Goal: Task Accomplishment & Management: Manage account settings

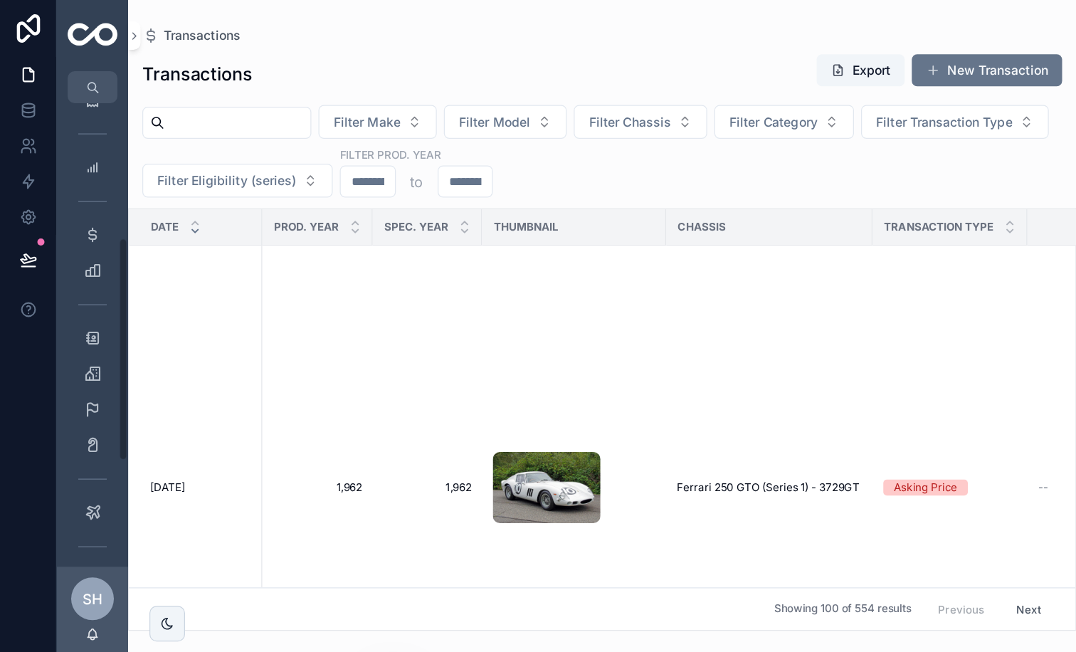
scroll to position [302, 0]
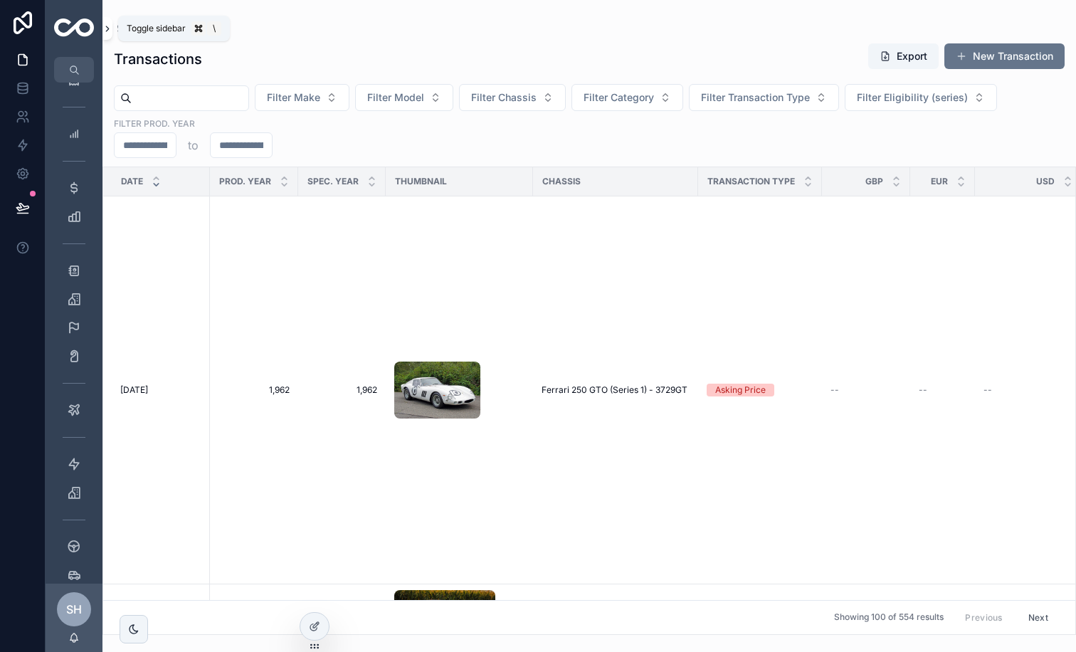
click at [103, 34] on button "scrollable content" at bounding box center [108, 28] width 10 height 23
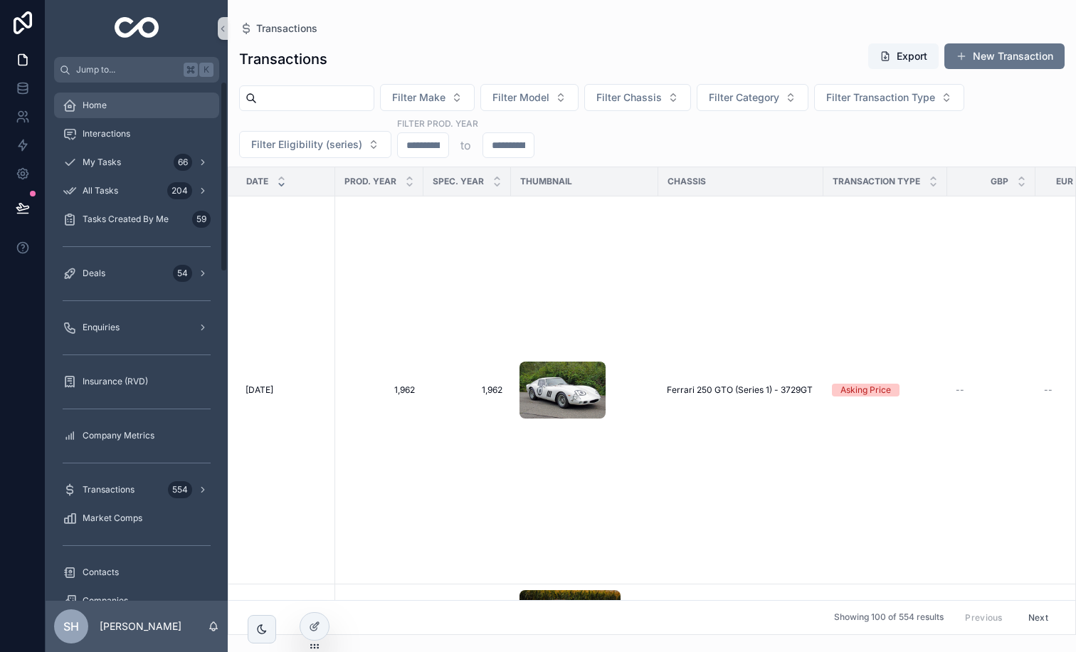
scroll to position [0, 0]
click at [121, 273] on div "Deals 54" at bounding box center [137, 273] width 148 height 23
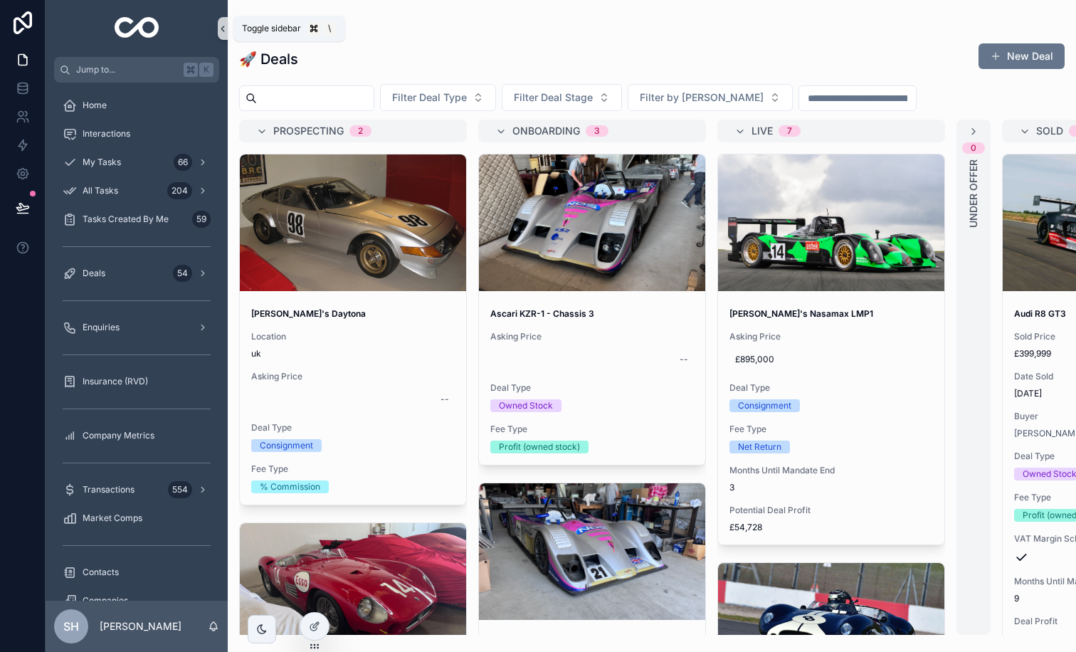
click at [224, 39] on button "scrollable content" at bounding box center [223, 28] width 10 height 23
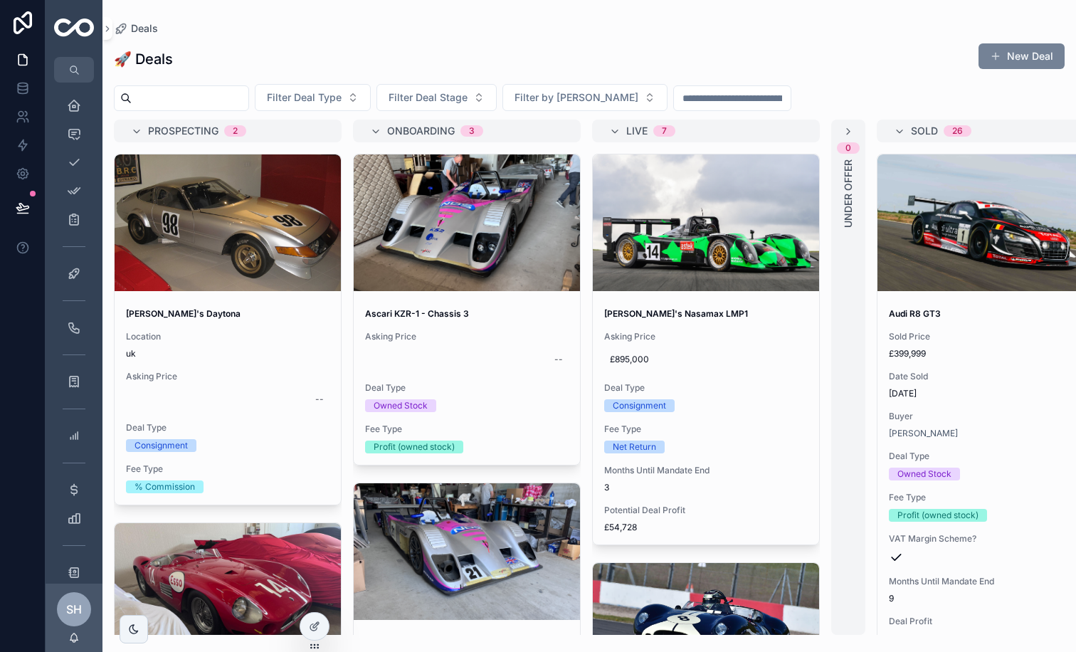
click at [861, 58] on span "scrollable content" at bounding box center [995, 56] width 11 height 11
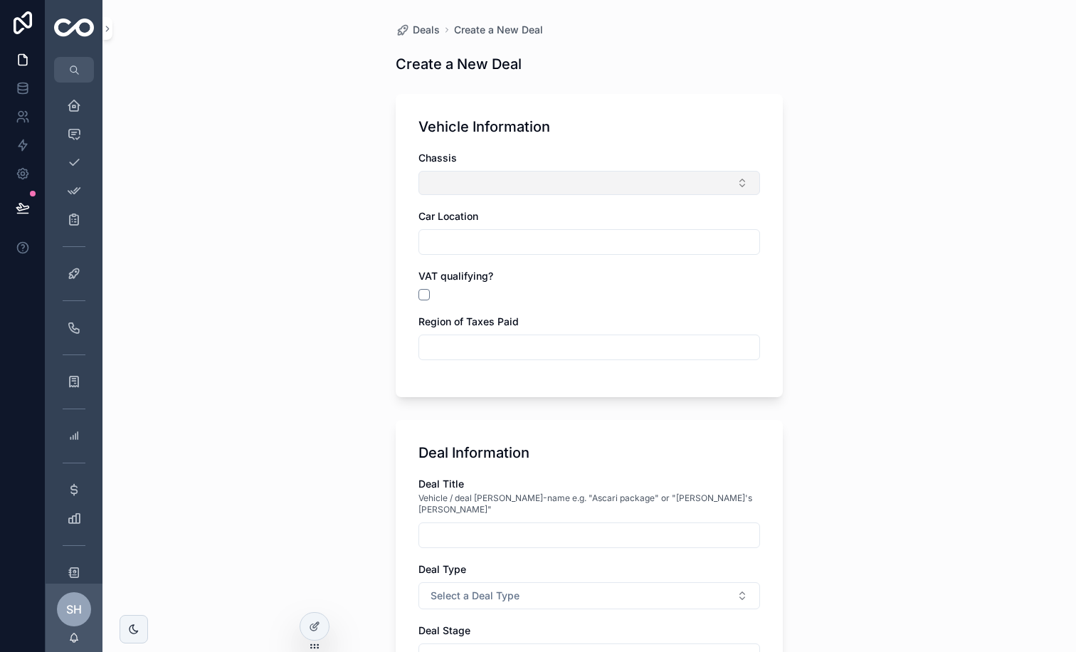
click at [555, 183] on button "Select Button" at bounding box center [590, 183] width 342 height 24
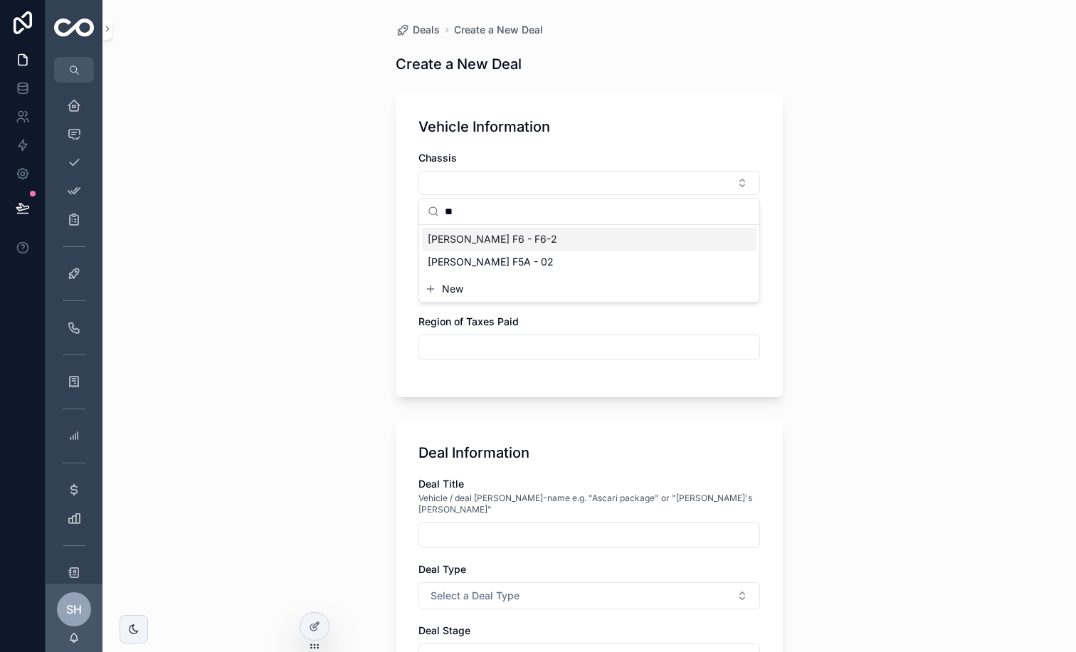
type input "*"
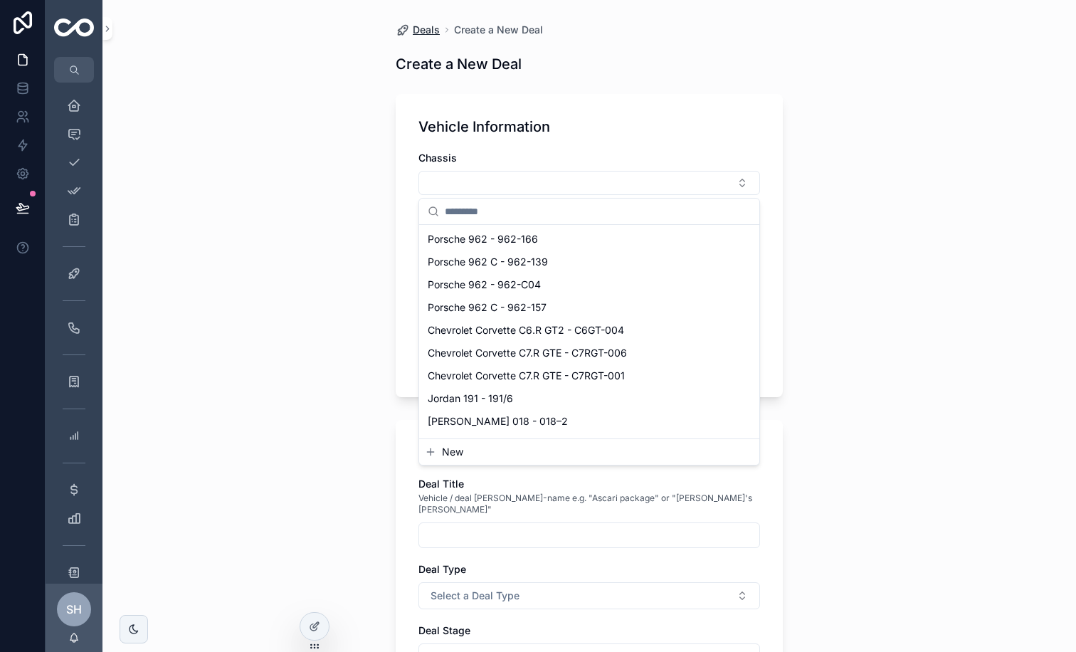
click at [426, 31] on span "Deals" at bounding box center [426, 30] width 27 height 14
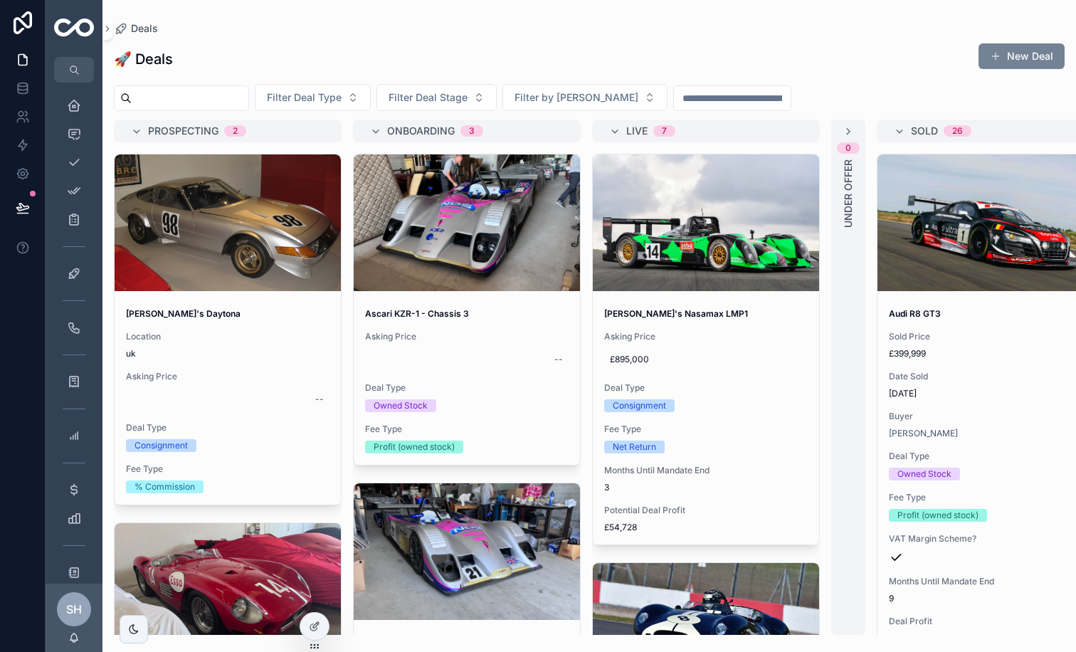
click at [861, 53] on button "New Deal" at bounding box center [1022, 56] width 86 height 26
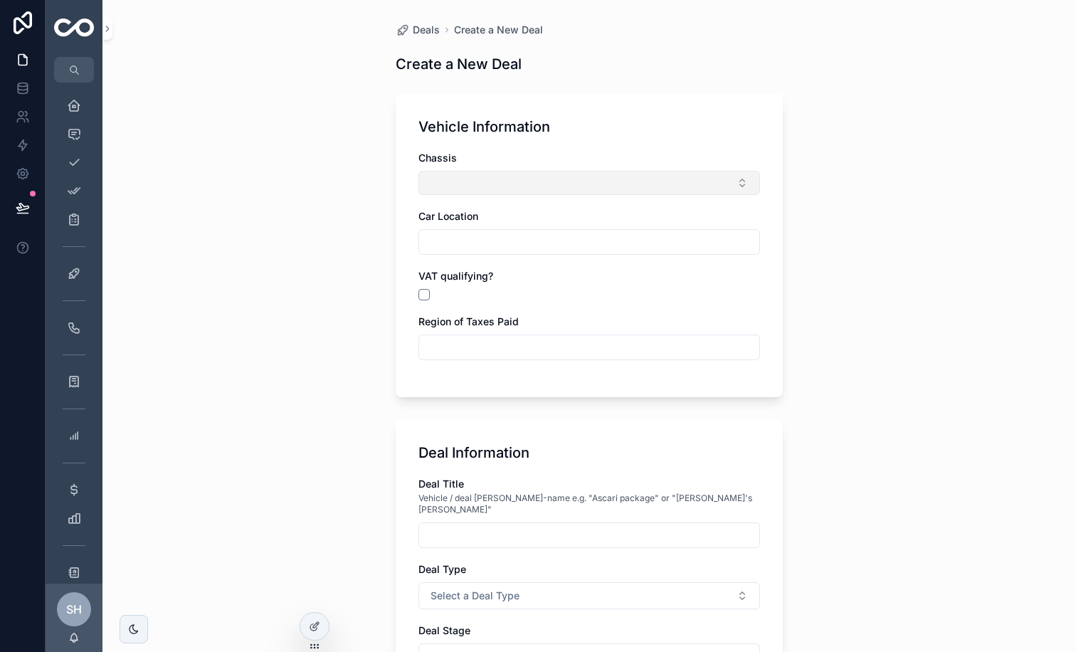
click at [562, 189] on button "Select Button" at bounding box center [590, 183] width 342 height 24
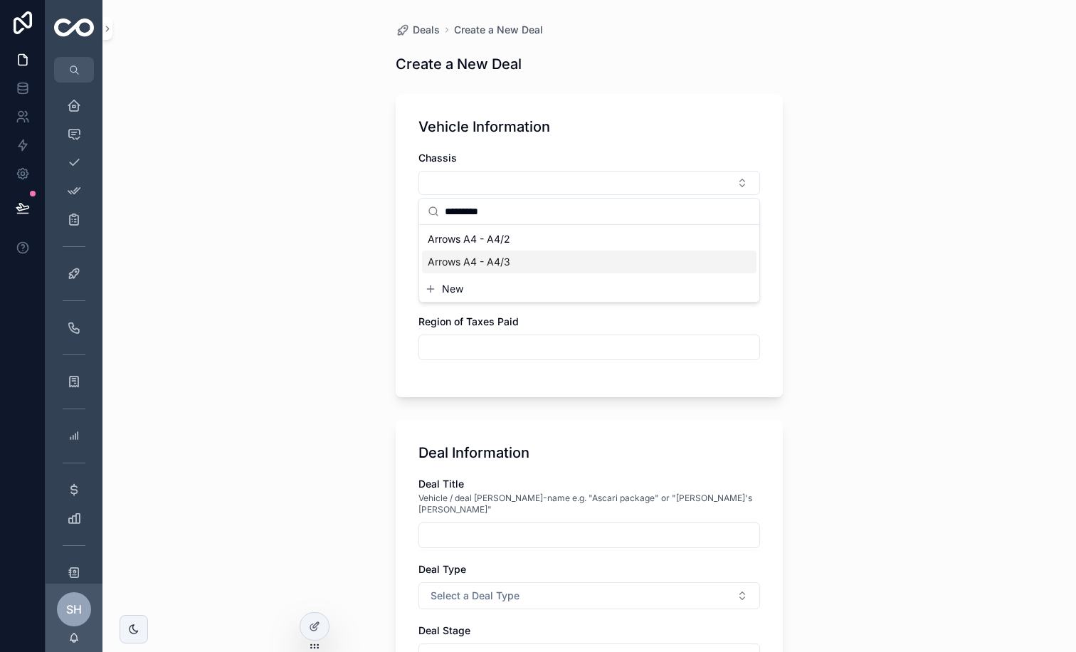
type input "*********"
click at [489, 263] on span "Arrows A4 - A4/3" at bounding box center [469, 262] width 83 height 14
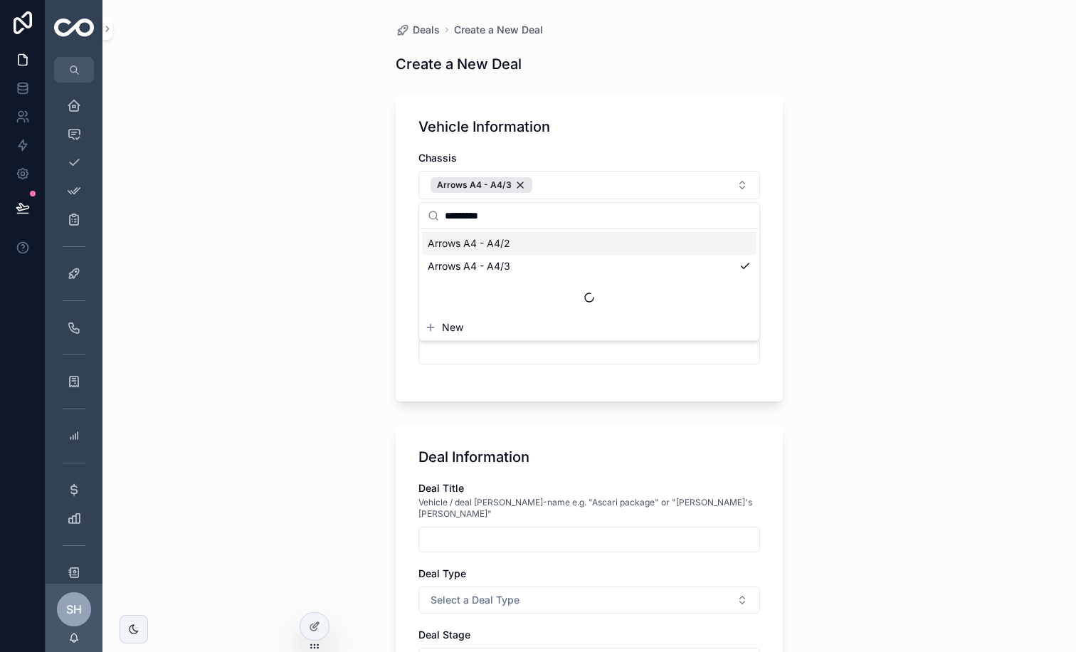
click at [643, 169] on div "Chassis Arrows A4 - A4/3" at bounding box center [590, 175] width 342 height 48
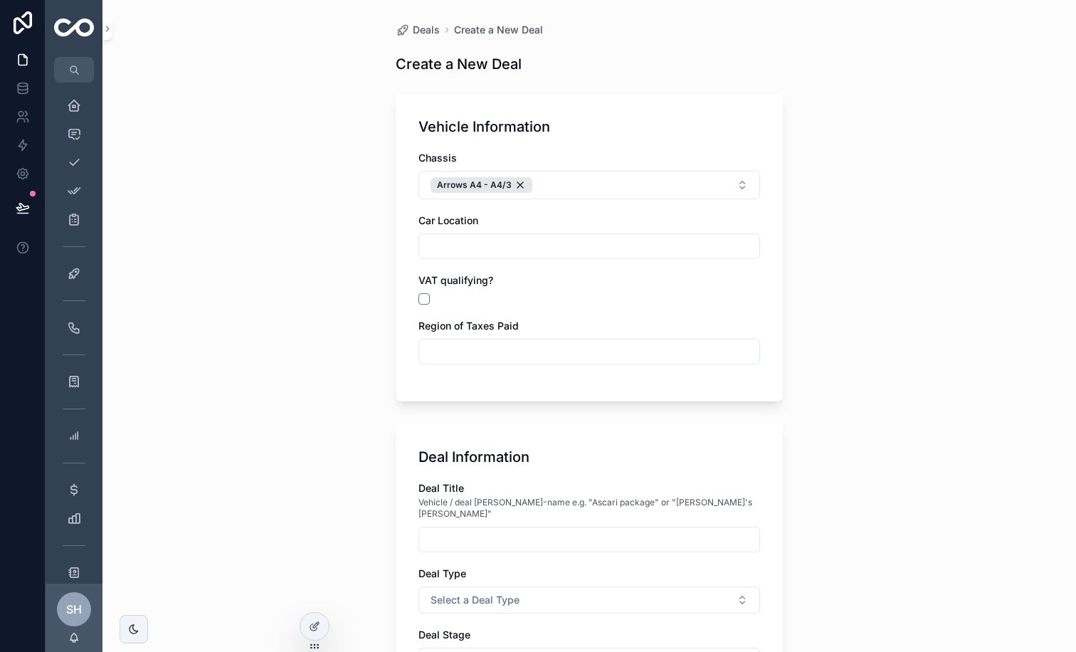
click at [645, 245] on input "scrollable content" at bounding box center [589, 246] width 340 height 20
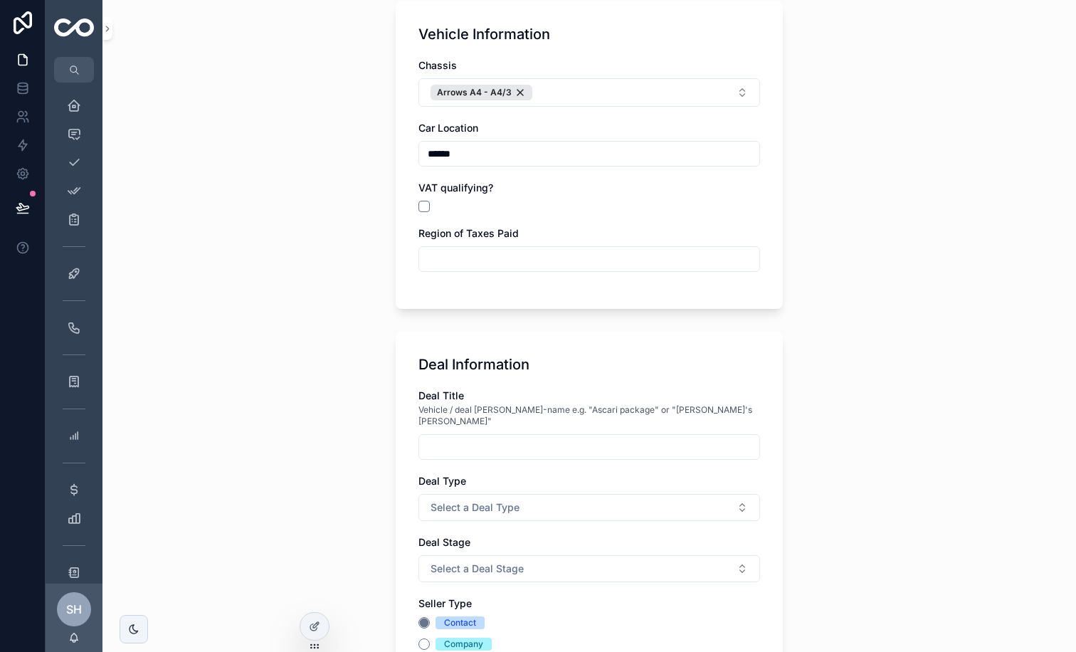
scroll to position [122, 0]
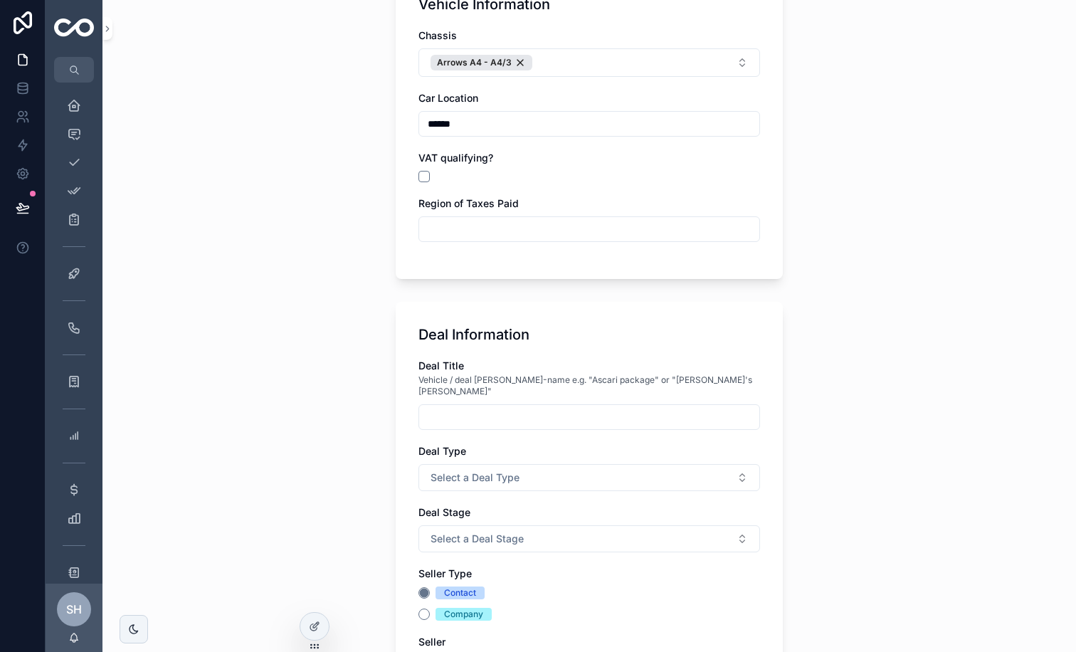
type input "******"
click at [572, 226] on input "scrollable content" at bounding box center [589, 229] width 340 height 20
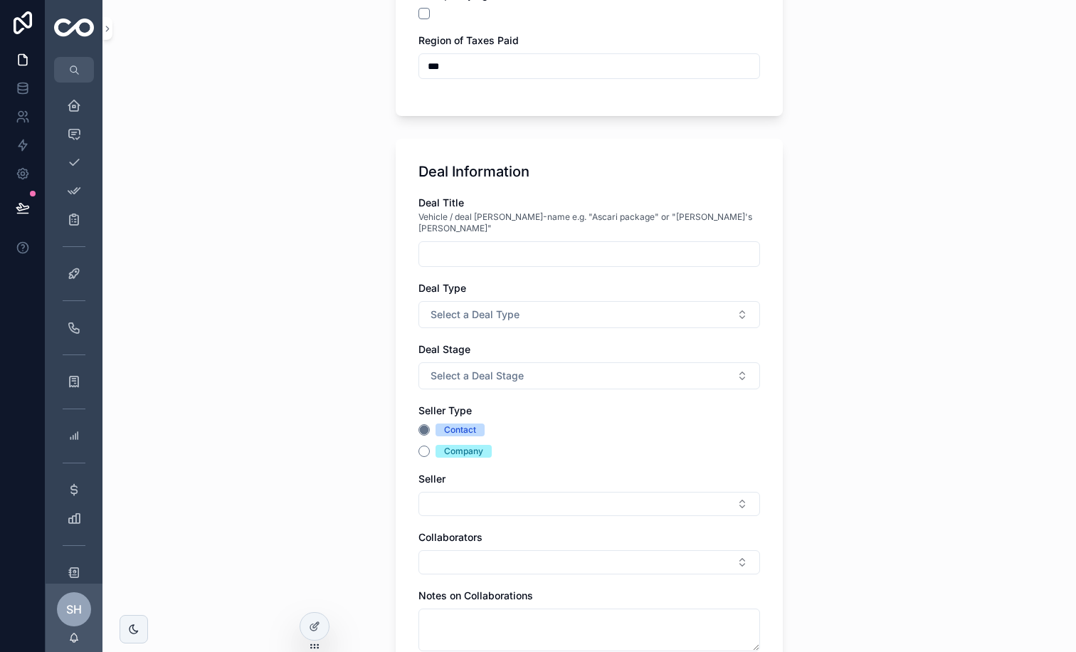
scroll to position [294, 0]
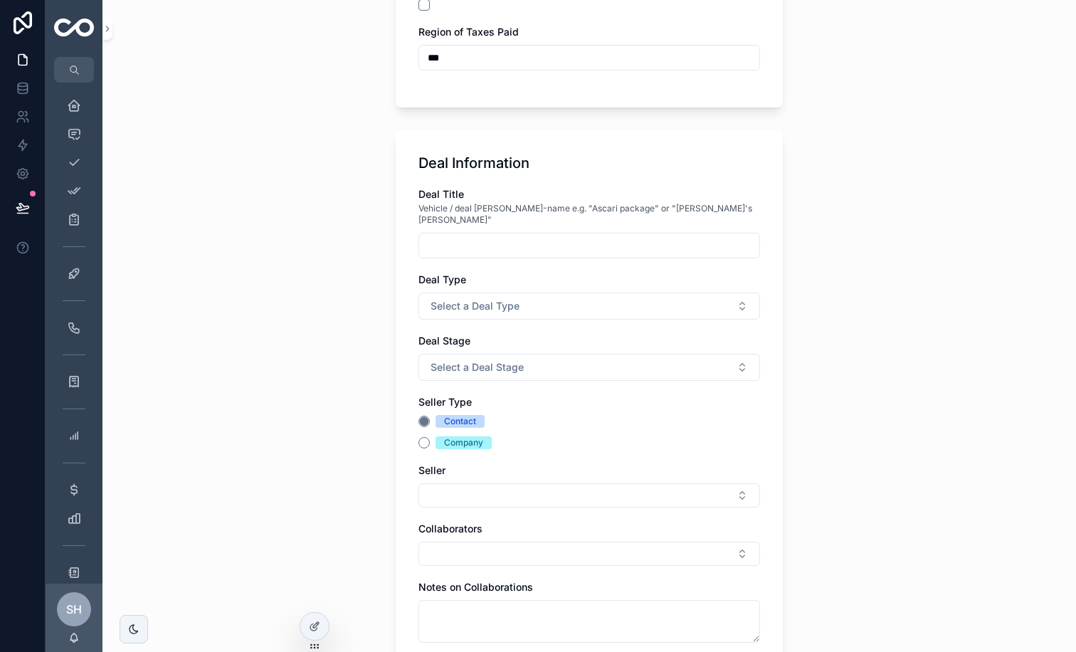
type input "***"
click at [584, 243] on input "scrollable content" at bounding box center [589, 246] width 340 height 20
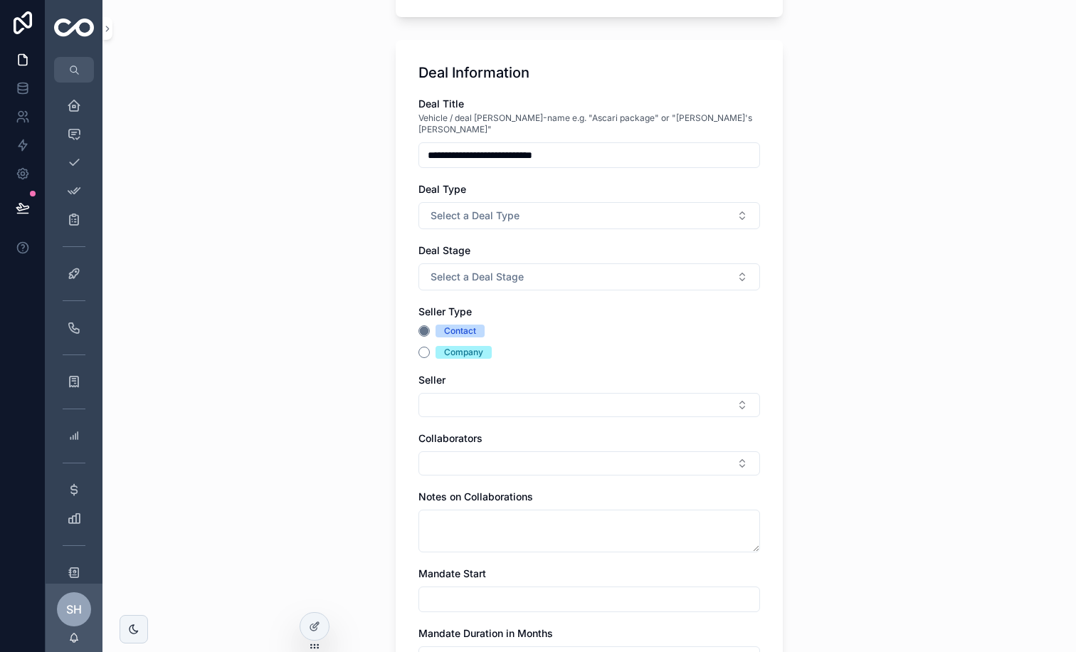
scroll to position [403, 0]
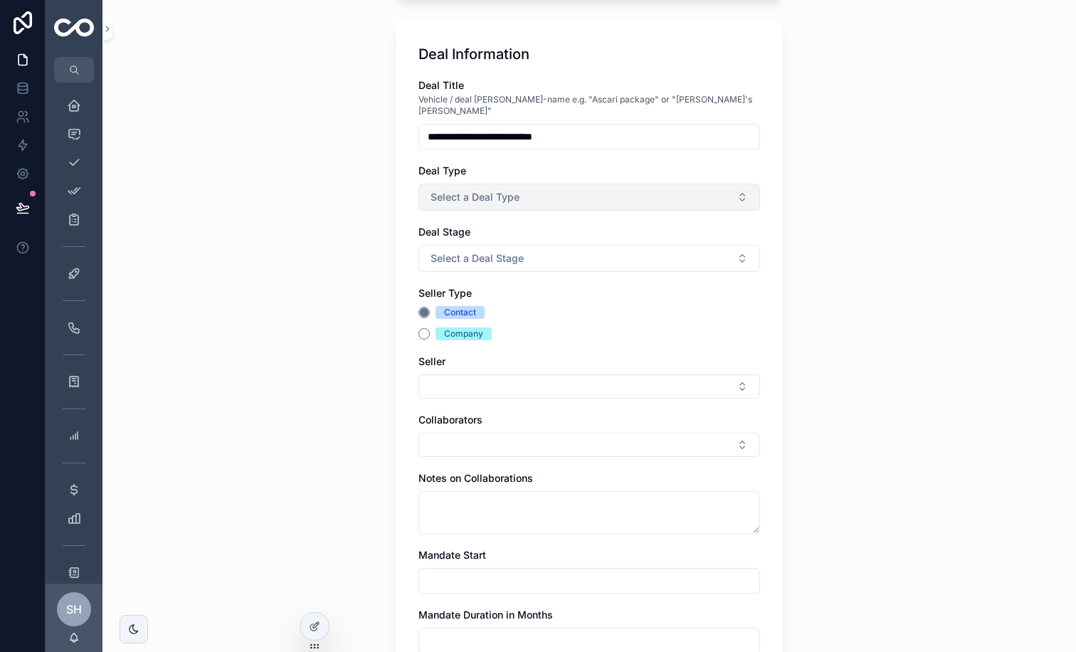
type input "**********"
click at [603, 188] on button "Select a Deal Type" at bounding box center [590, 197] width 342 height 27
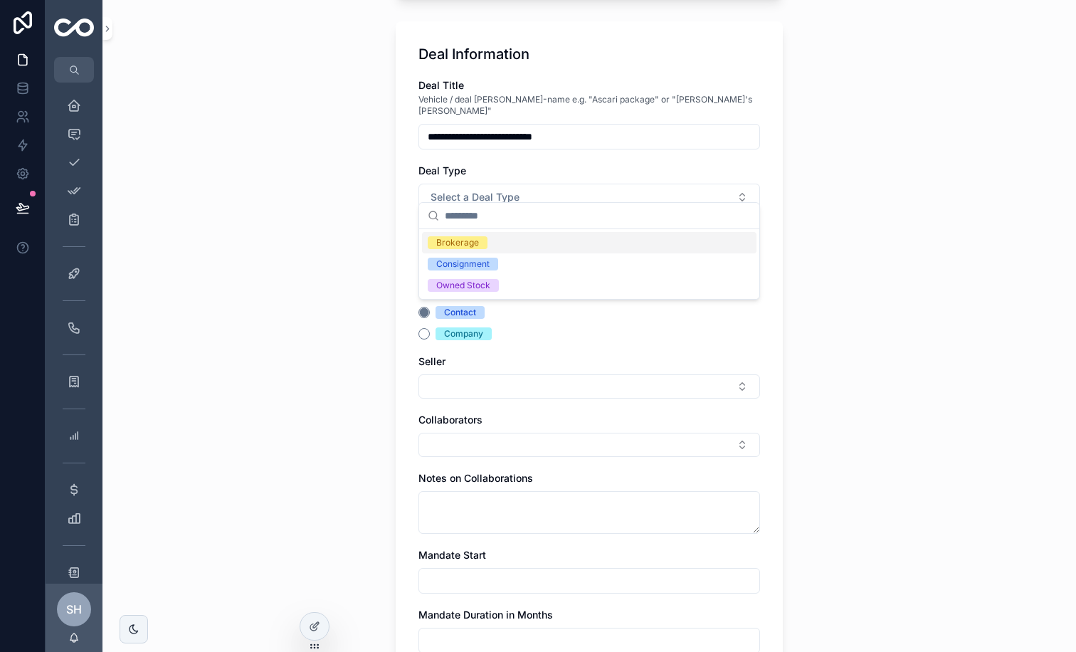
click at [544, 246] on div "Brokerage" at bounding box center [589, 242] width 335 height 21
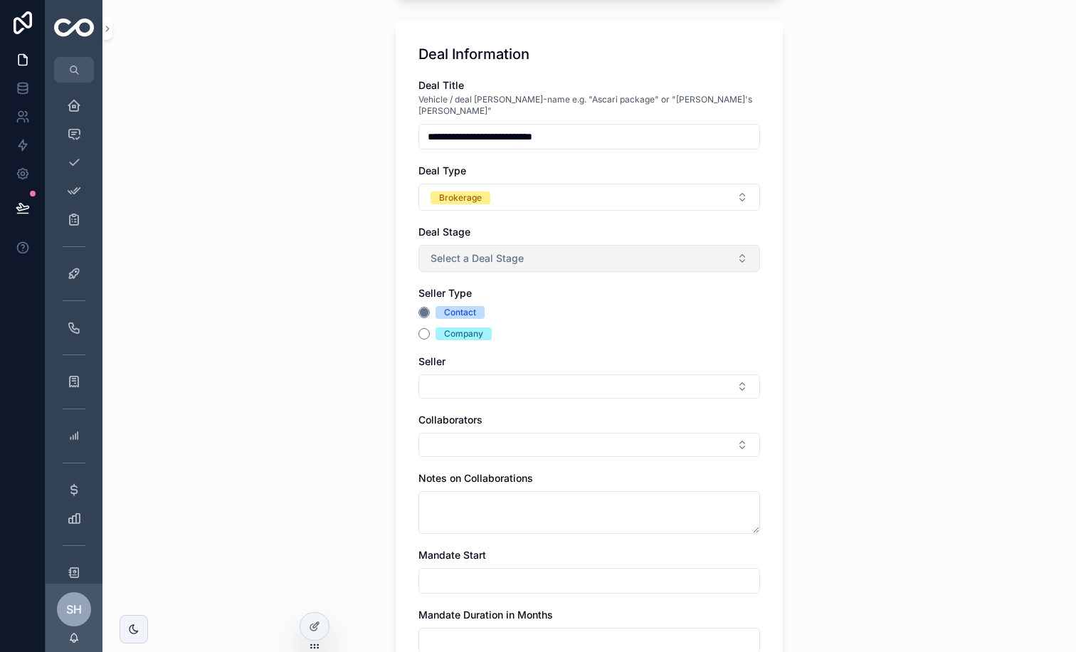
click at [602, 251] on button "Select a Deal Stage" at bounding box center [590, 258] width 342 height 27
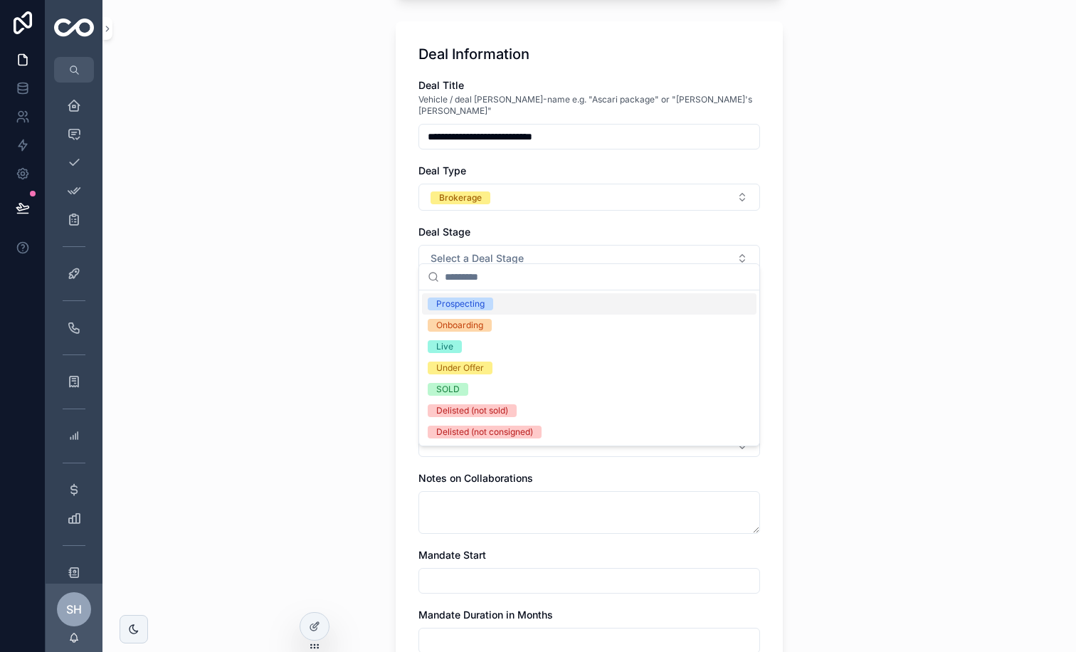
click at [478, 303] on div "Prospecting" at bounding box center [460, 304] width 48 height 13
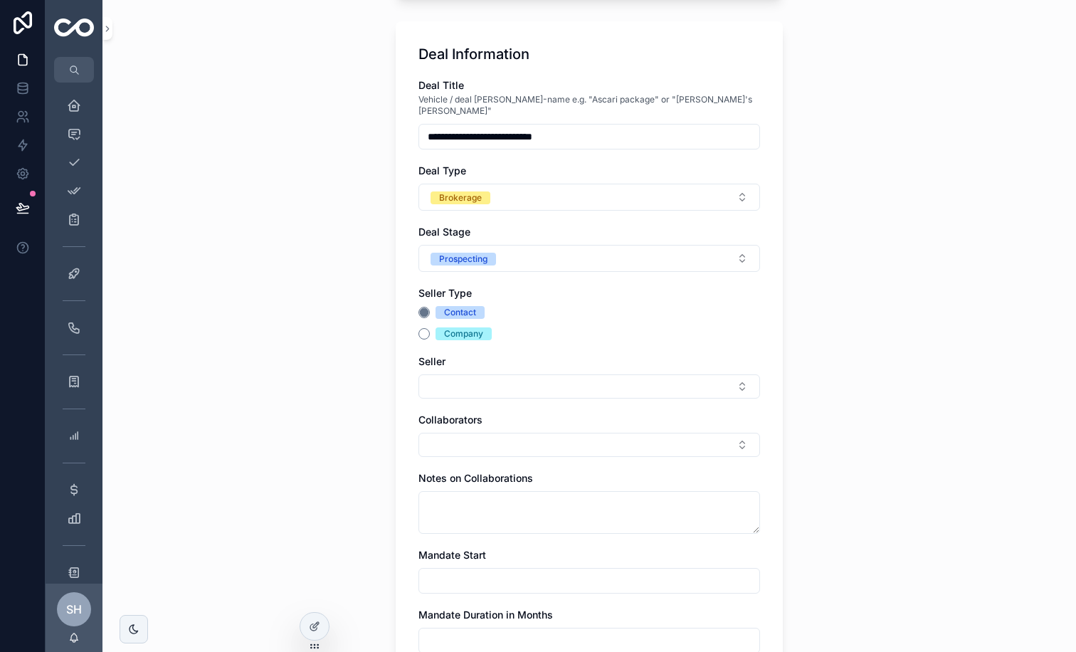
scroll to position [561, 0]
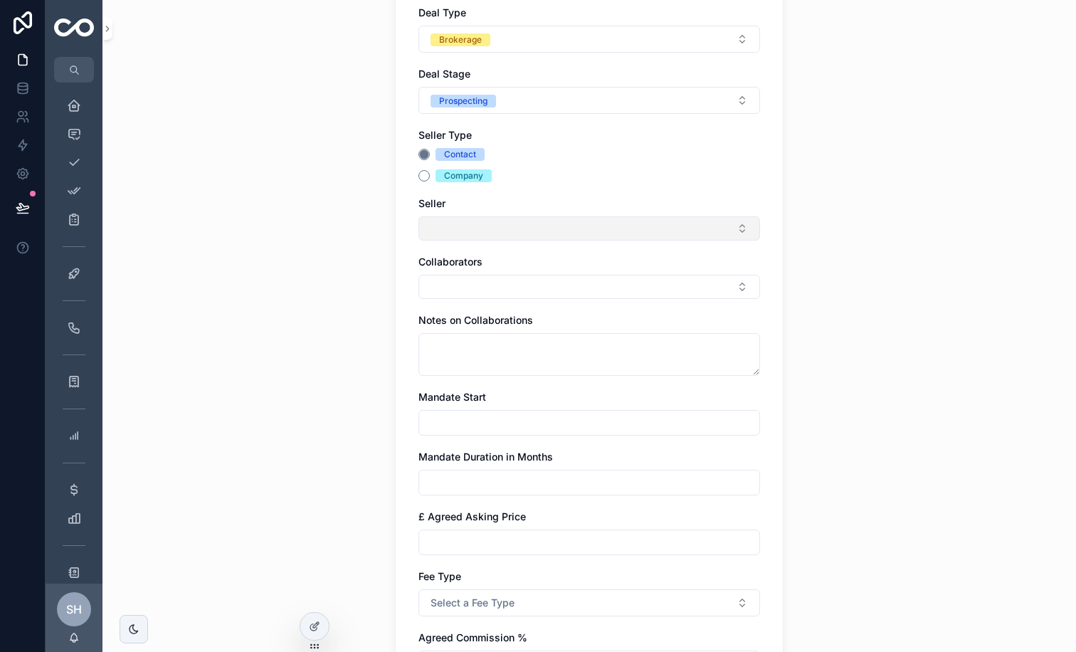
click at [609, 219] on button "Select Button" at bounding box center [590, 228] width 342 height 24
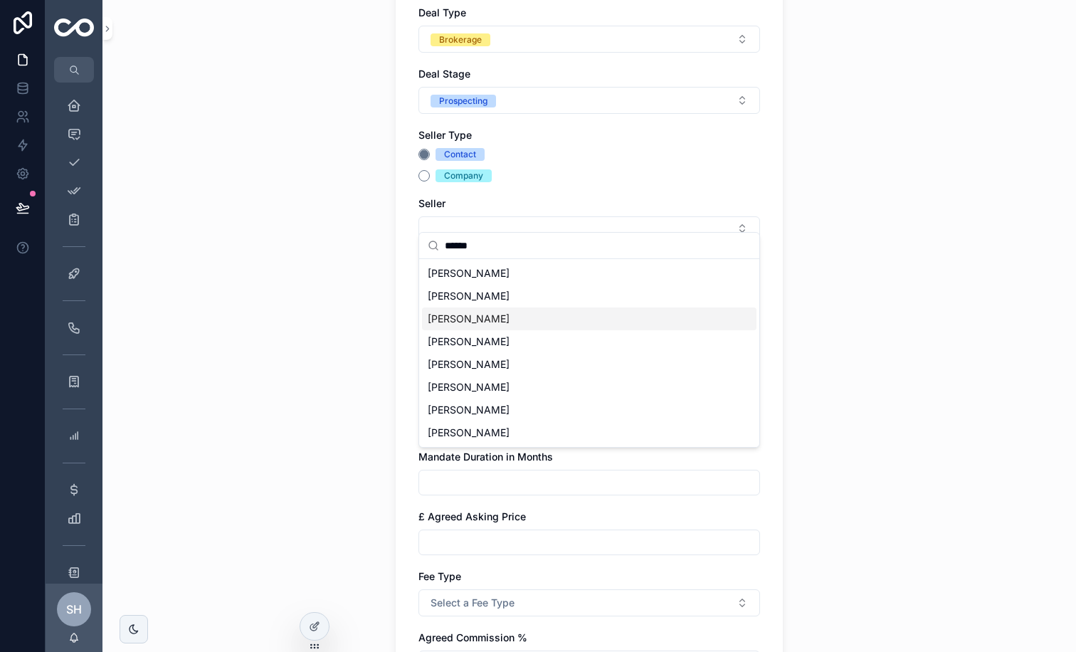
type input "******"
click at [475, 316] on span "[PERSON_NAME]" at bounding box center [469, 319] width 82 height 14
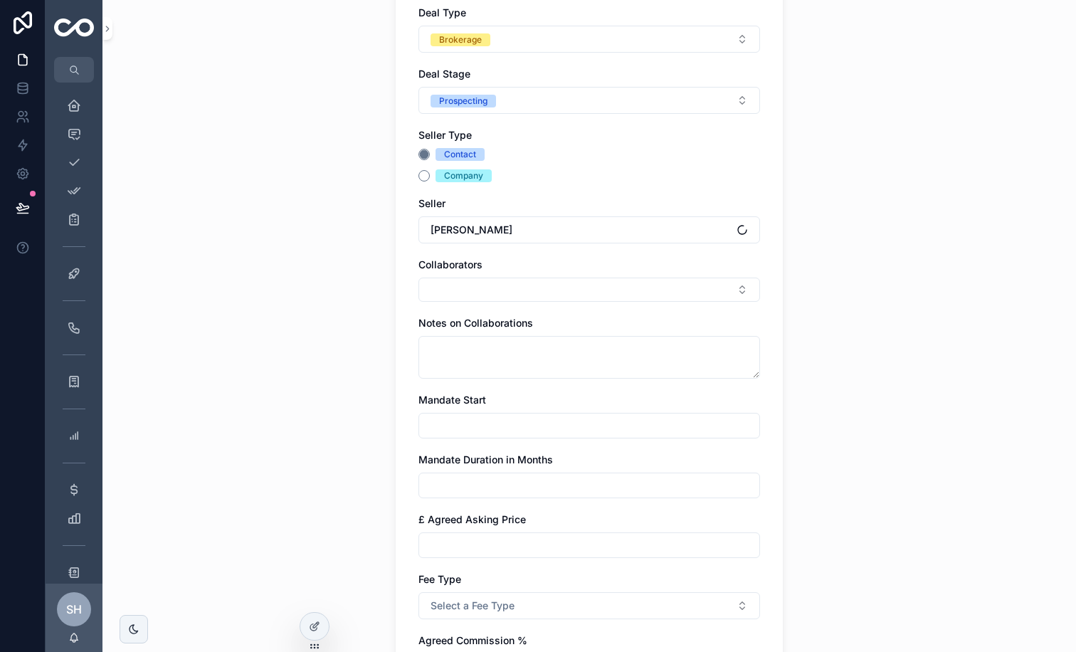
scroll to position [703, 0]
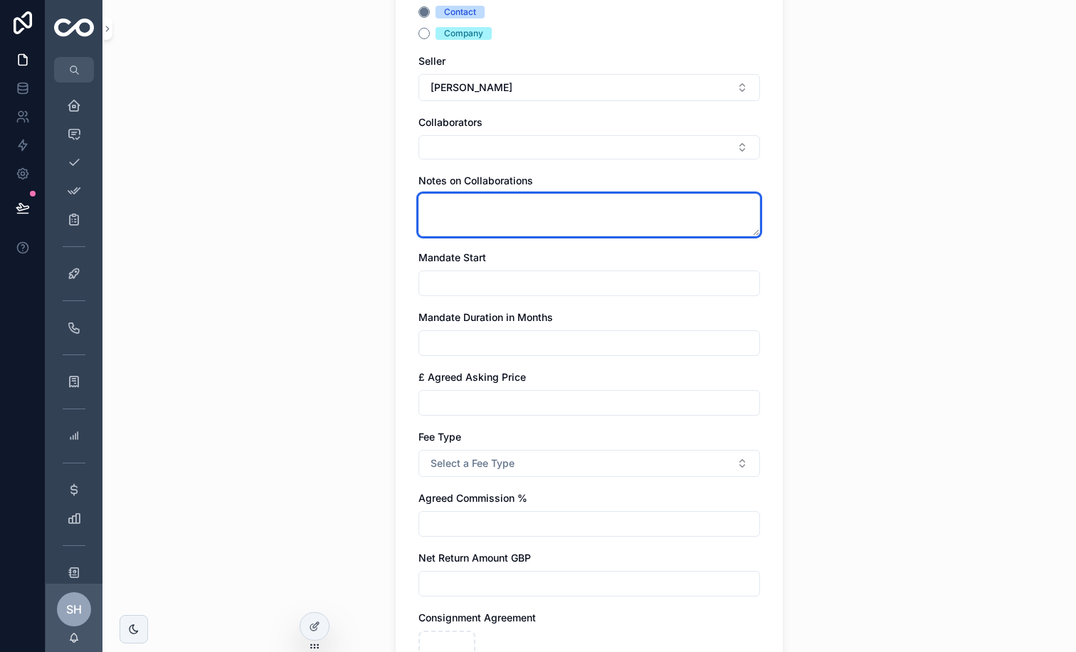
click at [574, 210] on textarea "scrollable content" at bounding box center [590, 215] width 342 height 43
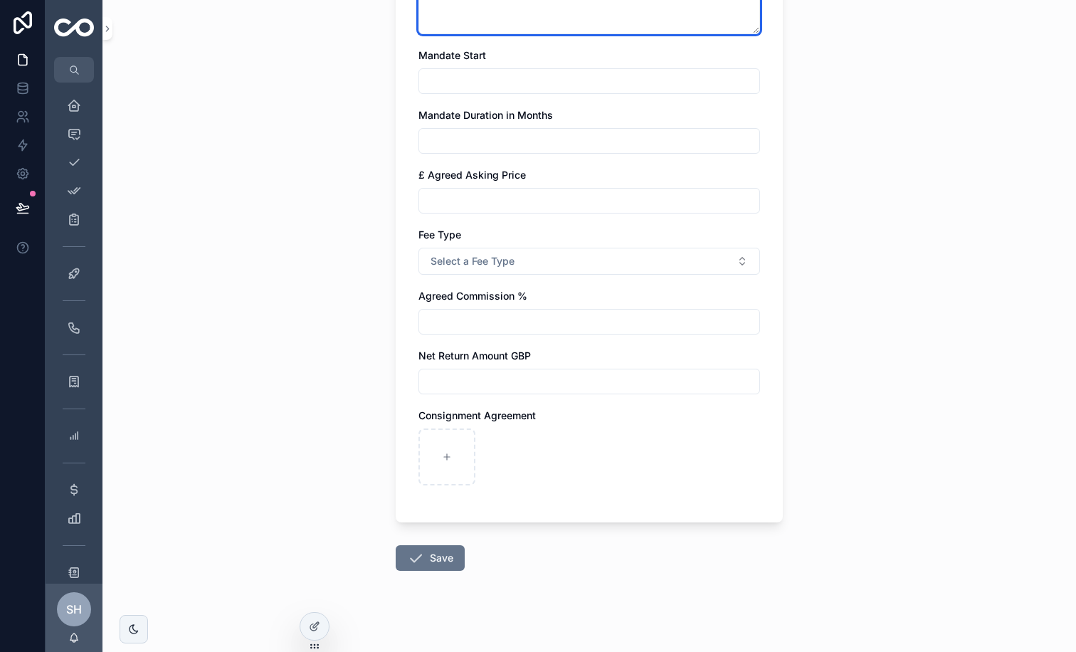
scroll to position [960, 0]
type textarea "**********"
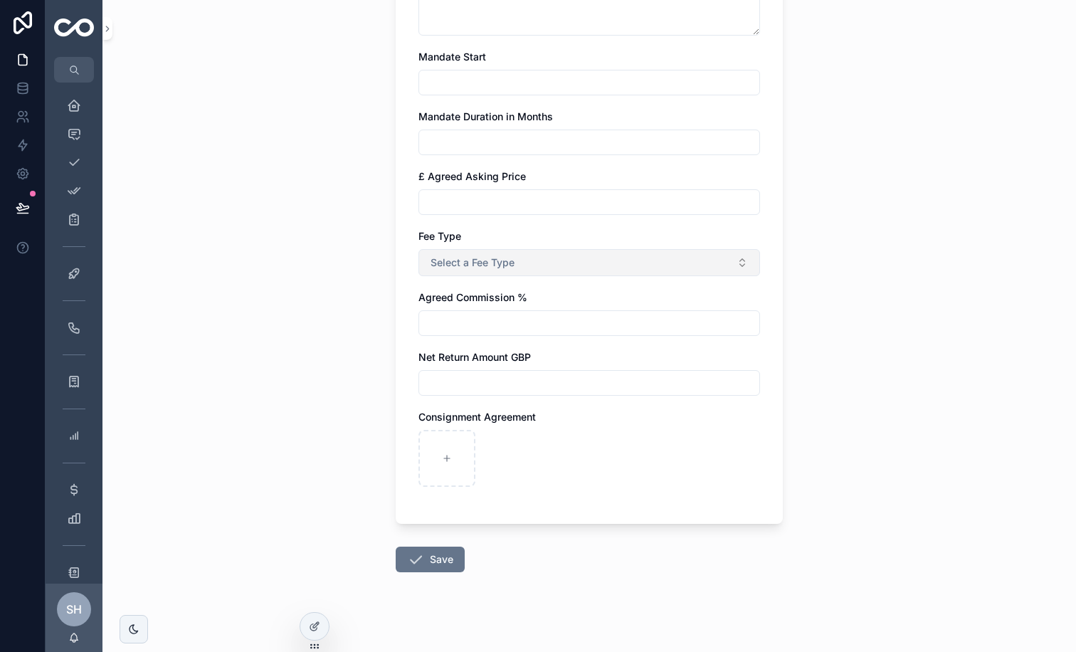
click at [531, 251] on button "Select a Fee Type" at bounding box center [590, 262] width 342 height 27
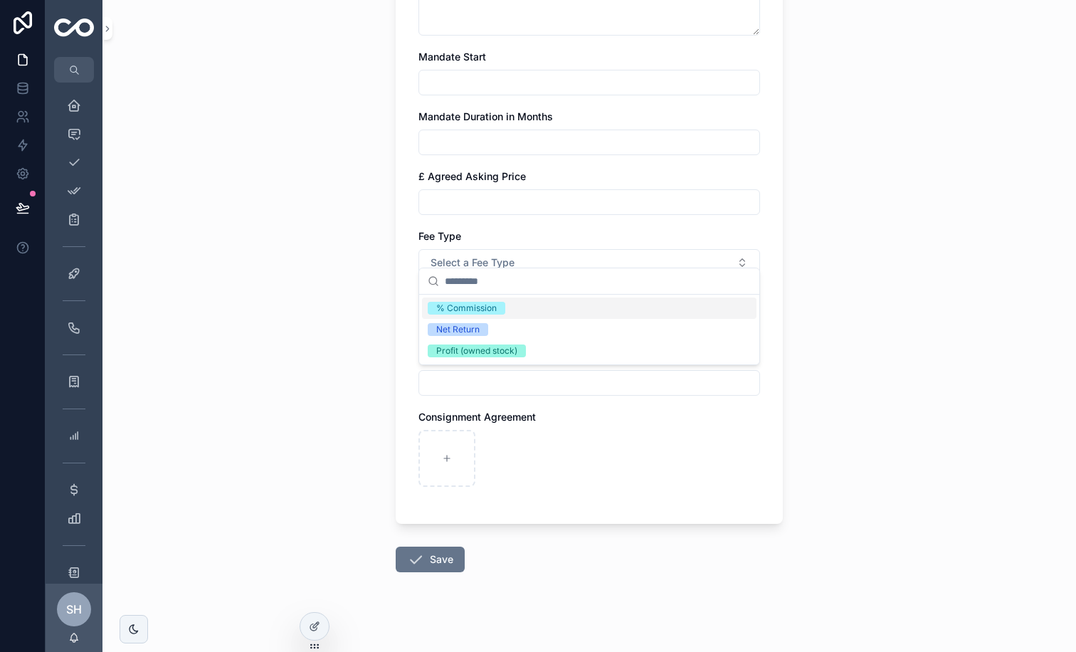
click at [482, 229] on div "Fee Type" at bounding box center [590, 236] width 342 height 14
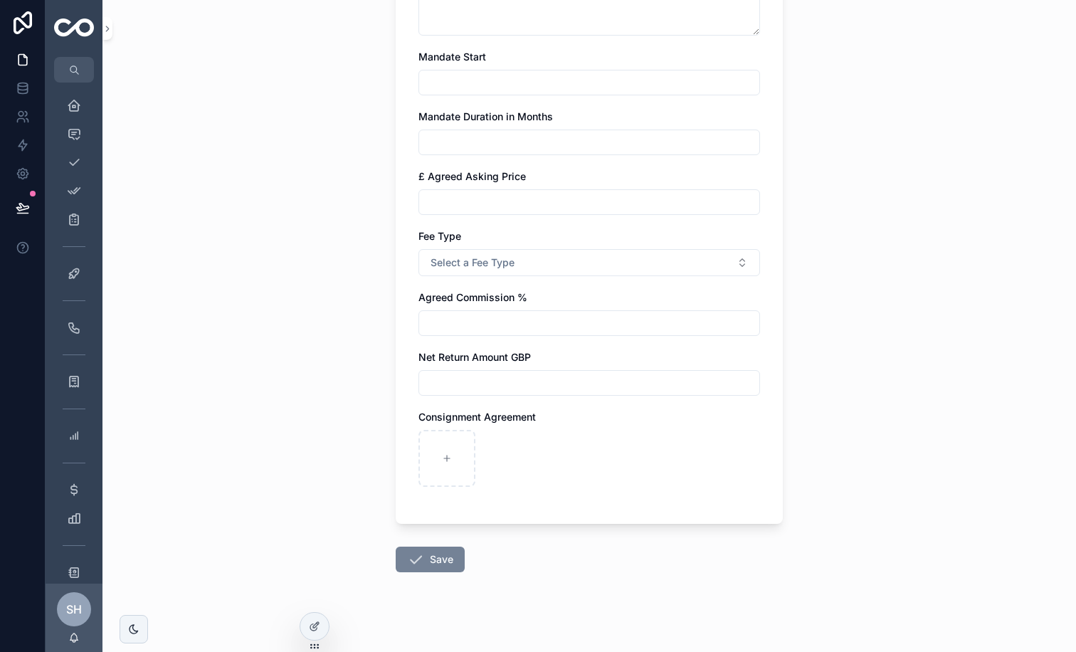
click at [436, 521] on button "Save" at bounding box center [430, 560] width 69 height 26
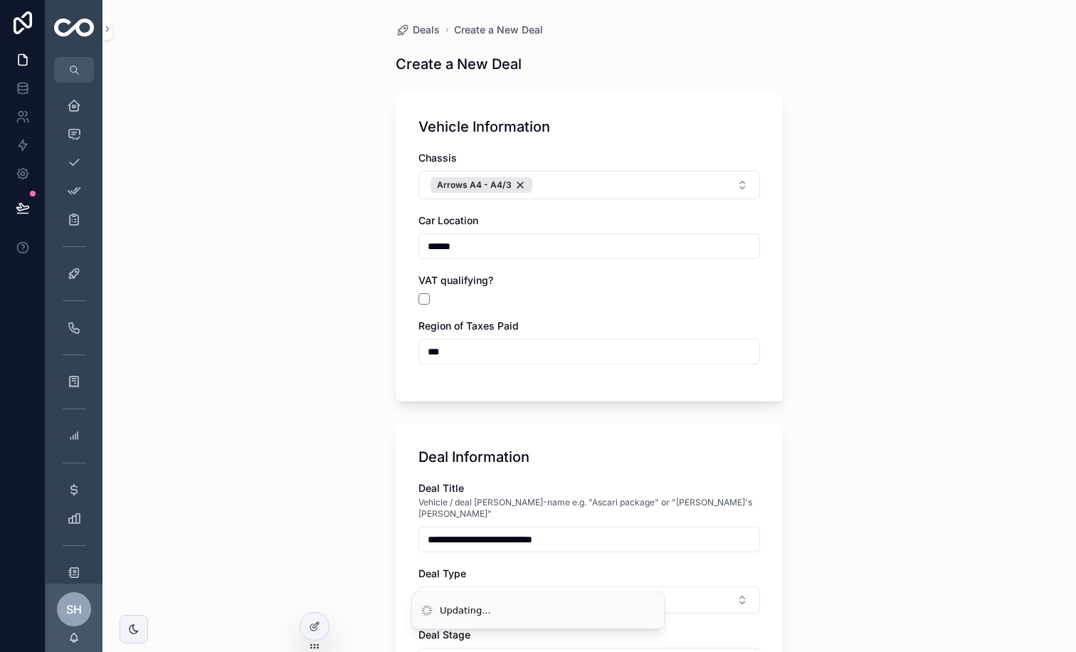
scroll to position [0, 0]
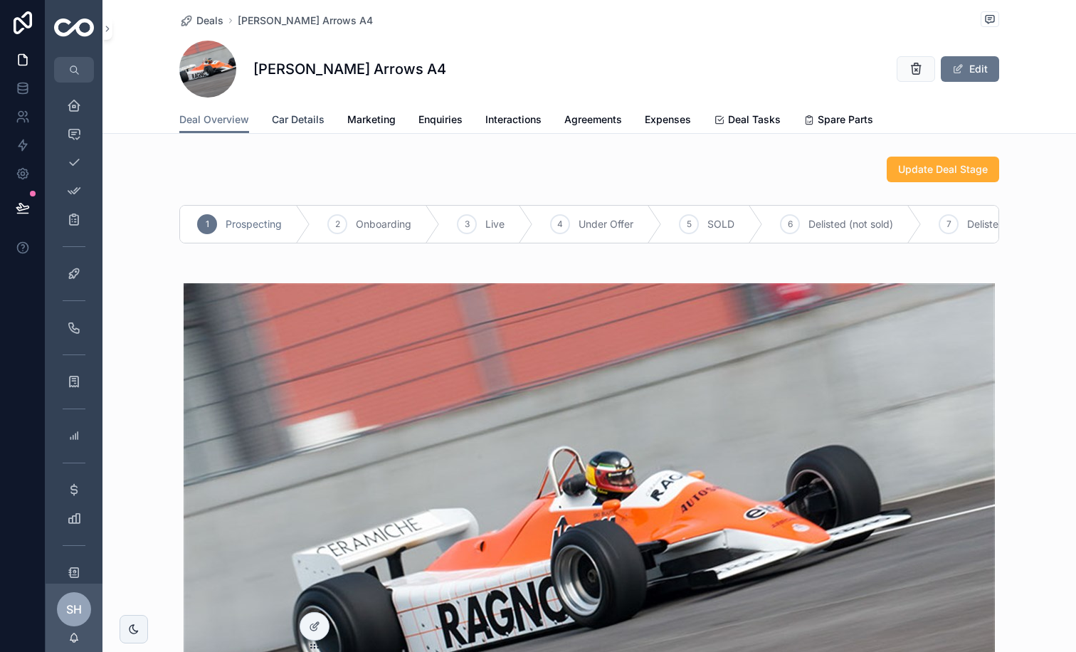
click at [300, 121] on span "Car Details" at bounding box center [298, 119] width 53 height 14
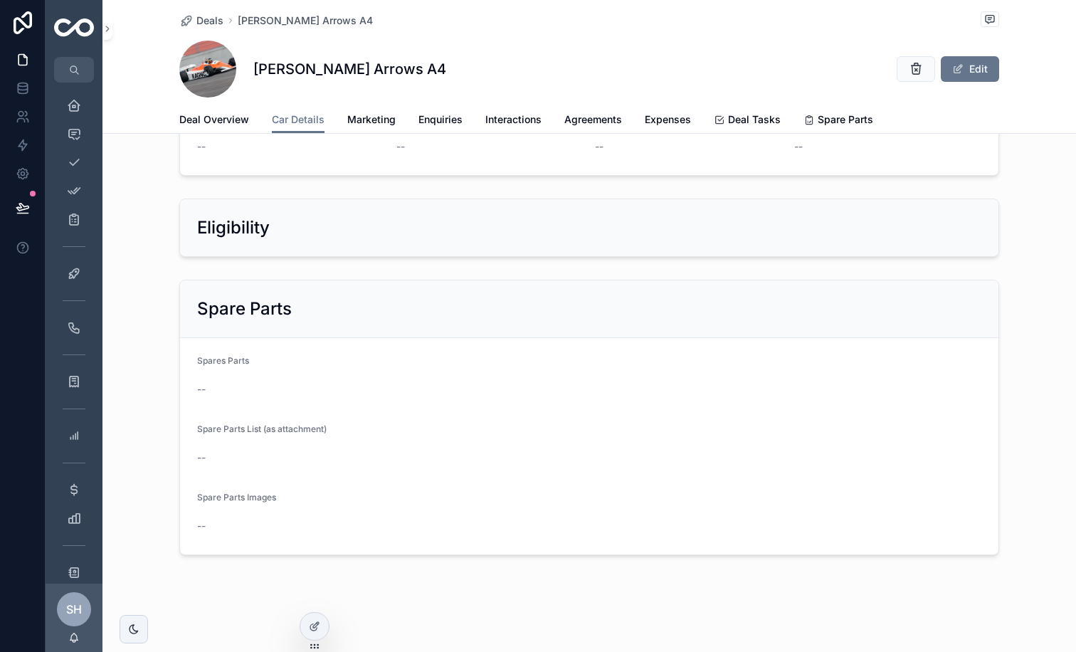
scroll to position [1009, 0]
click at [235, 221] on h2 "Eligibility" at bounding box center [233, 227] width 73 height 23
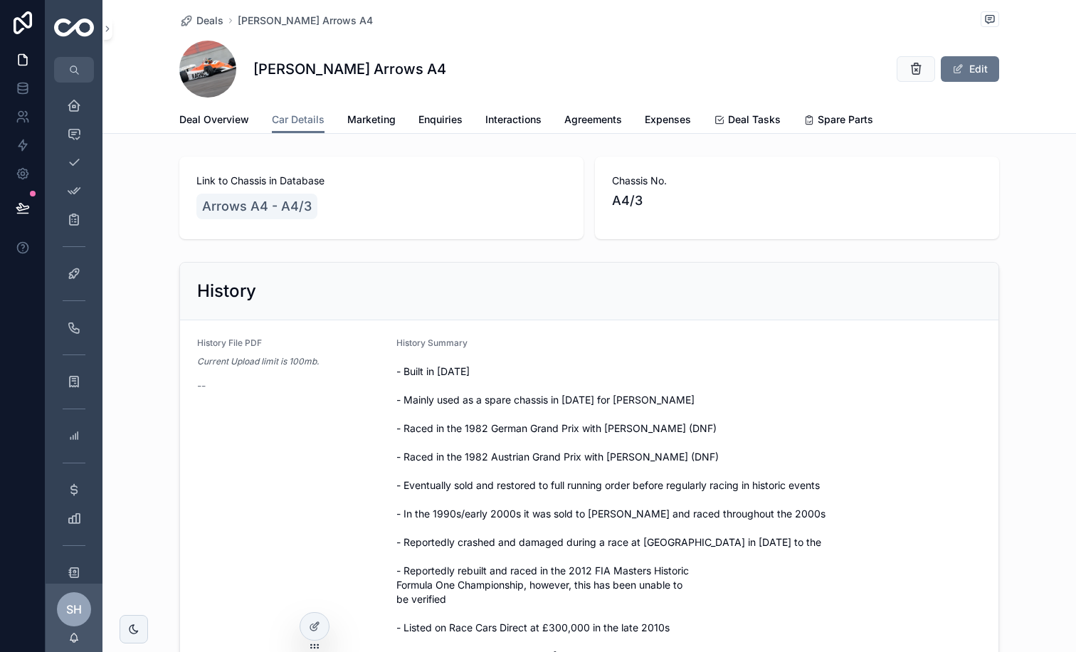
scroll to position [0, 0]
click at [153, 229] on div "Link to Chassis in Database Arrows A4 - A4/3 Chassis No. A4/3" at bounding box center [590, 198] width 974 height 94
click at [135, 88] on div "Deals Michael Fitzgeral's Arrows A4 Michael Fitzgeral's Arrows A4 Edit Car Deta…" at bounding box center [590, 67] width 974 height 134
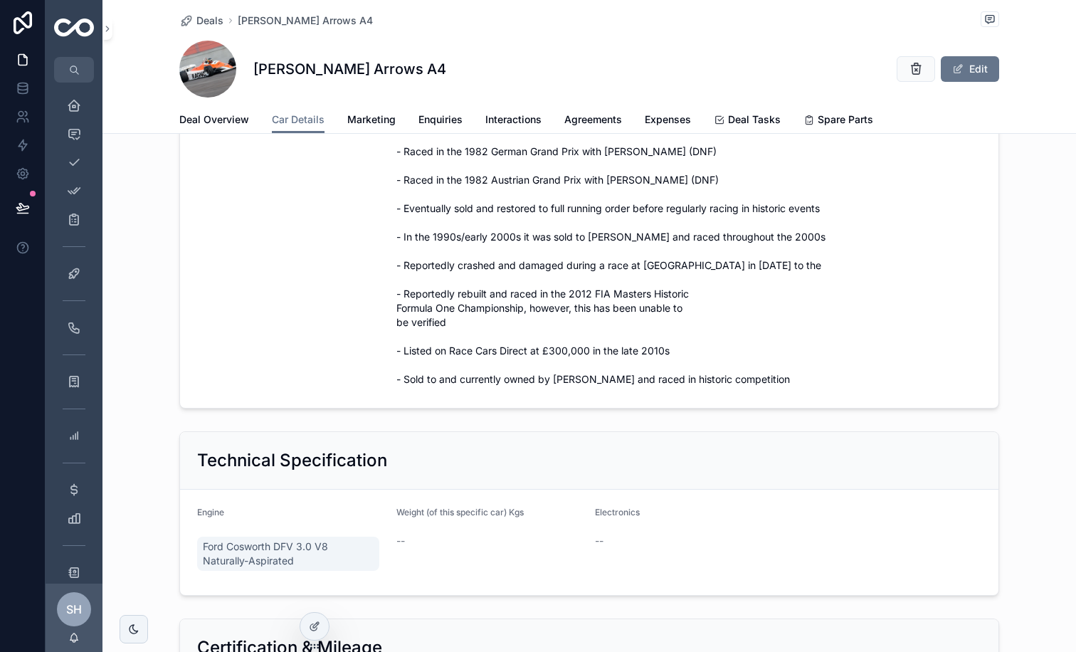
scroll to position [516, 0]
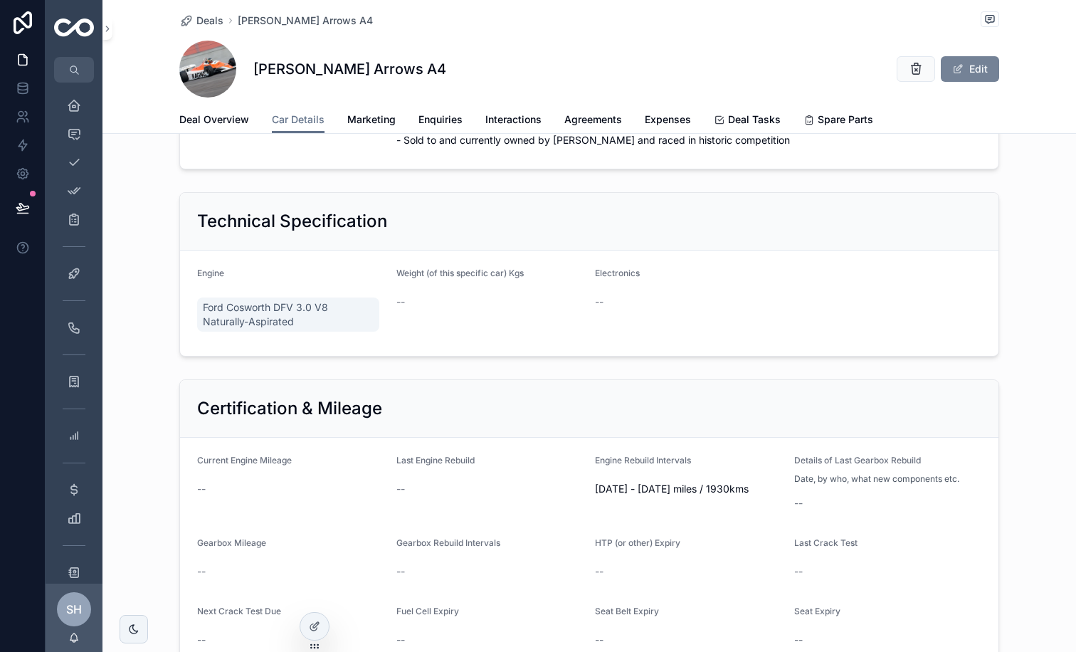
click at [861, 79] on button "Edit" at bounding box center [970, 69] width 58 height 26
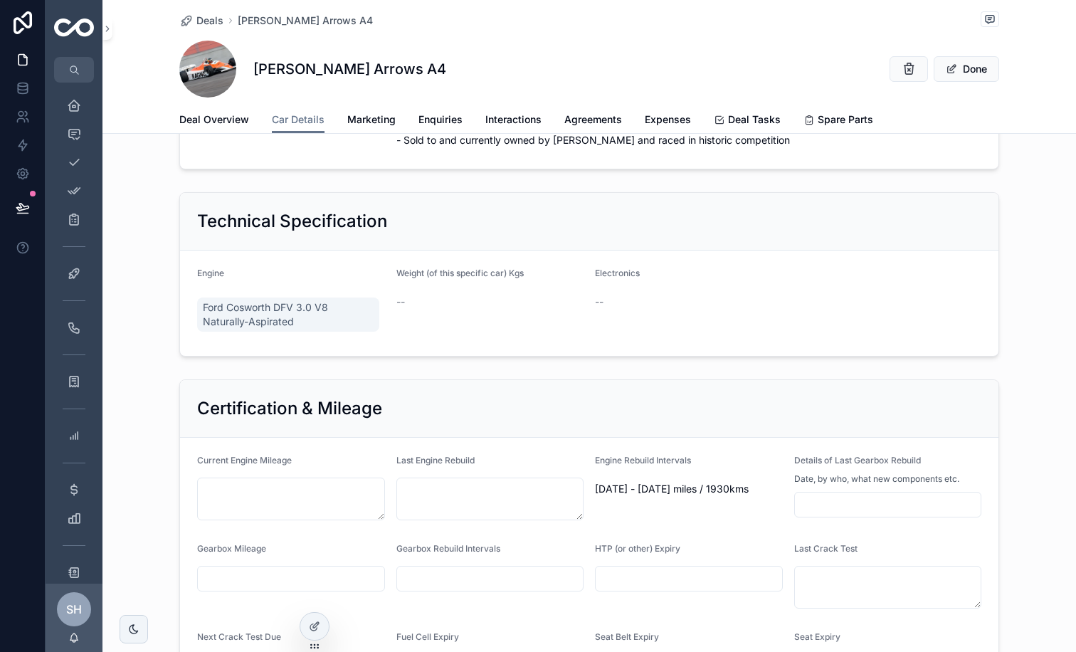
click at [399, 308] on span "--" at bounding box center [401, 302] width 9 height 14
click at [409, 307] on div "--" at bounding box center [491, 302] width 188 height 14
click at [861, 72] on button "Done" at bounding box center [966, 69] width 65 height 26
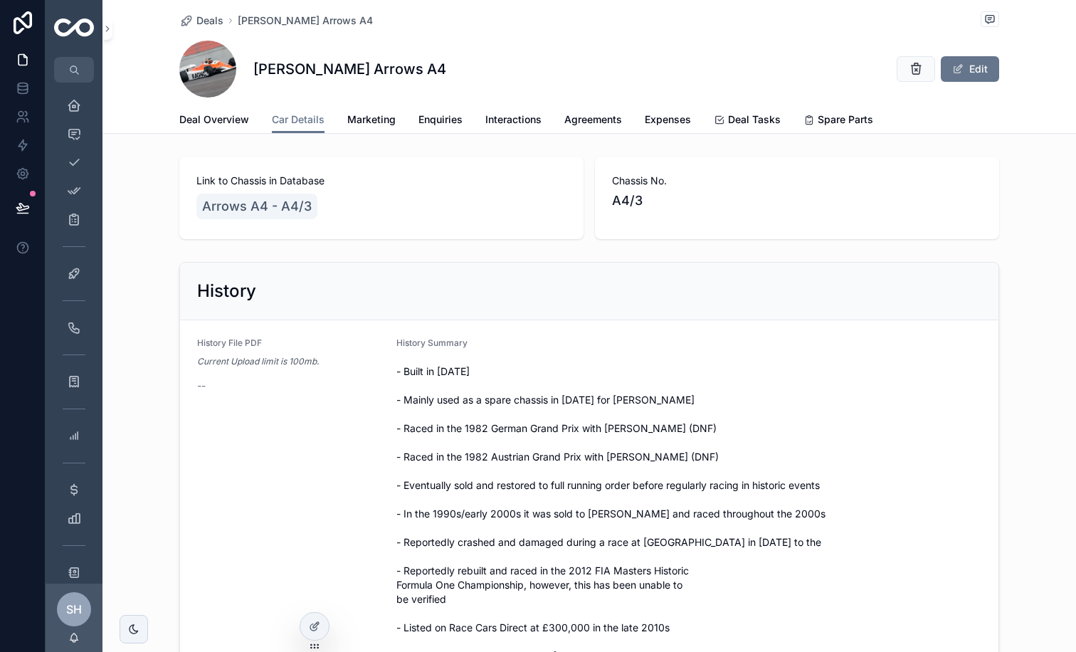
scroll to position [0, 0]
click at [278, 210] on span "Arrows A4 - A4/3" at bounding box center [257, 206] width 110 height 20
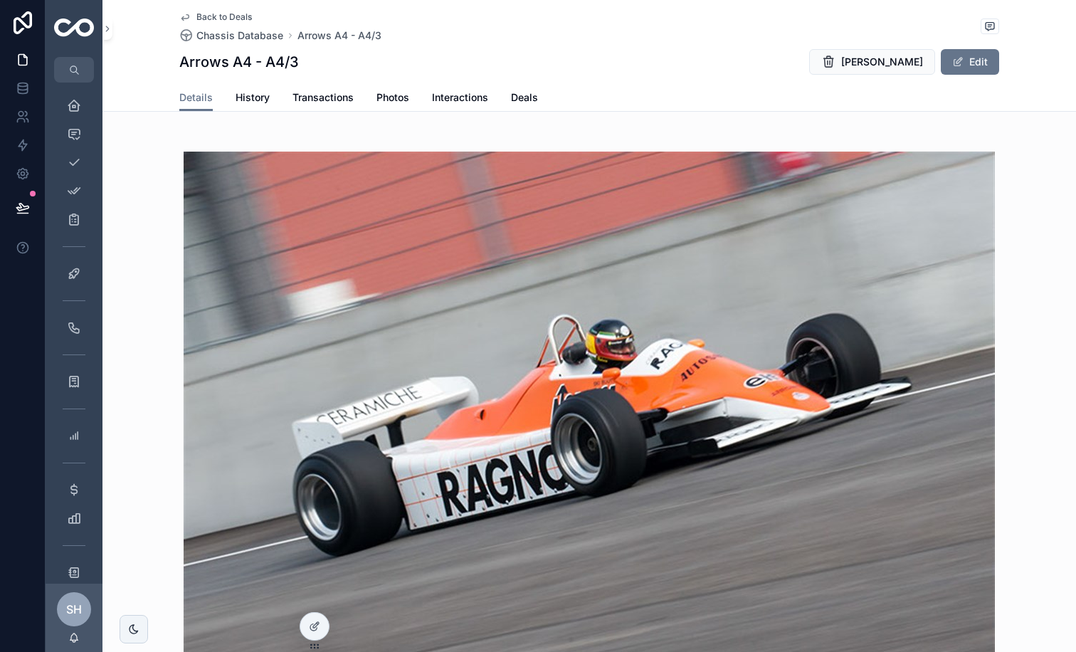
click at [222, 21] on span "Back to Deals" at bounding box center [224, 16] width 56 height 11
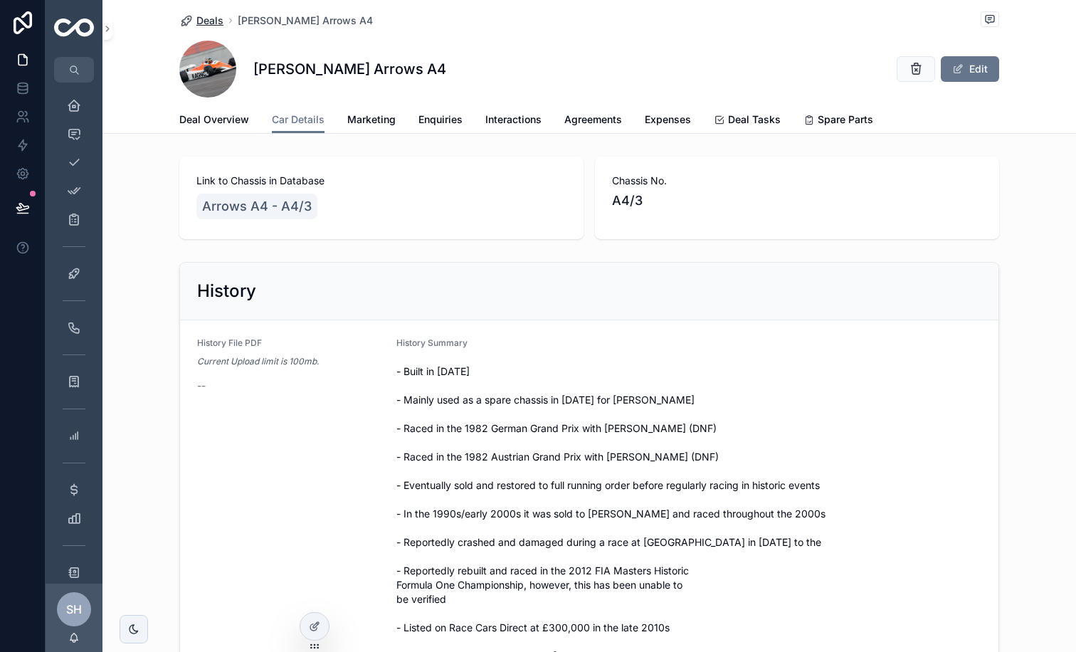
click at [216, 21] on span "Deals" at bounding box center [209, 21] width 27 height 14
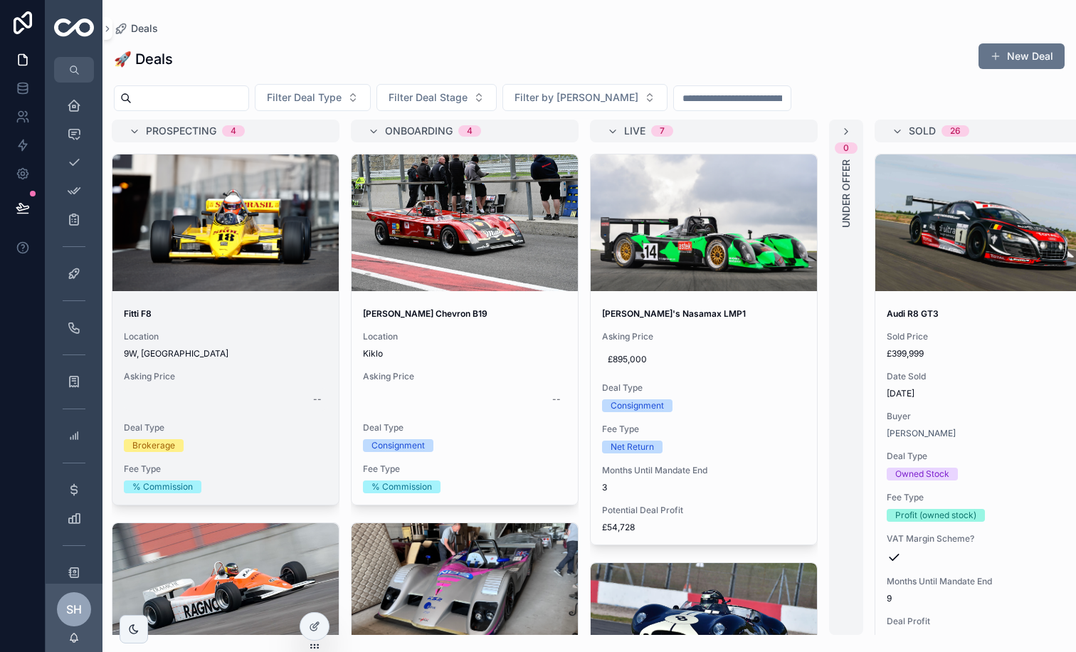
click at [236, 402] on div "--" at bounding box center [226, 399] width 204 height 23
click at [248, 297] on div "Fitti F8 Location 9W, UK Asking Price -- Deal Type Brokerage Fee Type % Commiss…" at bounding box center [225, 401] width 226 height 208
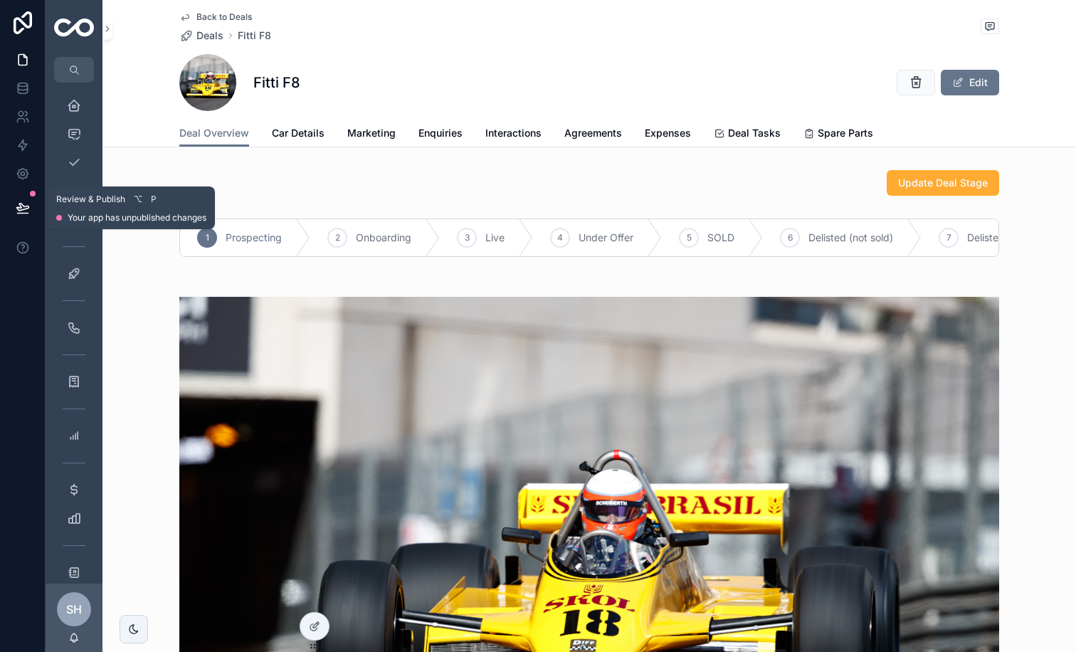
click at [20, 212] on icon at bounding box center [23, 208] width 14 height 14
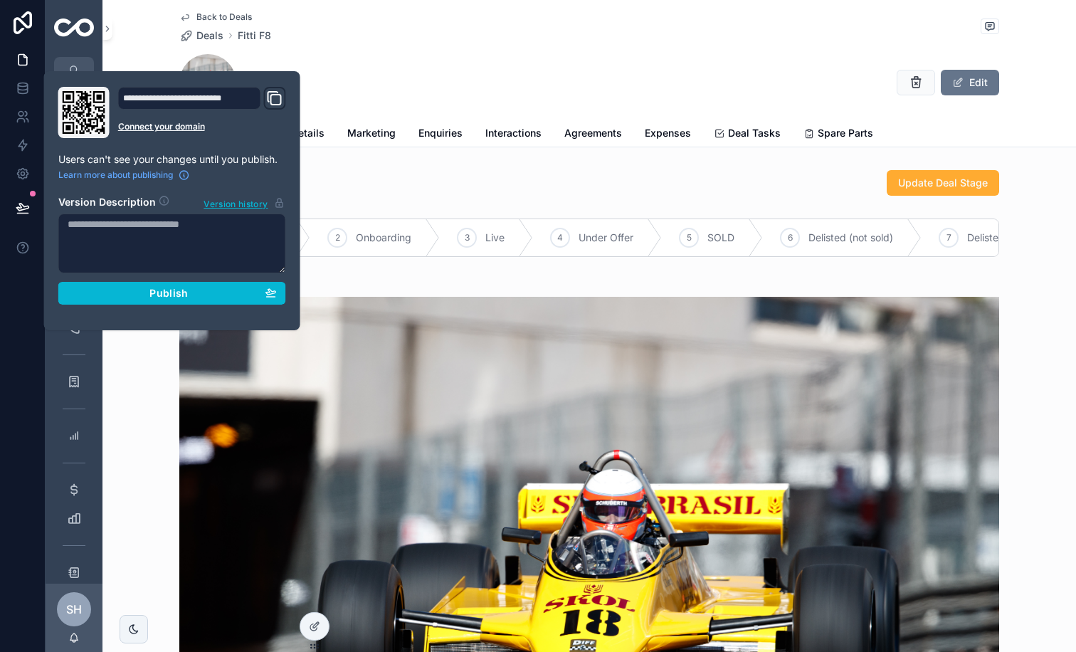
click at [125, 224] on textarea at bounding box center [172, 244] width 228 height 60
click at [424, 65] on div "Fitti F8 Edit" at bounding box center [589, 82] width 820 height 57
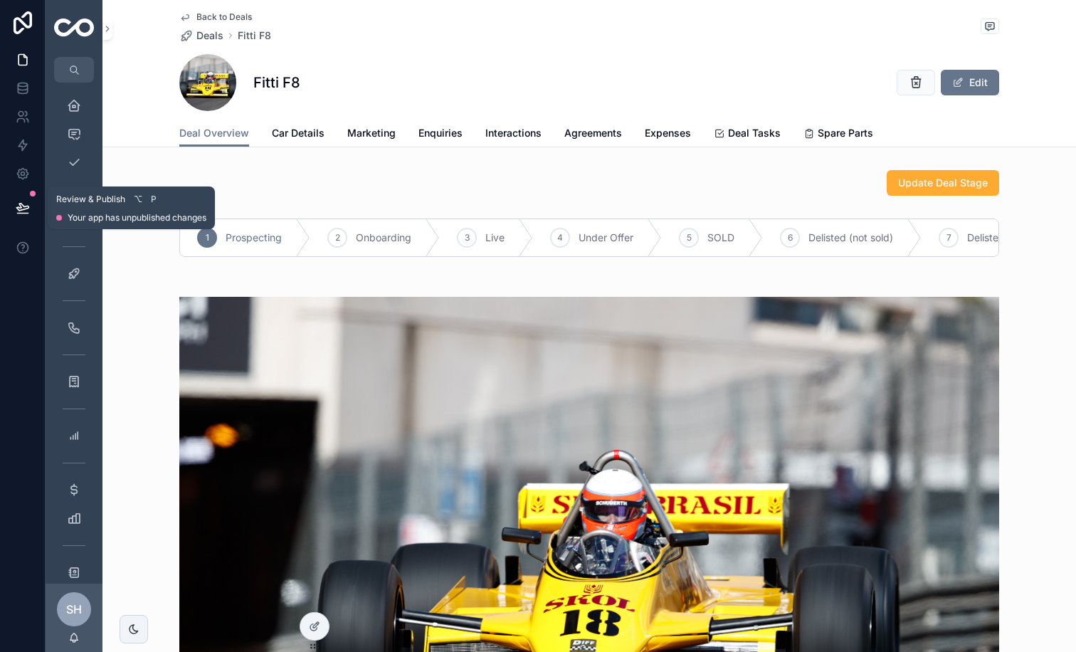
click at [20, 205] on icon at bounding box center [22, 207] width 12 height 7
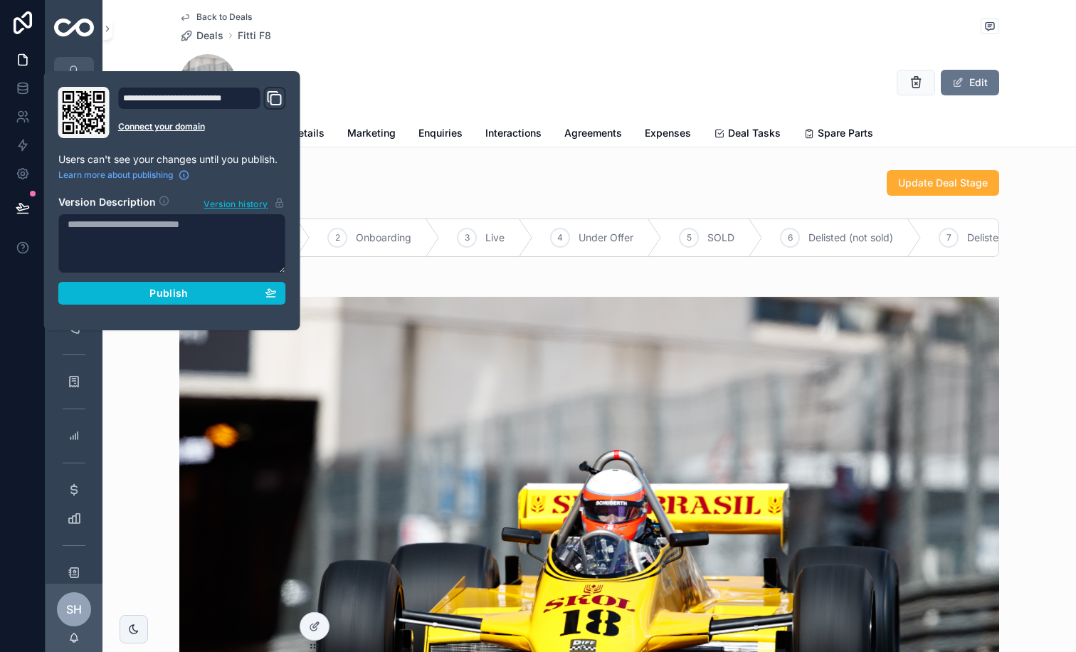
click at [184, 304] on div "**********" at bounding box center [172, 201] width 239 height 228
click at [174, 300] on button "Publish" at bounding box center [172, 293] width 228 height 23
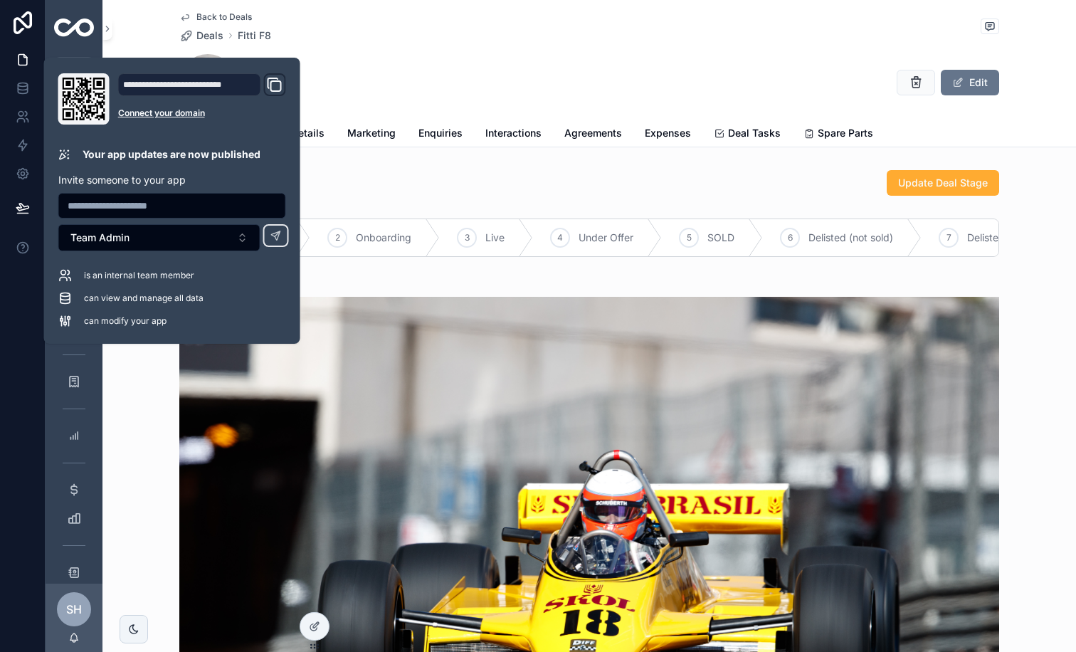
click at [446, 55] on div "Fitti F8 Edit" at bounding box center [589, 82] width 820 height 57
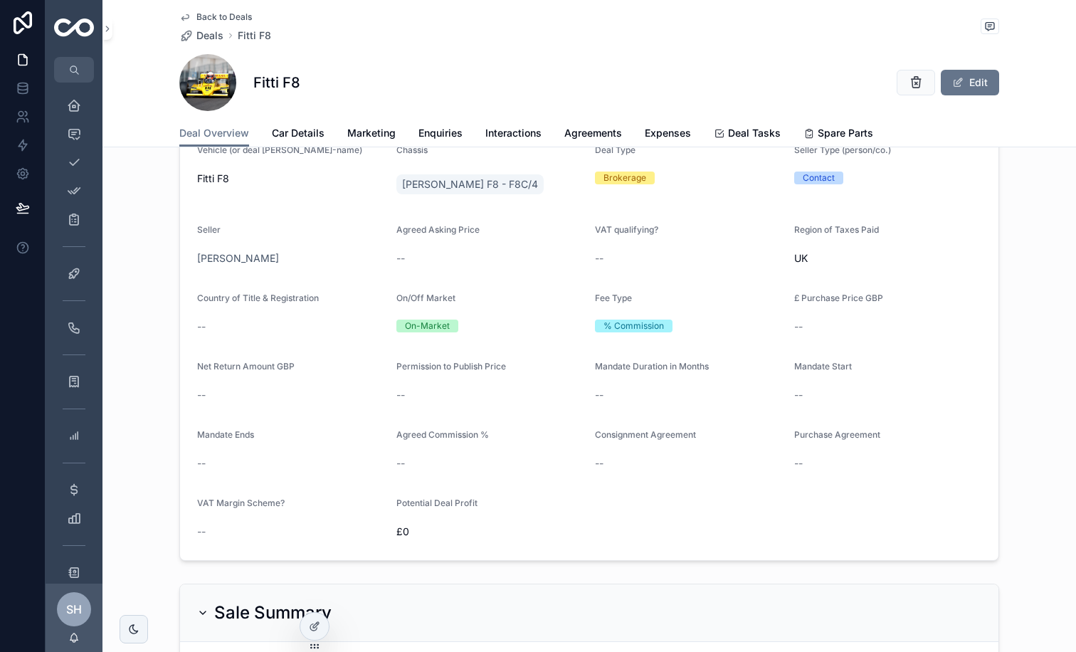
scroll to position [1327, 0]
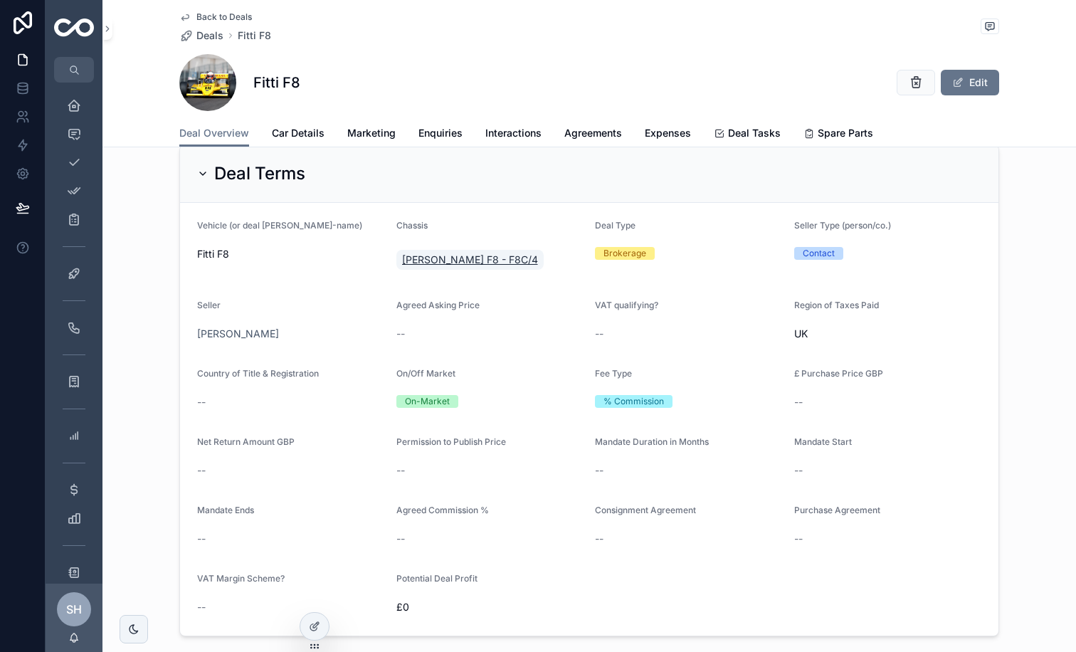
click at [465, 253] on span "[PERSON_NAME] F8 - F8C/4" at bounding box center [470, 260] width 136 height 14
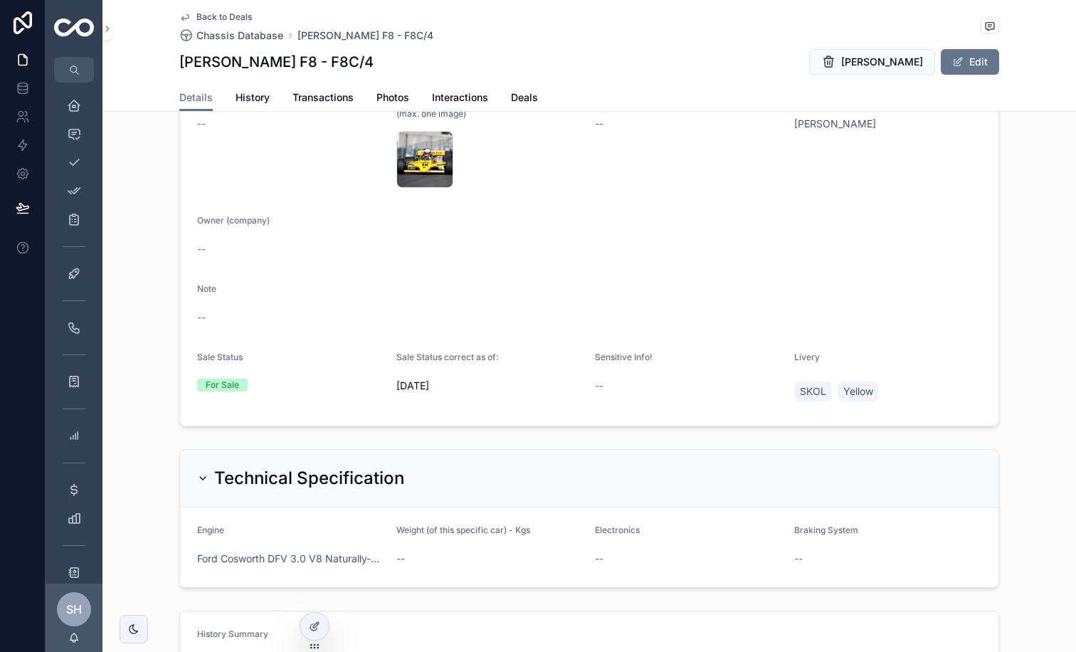
scroll to position [1943, 0]
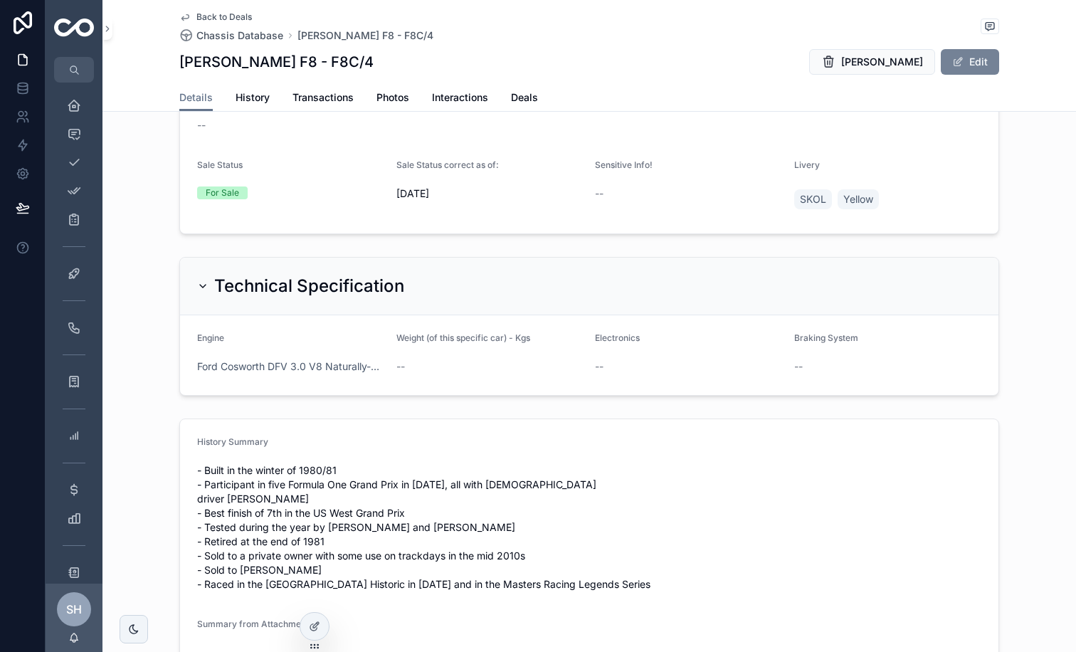
click at [861, 73] on button "Edit" at bounding box center [970, 62] width 58 height 26
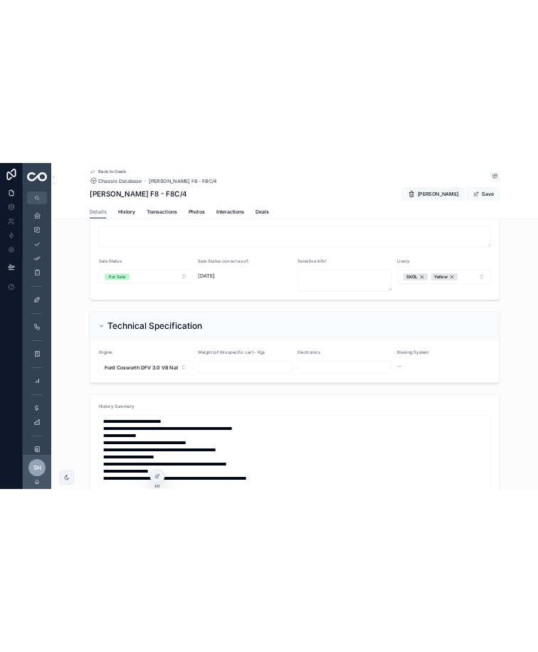
scroll to position [1914, 0]
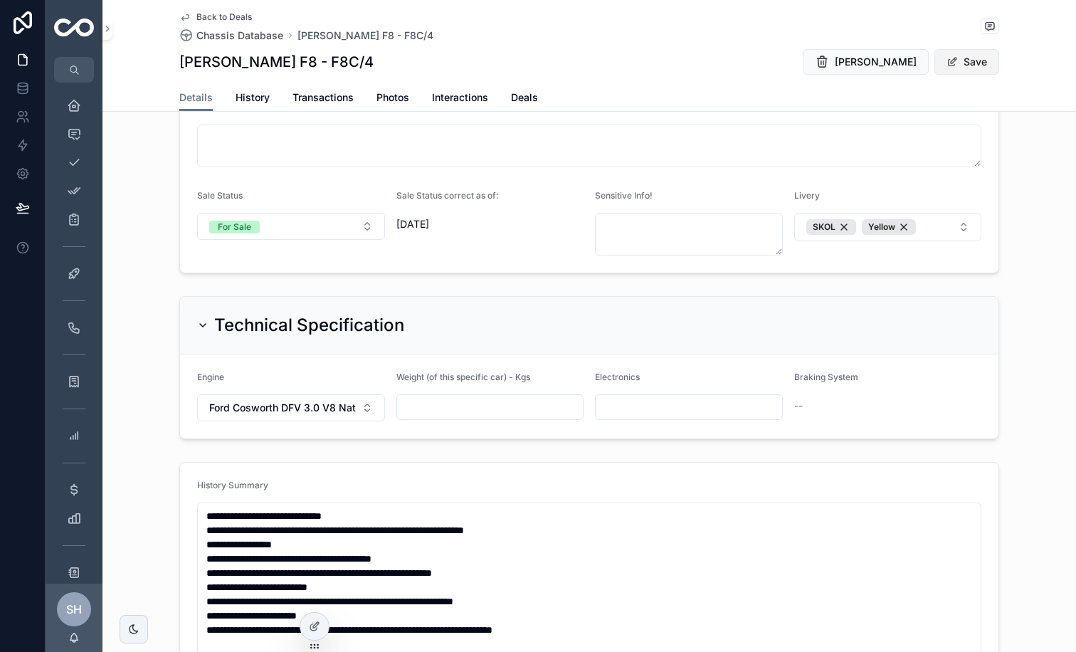
click at [861, 64] on button "Save" at bounding box center [967, 62] width 65 height 26
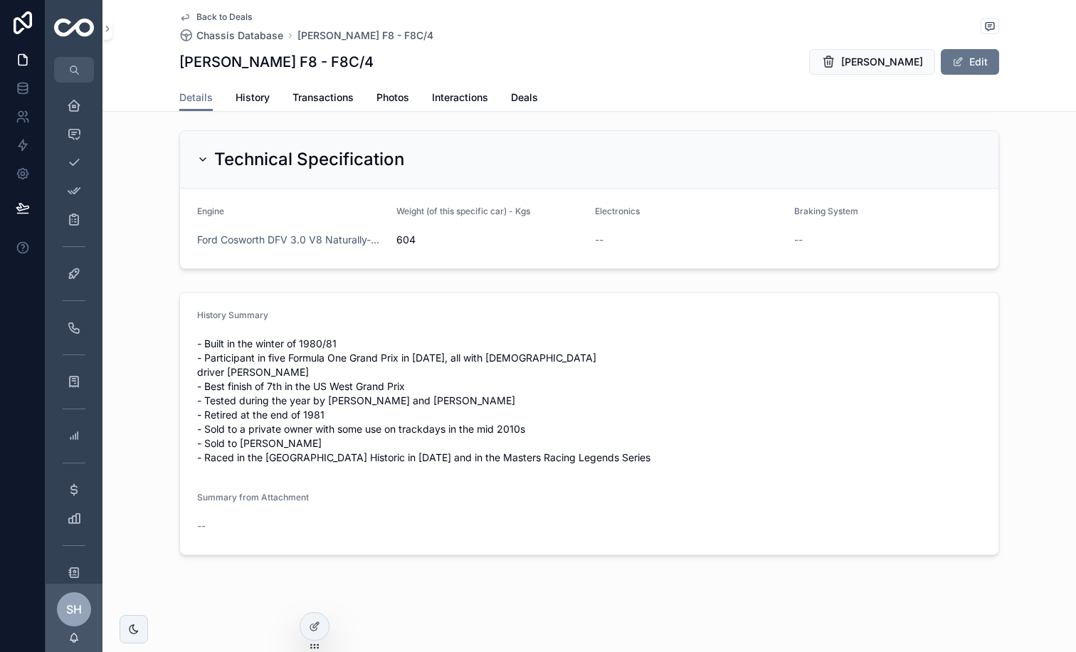
scroll to position [2070, 0]
click at [861, 62] on button "Edit" at bounding box center [970, 62] width 58 height 26
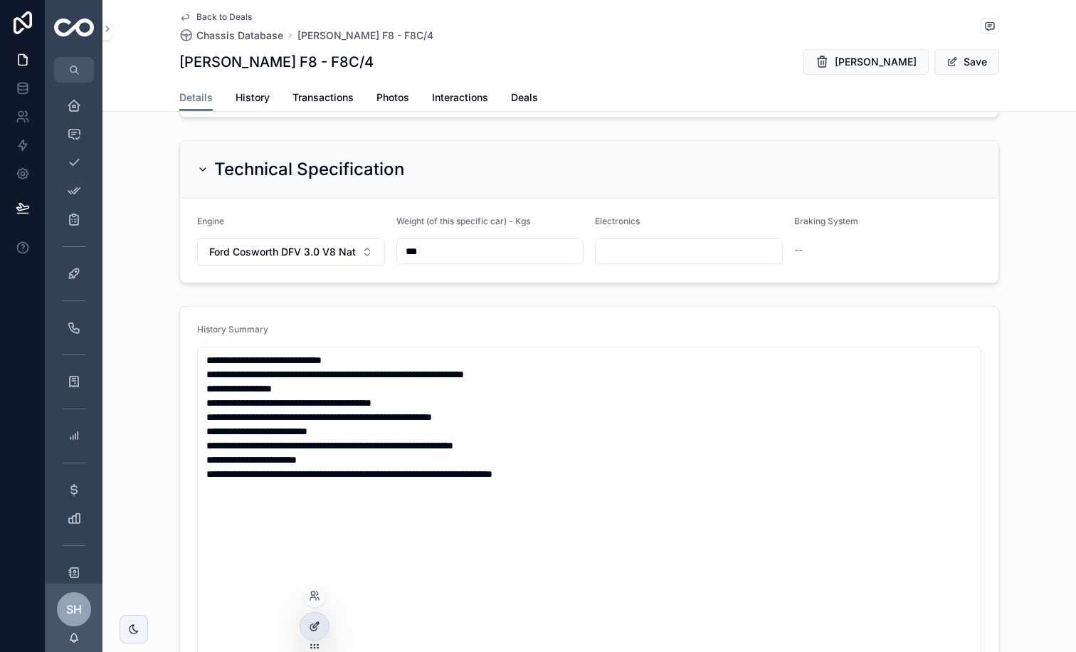
click at [313, 521] on icon at bounding box center [314, 626] width 11 height 11
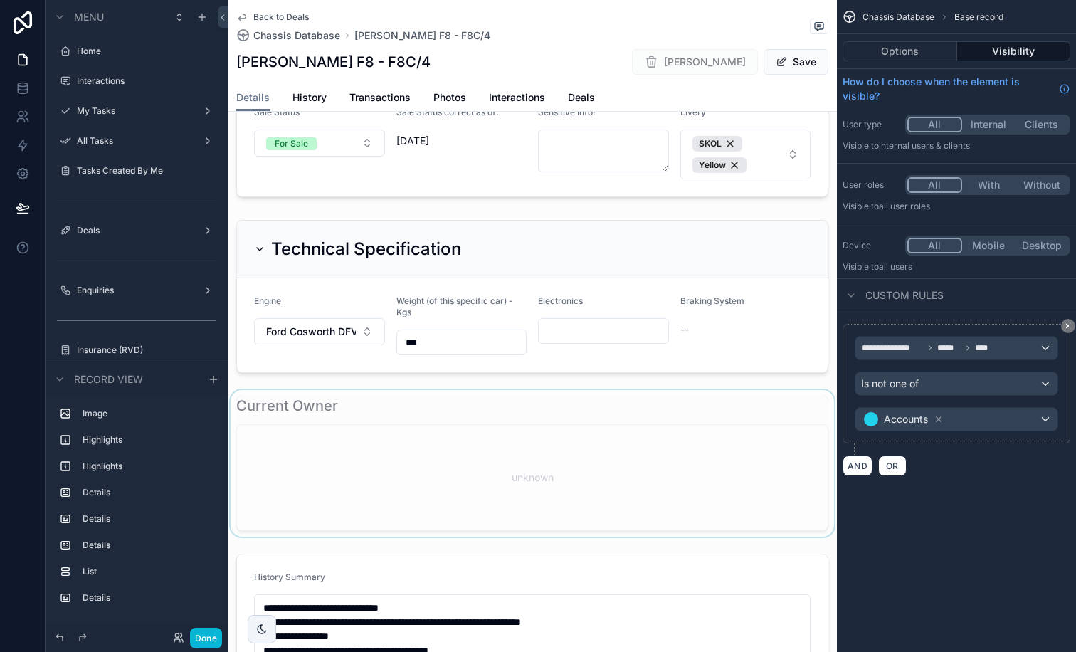
scroll to position [1976, 0]
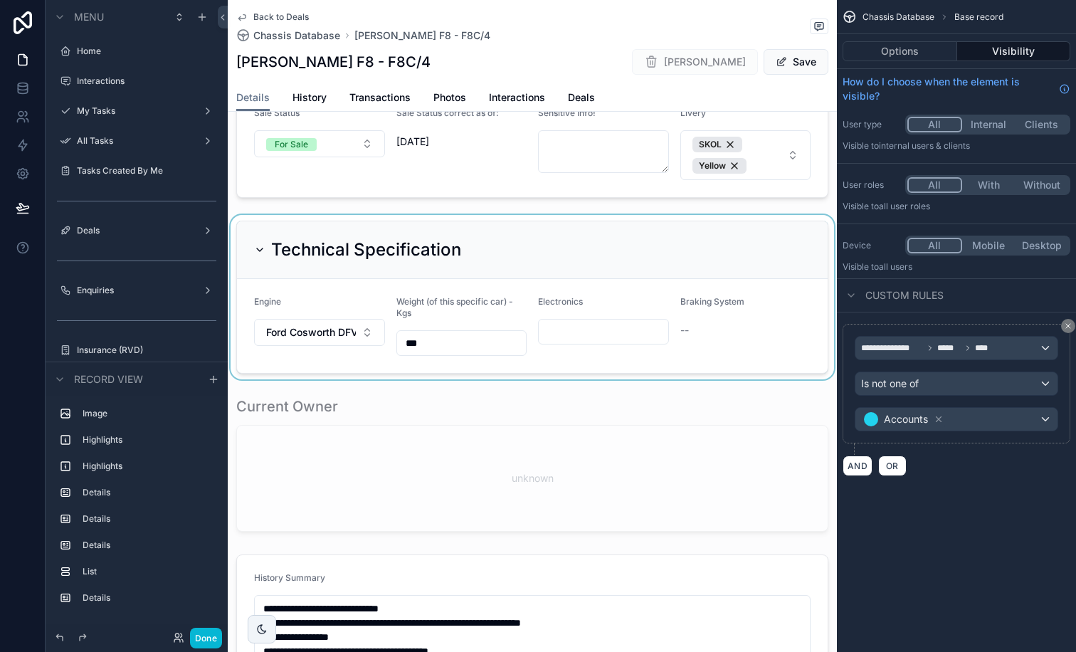
click at [615, 215] on div "scrollable content" at bounding box center [532, 297] width 609 height 164
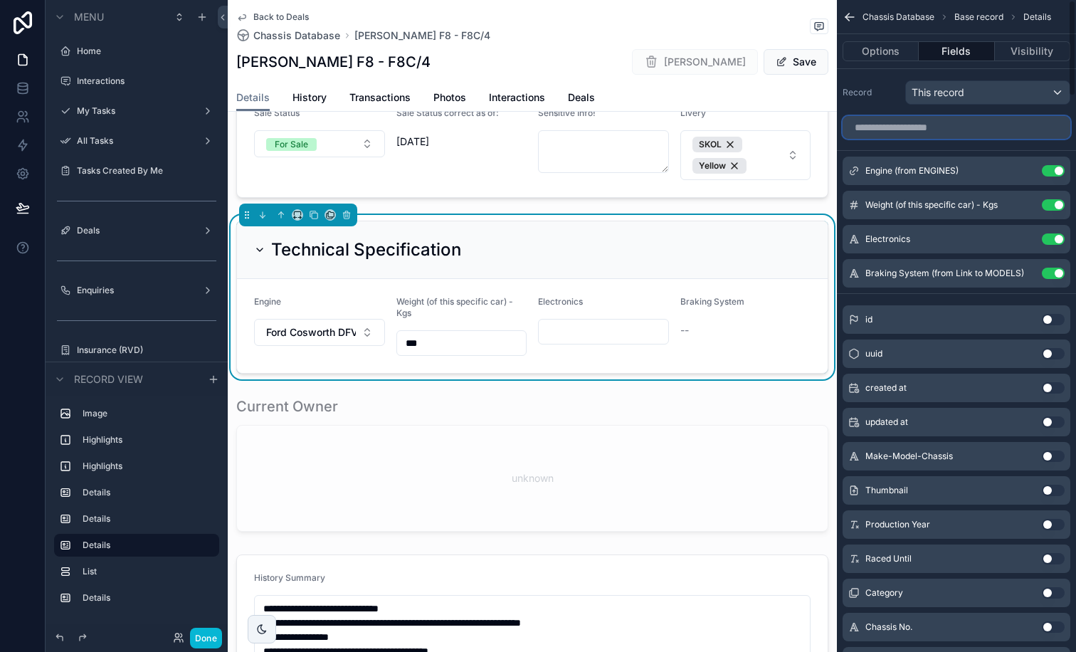
click at [861, 128] on input "scrollable content" at bounding box center [957, 127] width 228 height 23
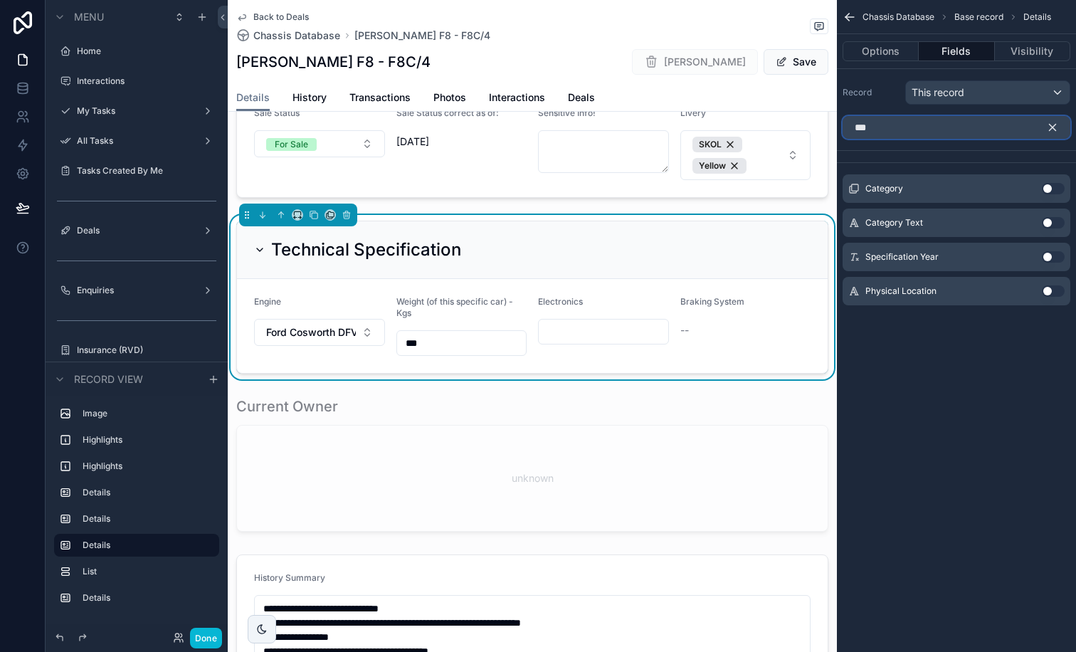
type input "***"
click at [861, 189] on button "Use setting" at bounding box center [1053, 188] width 23 height 11
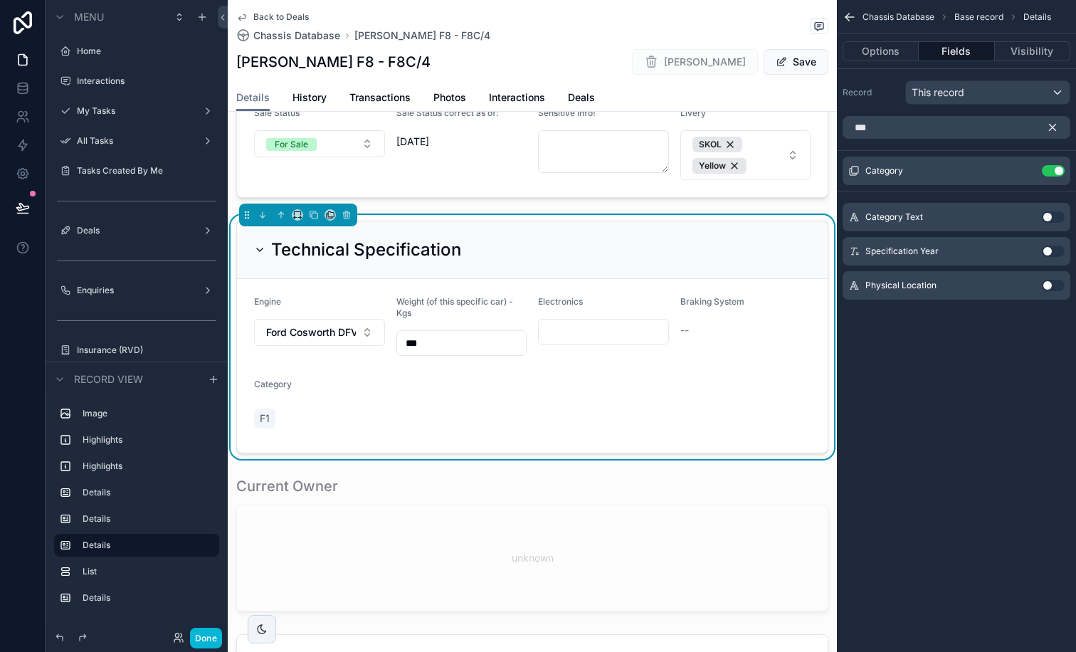
click at [861, 126] on icon "scrollable content" at bounding box center [1053, 128] width 6 height 6
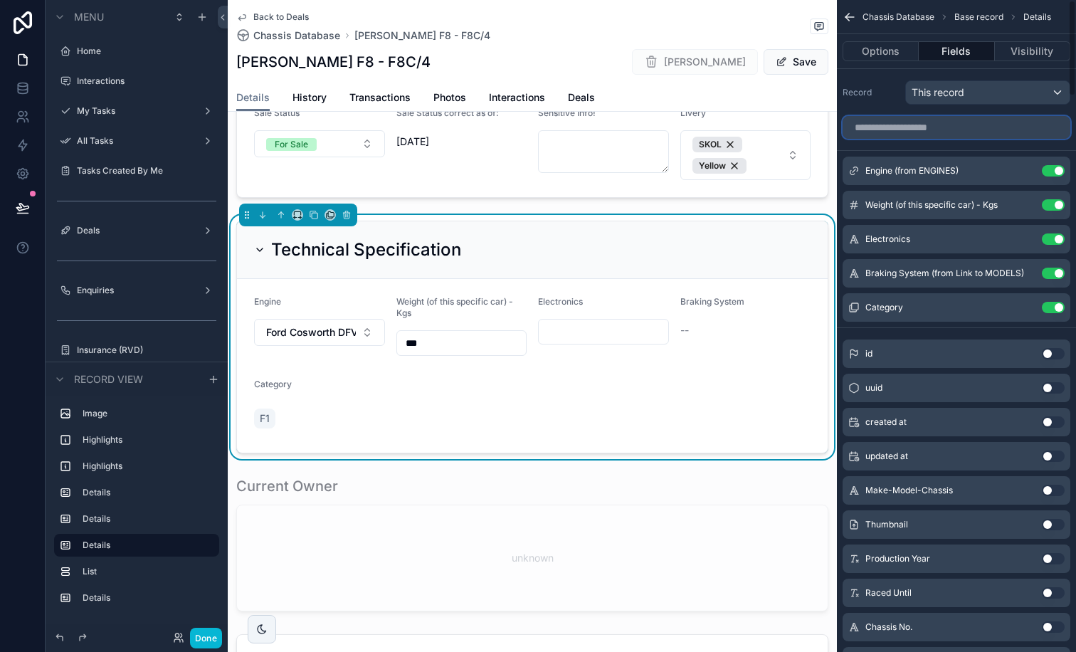
click at [861, 126] on input "scrollable content" at bounding box center [957, 127] width 228 height 23
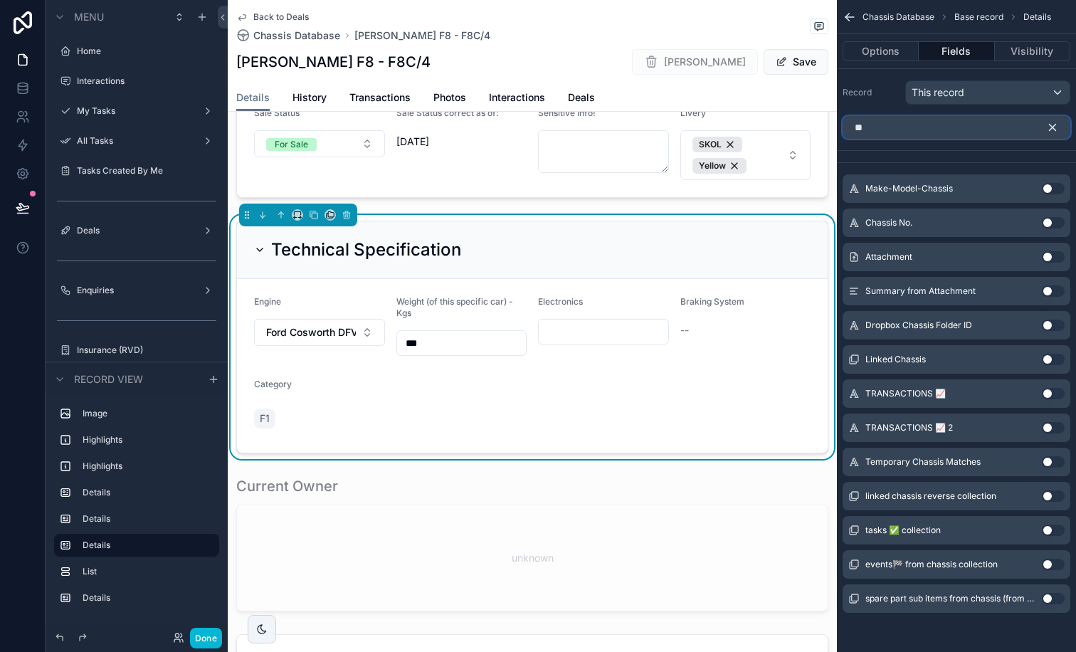
type input "*"
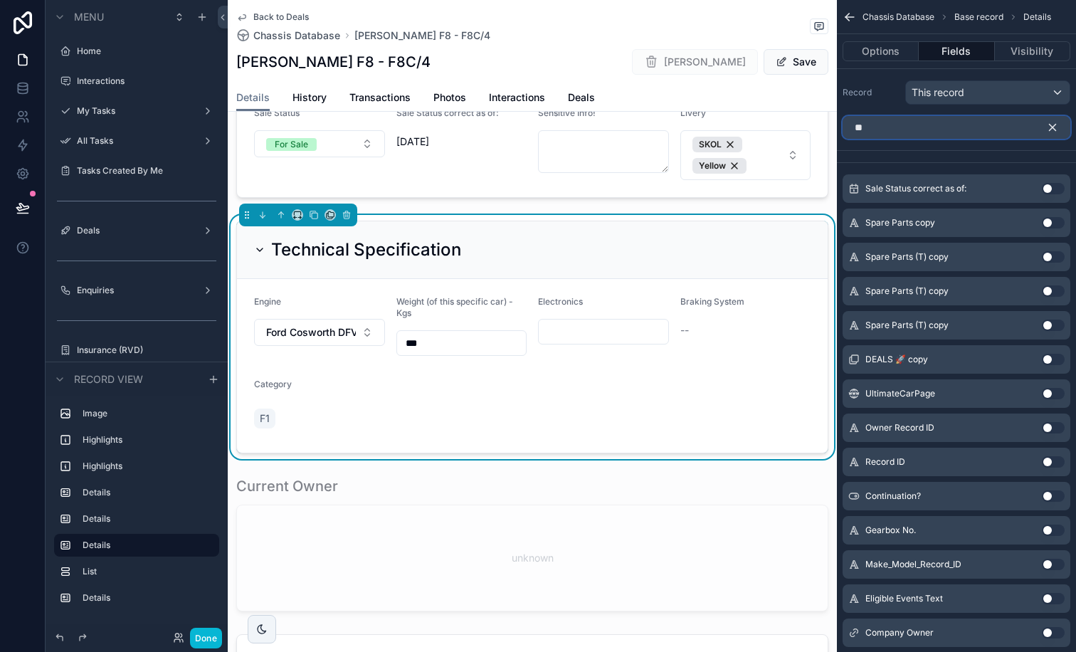
type input "*"
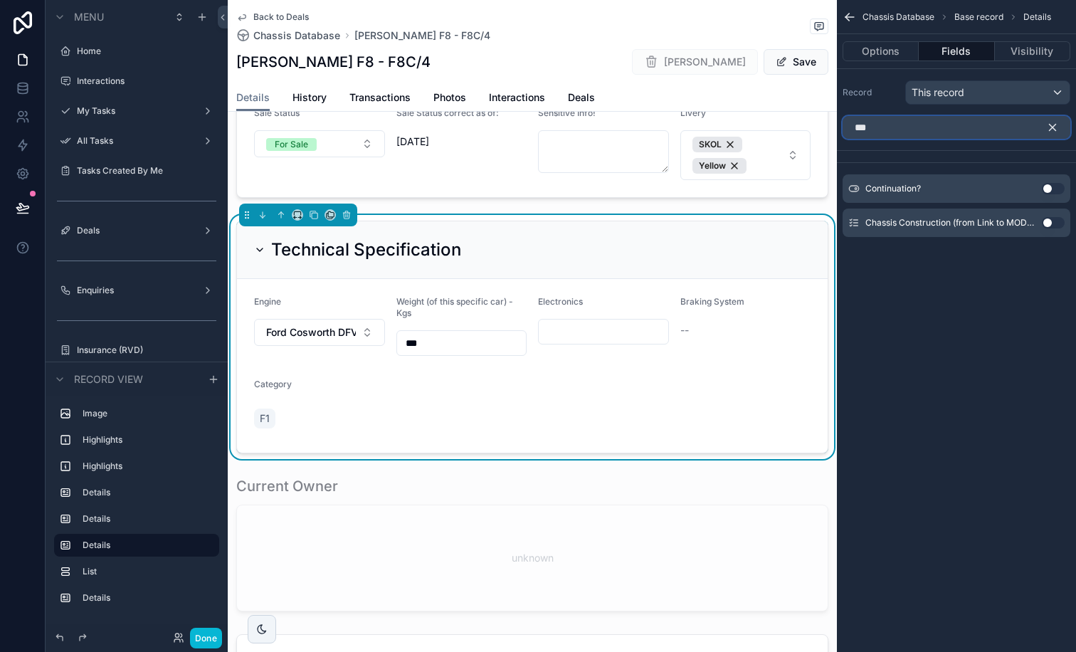
type input "***"
click at [861, 222] on button "Use setting" at bounding box center [1053, 222] width 23 height 11
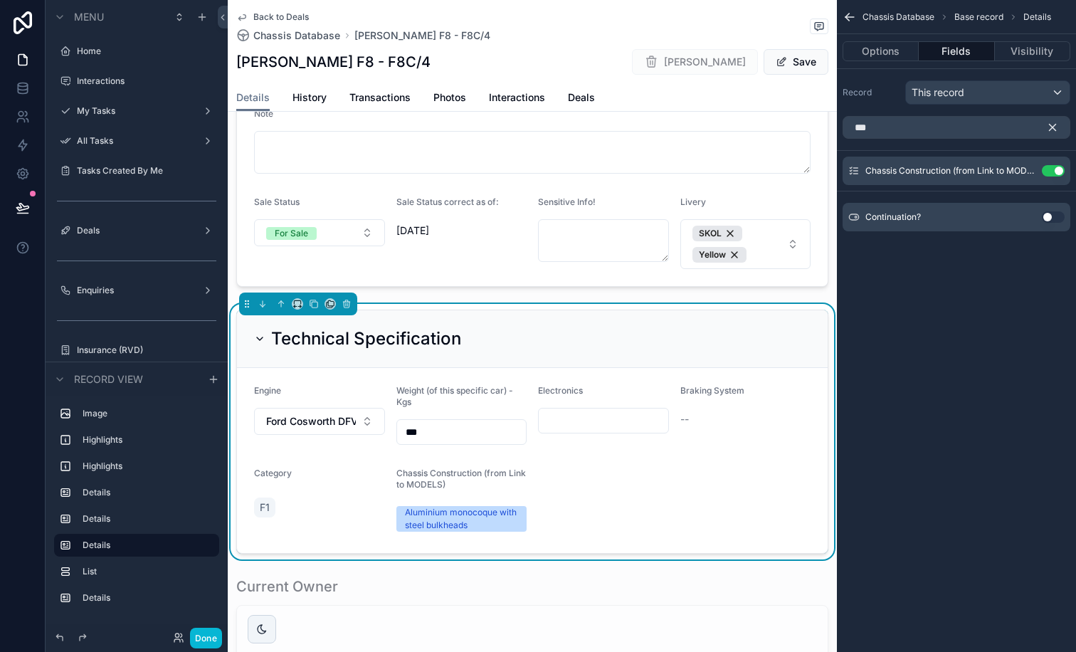
scroll to position [1894, 0]
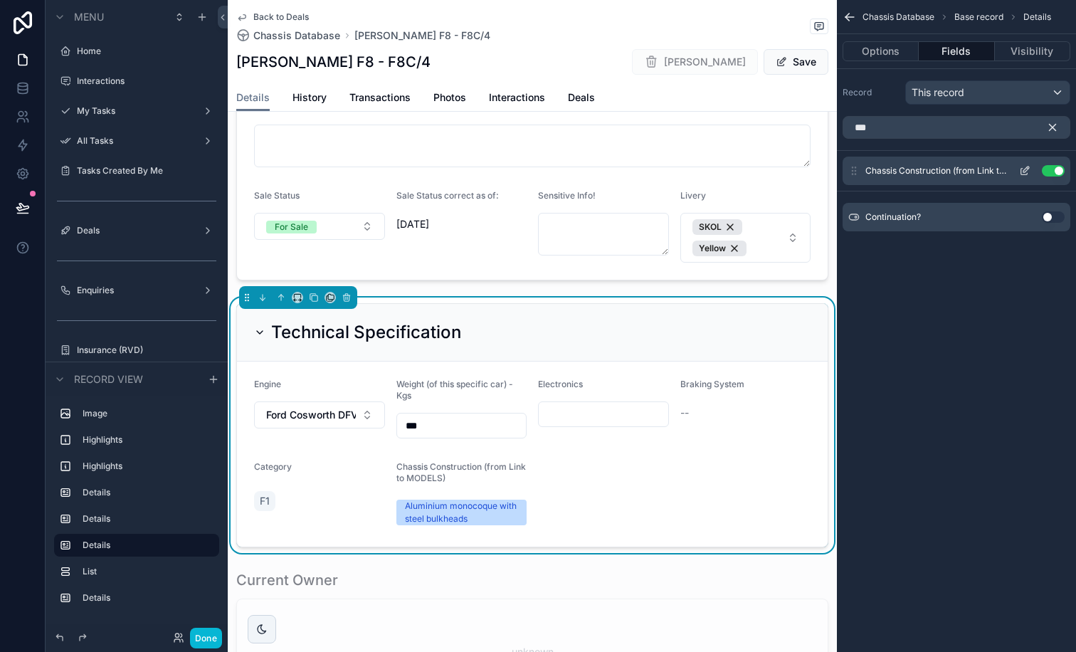
click at [861, 172] on icon "scrollable content" at bounding box center [1024, 170] width 11 height 11
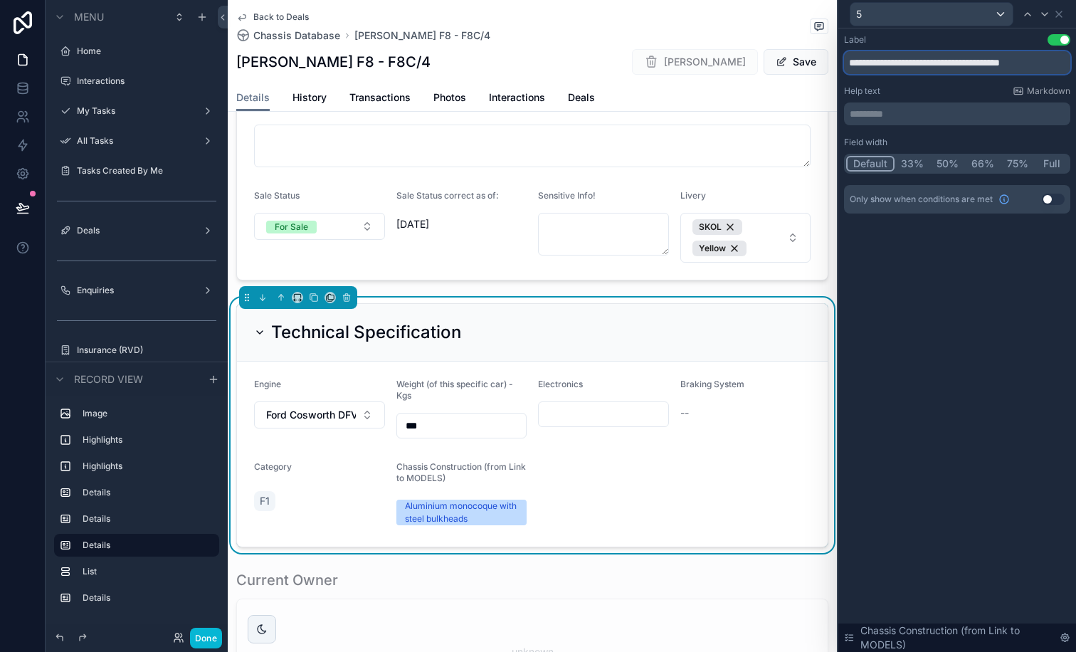
drag, startPoint x: 950, startPoint y: 64, endPoint x: 1076, endPoint y: 117, distance: 136.6
click at [861, 117] on div "**********" at bounding box center [958, 137] width 238 height 219
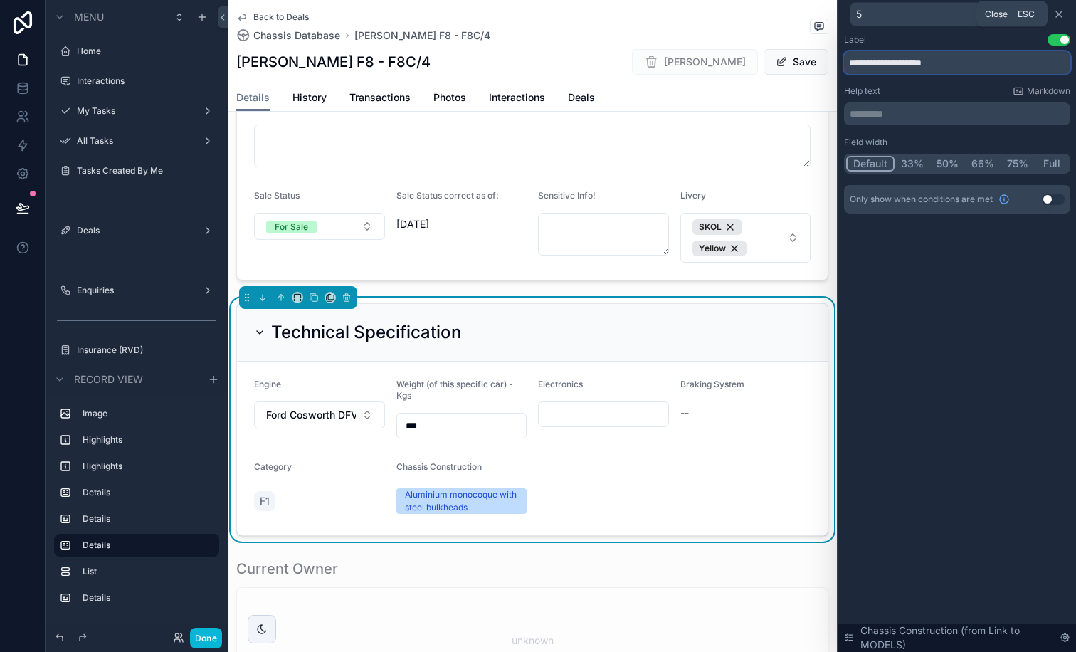
type input "**********"
click at [861, 14] on icon at bounding box center [1059, 14] width 11 height 11
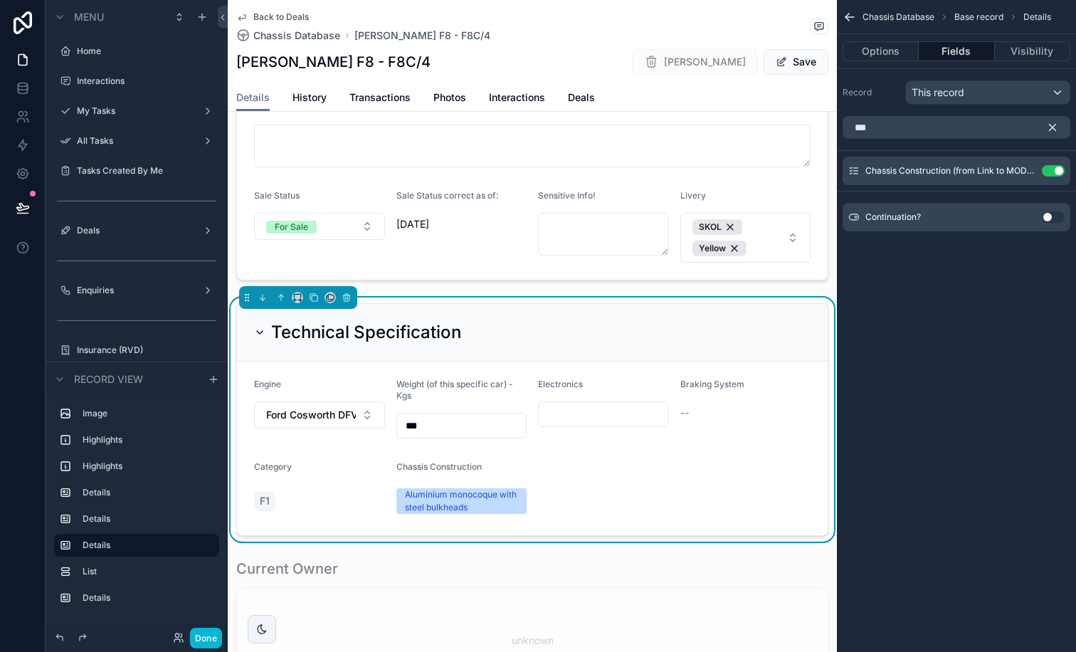
click at [861, 130] on icon "scrollable content" at bounding box center [1052, 127] width 13 height 13
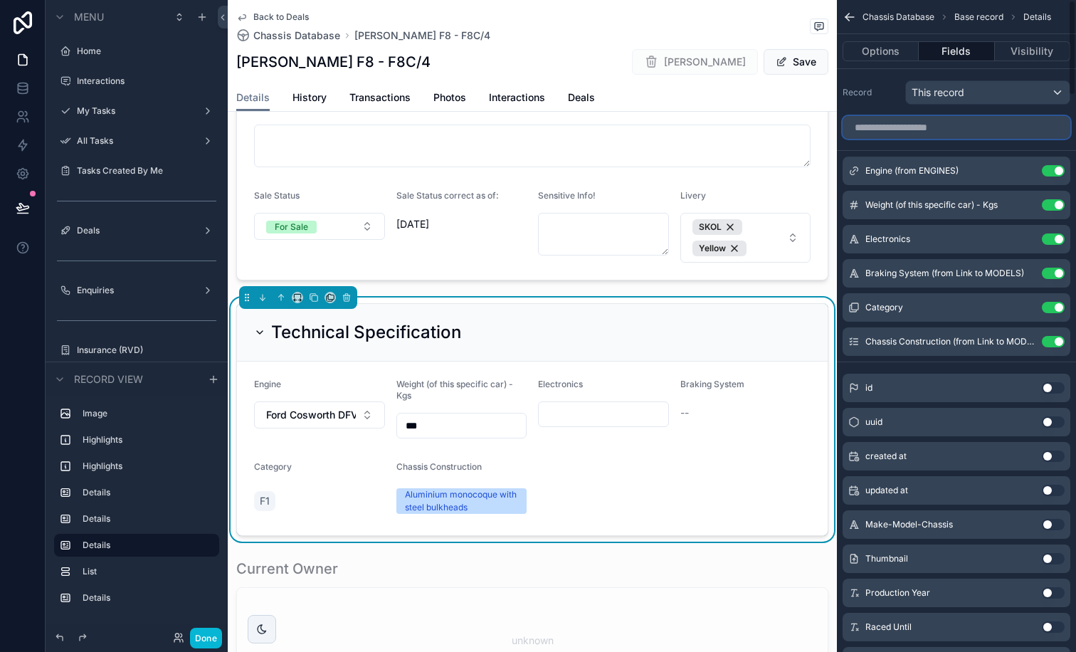
click at [861, 130] on input "scrollable content" at bounding box center [957, 127] width 228 height 23
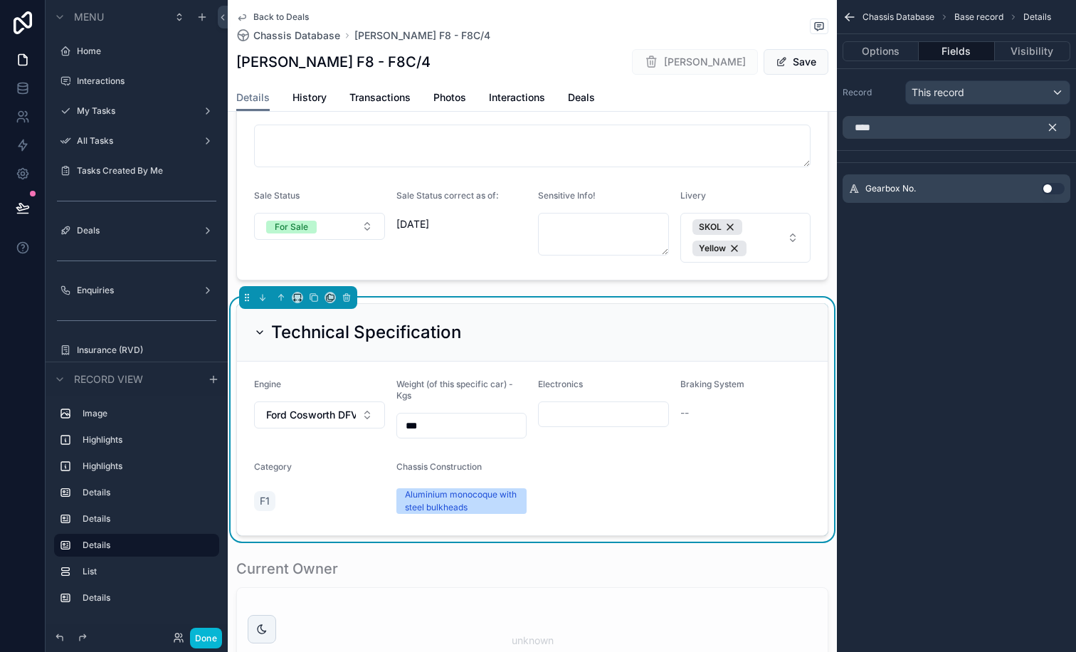
drag, startPoint x: 970, startPoint y: 130, endPoint x: 878, endPoint y: 90, distance: 100.1
click at [861, 90] on label "Record" at bounding box center [871, 92] width 57 height 11
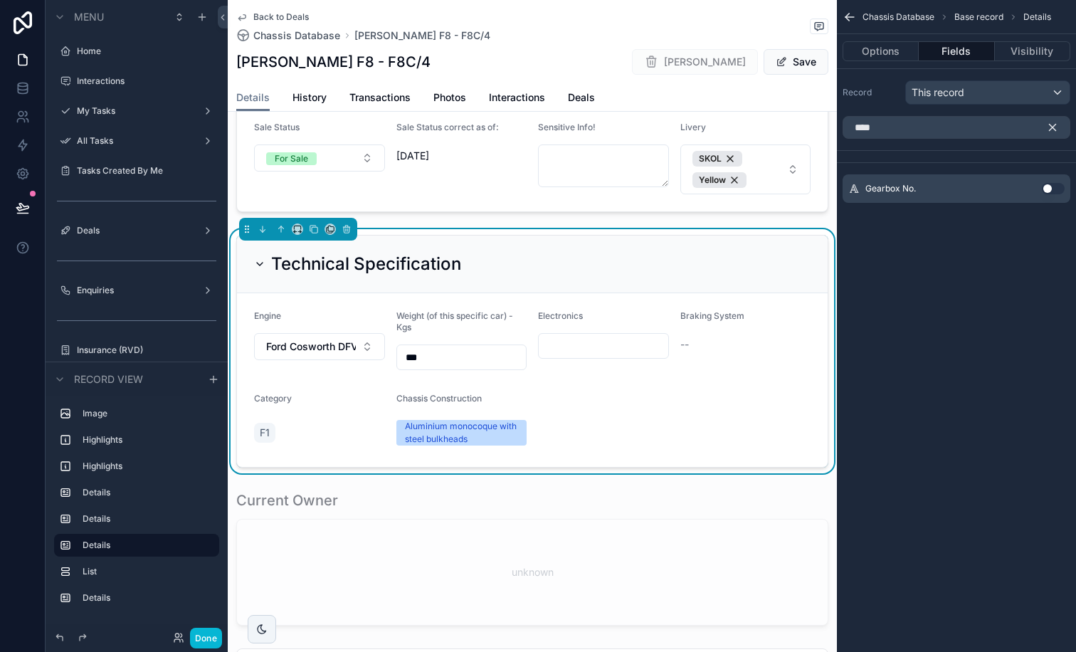
scroll to position [1976, 0]
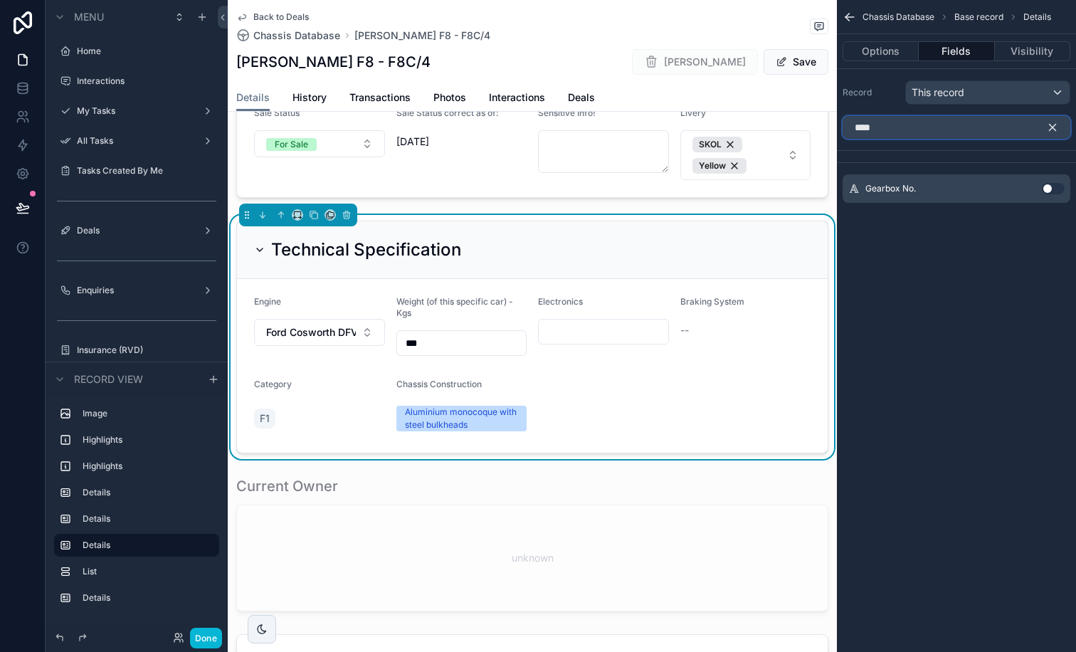
click at [861, 130] on input "****" at bounding box center [957, 127] width 228 height 23
type input "****"
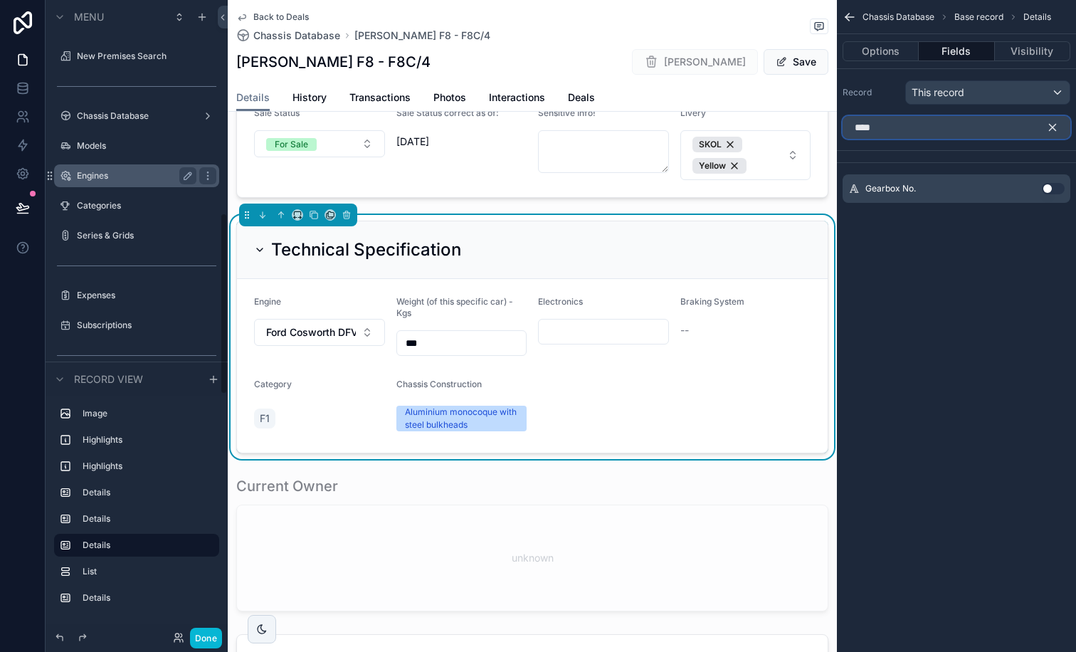
scroll to position [732, 0]
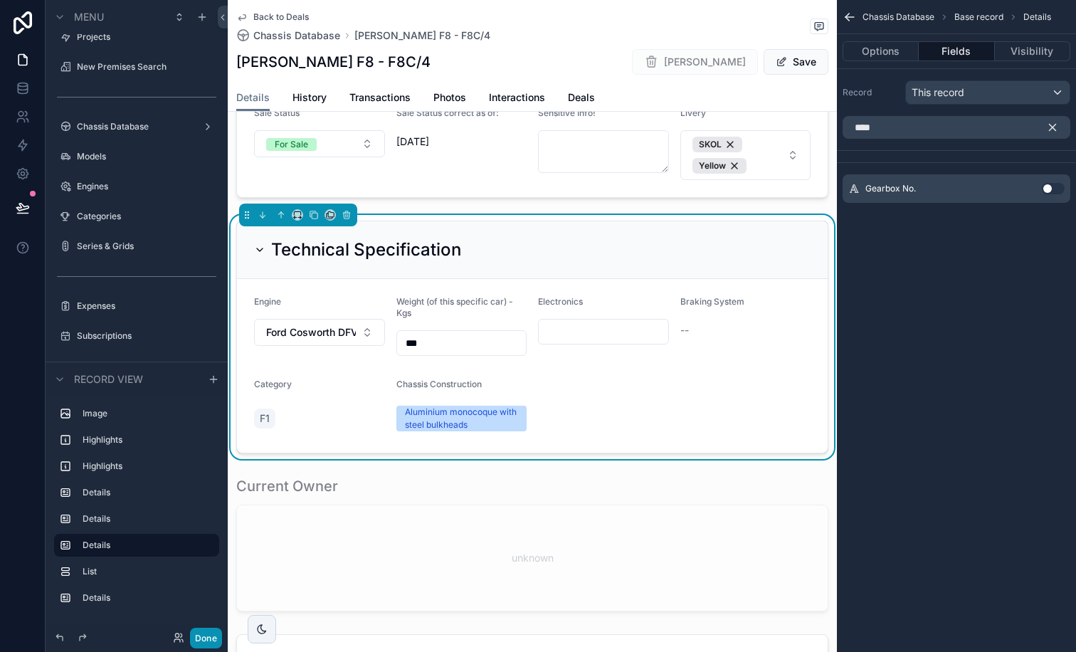
click at [206, 521] on button "Done" at bounding box center [206, 638] width 32 height 21
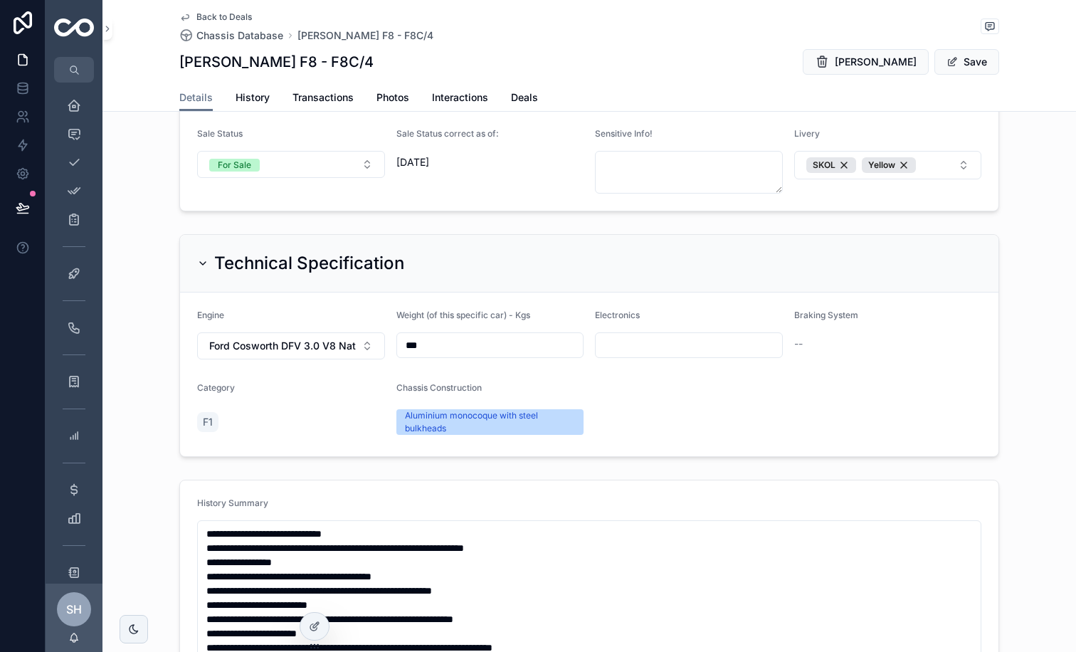
scroll to position [1898, 0]
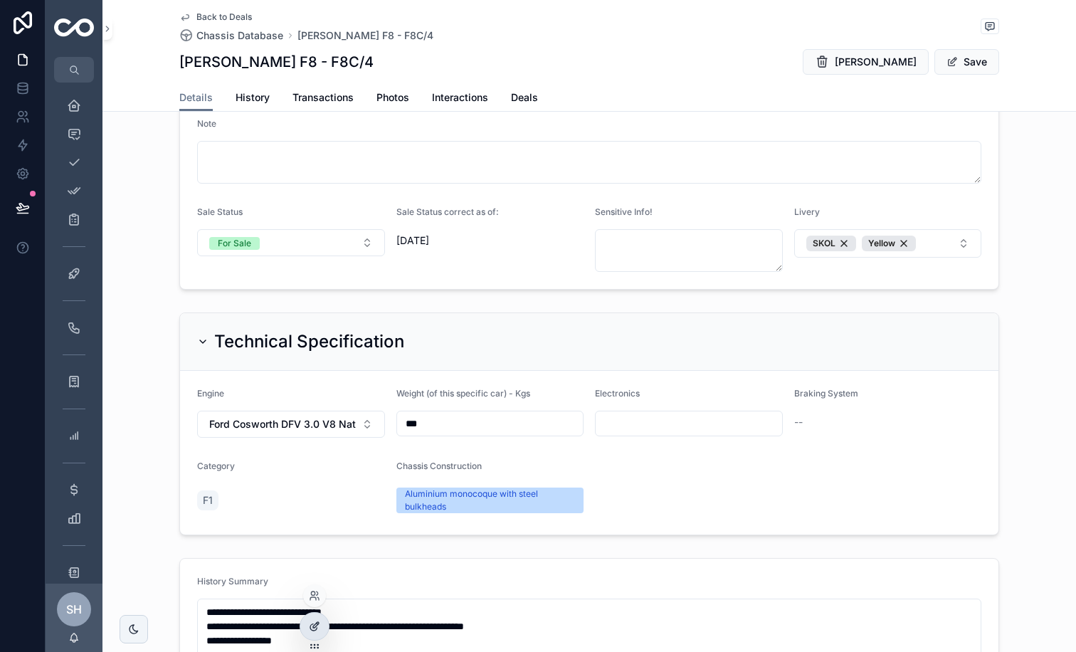
click at [315, 521] on icon at bounding box center [314, 626] width 11 height 11
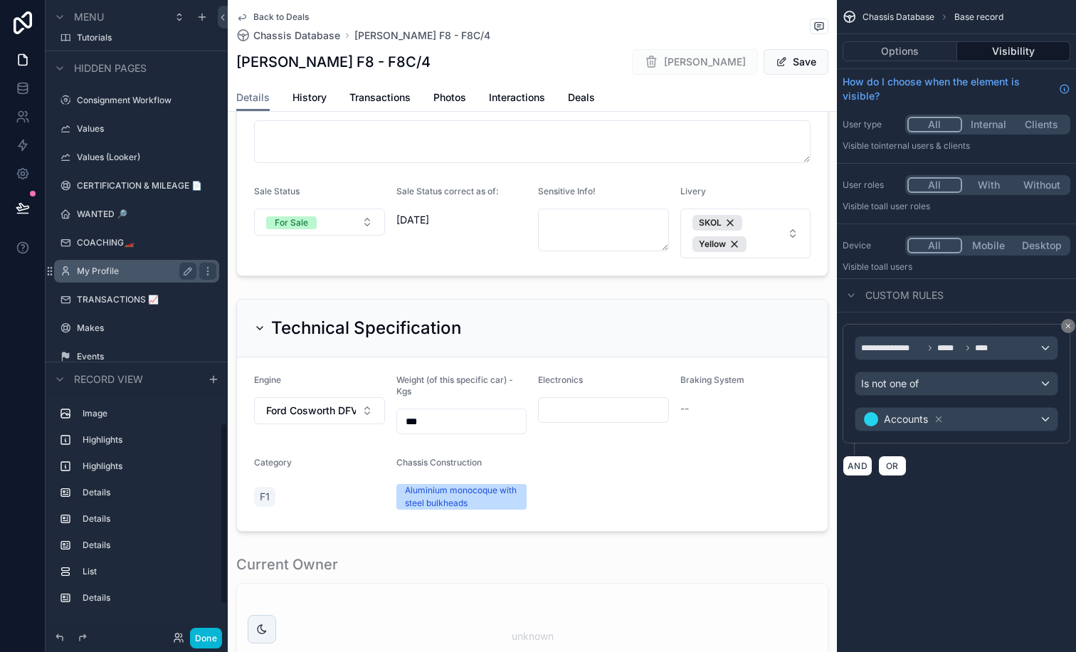
scroll to position [1476, 0]
click at [204, 18] on icon "scrollable content" at bounding box center [201, 16] width 11 height 11
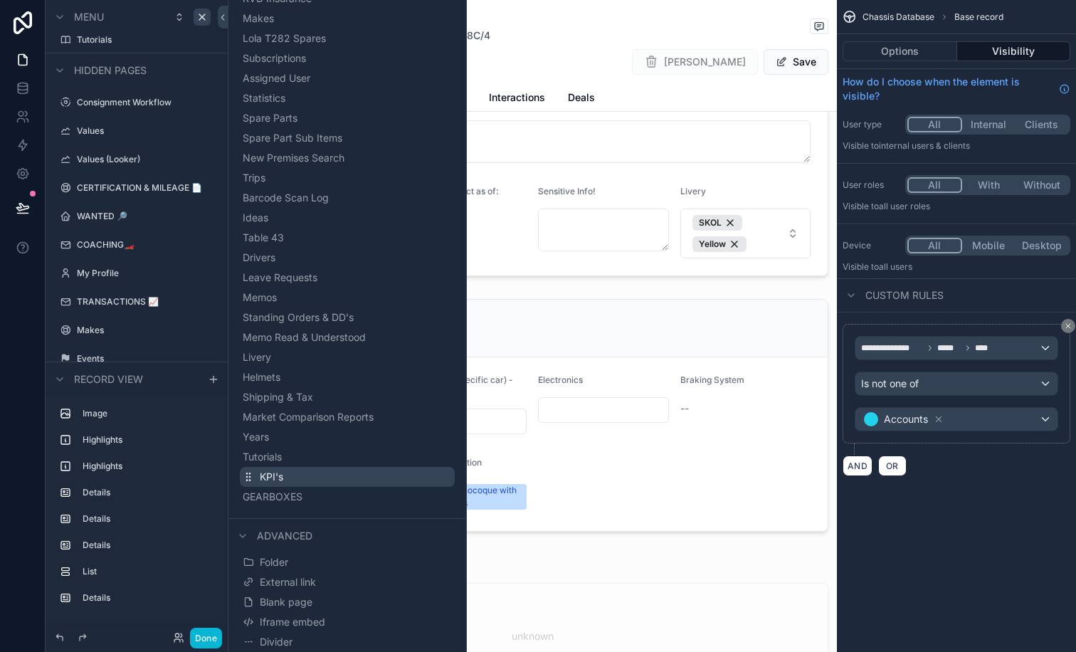
scroll to position [766, 0]
click at [282, 500] on span "GEARBOXES" at bounding box center [290, 497] width 60 height 14
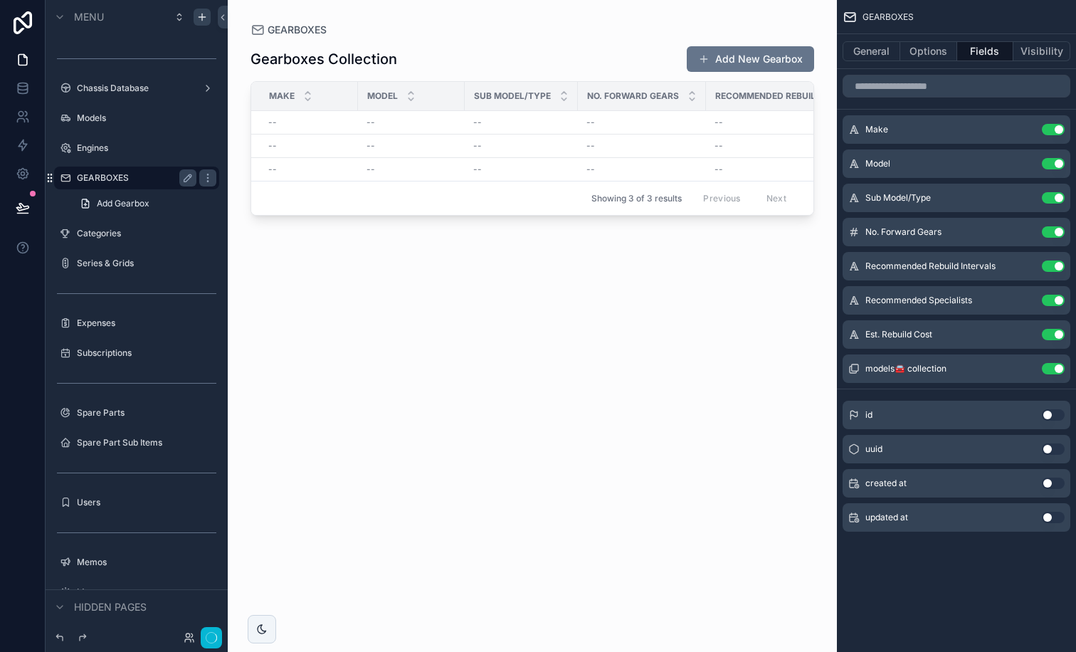
scroll to position [615, 0]
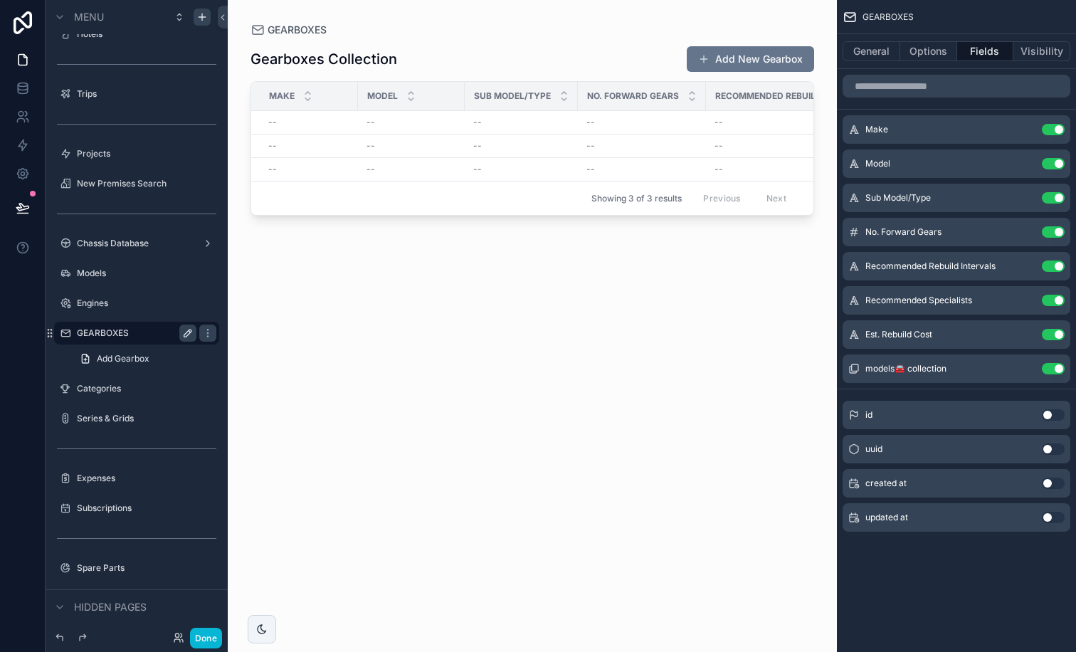
click at [186, 332] on icon "scrollable content" at bounding box center [187, 332] width 11 height 11
click at [145, 332] on input "*********" at bounding box center [125, 333] width 97 height 17
type input "*********"
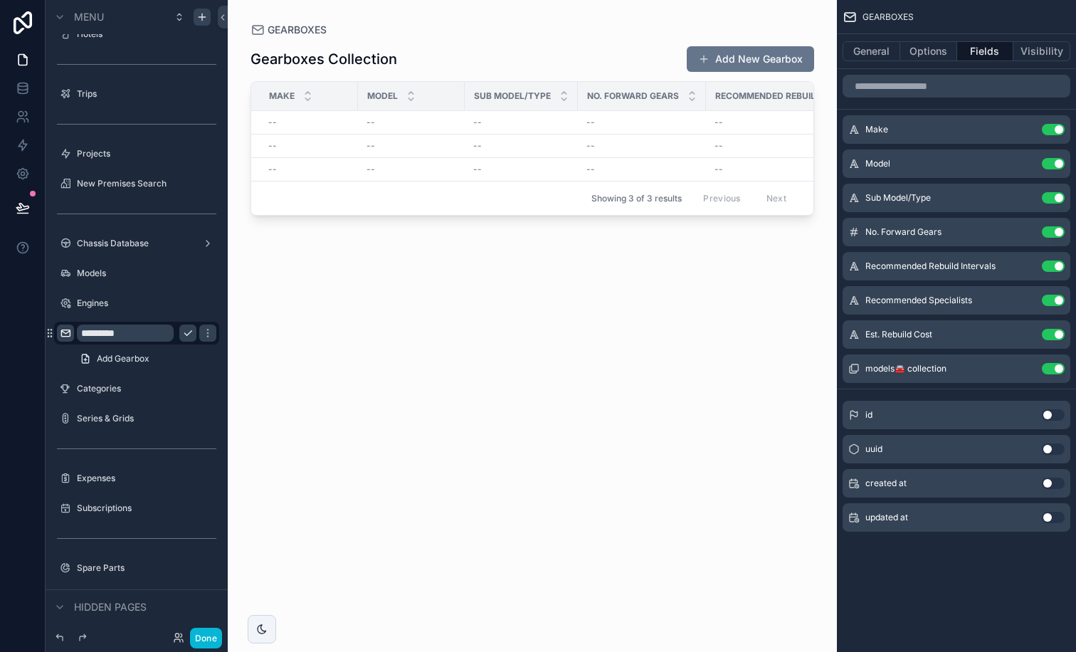
click at [66, 334] on icon "scrollable content" at bounding box center [65, 332] width 11 height 11
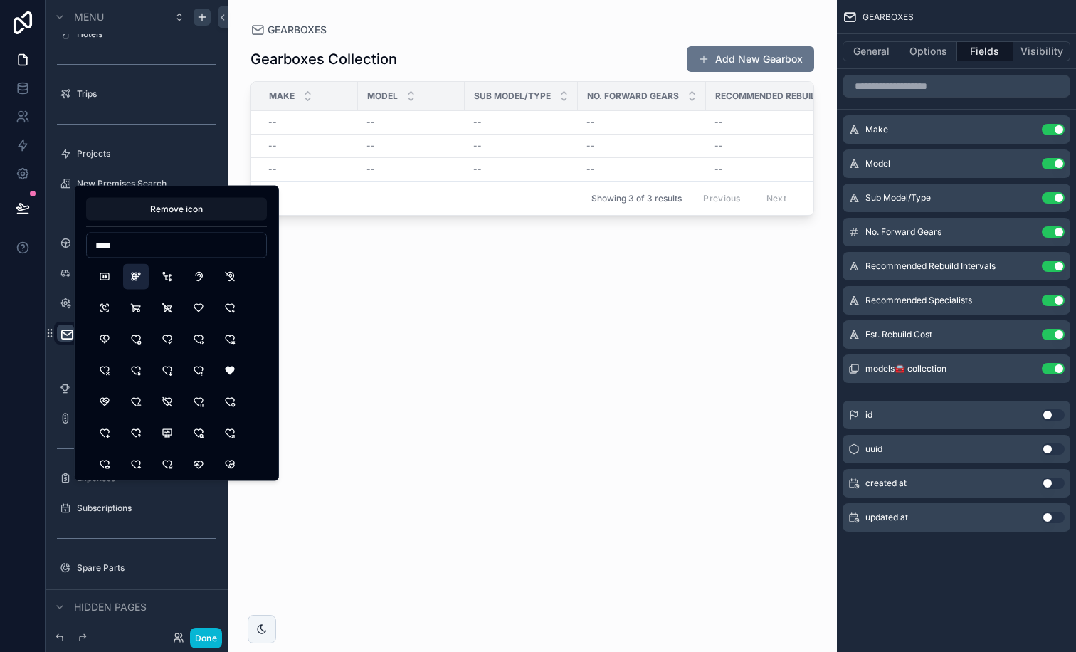
type input "****"
click at [135, 280] on button "ManualGearbox" at bounding box center [136, 277] width 26 height 26
click at [232, 154] on div "scrollable content" at bounding box center [532, 317] width 609 height 635
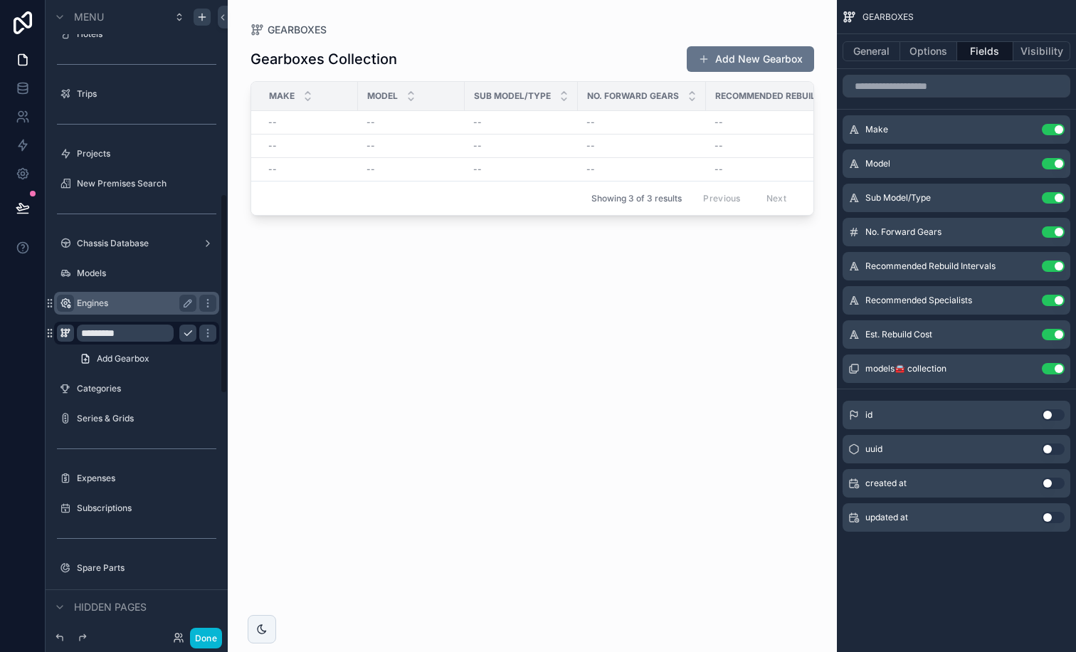
click at [68, 301] on icon "scrollable content" at bounding box center [65, 303] width 11 height 11
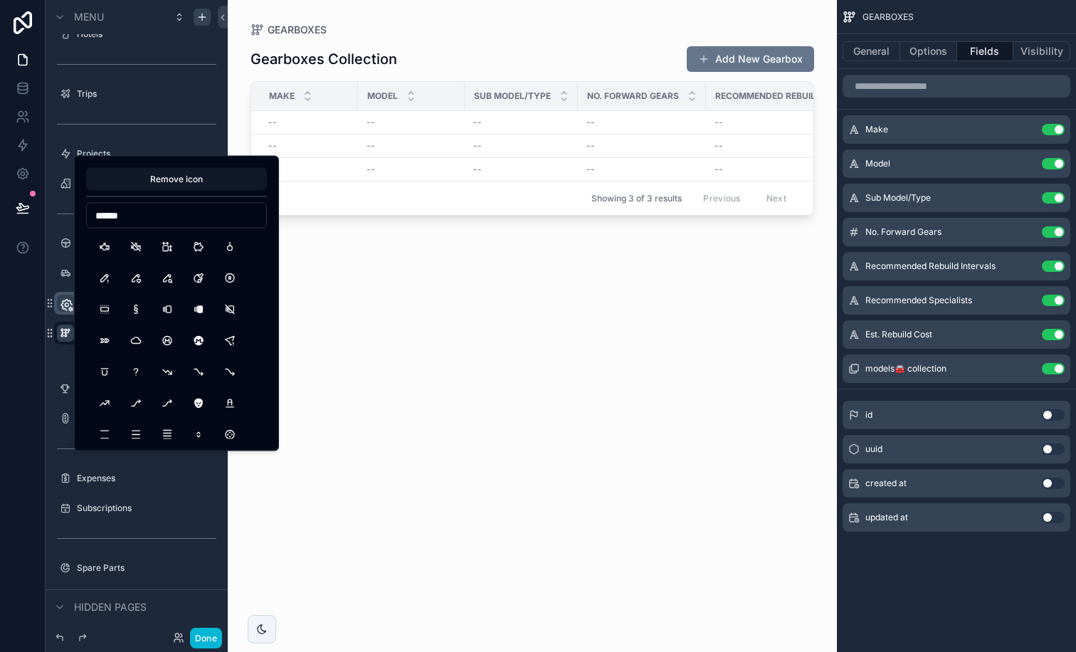
type input "******"
drag, startPoint x: 68, startPoint y: 301, endPoint x: 107, endPoint y: 249, distance: 65.5
click at [107, 249] on button "Engine" at bounding box center [105, 247] width 26 height 26
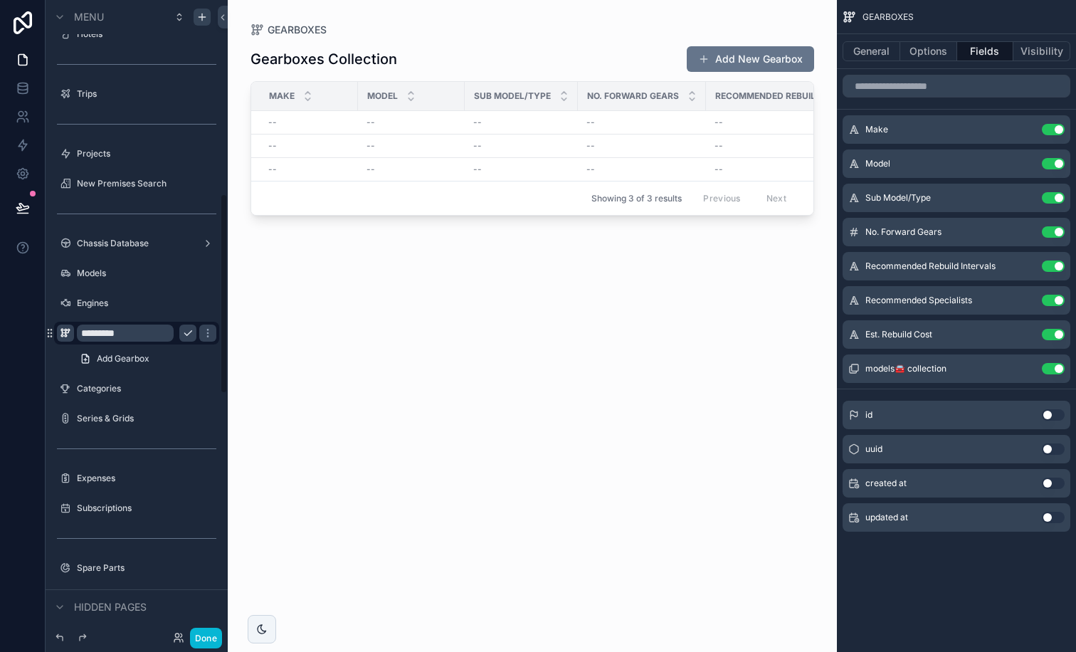
click at [226, 275] on div "Menu Home Interactions My Tasks All Tasks Tasks Created By Me Deals Enquiries I…" at bounding box center [137, 317] width 182 height 635
click at [221, 286] on div "Menu Home Interactions My Tasks All Tasks Tasks Created By Me Deals Enquiries I…" at bounding box center [137, 317] width 182 height 635
click at [189, 332] on icon "scrollable content" at bounding box center [187, 332] width 11 height 11
click at [728, 58] on button "Add New Gearbox" at bounding box center [750, 59] width 127 height 26
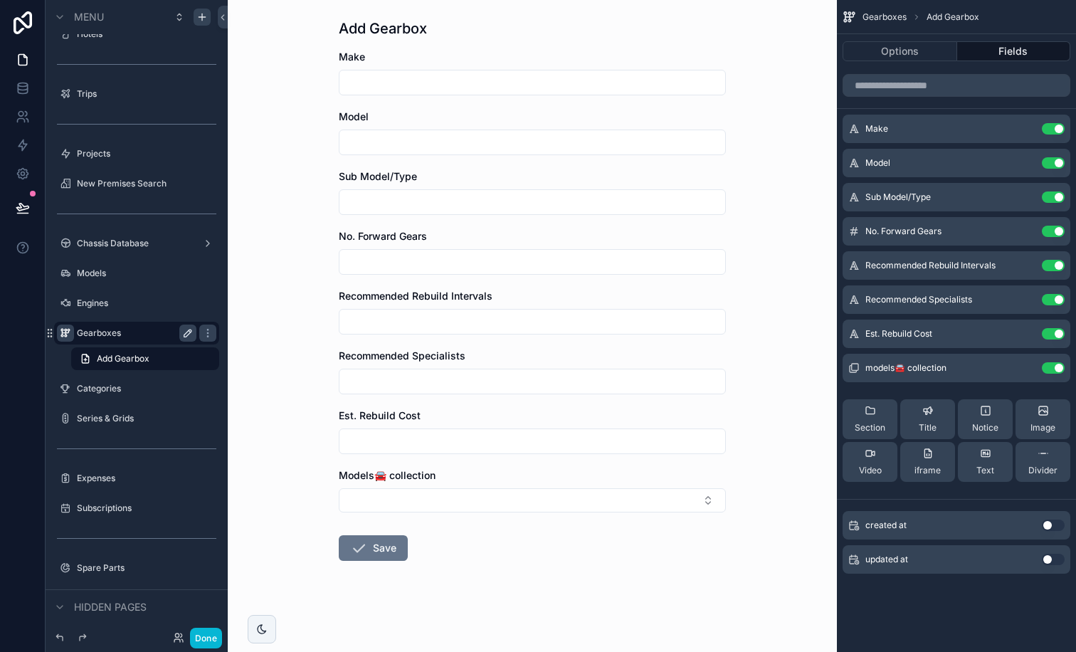
scroll to position [36, 0]
click at [647, 500] on button "Select Button" at bounding box center [532, 500] width 387 height 24
click at [792, 471] on div "Gearboxes Add Gearbox Add Gearbox Make Model Sub Model/Type No. Forward Gears R…" at bounding box center [532, 290] width 609 height 652
click at [861, 369] on icon "scrollable content" at bounding box center [1024, 367] width 11 height 11
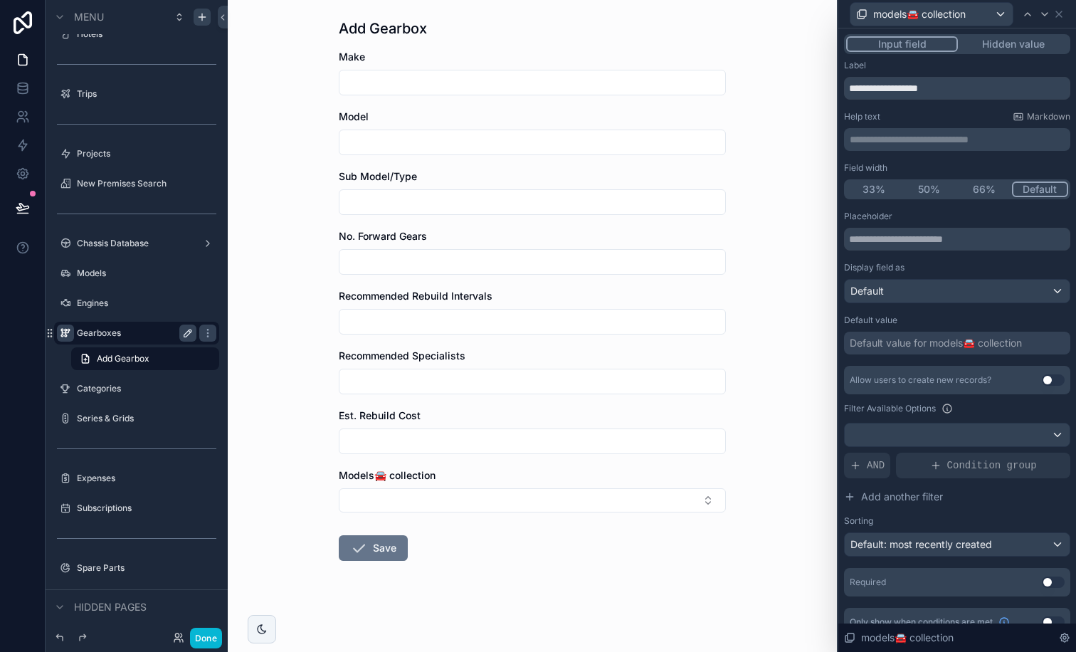
click at [861, 369] on div "Allow users to create new records? Use setting" at bounding box center [957, 380] width 226 height 28
click at [861, 86] on input "**********" at bounding box center [957, 88] width 226 height 23
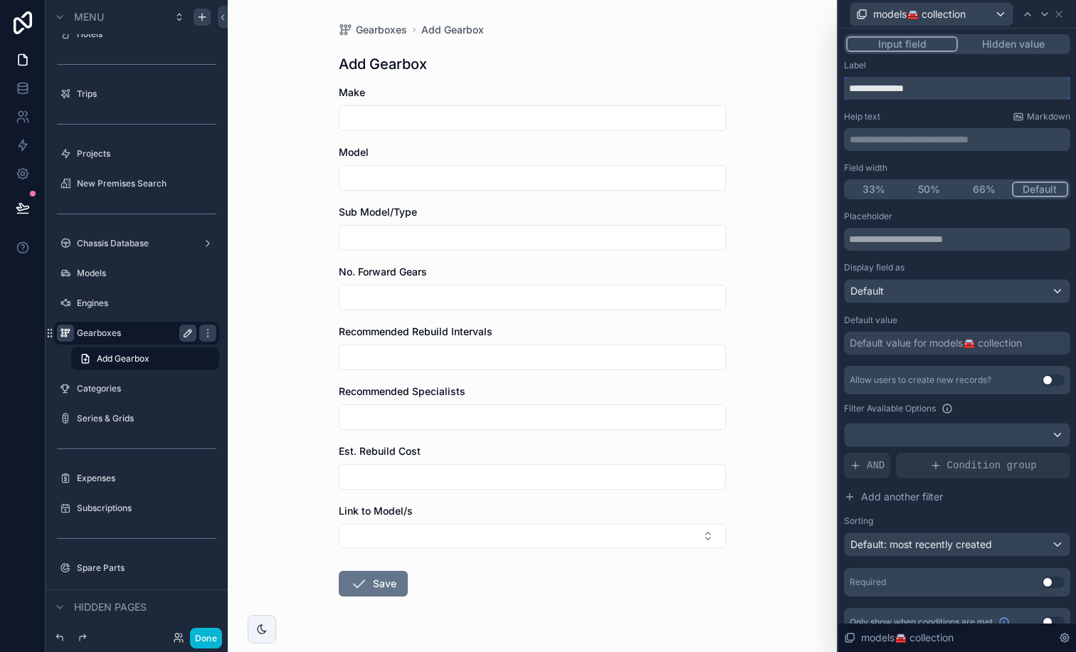
type input "**********"
click at [861, 137] on p "**********" at bounding box center [959, 139] width 218 height 14
click at [861, 106] on div "**********" at bounding box center [957, 348] width 226 height 577
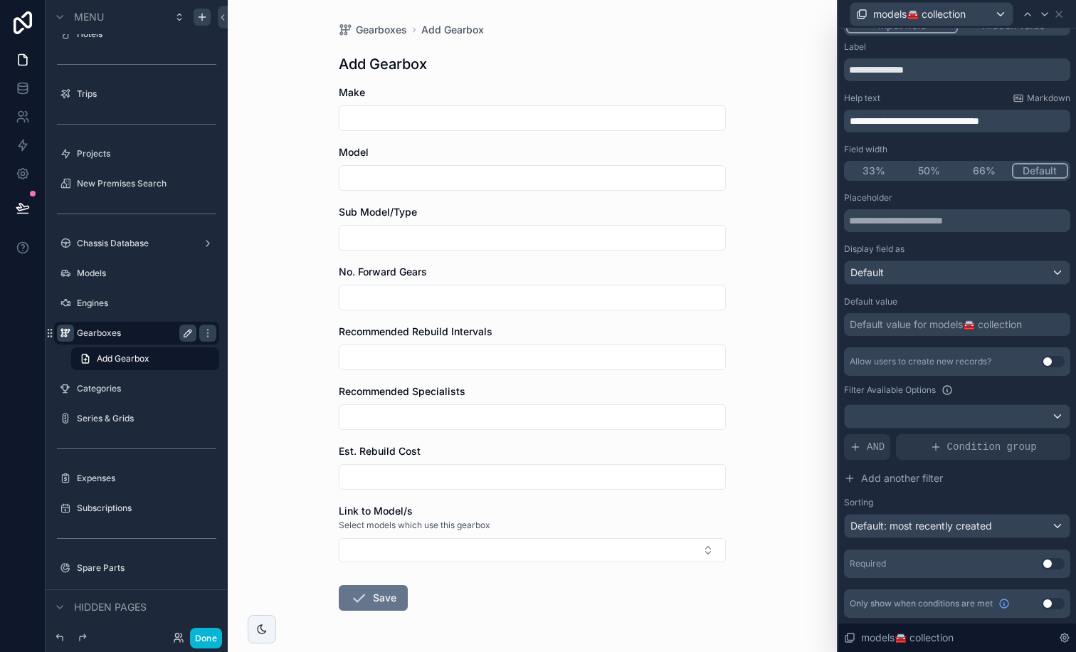
scroll to position [19, 0]
click at [861, 521] on div "Default: most recently created" at bounding box center [957, 526] width 225 height 23
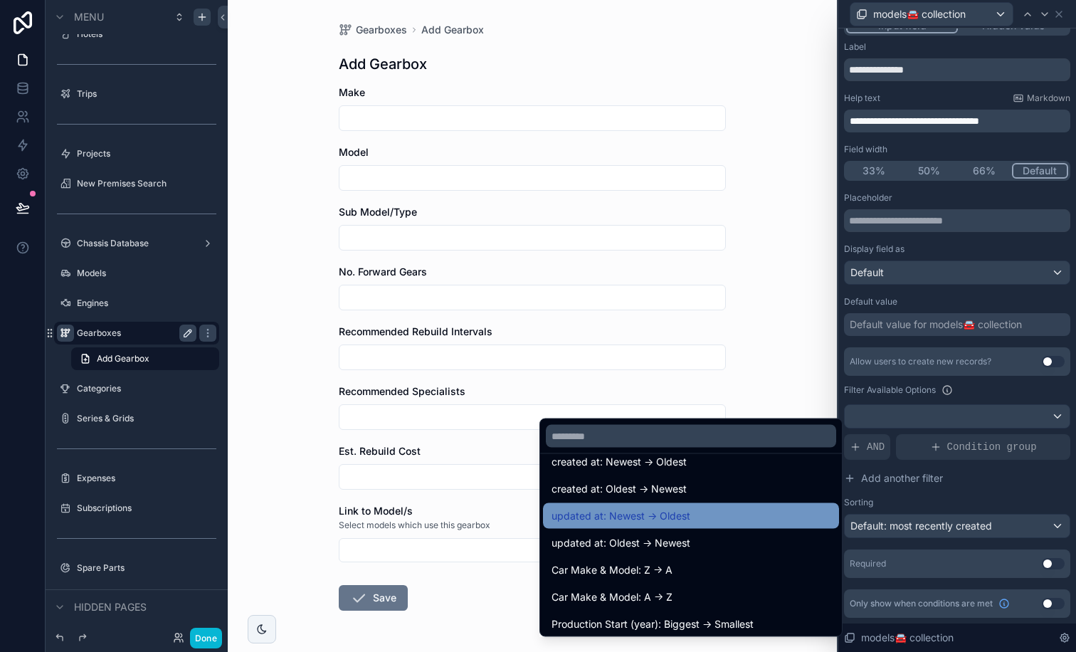
scroll to position [56, 0]
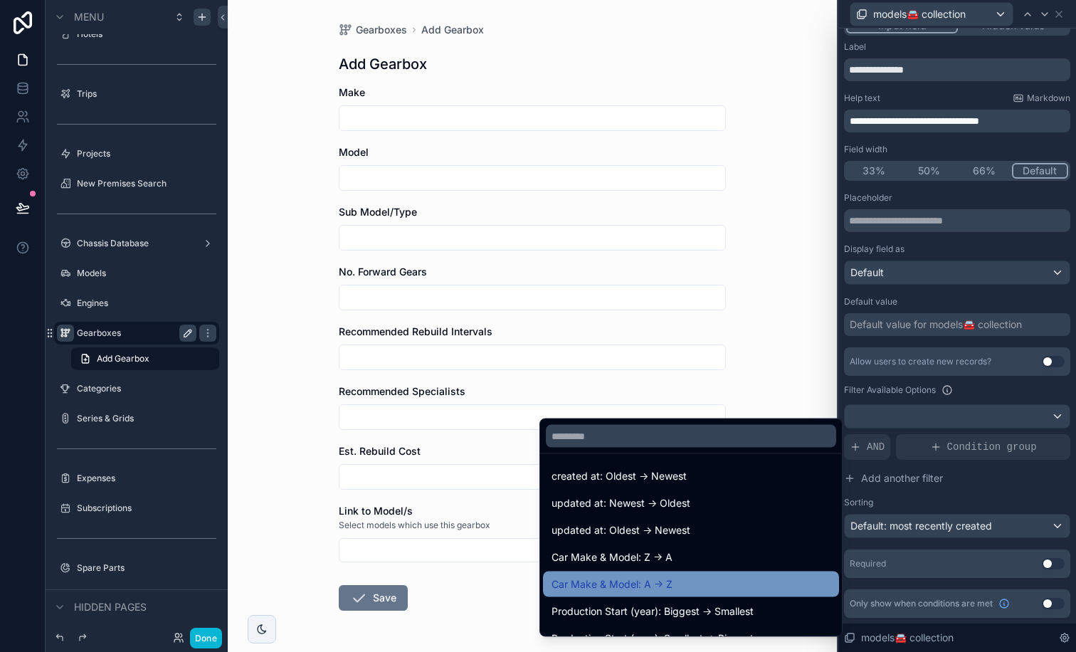
click at [652, 521] on span "Car Make & Model: A -> Z" at bounding box center [612, 584] width 121 height 17
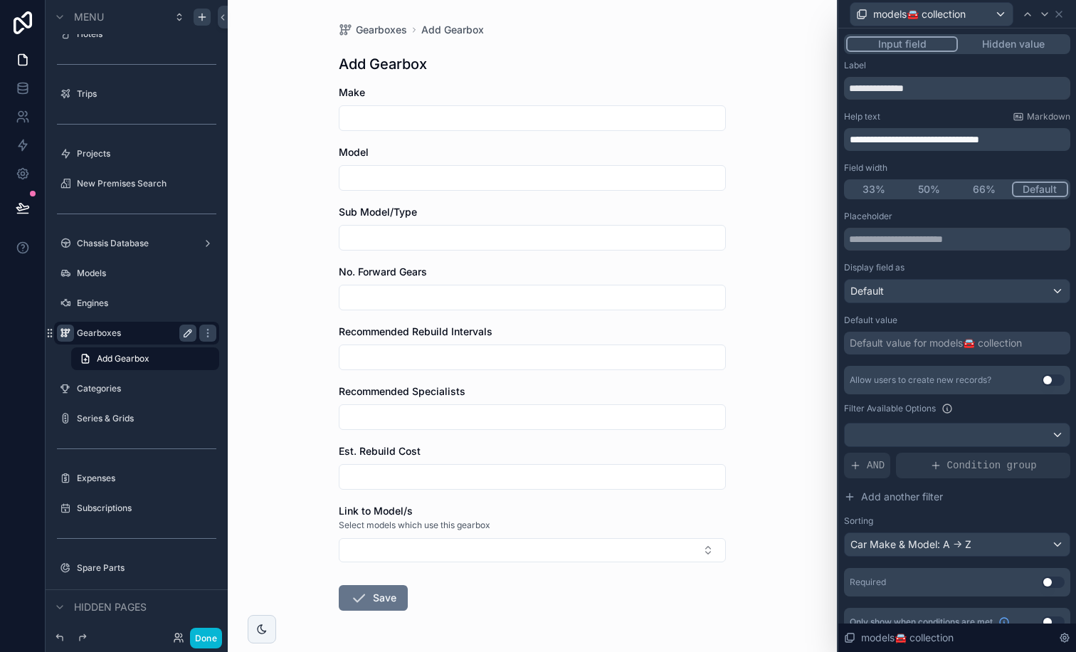
scroll to position [0, 0]
click at [784, 461] on div "Gearboxes Add Gearbox Add Gearbox Make Model Sub Model/Type No. Forward Gears R…" at bounding box center [532, 326] width 609 height 652
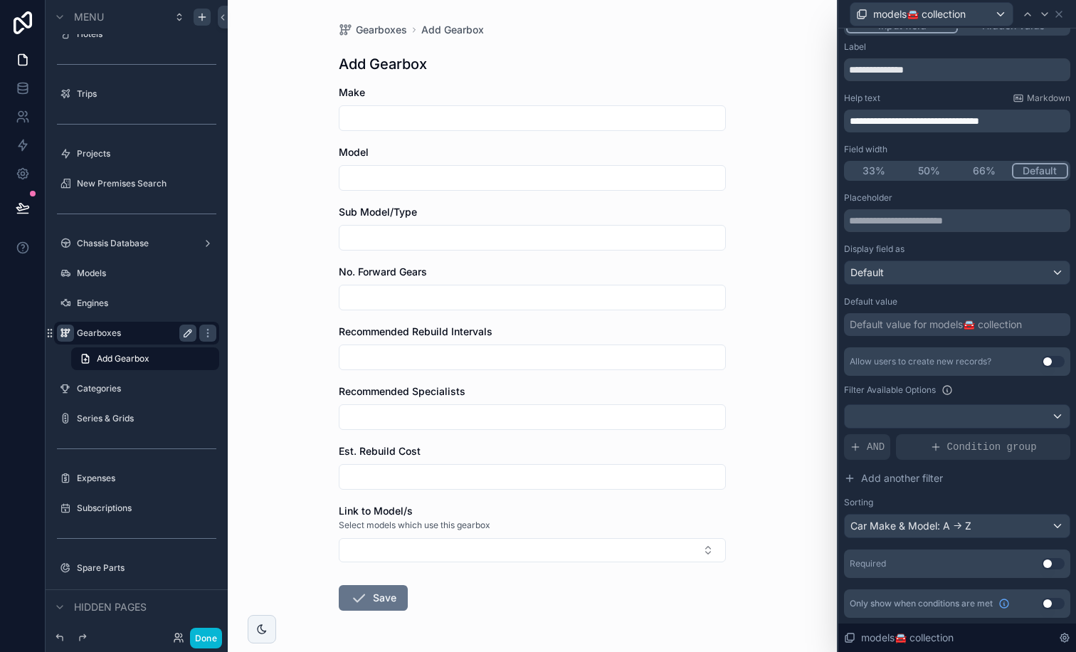
scroll to position [19, 0]
click at [861, 363] on button "Use setting" at bounding box center [1053, 361] width 23 height 11
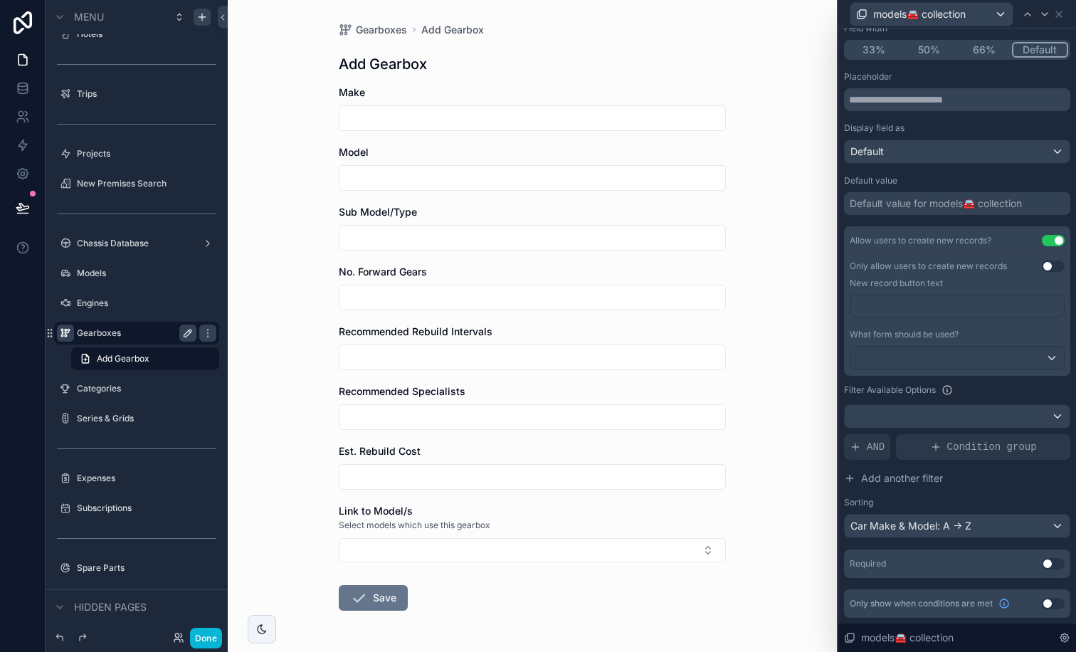
scroll to position [0, 0]
click at [861, 14] on icon at bounding box center [1059, 14] width 6 height 6
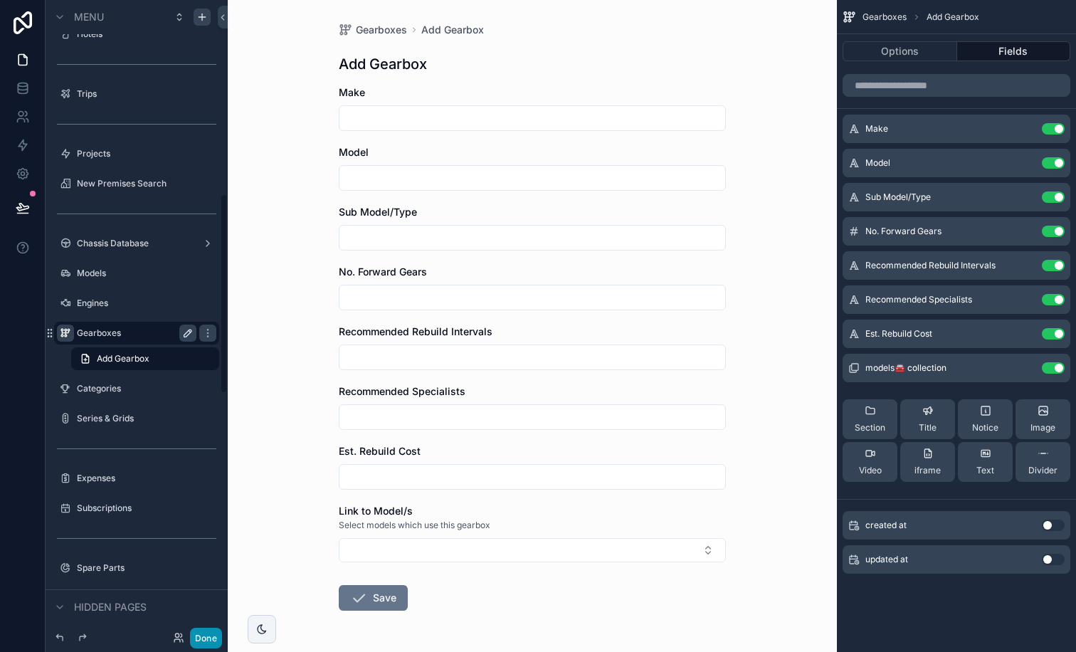
click at [204, 521] on button "Done" at bounding box center [206, 638] width 32 height 21
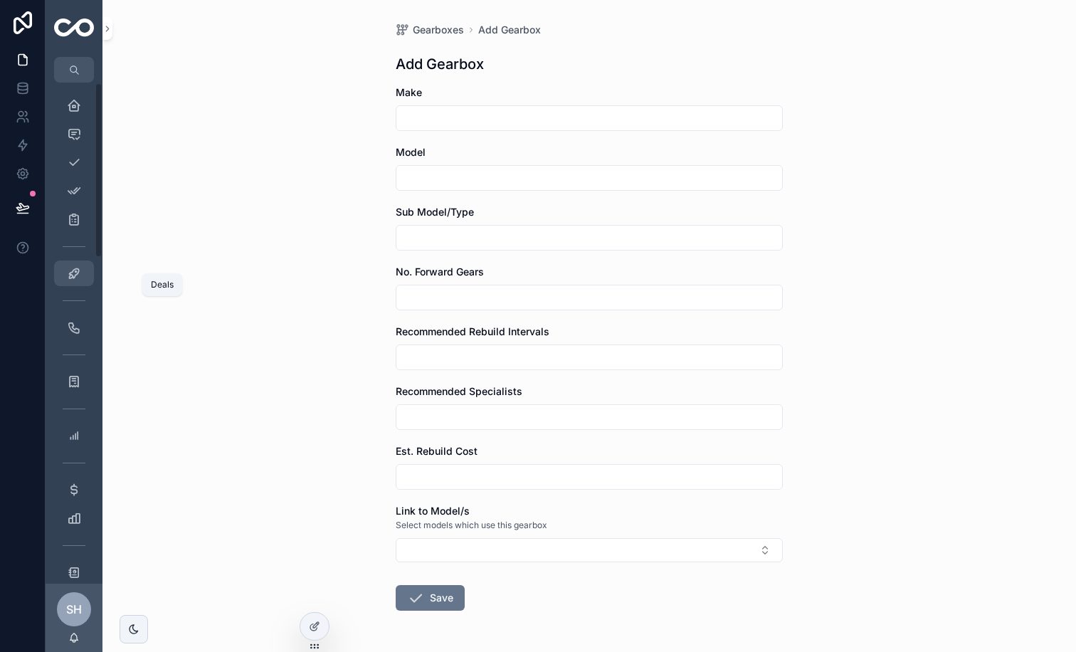
click at [73, 276] on icon "scrollable content" at bounding box center [74, 273] width 14 height 14
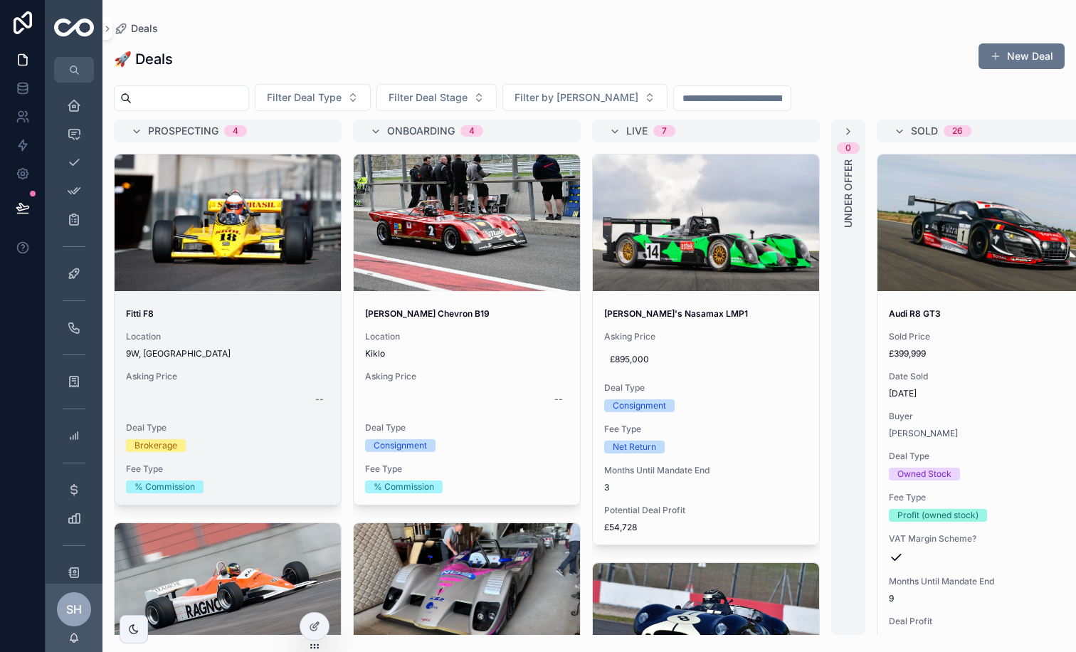
click at [270, 468] on span "Fee Type" at bounding box center [228, 468] width 204 height 11
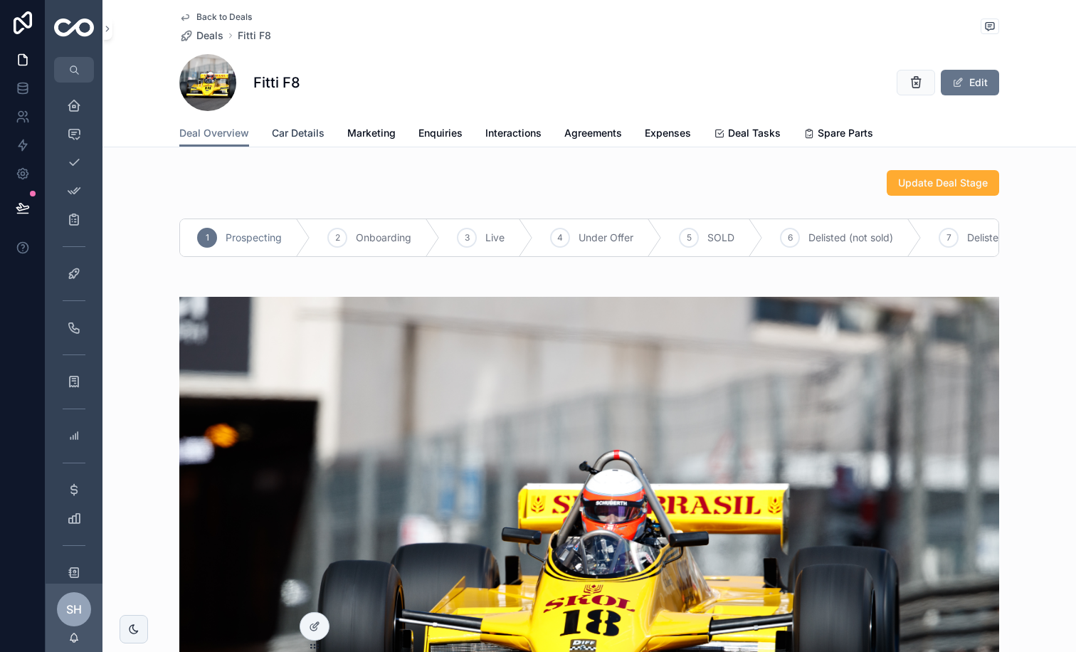
click at [302, 125] on link "Car Details" at bounding box center [298, 134] width 53 height 28
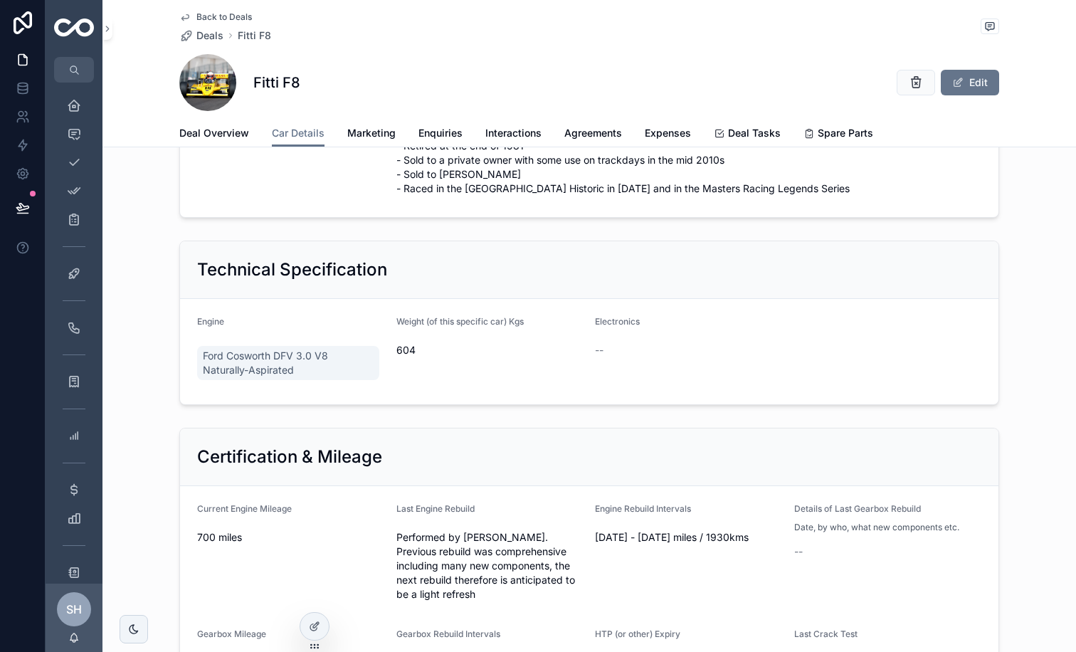
scroll to position [288, 0]
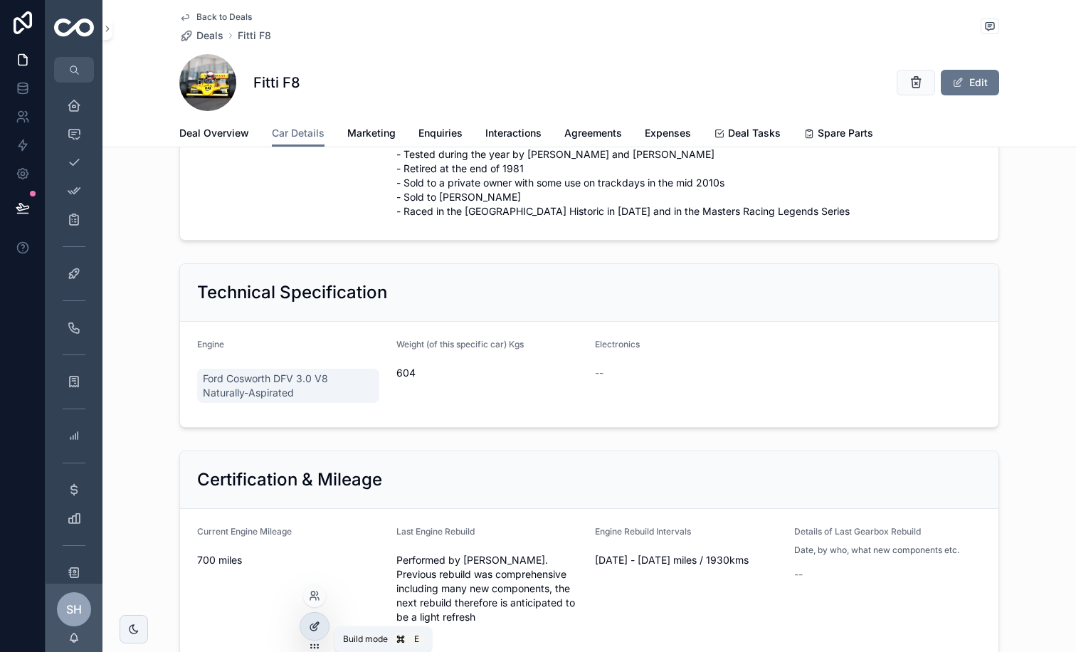
click at [314, 521] on div at bounding box center [314, 626] width 28 height 27
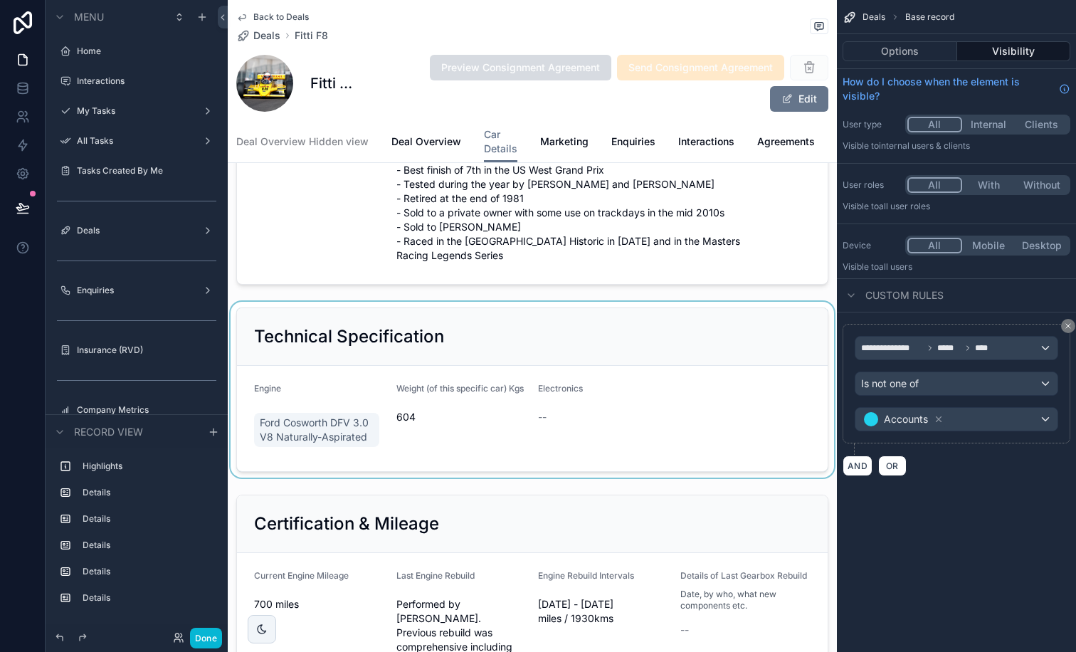
click at [553, 409] on div "scrollable content" at bounding box center [532, 390] width 609 height 176
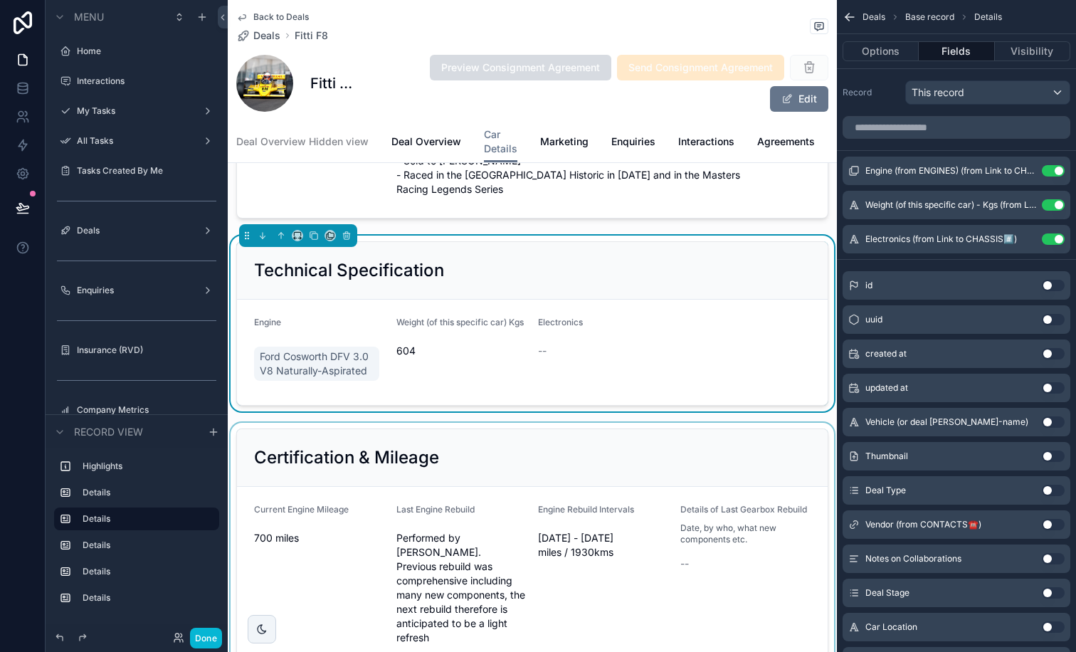
scroll to position [350, 0]
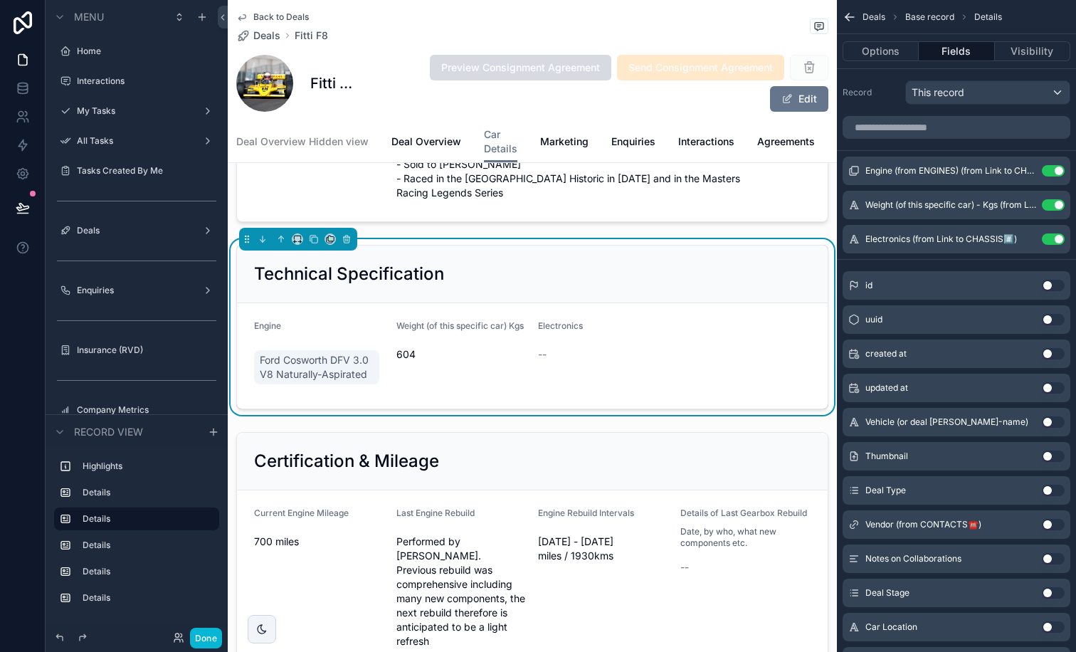
click at [575, 348] on div "--" at bounding box center [603, 354] width 131 height 23
click at [861, 126] on input "scrollable content" at bounding box center [957, 127] width 228 height 23
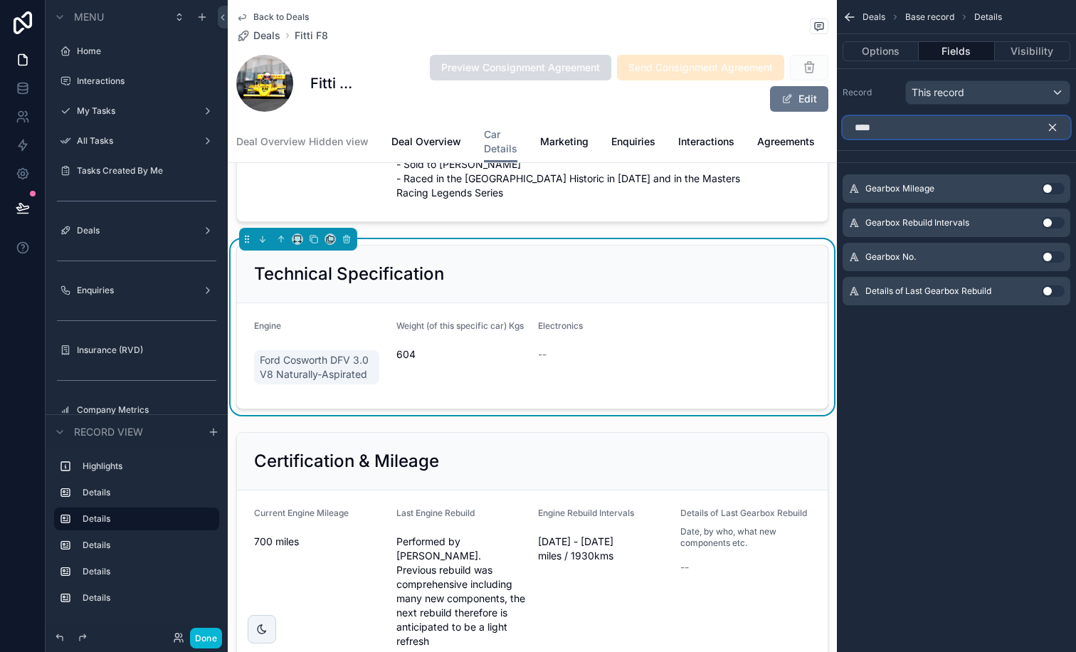
type input "****"
drag, startPoint x: 896, startPoint y: 152, endPoint x: 950, endPoint y: 146, distance: 55.2
click at [861, 146] on div "**** Gearbox Mileage Use setting Gearbox Rebuild Intervals Use setting Gearbox …" at bounding box center [956, 216] width 239 height 212
click at [861, 130] on icon "scrollable content" at bounding box center [1052, 127] width 13 height 13
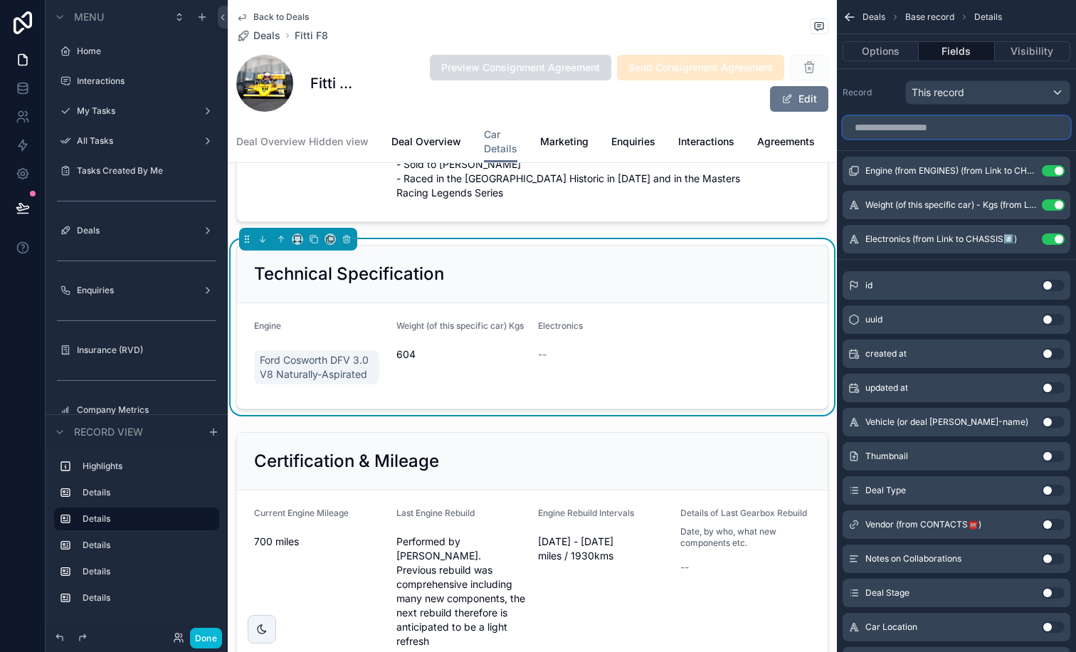
click at [861, 131] on input "scrollable content" at bounding box center [957, 127] width 228 height 23
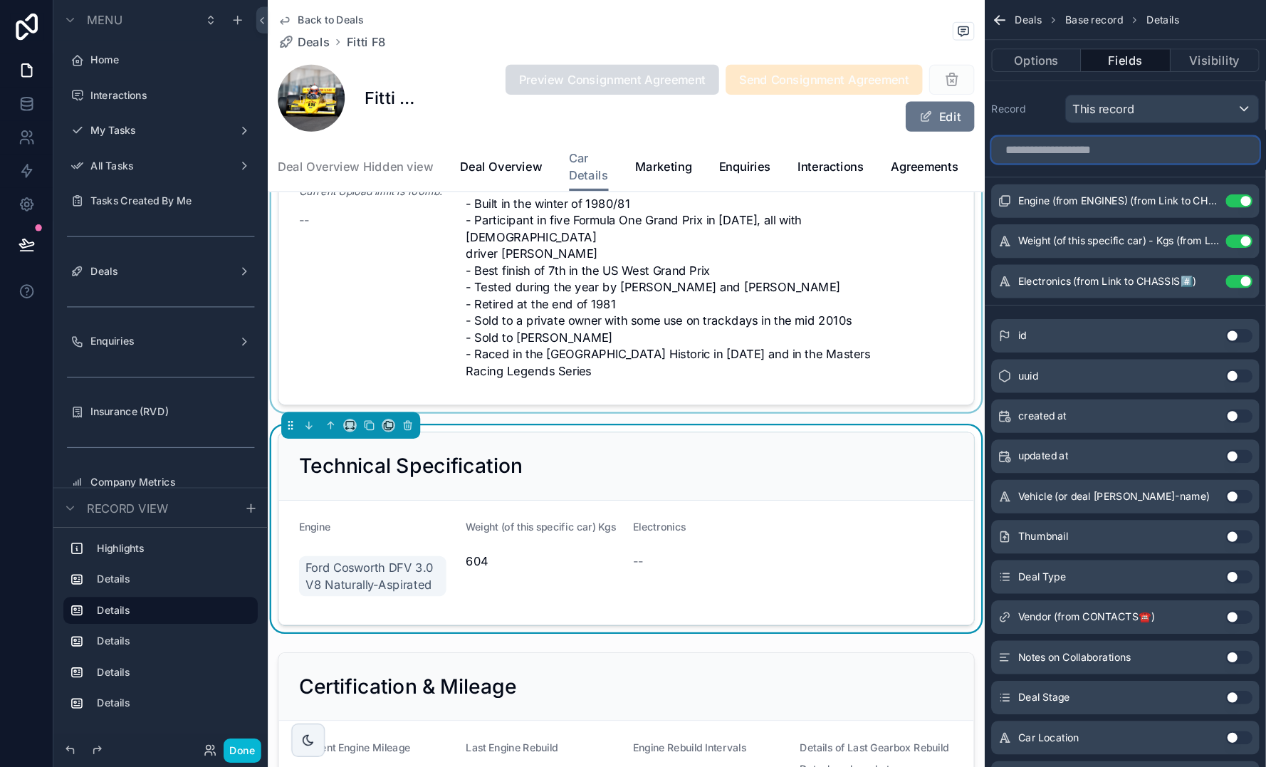
scroll to position [229, 0]
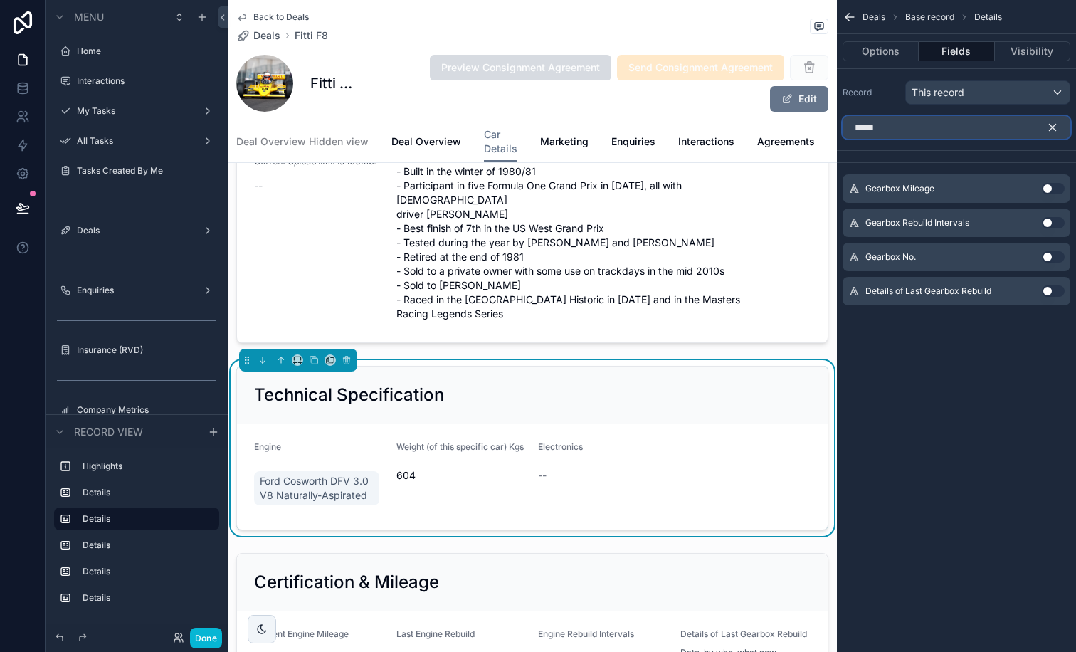
type input "*****"
click at [861, 127] on icon "scrollable content" at bounding box center [1053, 128] width 6 height 6
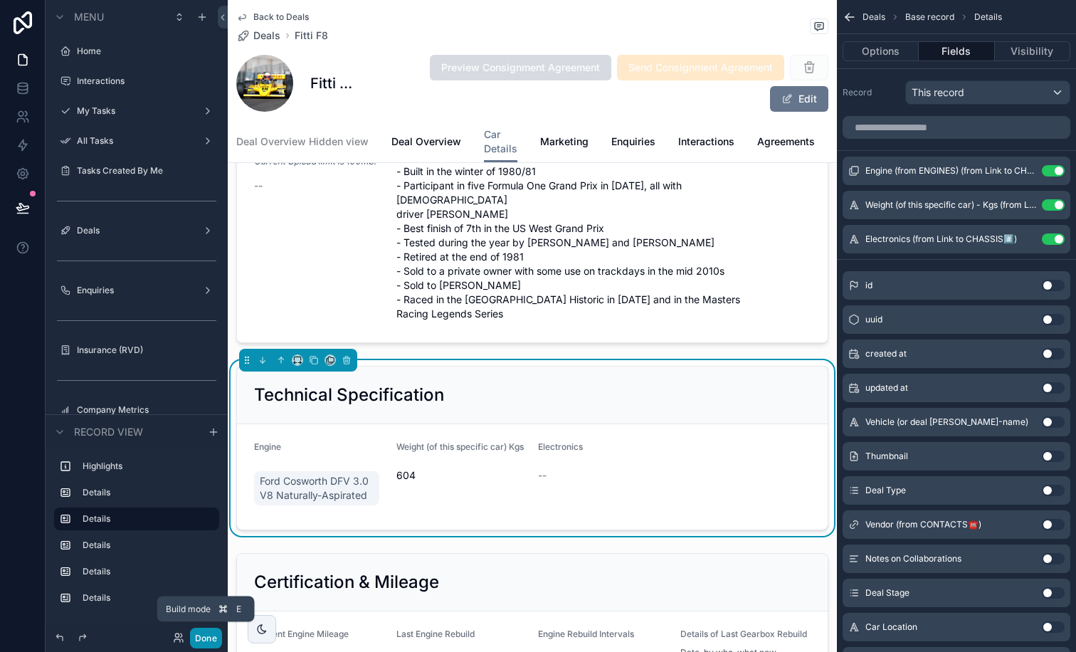
click at [208, 521] on button "Done" at bounding box center [206, 638] width 32 height 21
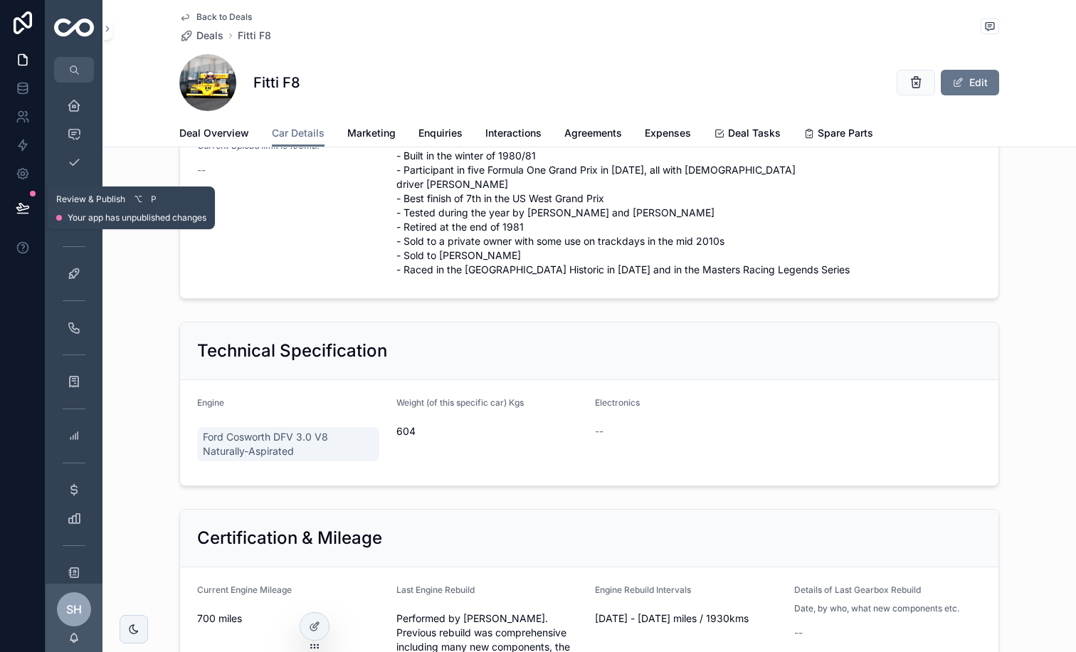
click at [29, 215] on button at bounding box center [22, 208] width 31 height 40
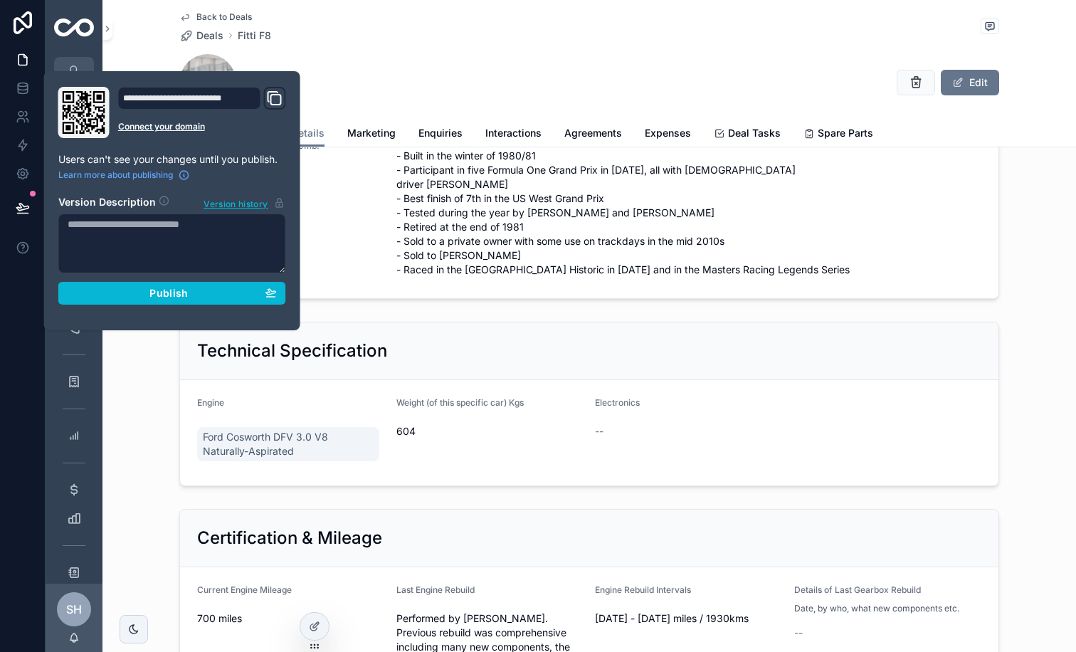
click at [153, 216] on textarea at bounding box center [172, 244] width 228 height 60
type textarea "**********"
click at [176, 286] on button "Publish" at bounding box center [172, 293] width 228 height 23
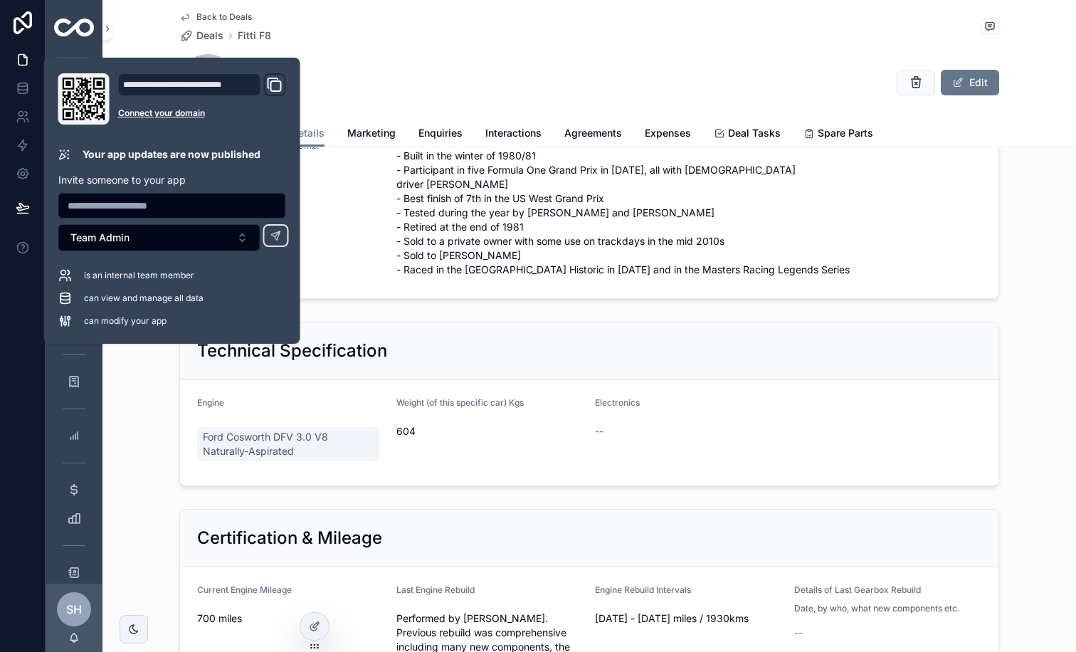
click at [483, 102] on div "Fitti F8 Edit" at bounding box center [589, 82] width 820 height 57
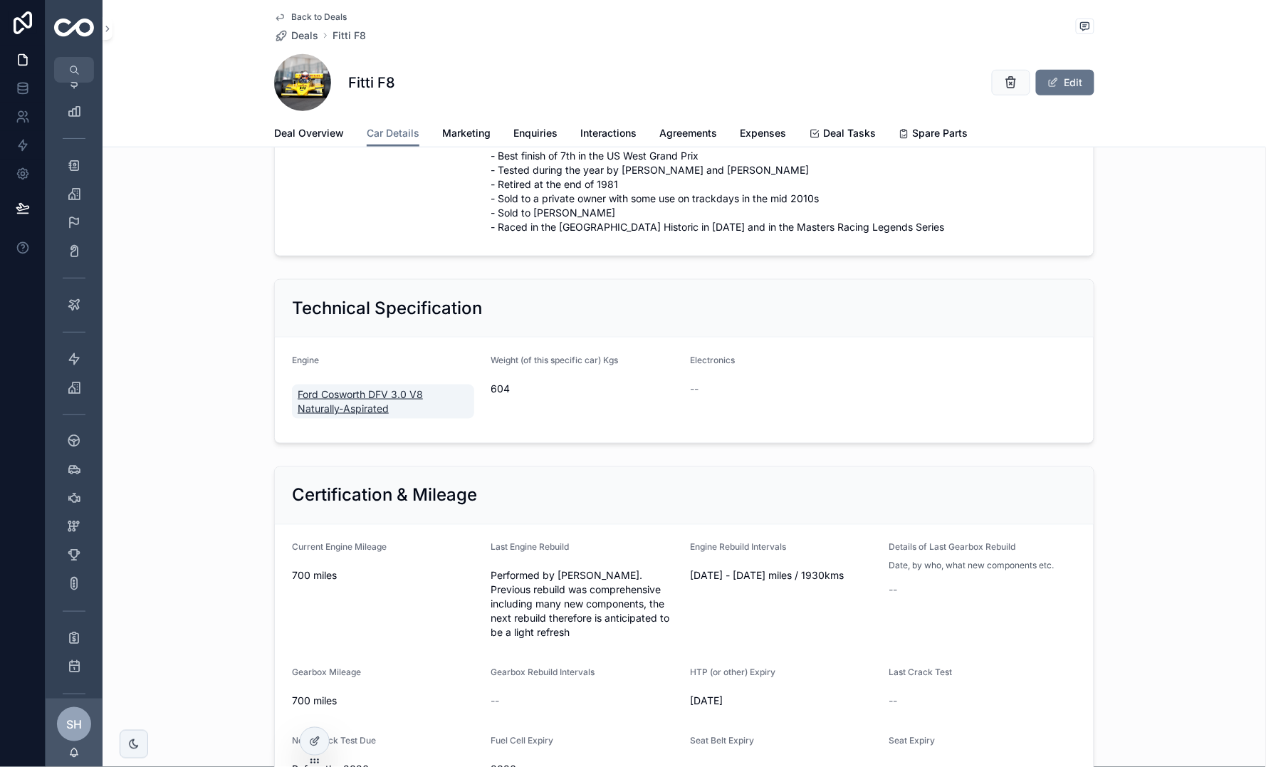
scroll to position [277, 0]
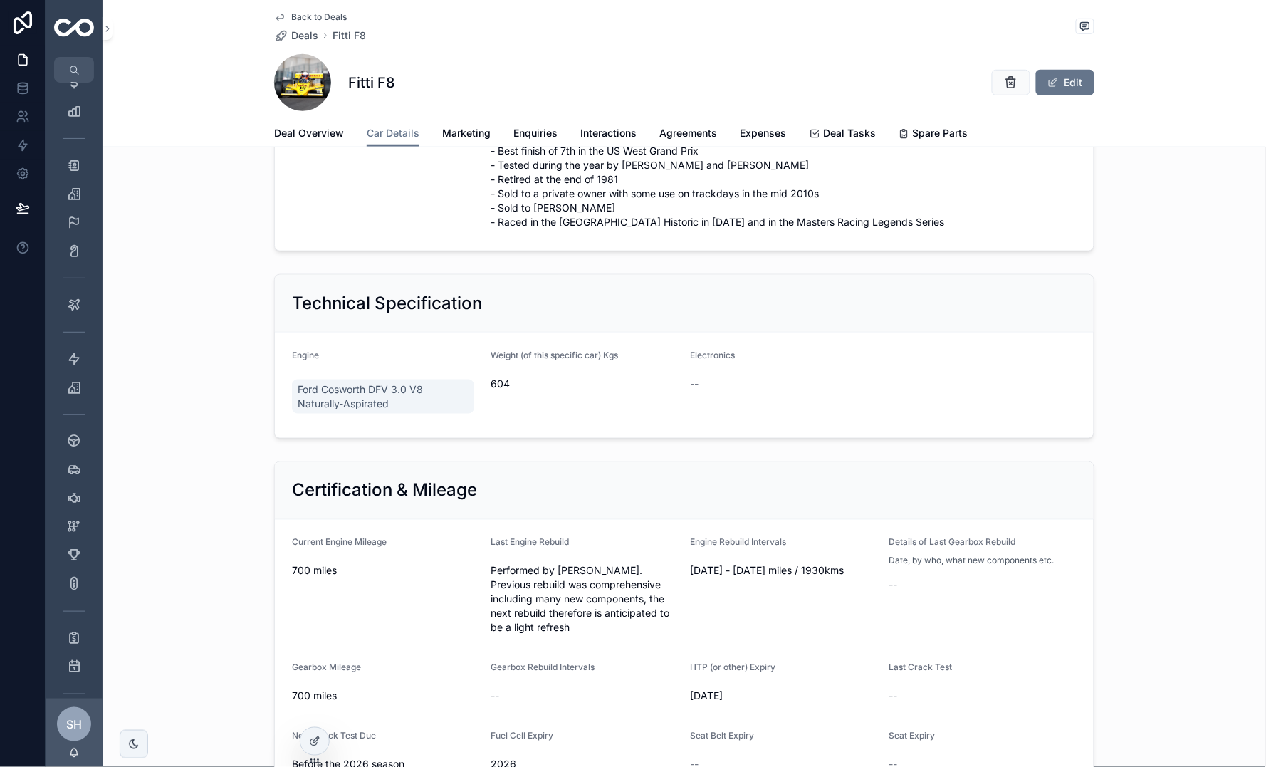
click at [861, 350] on div "Electronics" at bounding box center [784, 358] width 188 height 17
click at [320, 521] on div at bounding box center [314, 741] width 28 height 27
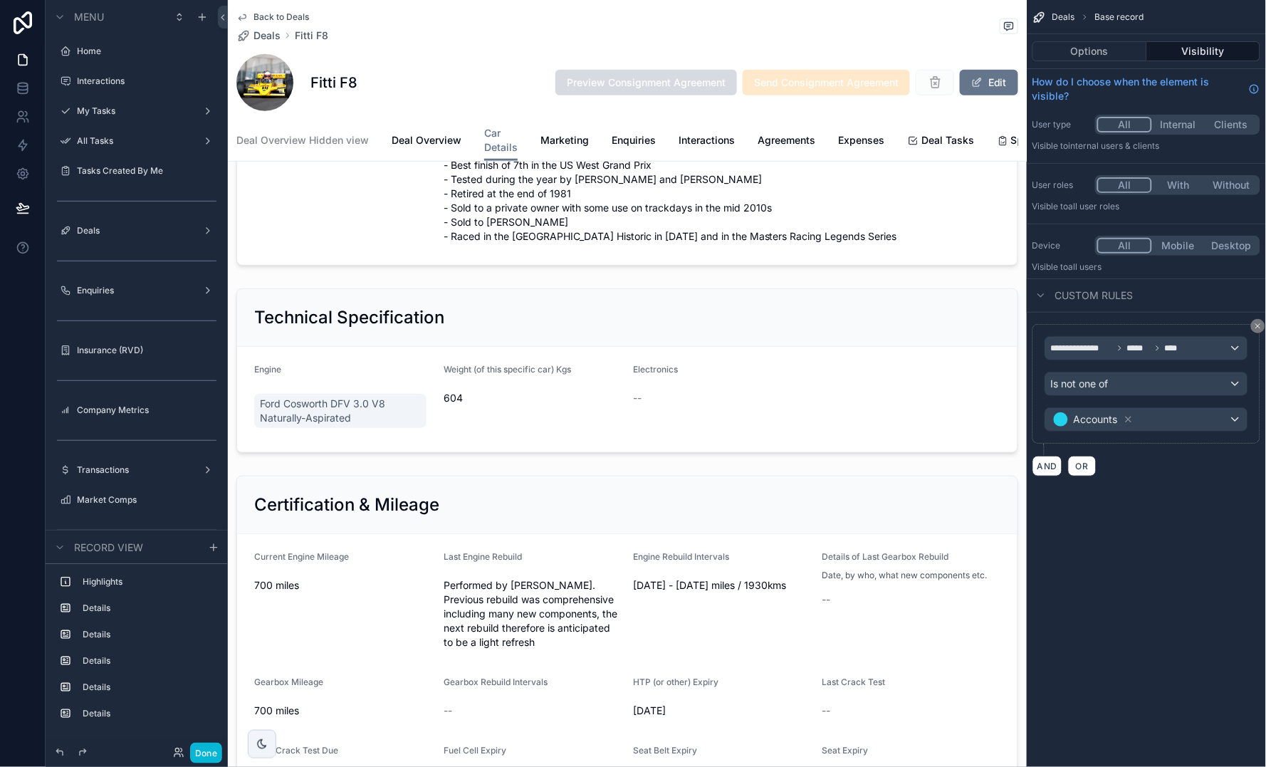
click at [846, 366] on div "scrollable content" at bounding box center [627, 371] width 799 height 176
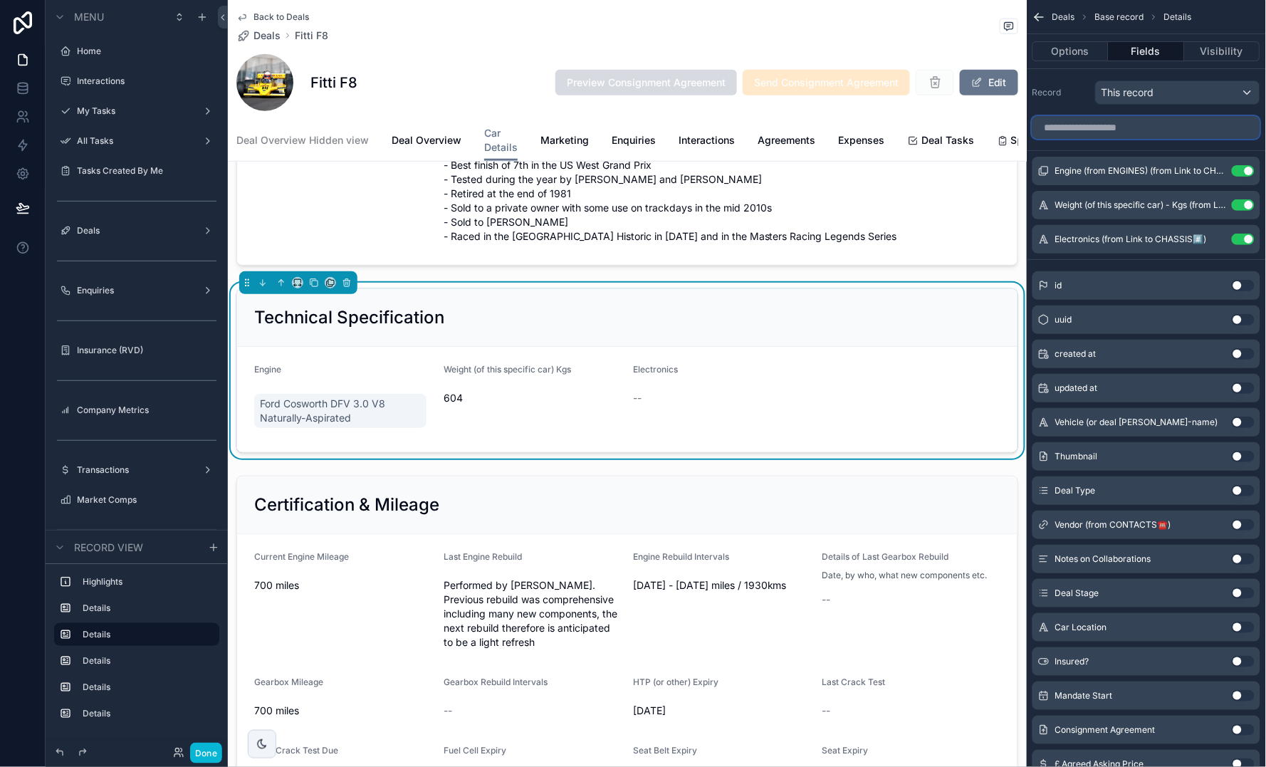
click at [861, 121] on input "scrollable content" at bounding box center [1146, 127] width 228 height 23
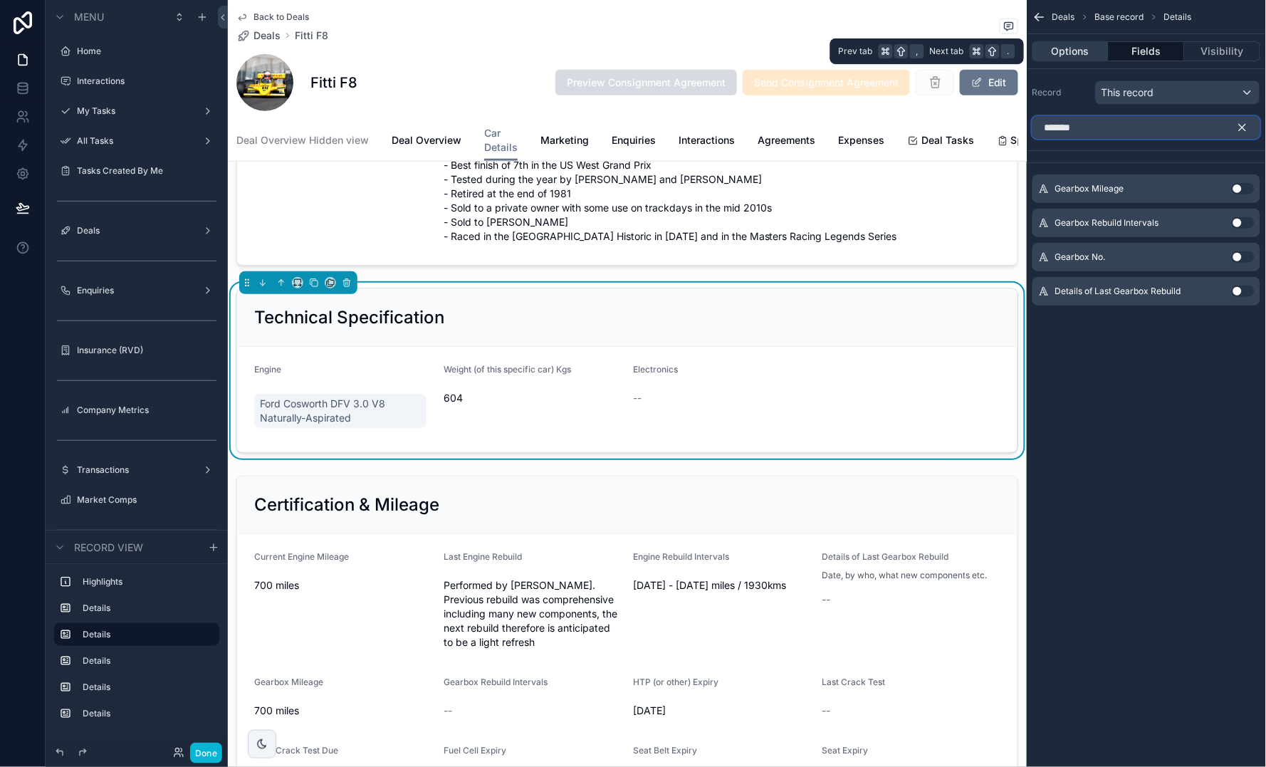
type input "*******"
click at [861, 59] on button "Options" at bounding box center [1070, 51] width 76 height 20
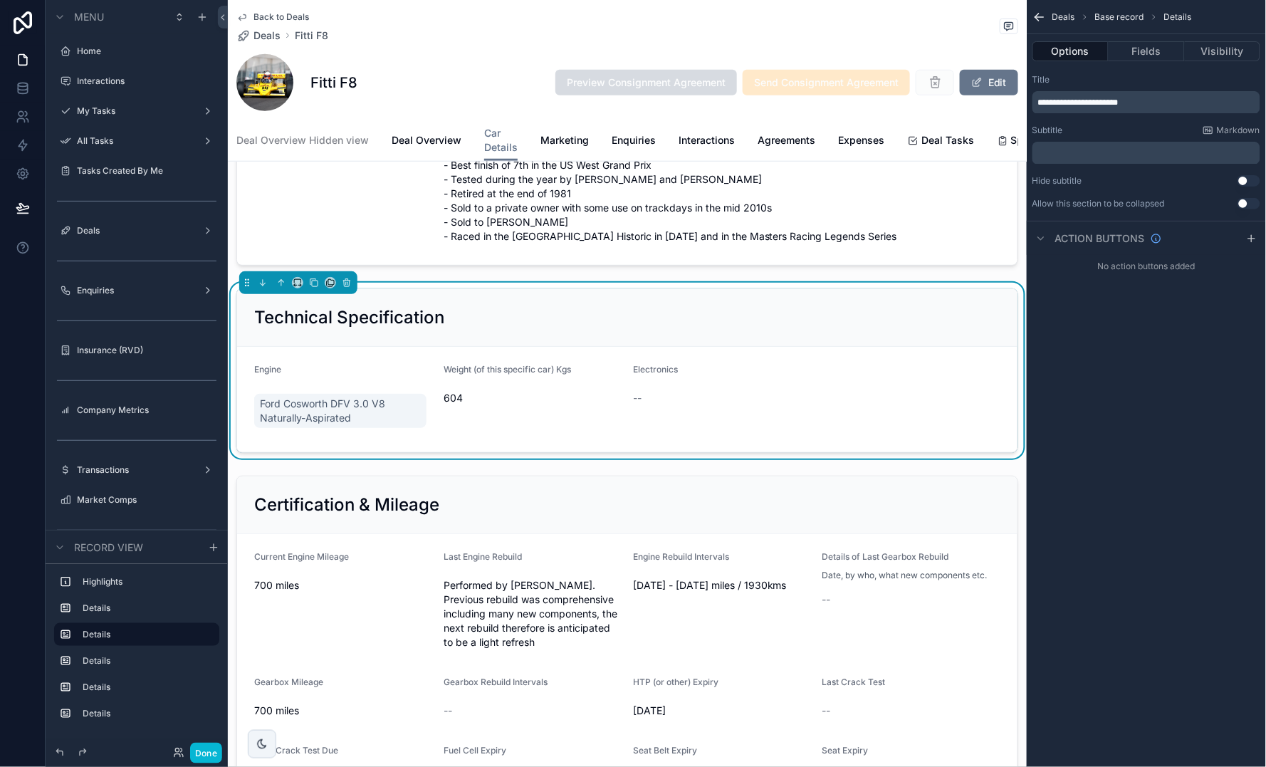
click at [861, 20] on span "Base record" at bounding box center [1119, 16] width 49 height 11
click at [861, 14] on icon "scrollable content" at bounding box center [1039, 17] width 14 height 14
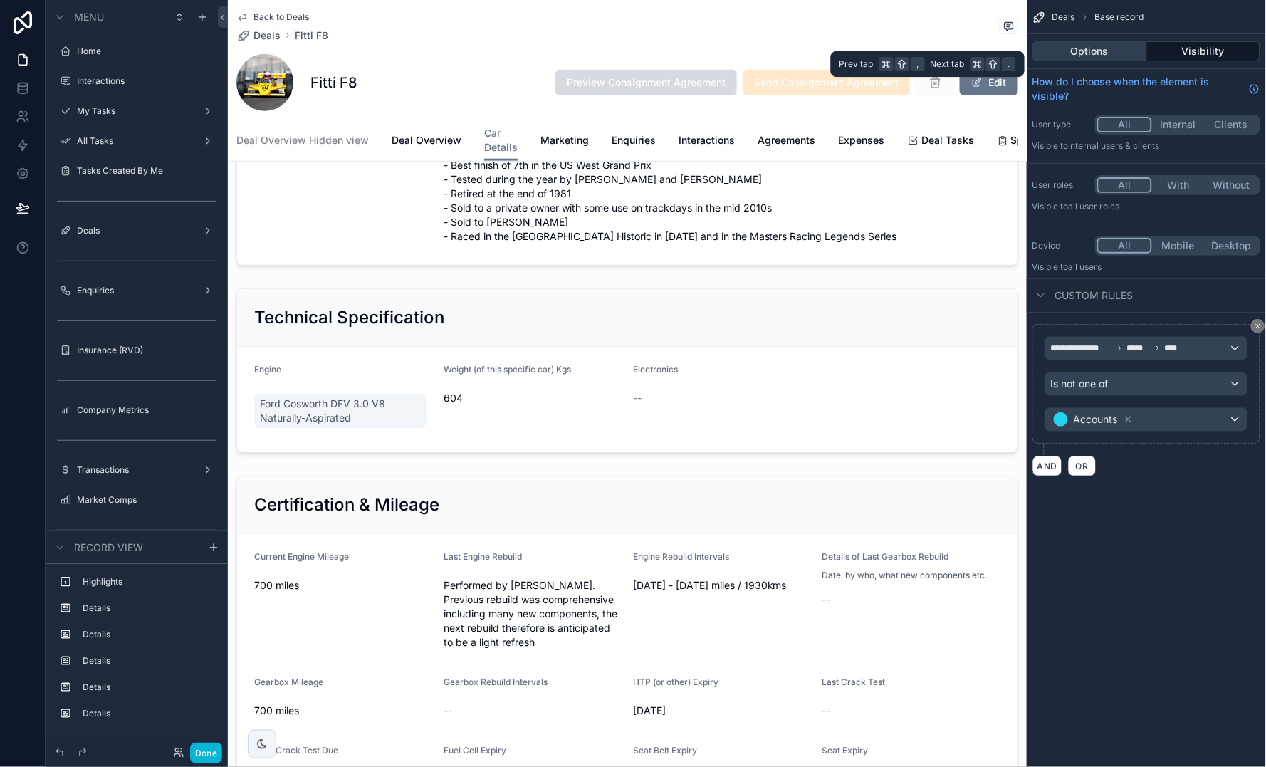
click at [861, 53] on button "Options" at bounding box center [1089, 51] width 115 height 20
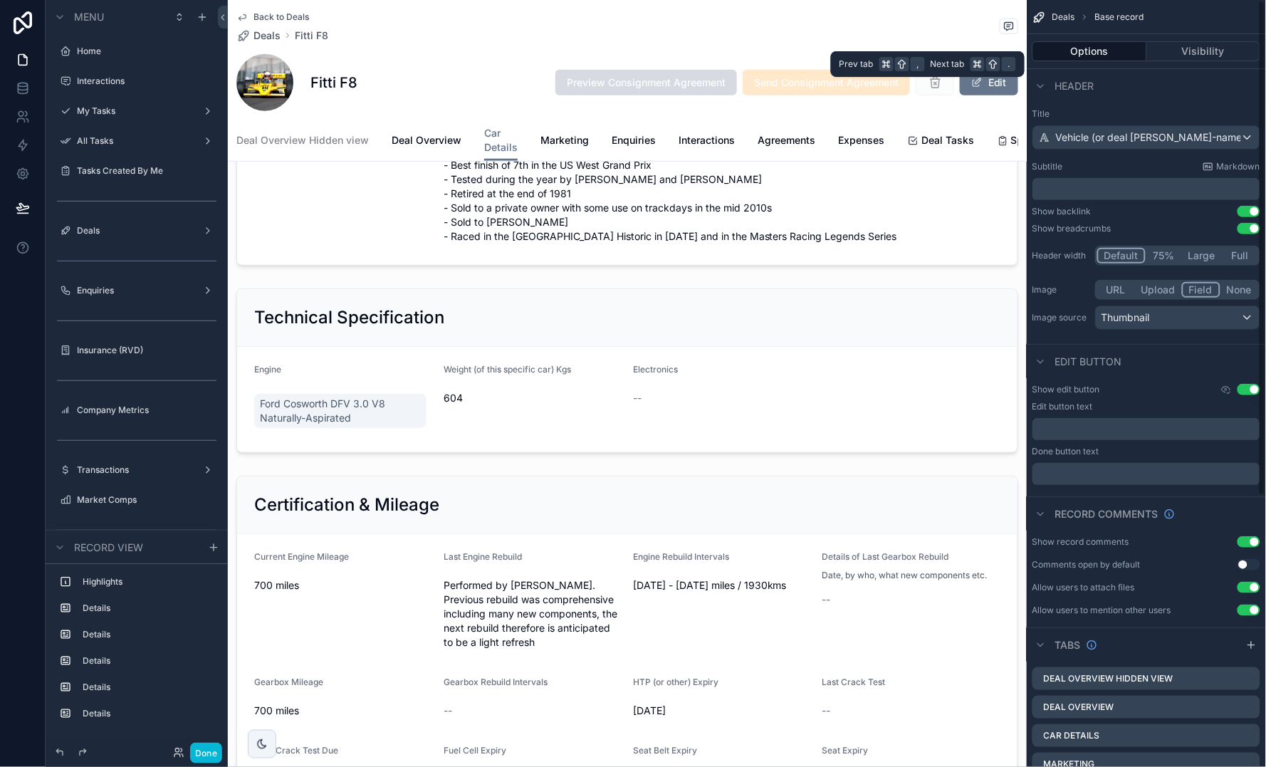
click at [861, 53] on button "Options" at bounding box center [1089, 51] width 115 height 20
click at [861, 135] on span "Vehicle (or deal [PERSON_NAME]-name)" at bounding box center [1151, 137] width 190 height 14
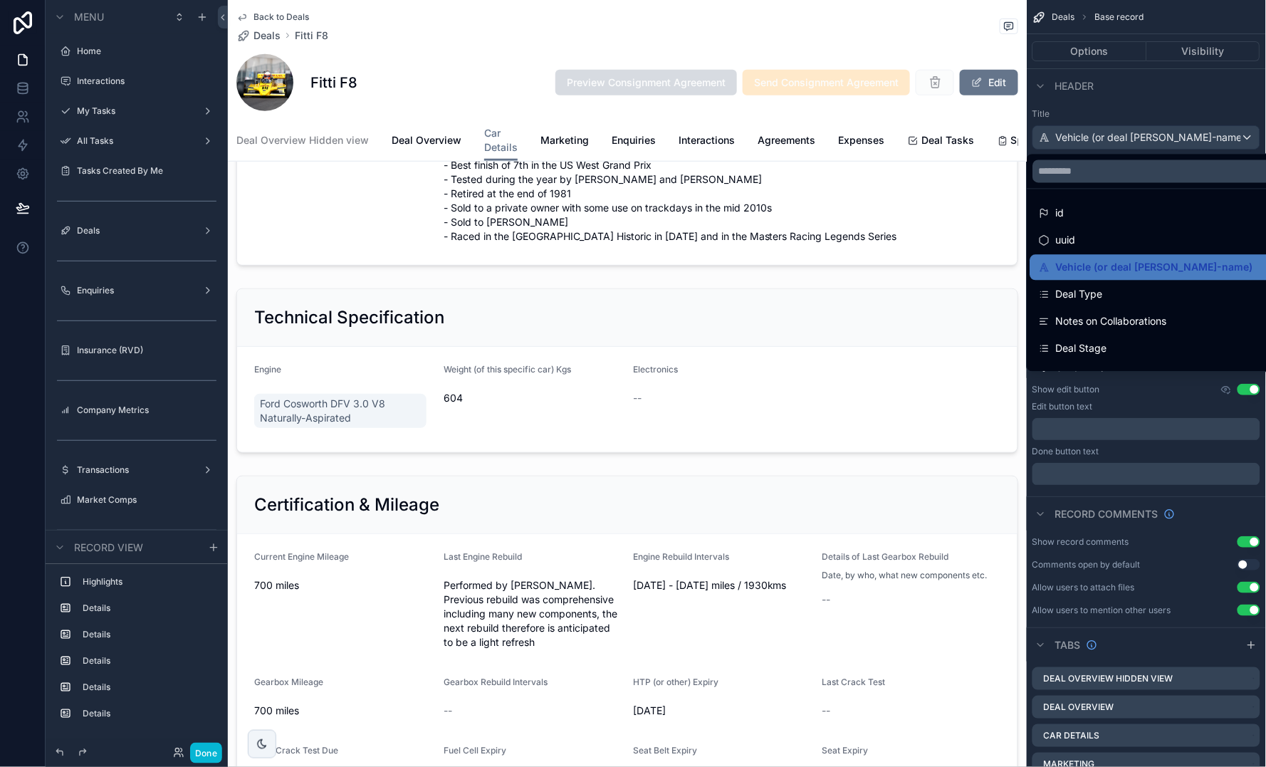
click at [861, 77] on div "scrollable content" at bounding box center [633, 383] width 1266 height 767
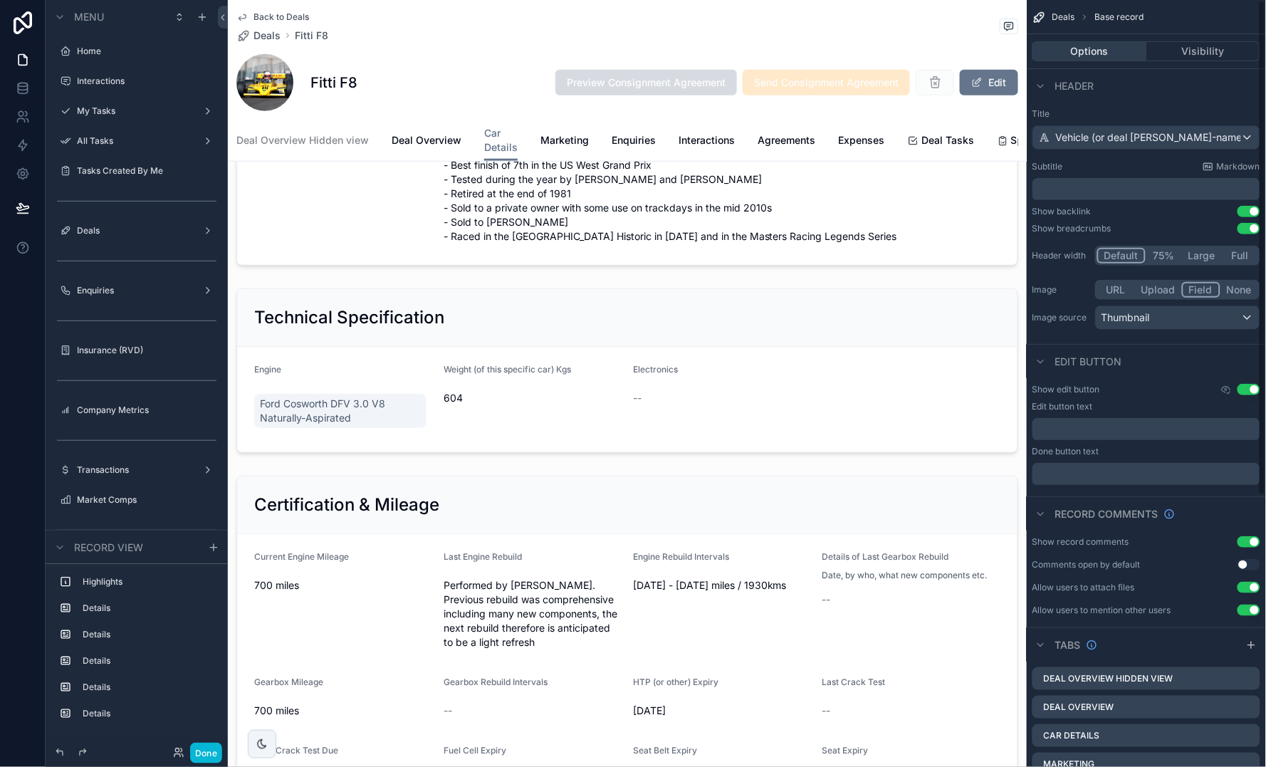
scroll to position [0, 0]
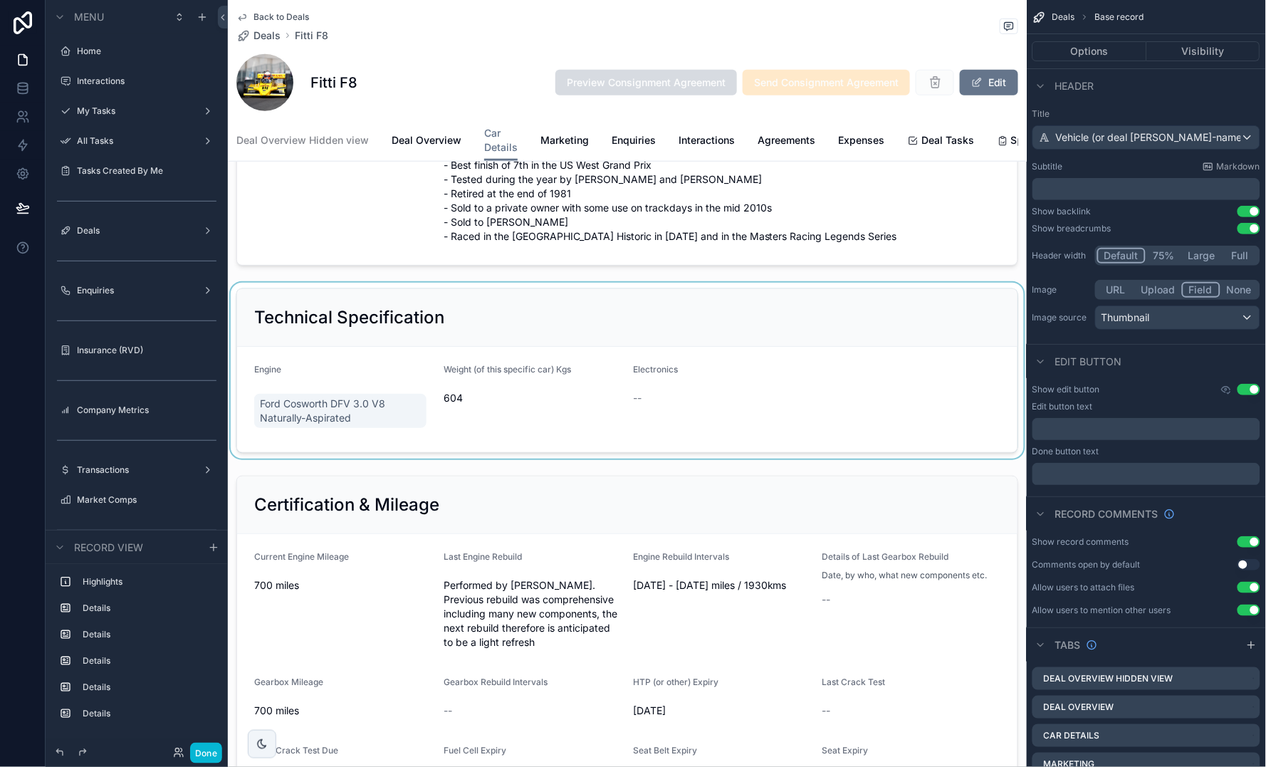
click at [856, 367] on div "scrollable content" at bounding box center [627, 371] width 799 height 176
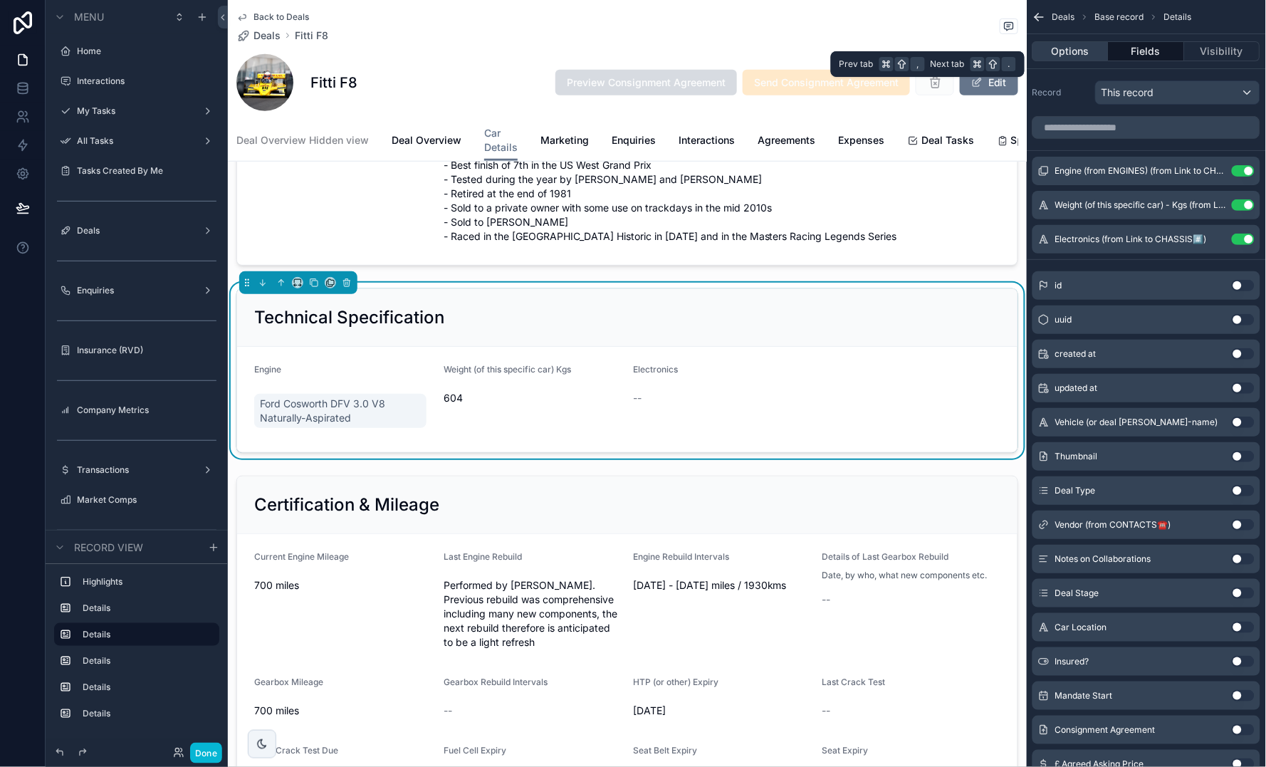
click at [861, 53] on button "Options" at bounding box center [1070, 51] width 76 height 20
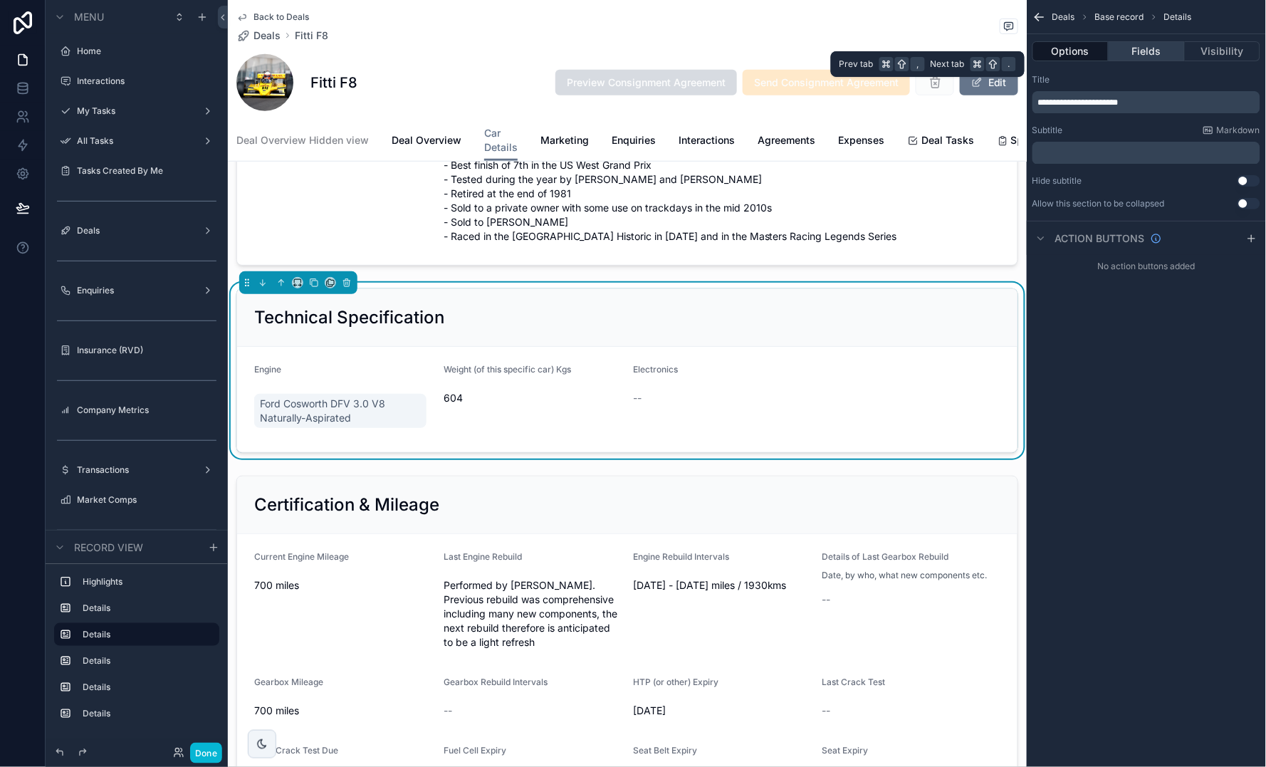
click at [861, 54] on button "Fields" at bounding box center [1145, 51] width 75 height 20
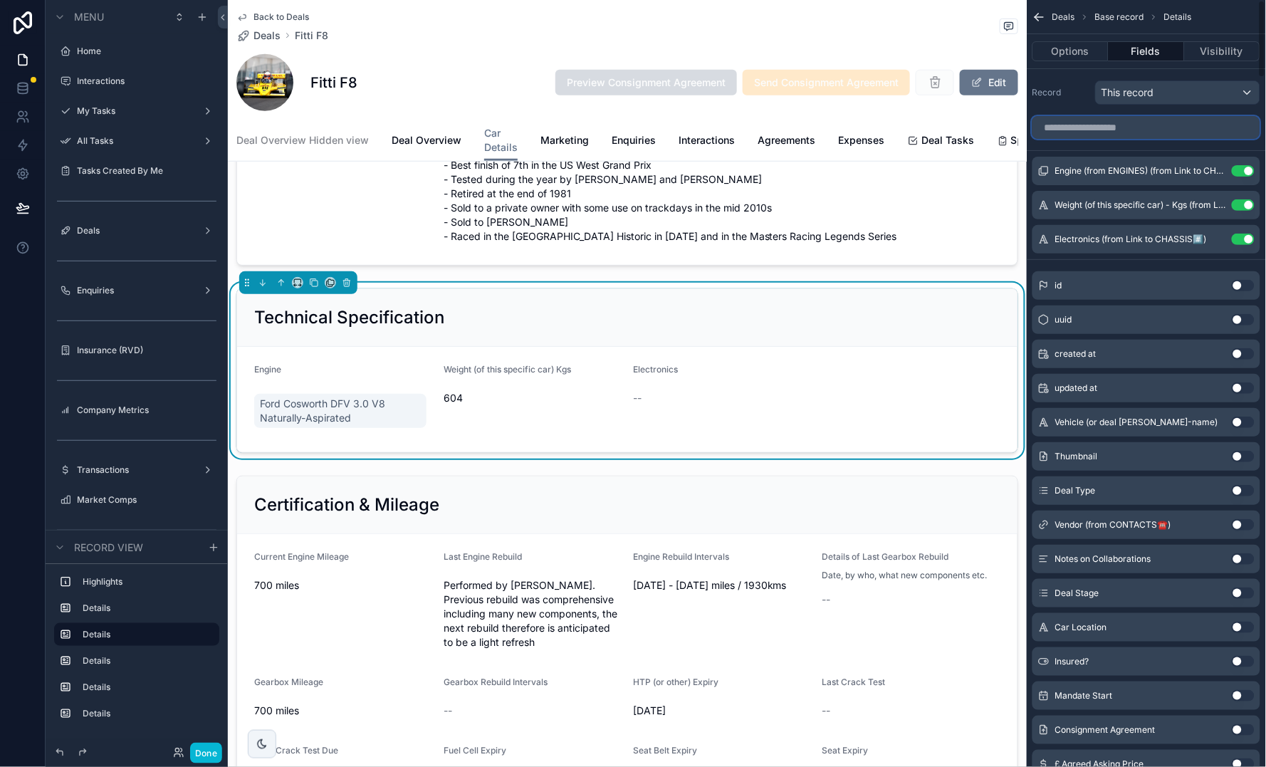
click at [861, 126] on input "scrollable content" at bounding box center [1146, 127] width 228 height 23
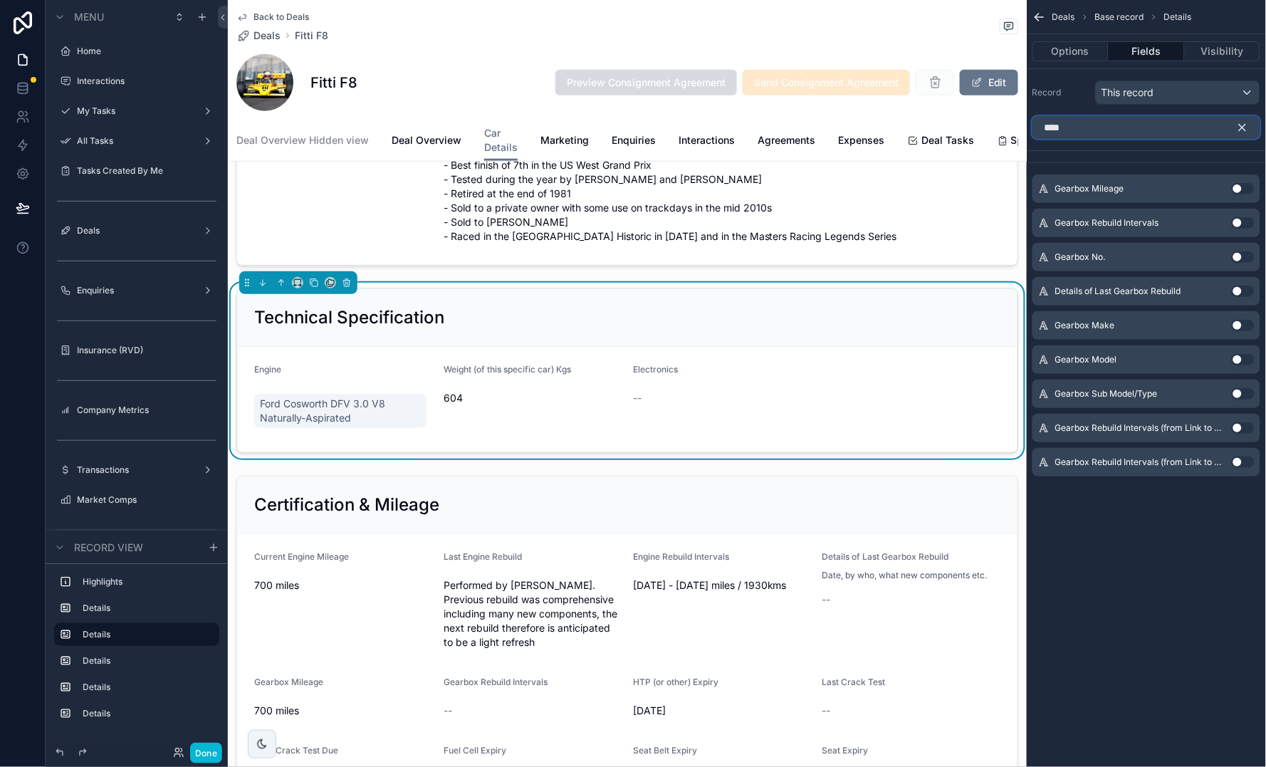
type input "****"
click at [861, 327] on button "Use setting" at bounding box center [1243, 325] width 23 height 11
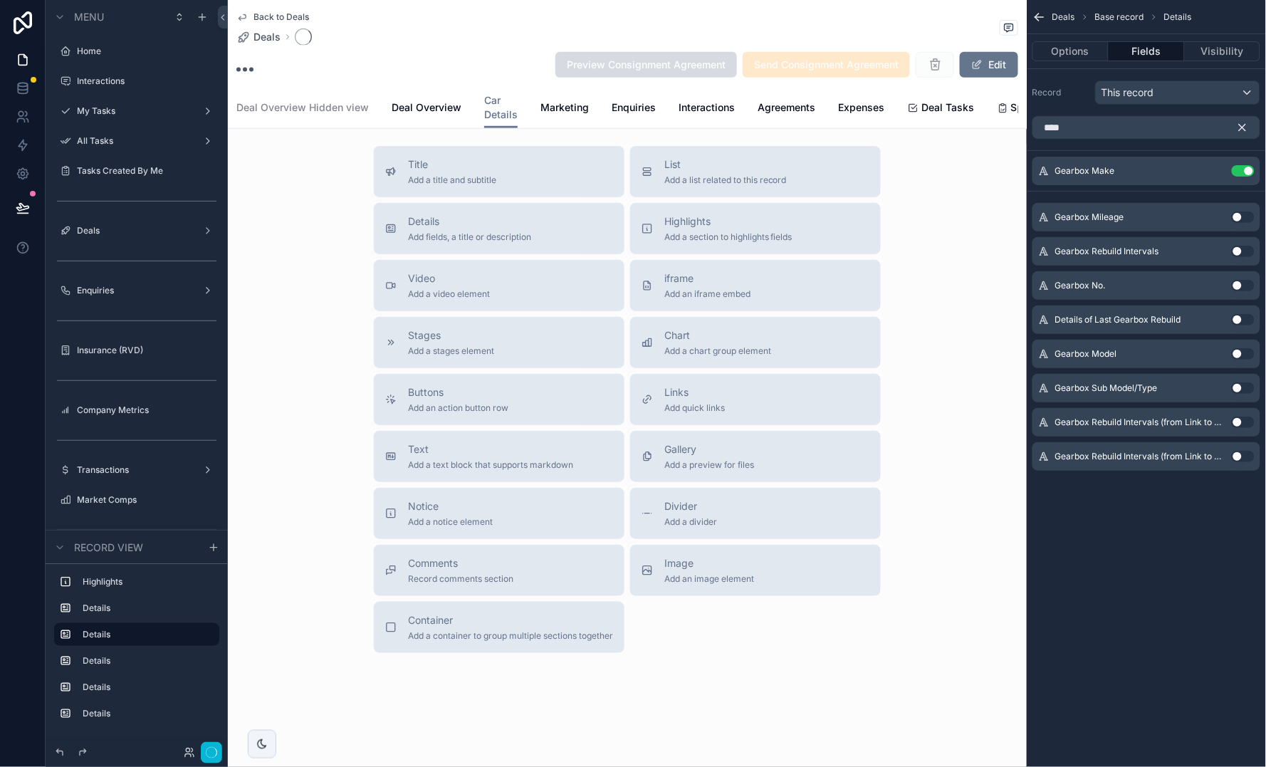
scroll to position [242, 0]
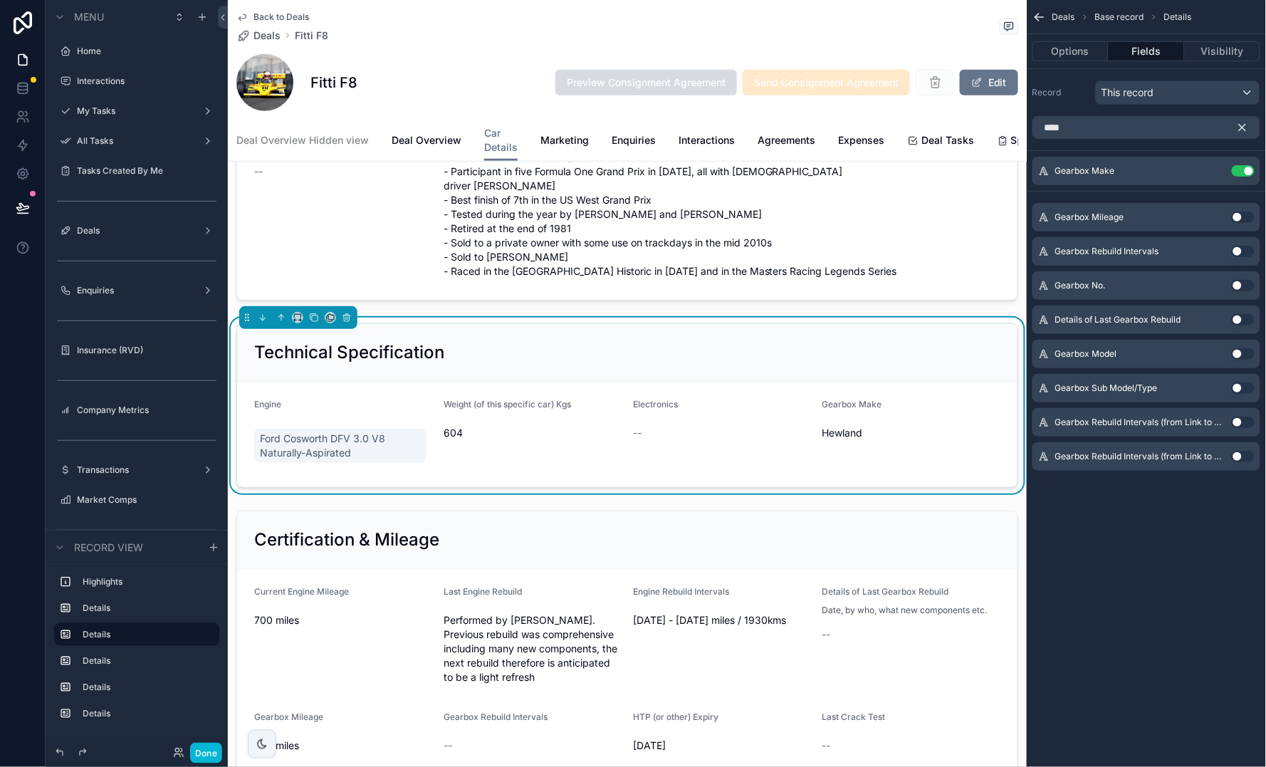
click at [861, 350] on button "Use setting" at bounding box center [1243, 353] width 23 height 11
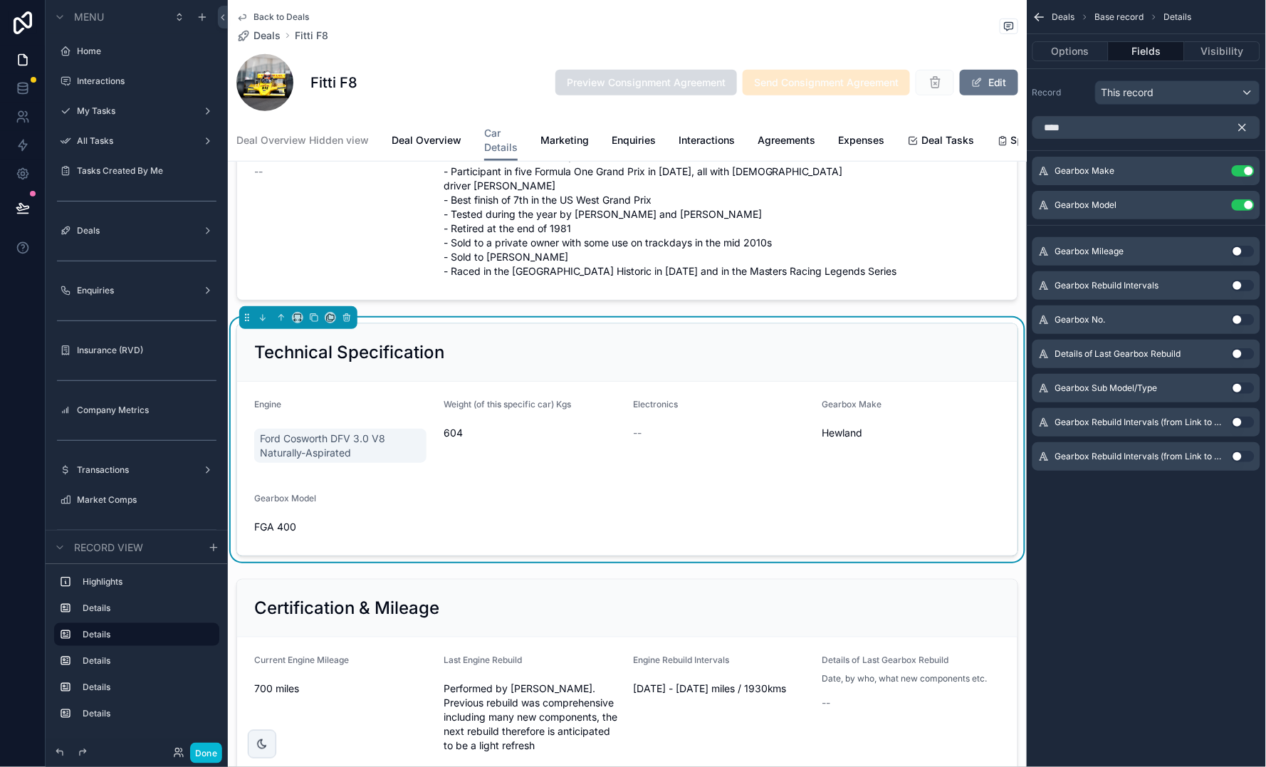
click at [861, 387] on button "Use setting" at bounding box center [1243, 387] width 23 height 11
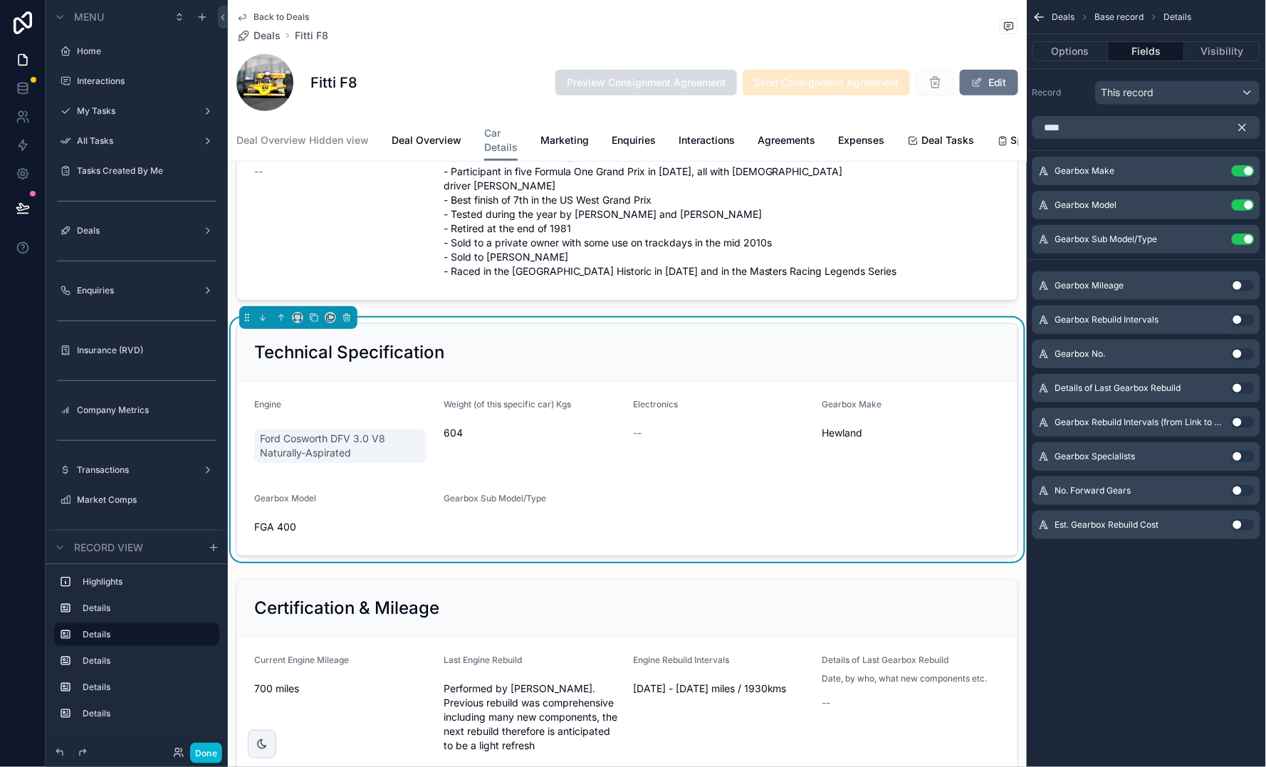
click at [861, 354] on button "Use setting" at bounding box center [1243, 353] width 23 height 11
click at [861, 317] on button "Use setting" at bounding box center [1243, 319] width 23 height 11
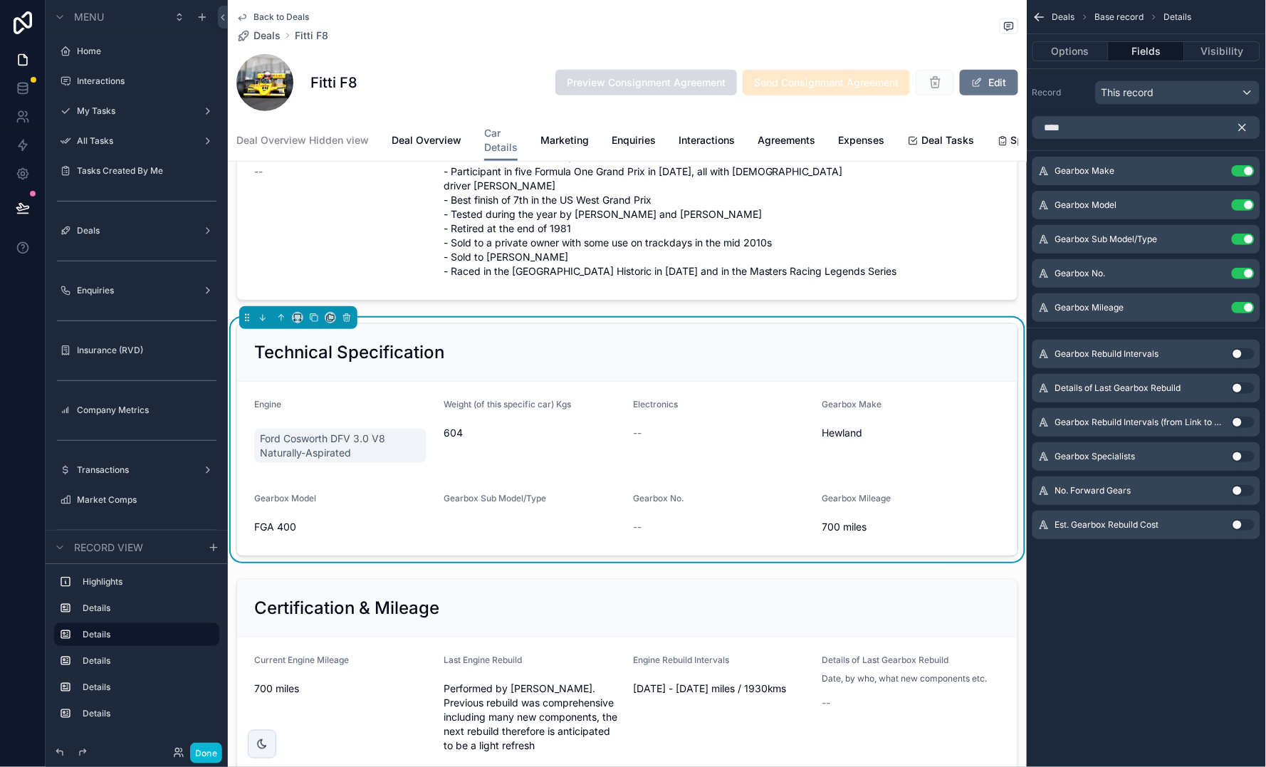
click at [861, 350] on button "Use setting" at bounding box center [1243, 353] width 23 height 11
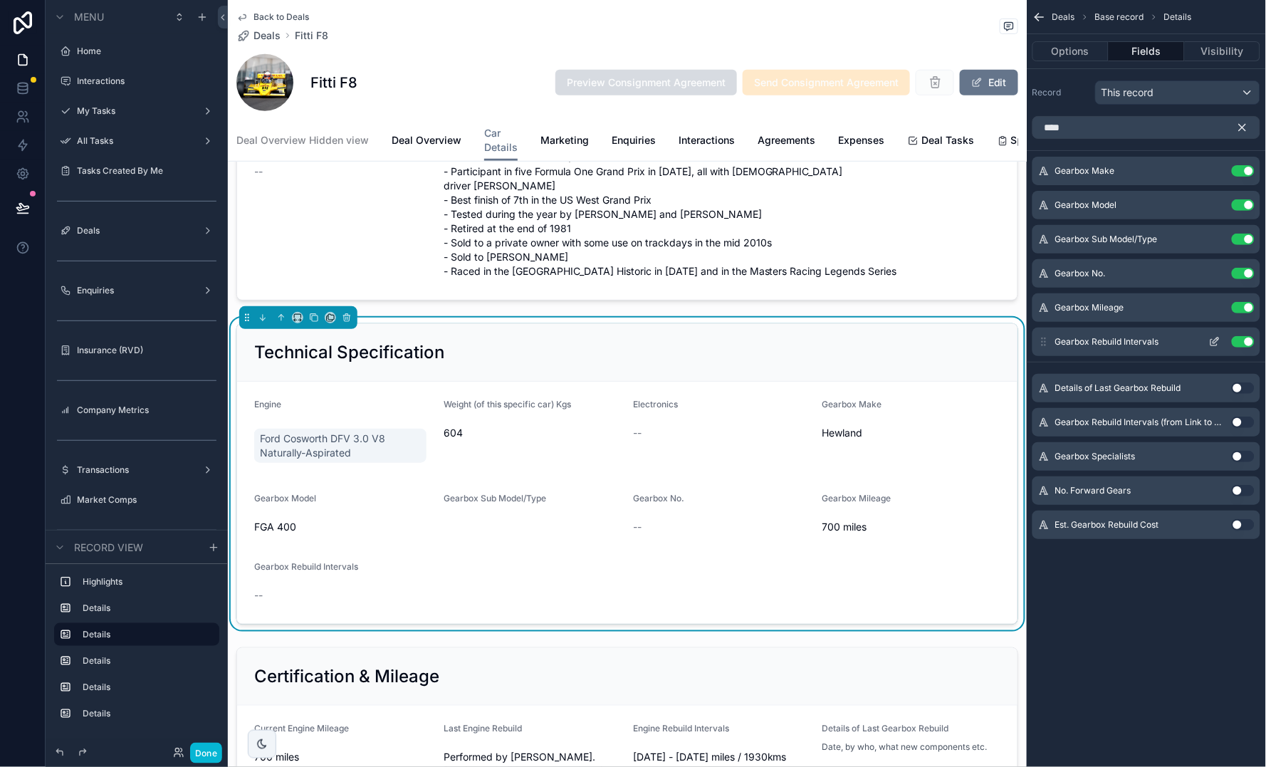
click at [861, 343] on button "Use setting" at bounding box center [1243, 341] width 23 height 11
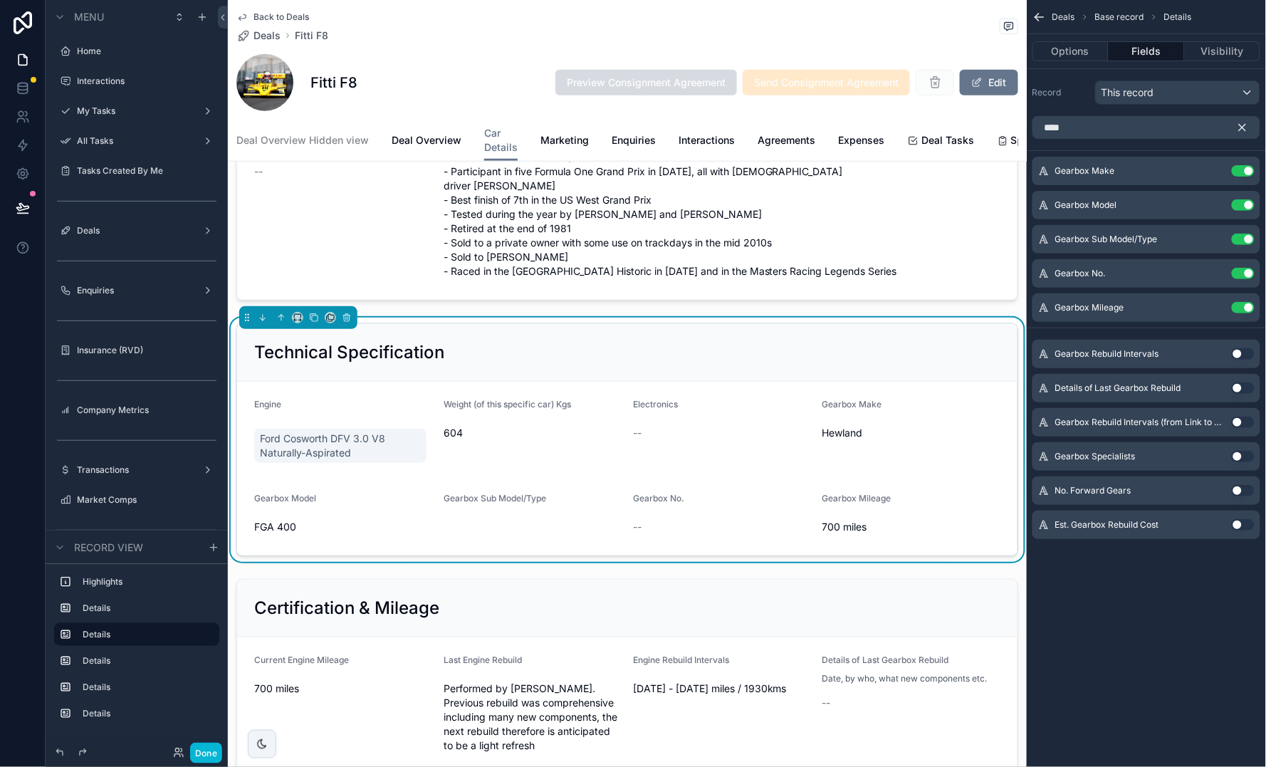
click at [861, 419] on button "Use setting" at bounding box center [1243, 421] width 23 height 11
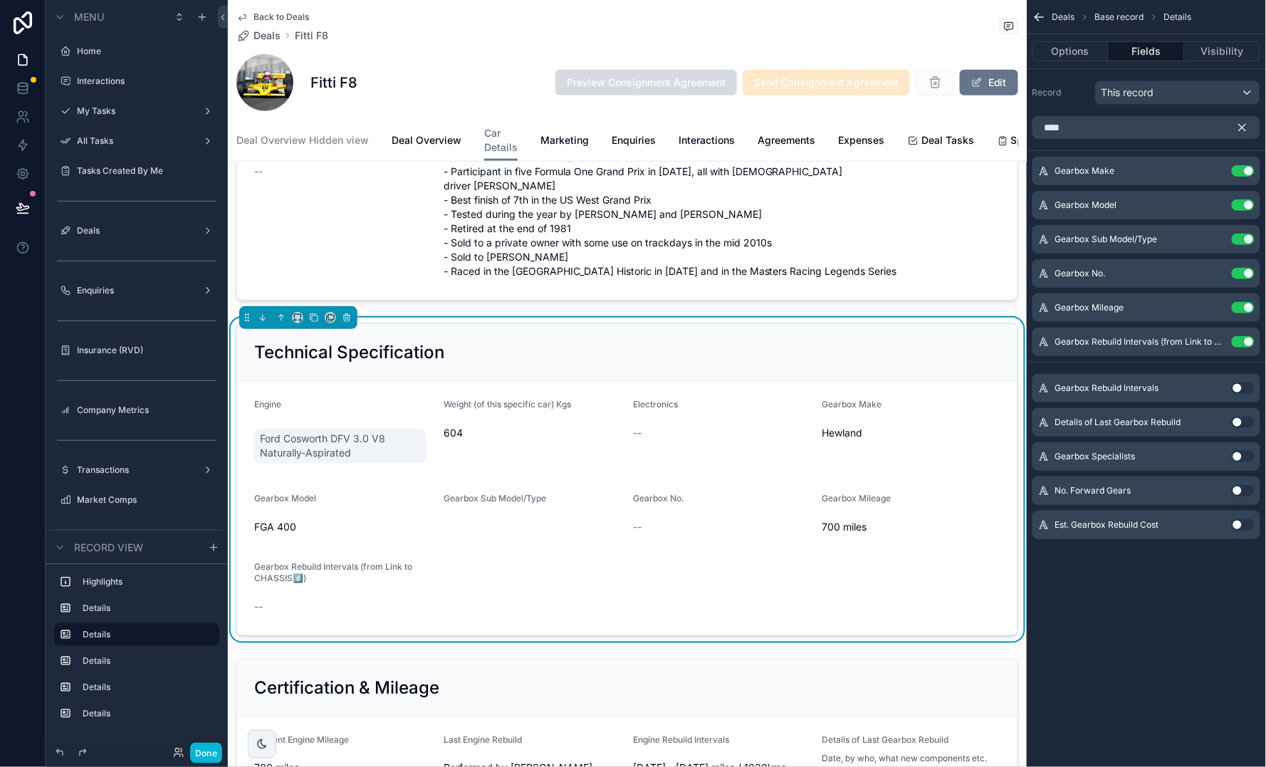
click at [861, 420] on button "Use setting" at bounding box center [1243, 421] width 23 height 11
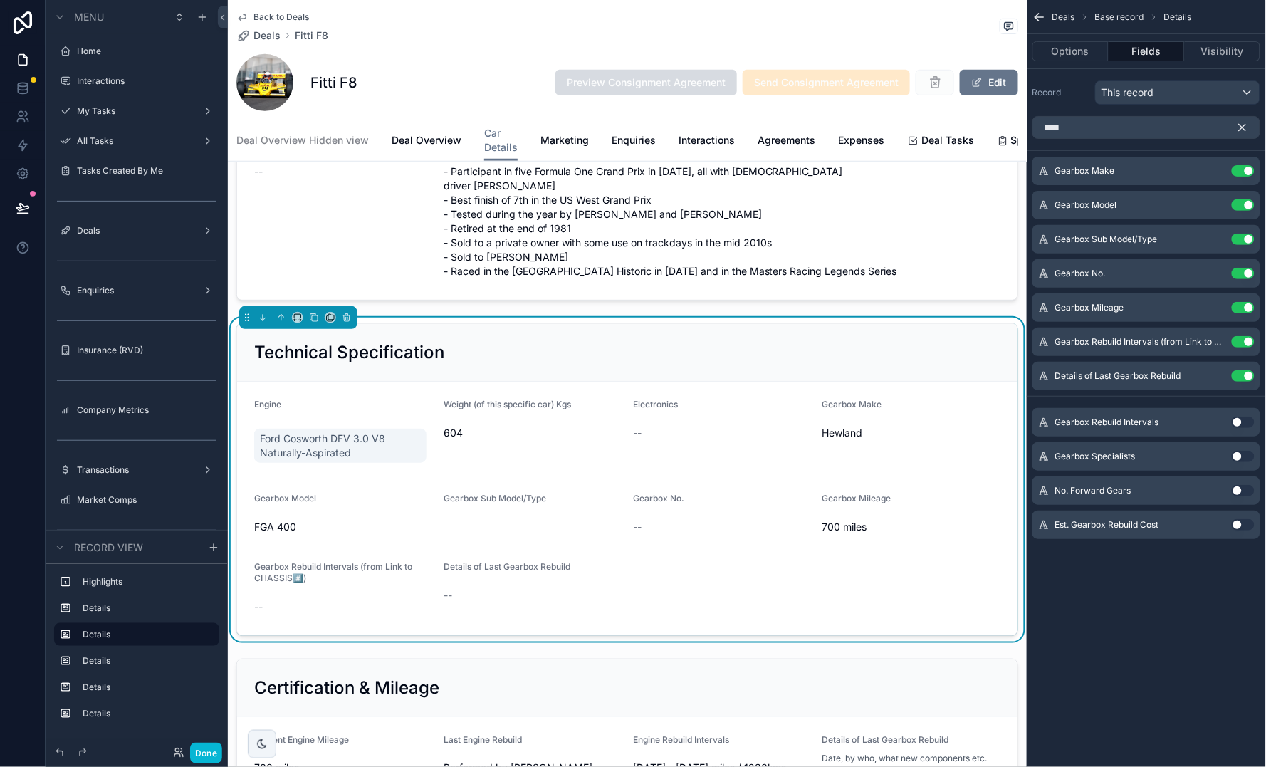
click at [861, 456] on button "Use setting" at bounding box center [1243, 456] width 23 height 11
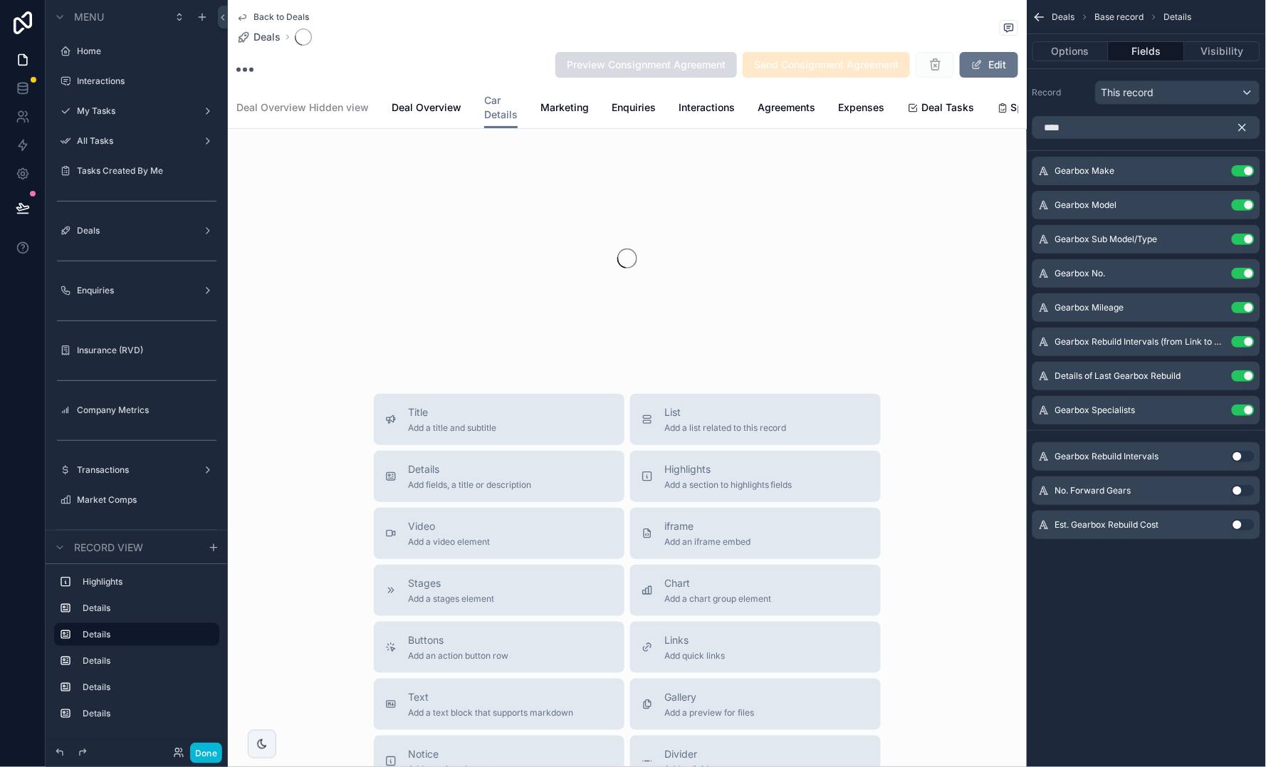
scroll to position [242, 0]
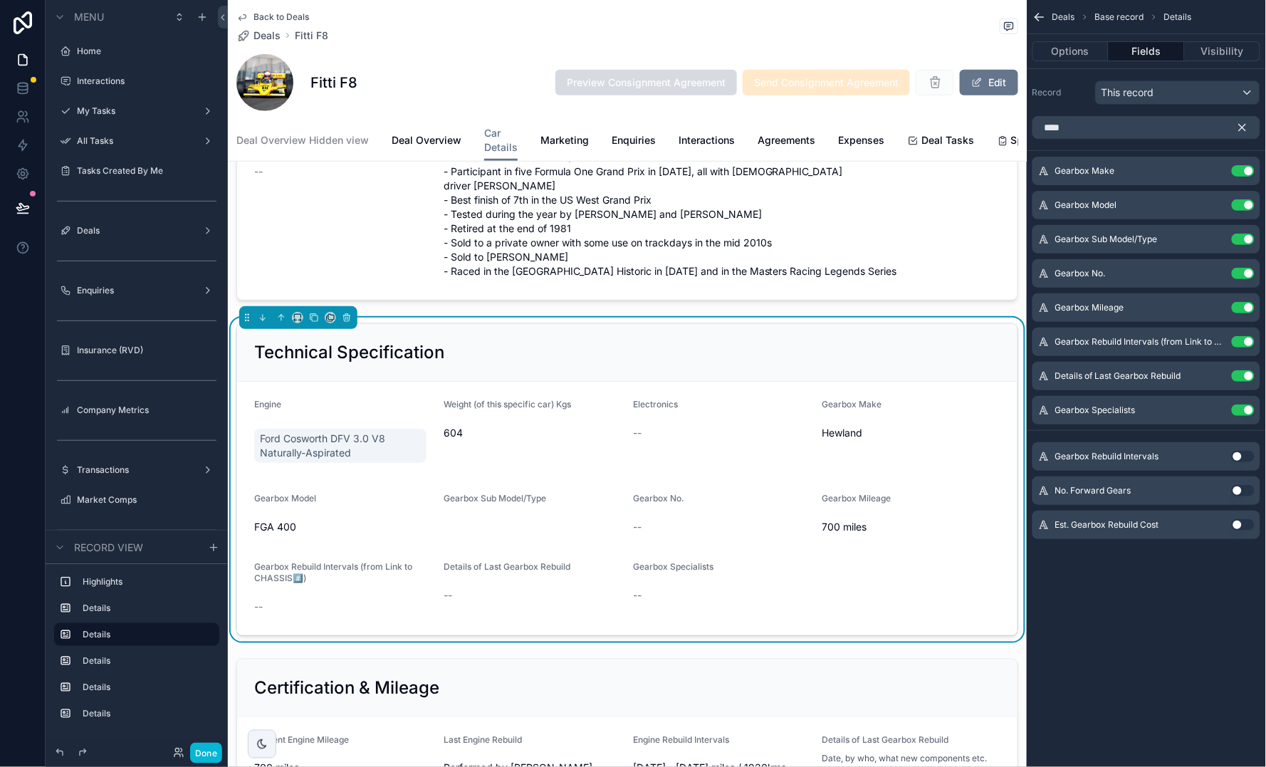
click at [1242, 490] on button "Use setting" at bounding box center [1243, 490] width 23 height 11
click at [1239, 525] on button "Use setting" at bounding box center [1243, 524] width 23 height 11
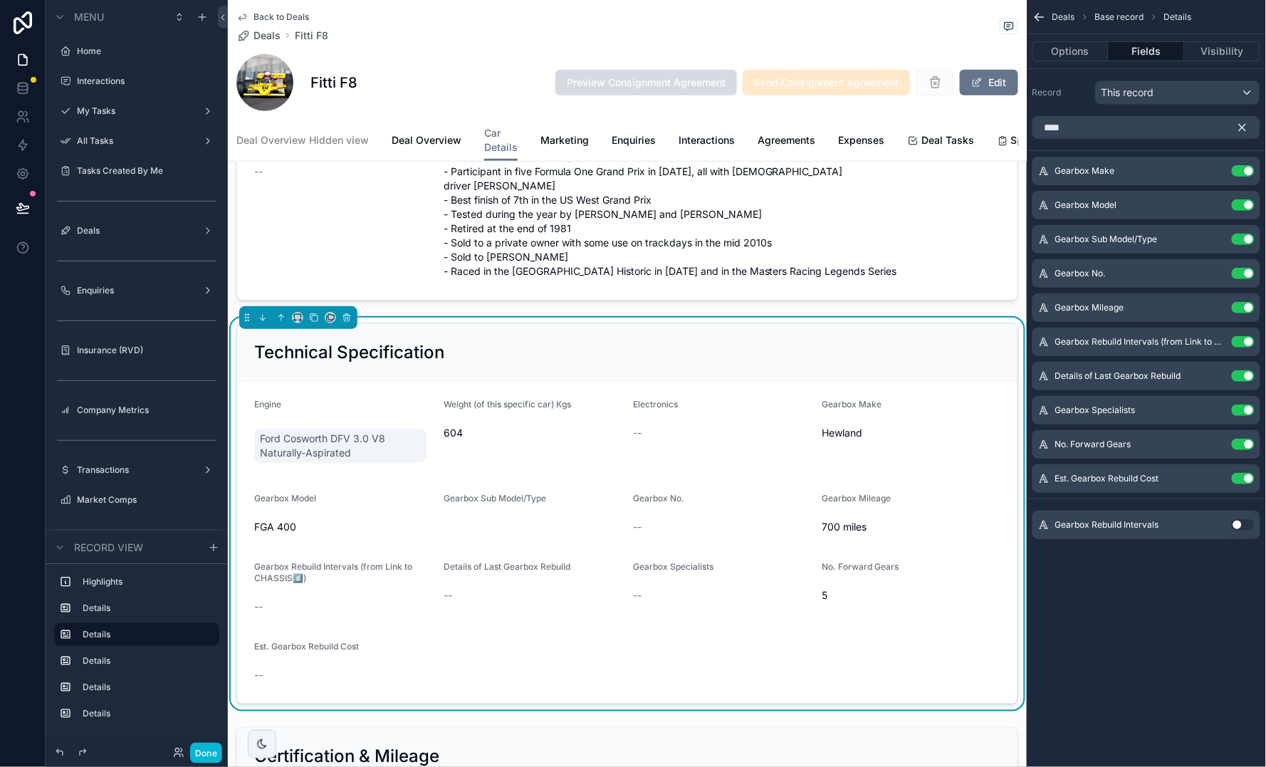
click at [1197, 528] on div "Gearbox Rebuild Intervals Use setting" at bounding box center [1146, 524] width 228 height 28
click at [990, 73] on button "Edit" at bounding box center [989, 83] width 58 height 26
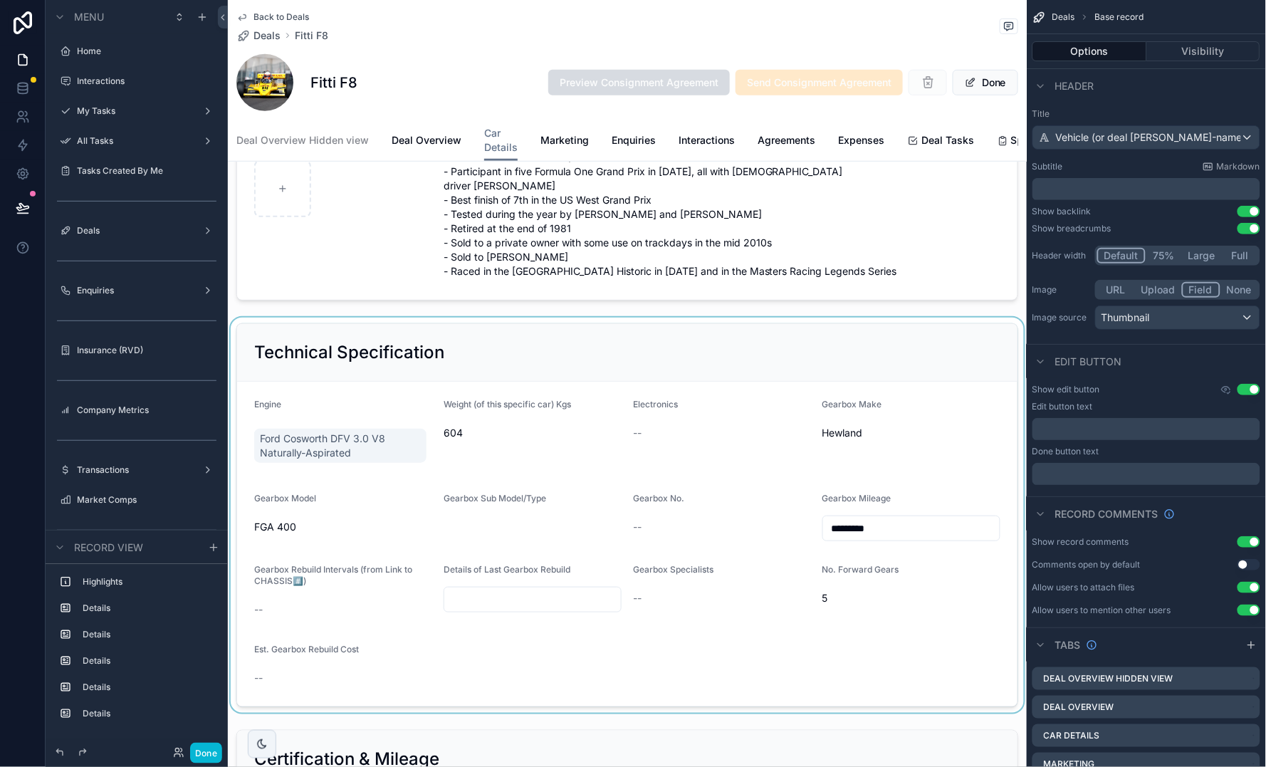
click at [518, 512] on div "scrollable content" at bounding box center [627, 515] width 799 height 395
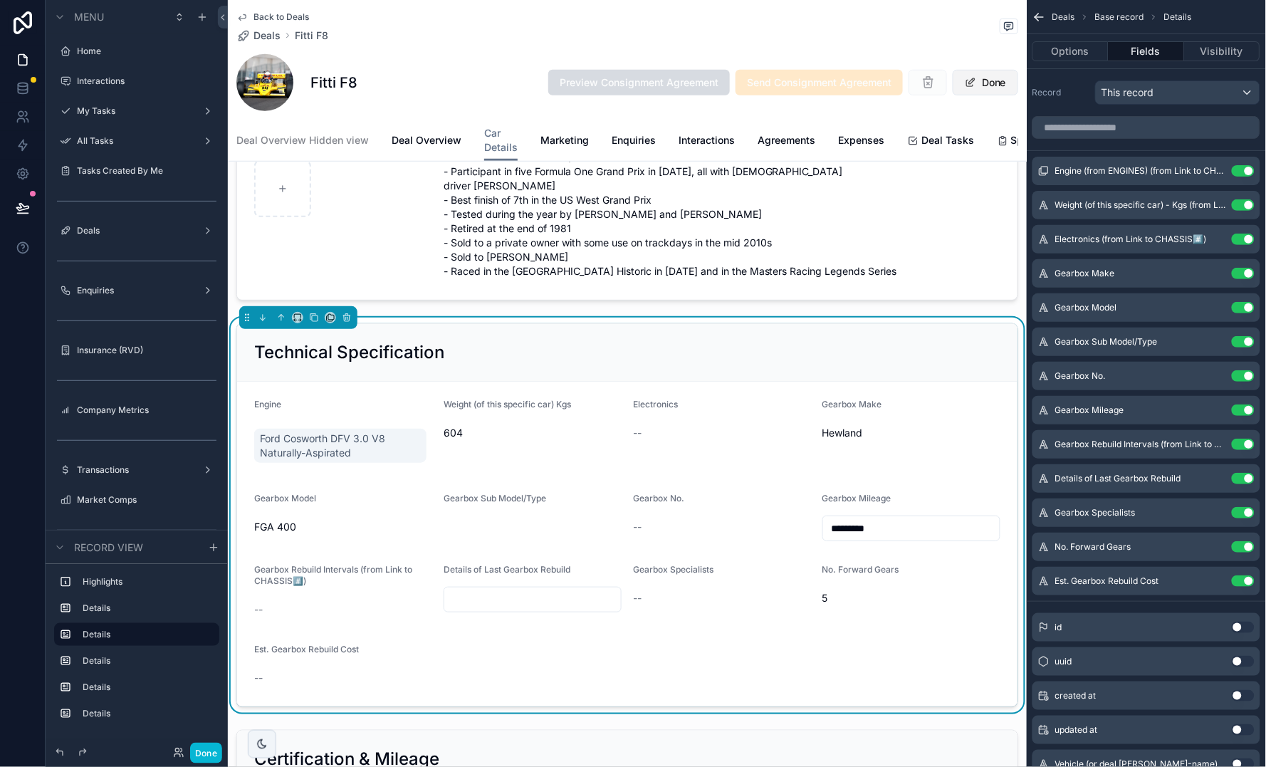
click at [993, 81] on button "Done" at bounding box center [985, 83] width 65 height 26
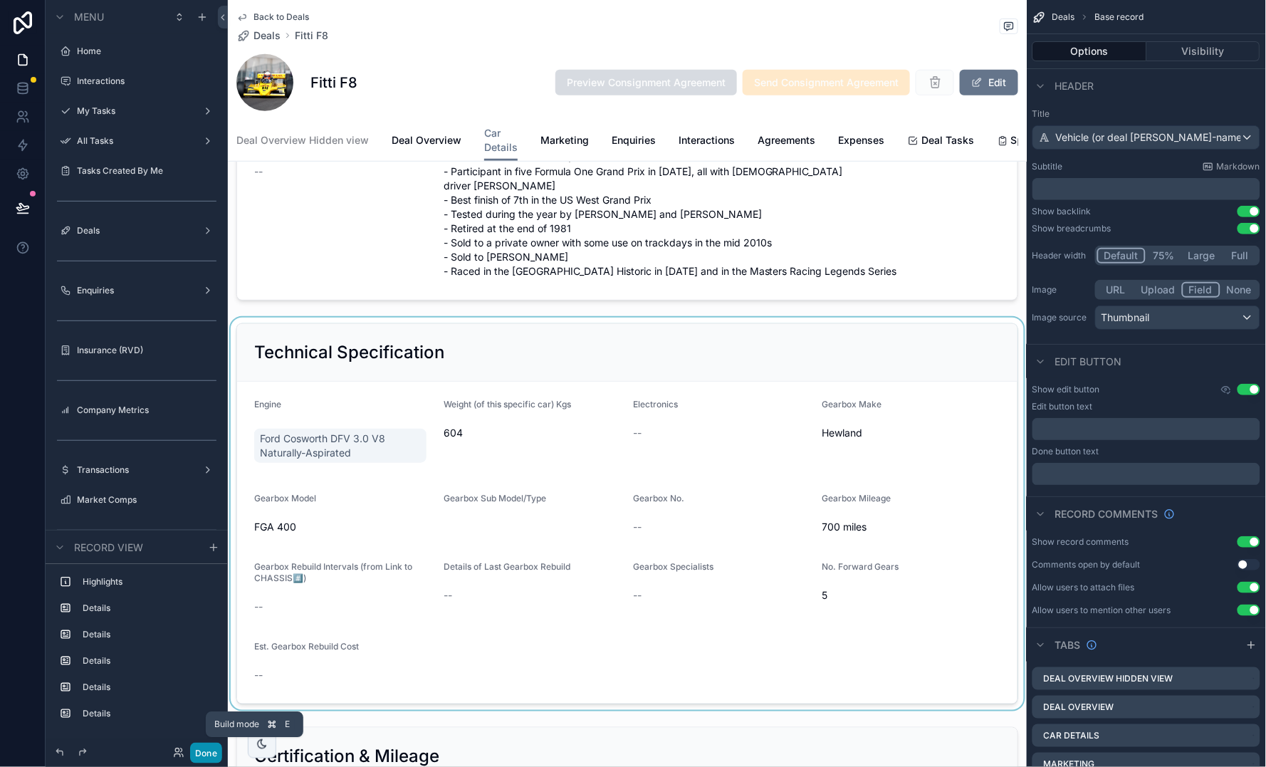
click at [212, 758] on button "Done" at bounding box center [206, 753] width 32 height 21
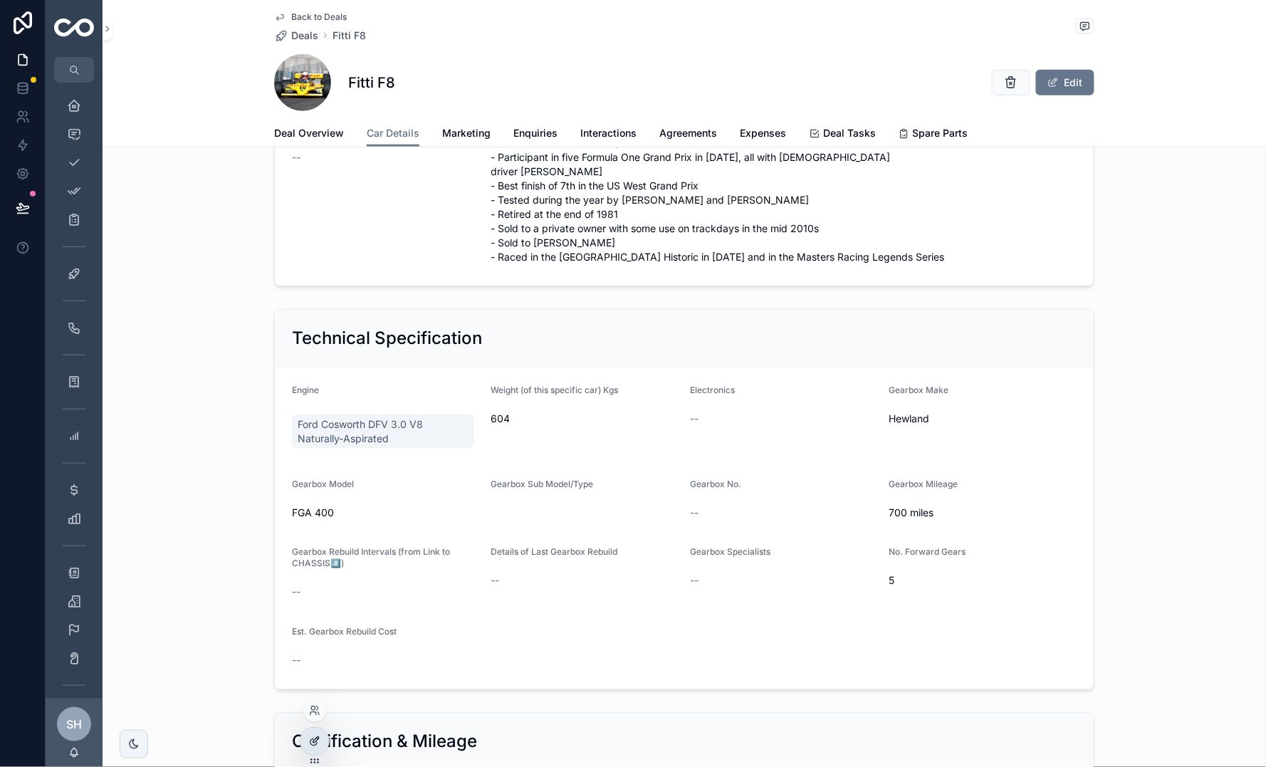
click at [312, 741] on icon at bounding box center [314, 740] width 11 height 11
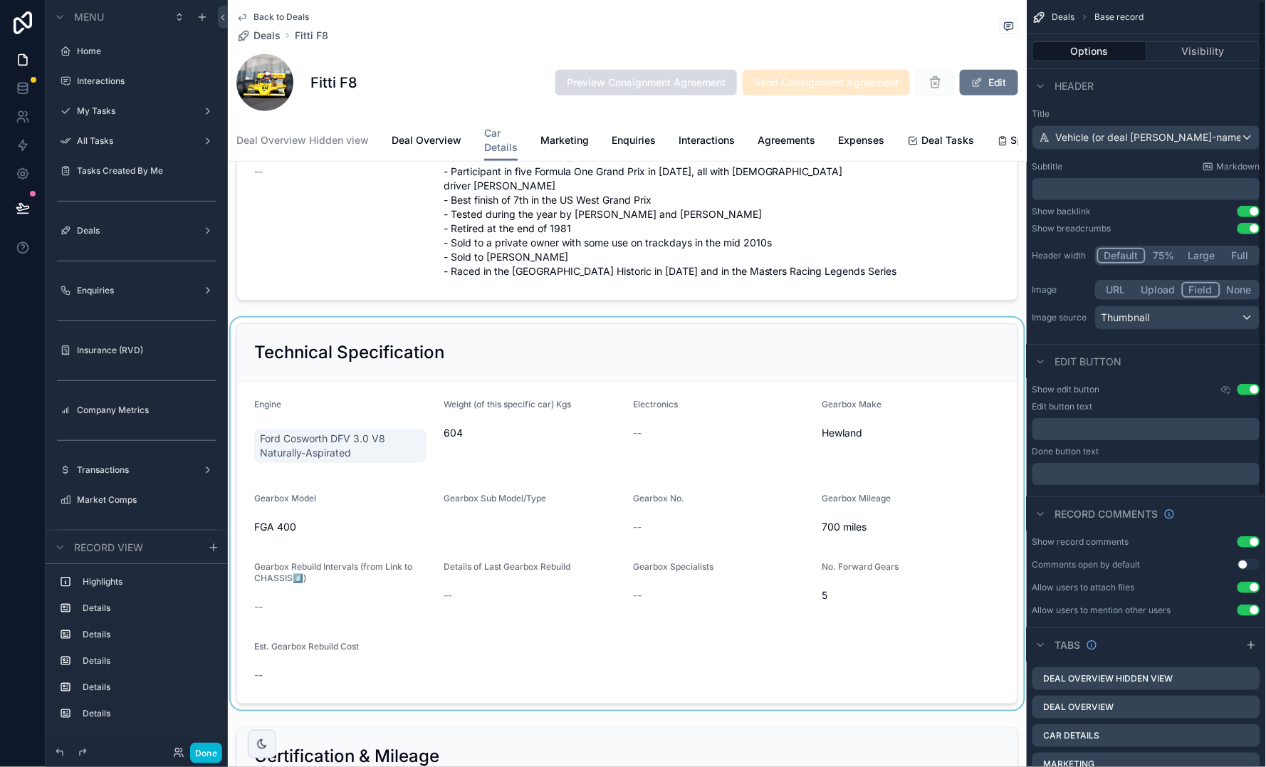
click at [619, 575] on div "scrollable content" at bounding box center [627, 514] width 799 height 392
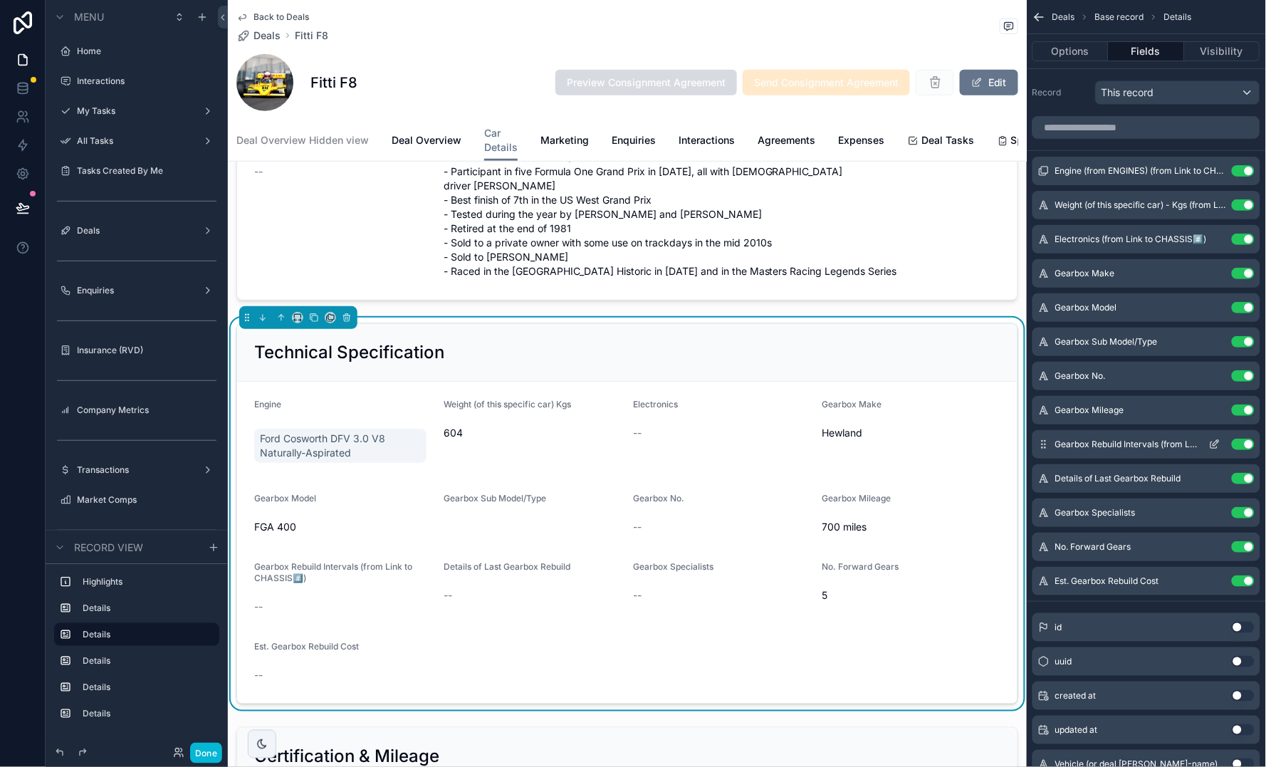
click at [1216, 441] on icon "scrollable content" at bounding box center [1214, 444] width 11 height 11
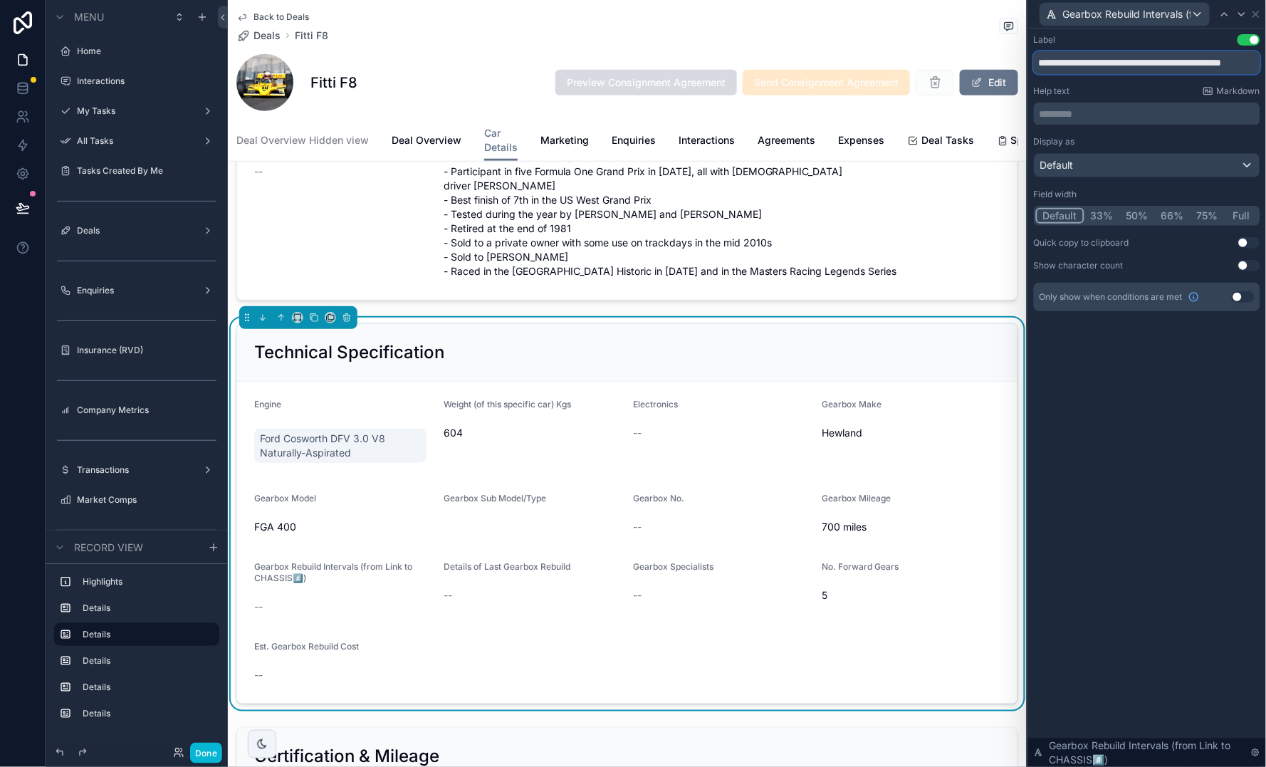
click at [1161, 61] on input "**********" at bounding box center [1147, 62] width 226 height 23
type input "**********"
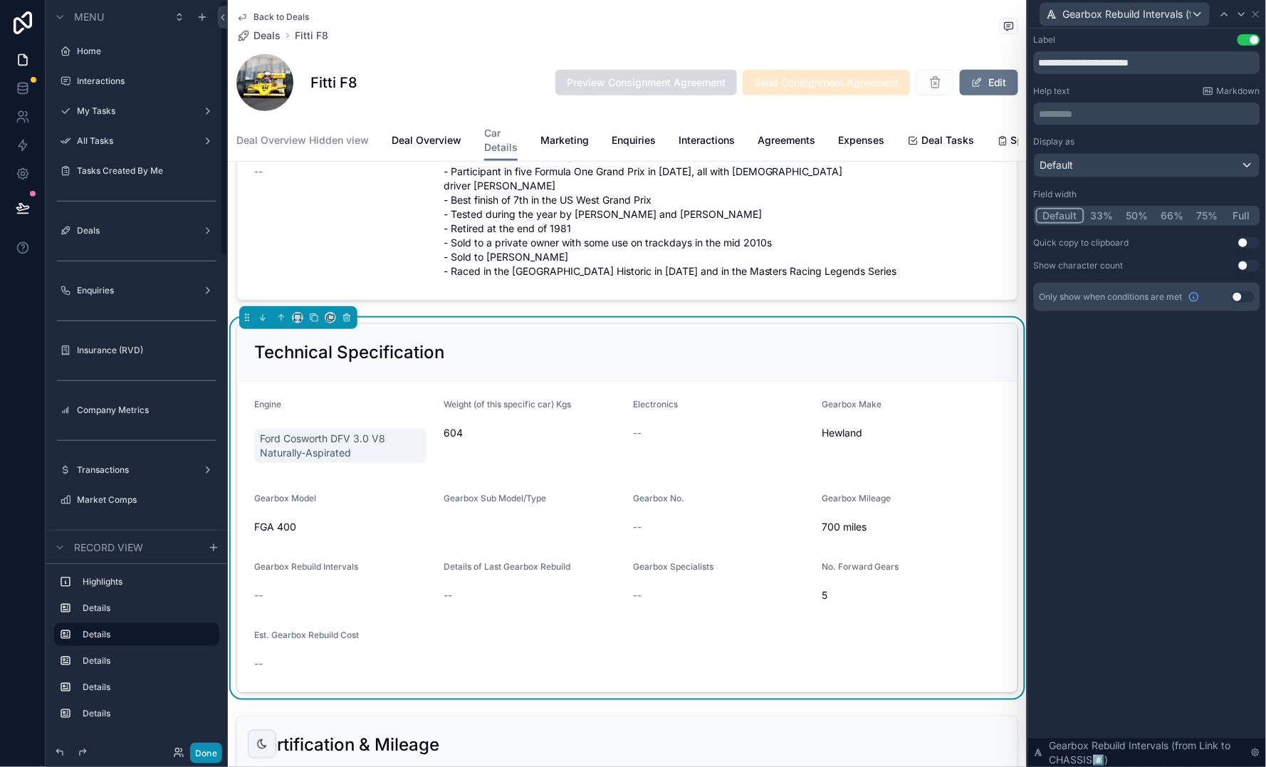
click at [200, 758] on button "Done" at bounding box center [206, 753] width 32 height 21
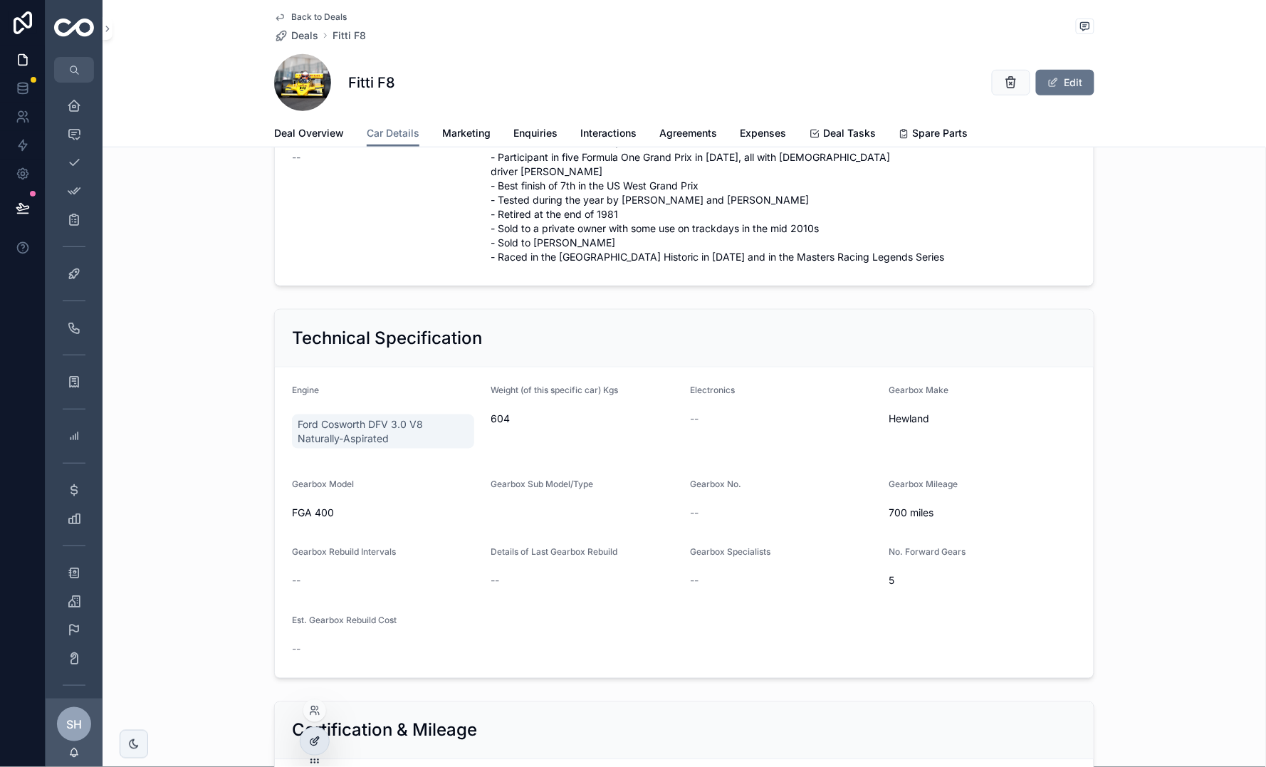
click at [313, 740] on icon at bounding box center [316, 740] width 6 height 6
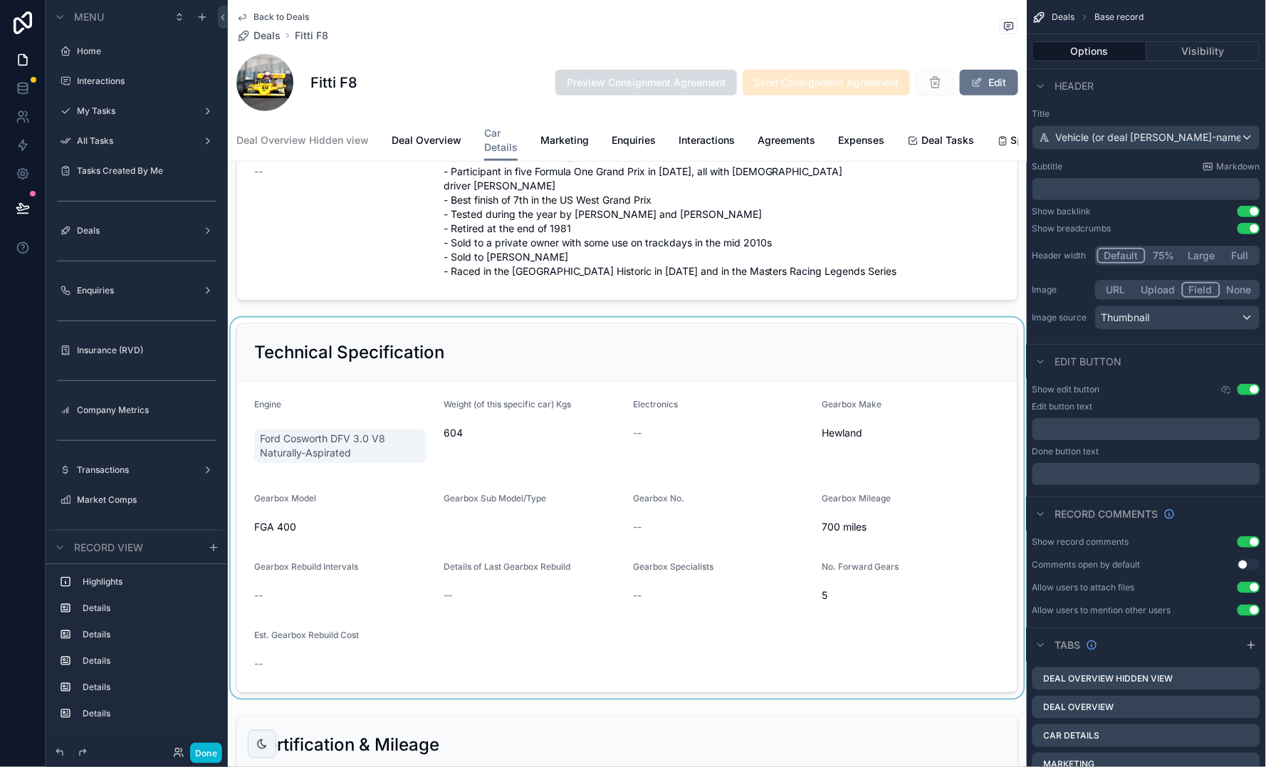
click at [766, 530] on div "scrollable content" at bounding box center [627, 508] width 799 height 381
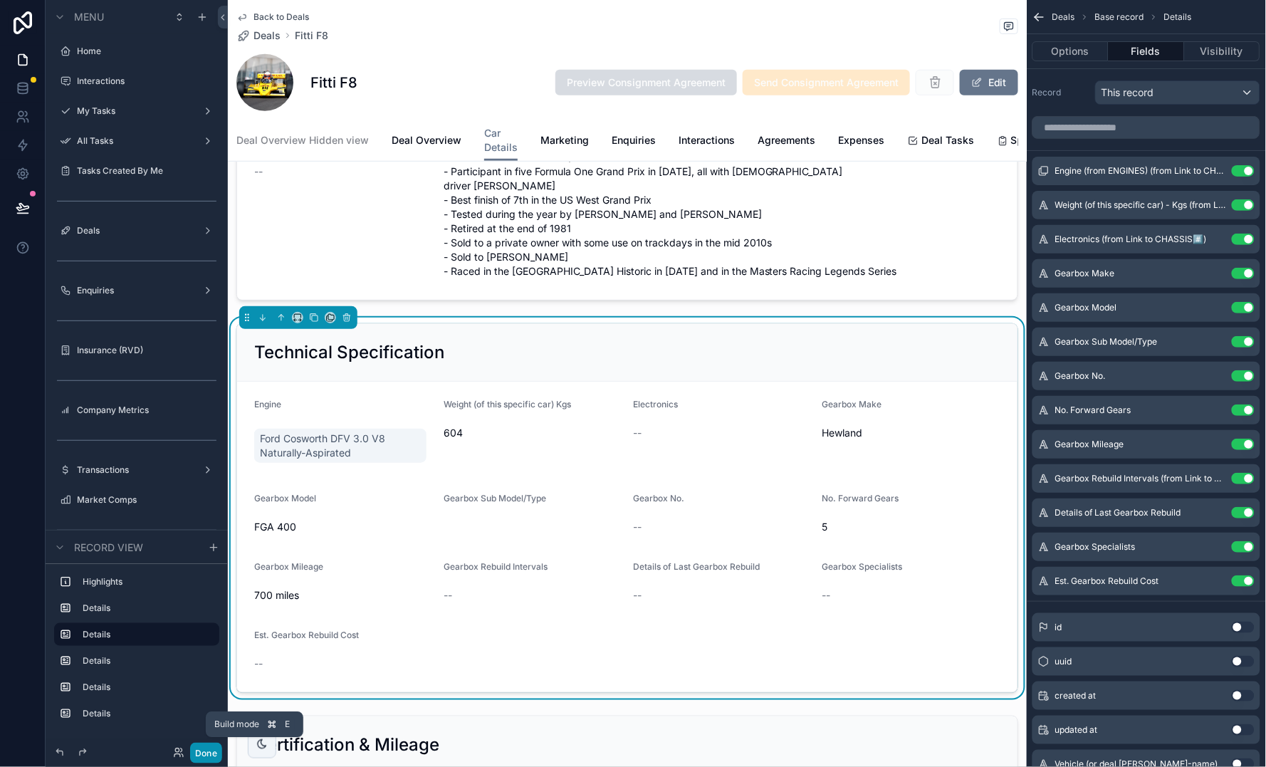
click at [207, 753] on button "Done" at bounding box center [206, 753] width 32 height 21
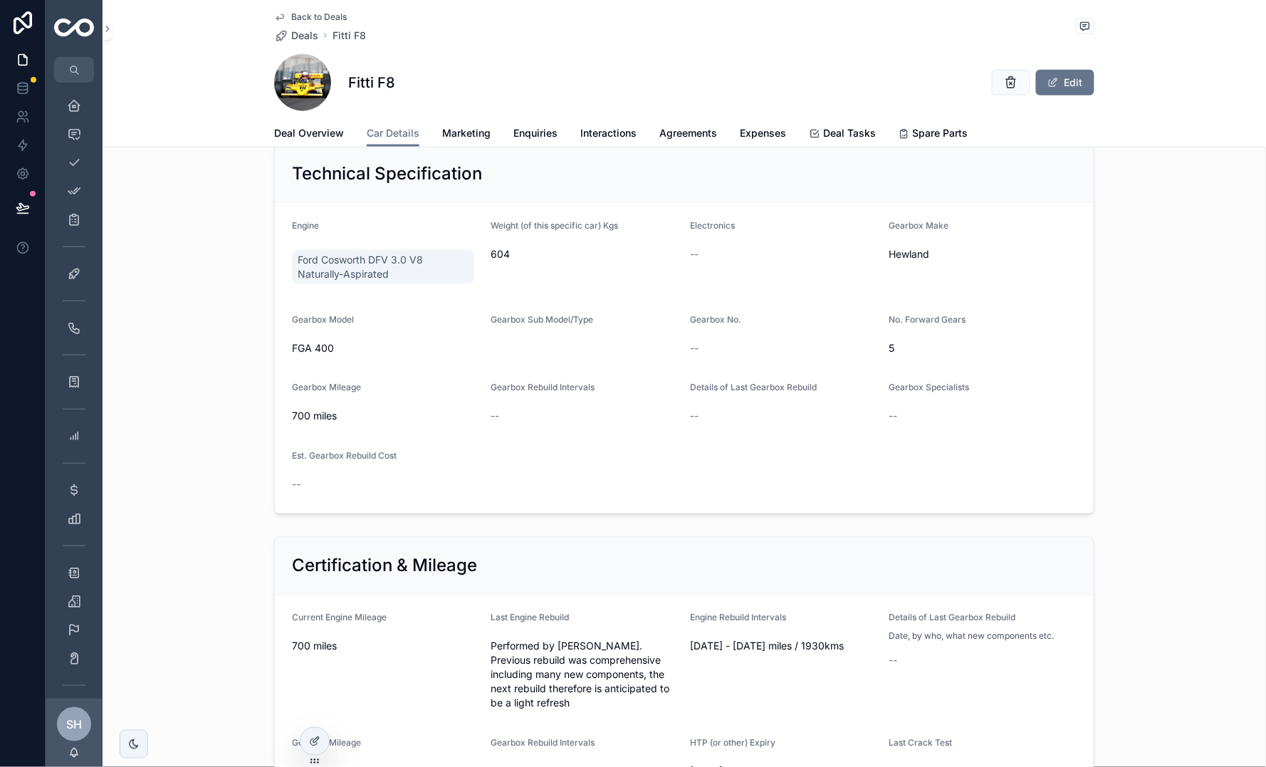
scroll to position [405, 0]
click at [1088, 76] on button "Edit" at bounding box center [1065, 83] width 58 height 26
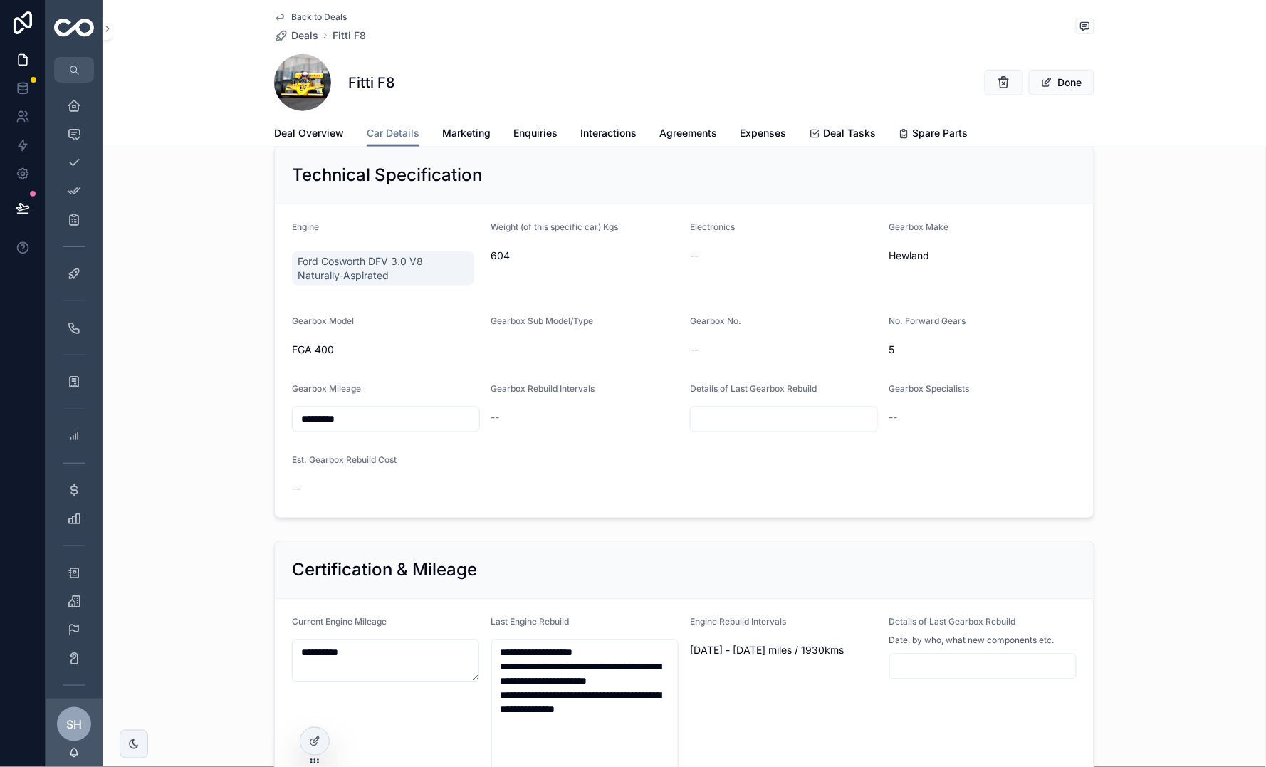
click at [605, 488] on form "Engine Ford Cosworth DFV 3.0 V8 Naturally-Aspirated Weight (of this specific ca…" at bounding box center [684, 360] width 819 height 313
click at [1056, 87] on button "Done" at bounding box center [1061, 83] width 65 height 26
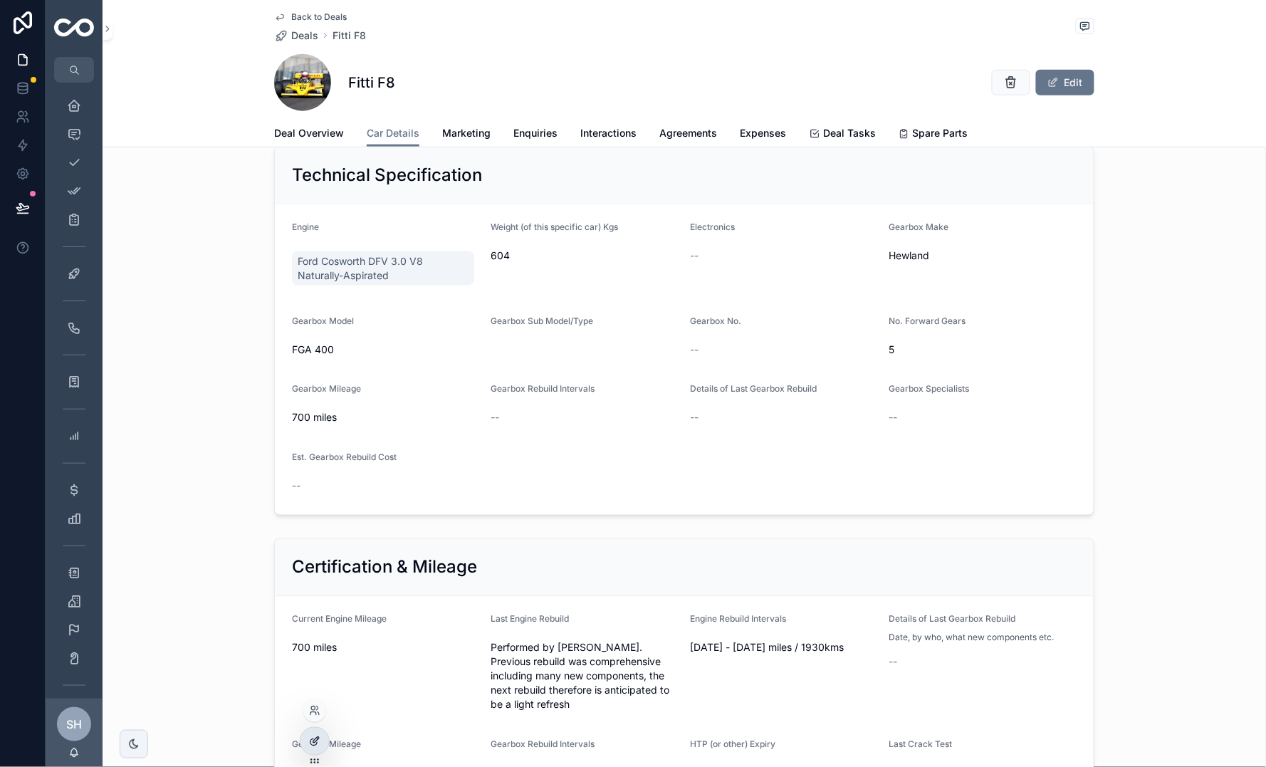
click at [319, 746] on icon at bounding box center [314, 740] width 11 height 11
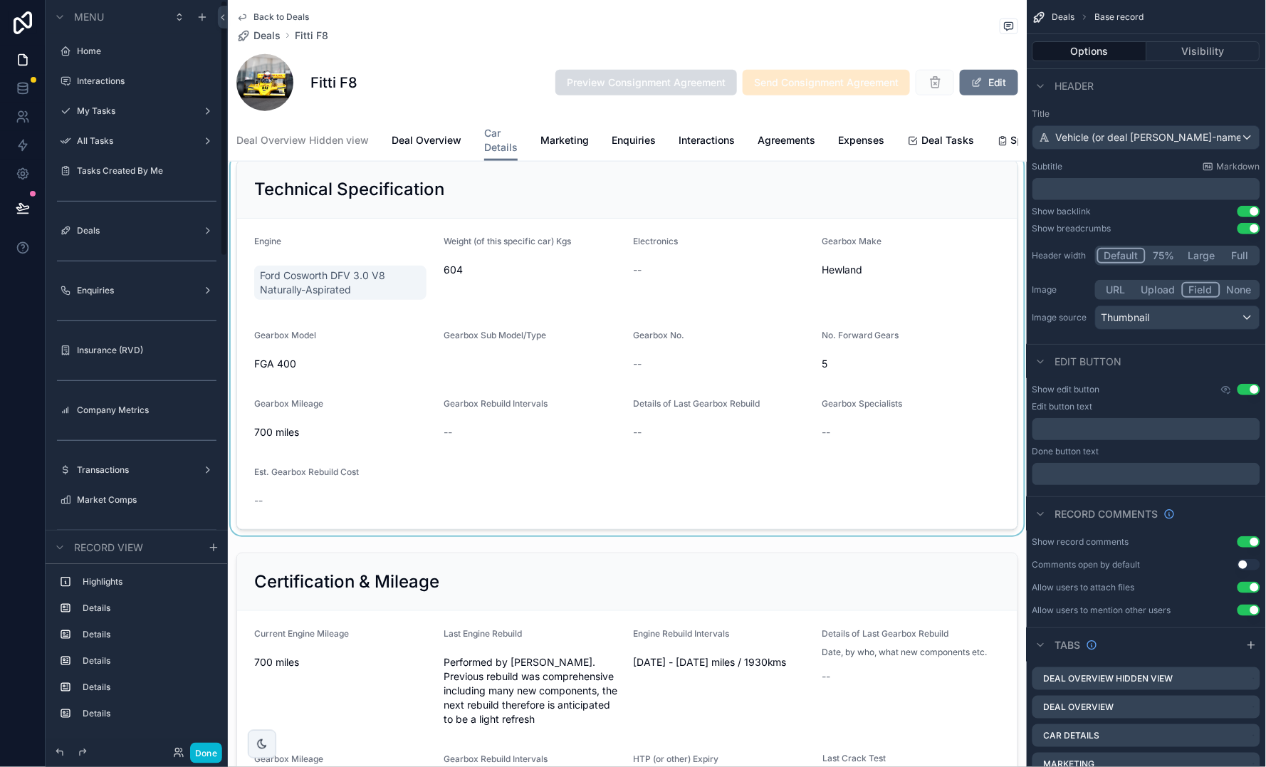
click at [737, 458] on div "scrollable content" at bounding box center [627, 344] width 799 height 381
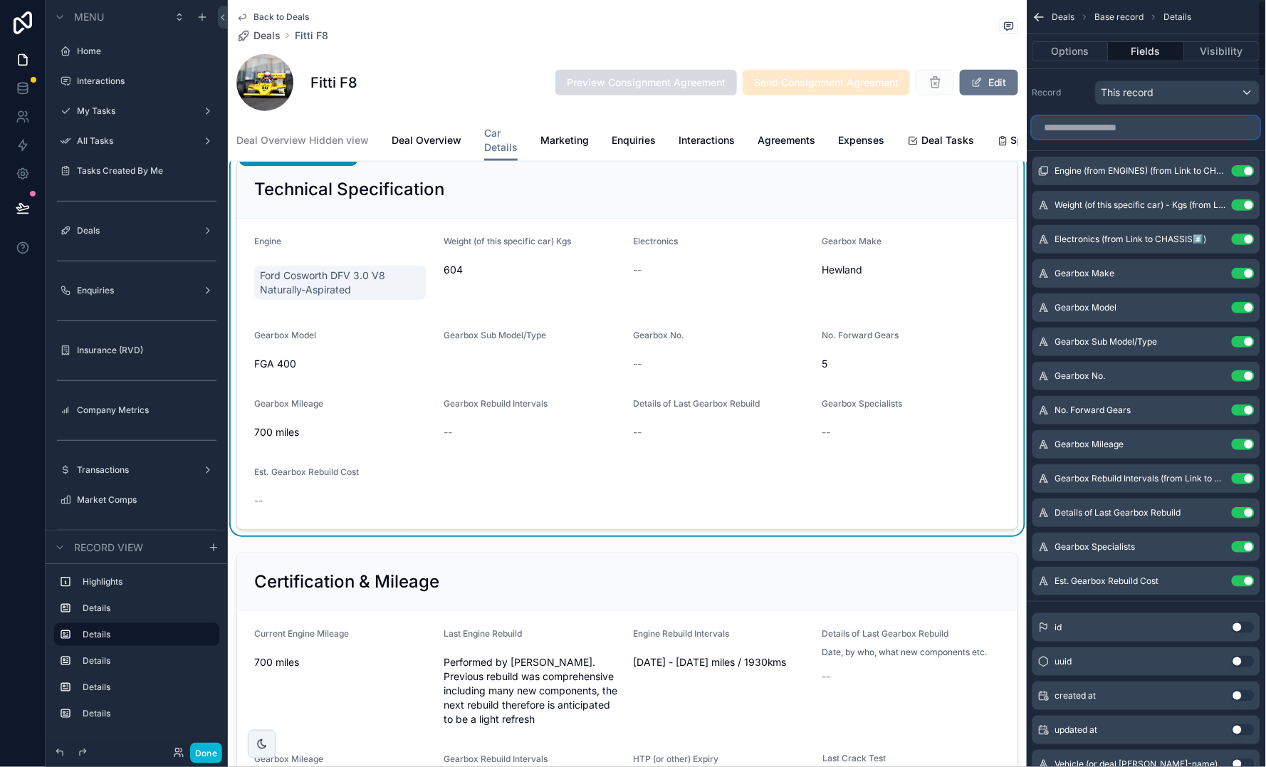
click at [1157, 134] on input "scrollable content" at bounding box center [1146, 127] width 228 height 23
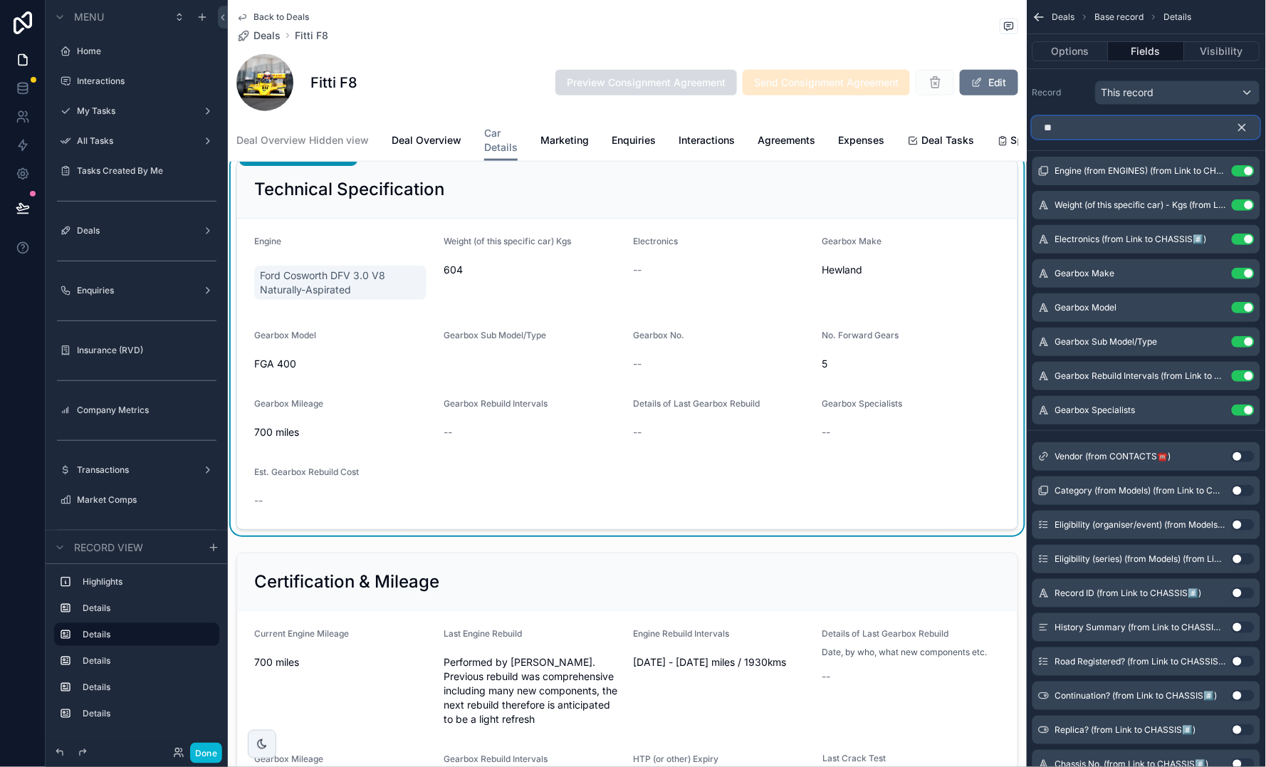
type input "*"
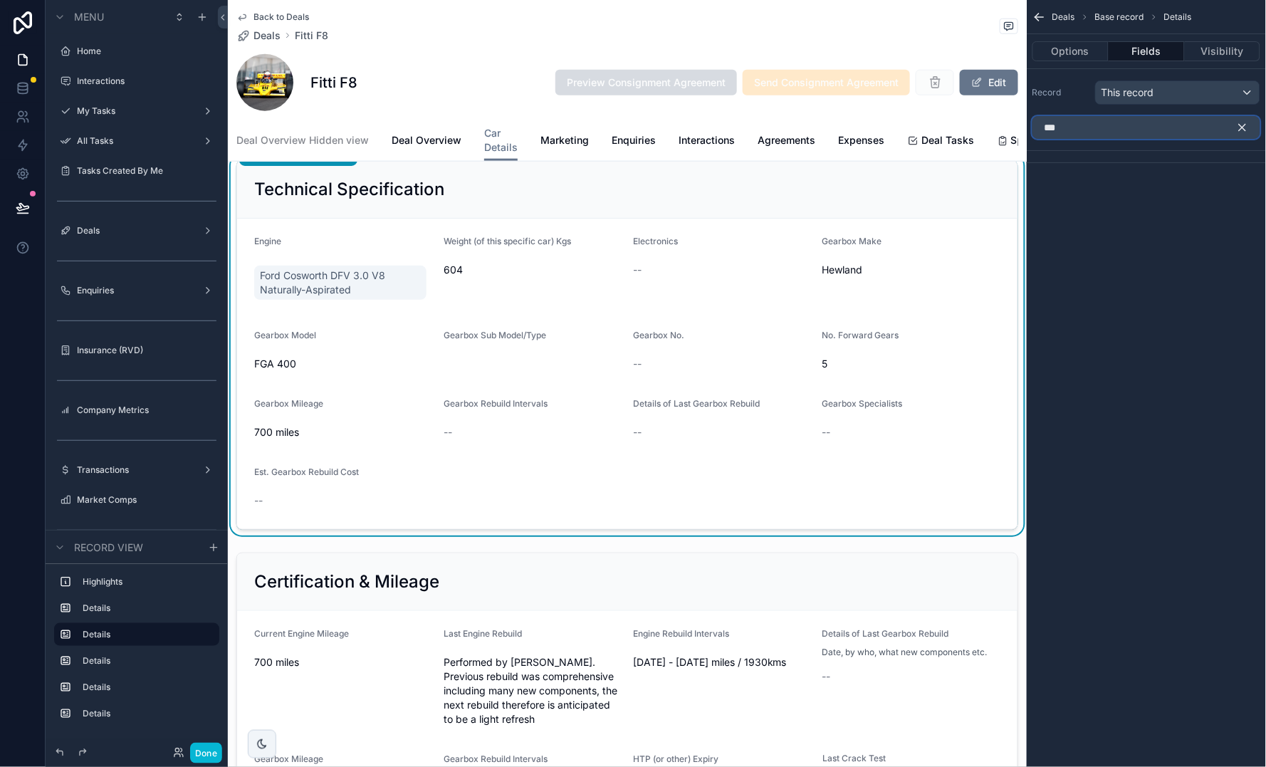
type input "***"
click at [1242, 127] on icon "scrollable content" at bounding box center [1242, 128] width 6 height 6
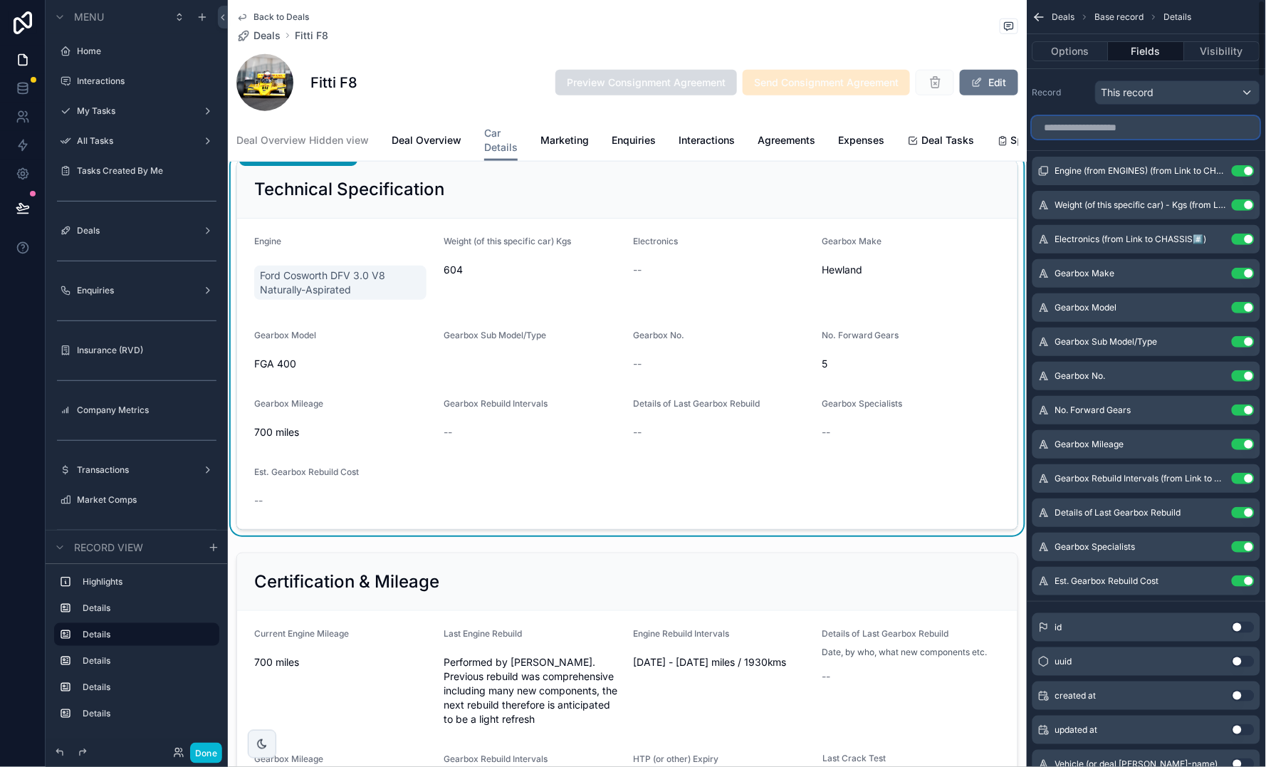
click at [1145, 125] on input "scrollable content" at bounding box center [1146, 127] width 228 height 23
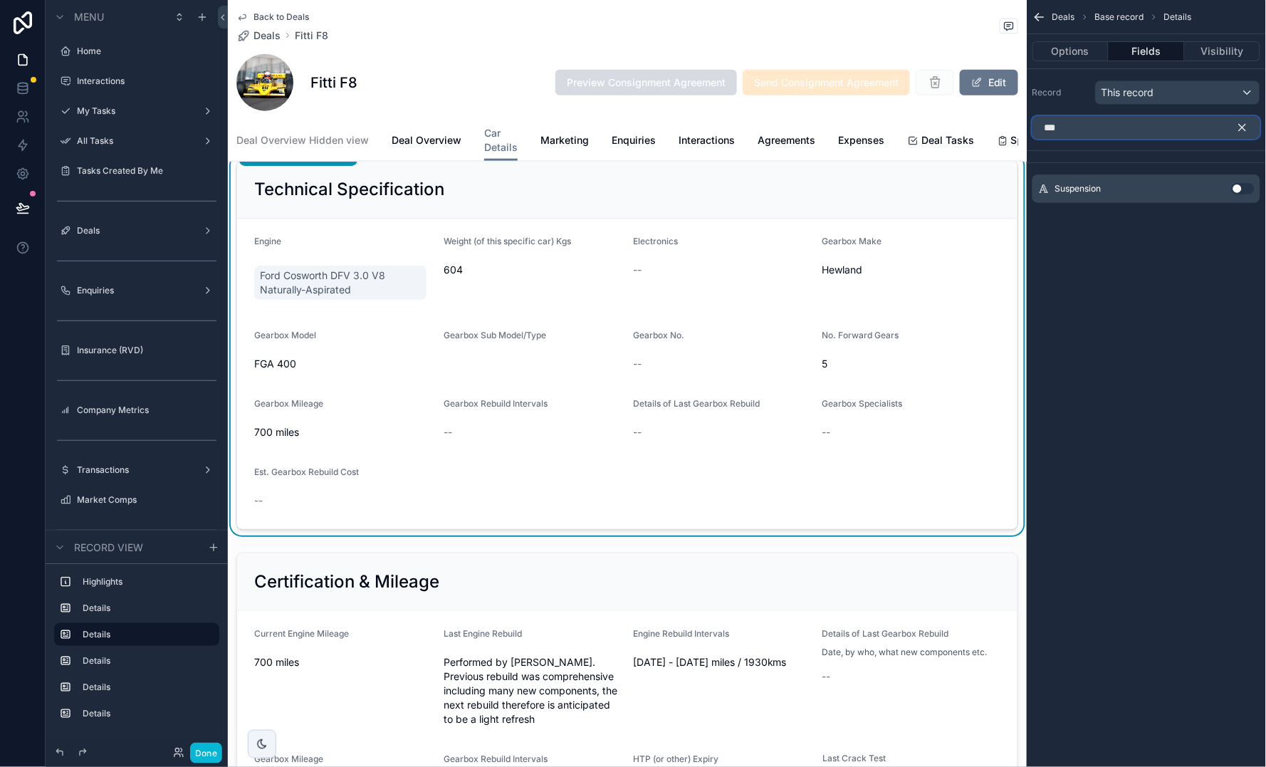
type input "***"
click at [1240, 190] on button "Use setting" at bounding box center [1243, 188] width 23 height 11
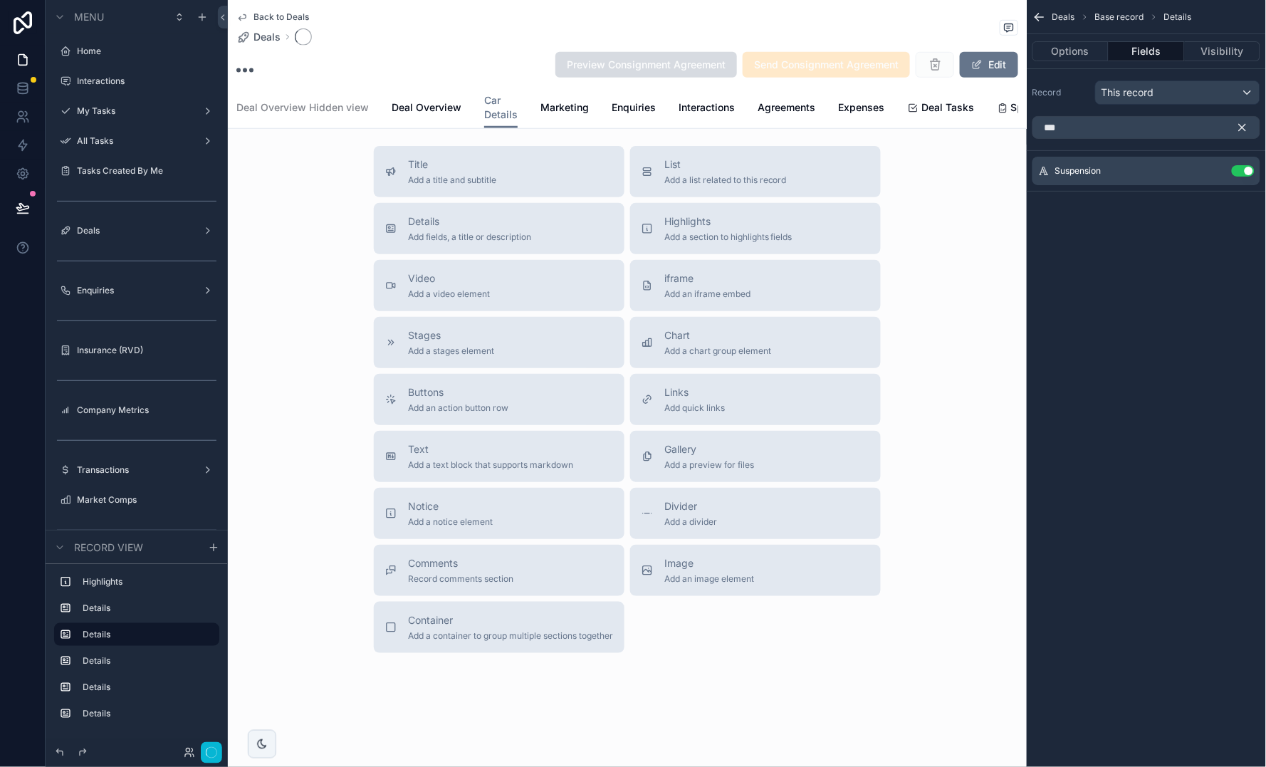
scroll to position [242, 0]
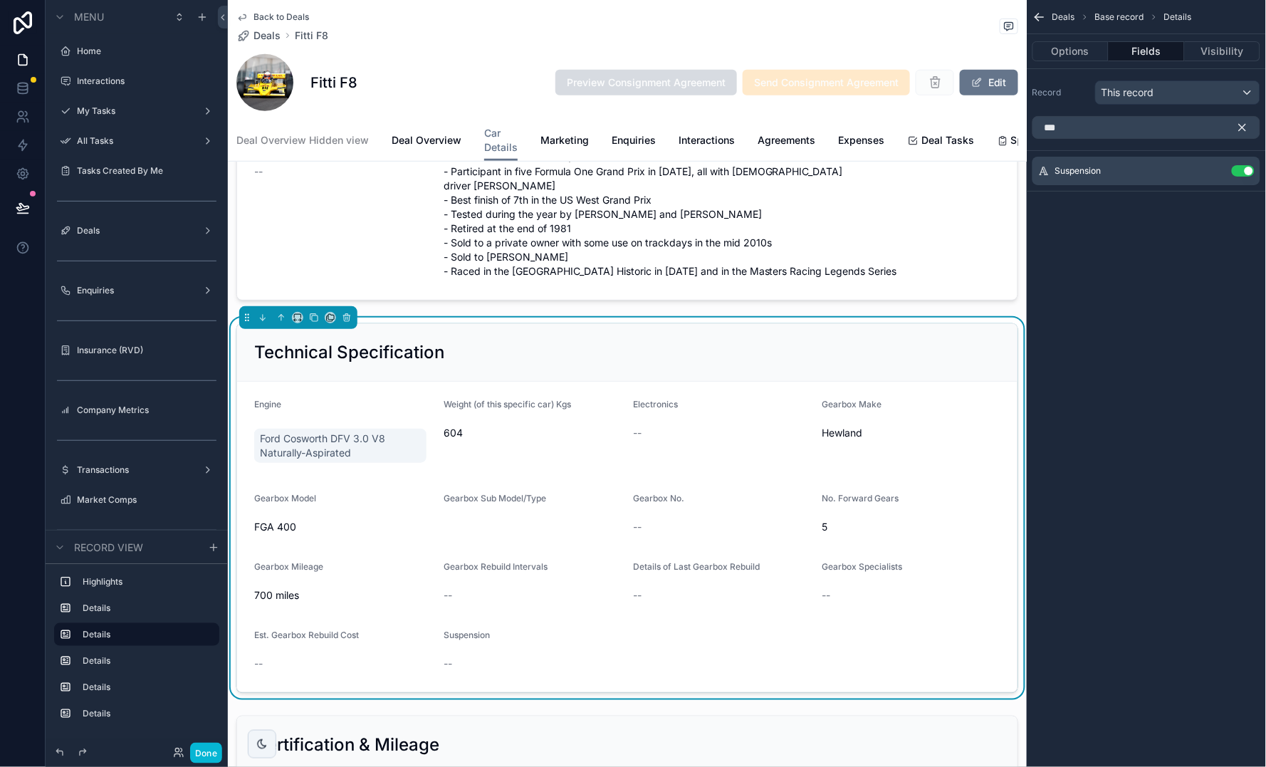
click at [1244, 126] on icon "scrollable content" at bounding box center [1242, 128] width 6 height 6
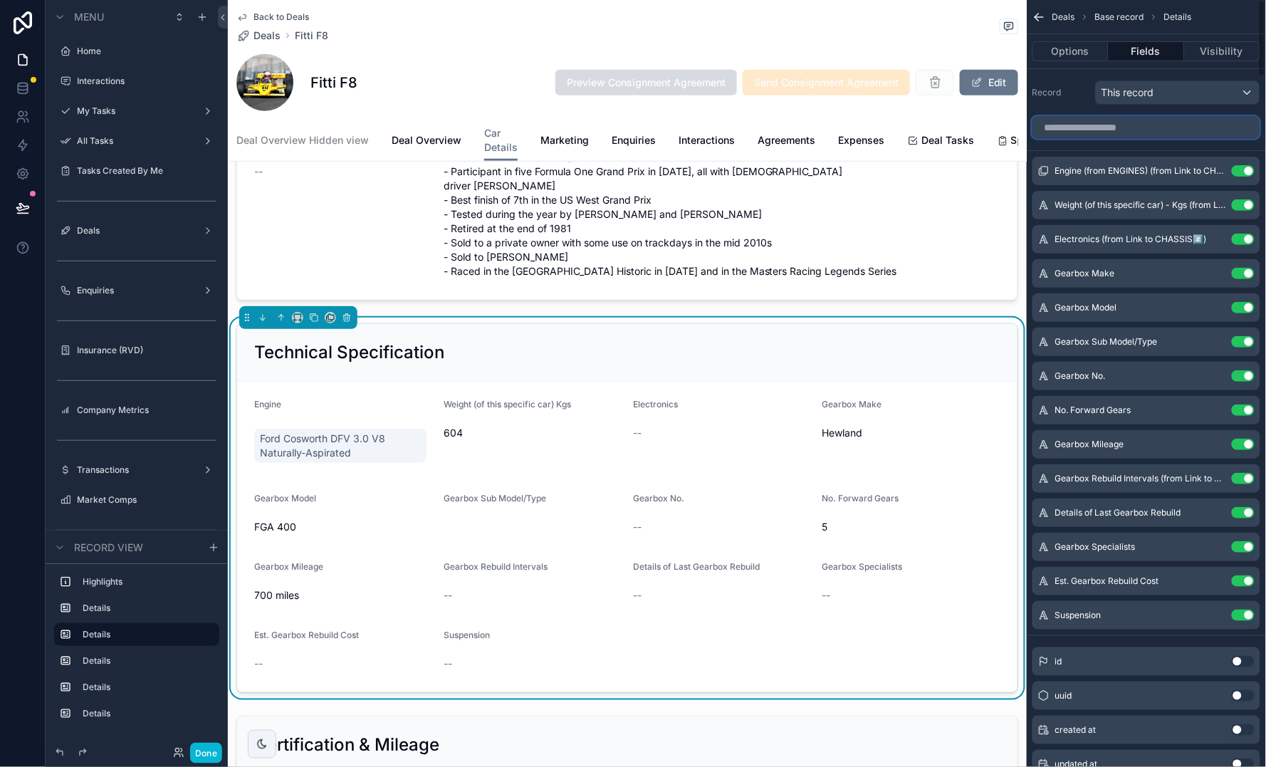
click at [1160, 125] on input "scrollable content" at bounding box center [1146, 127] width 228 height 23
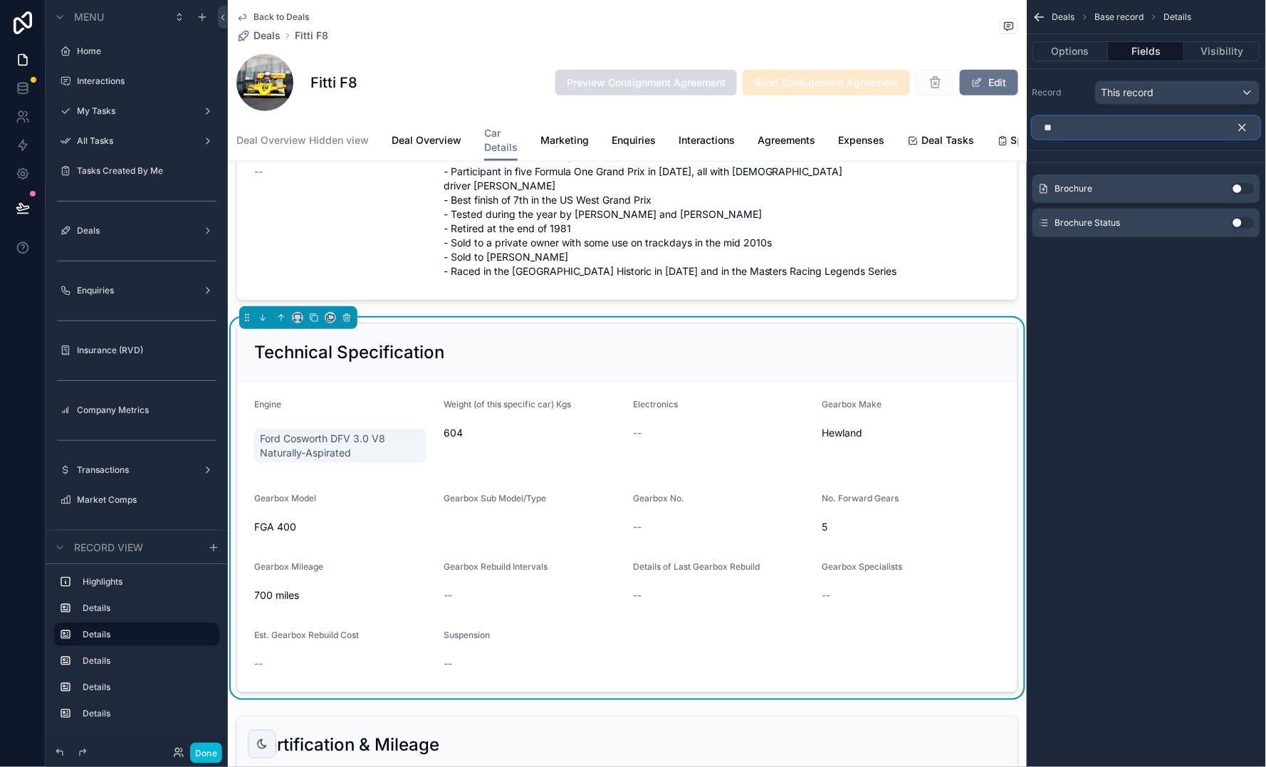
type input "*"
type input "***"
click at [1240, 192] on button "Use setting" at bounding box center [1243, 188] width 23 height 11
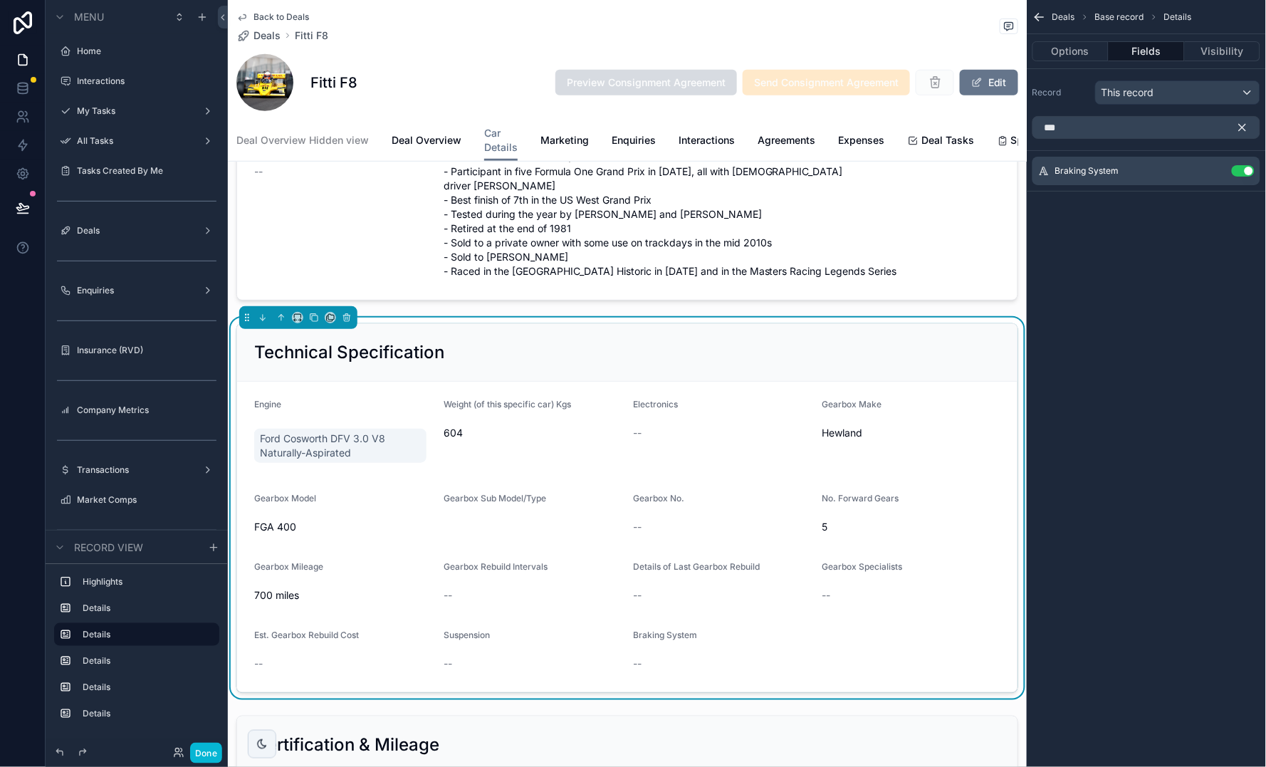
click at [1239, 126] on icon "scrollable content" at bounding box center [1242, 127] width 13 height 13
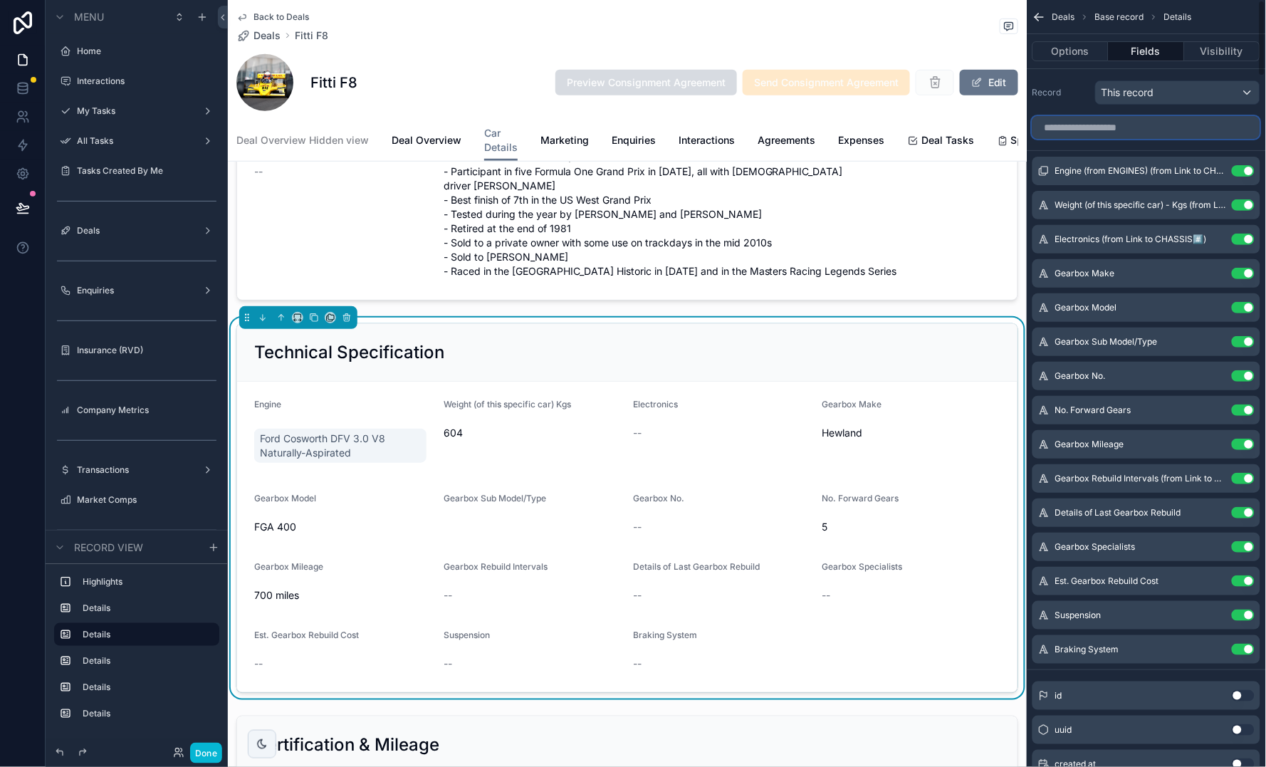
click at [1157, 137] on input "scrollable content" at bounding box center [1146, 127] width 228 height 23
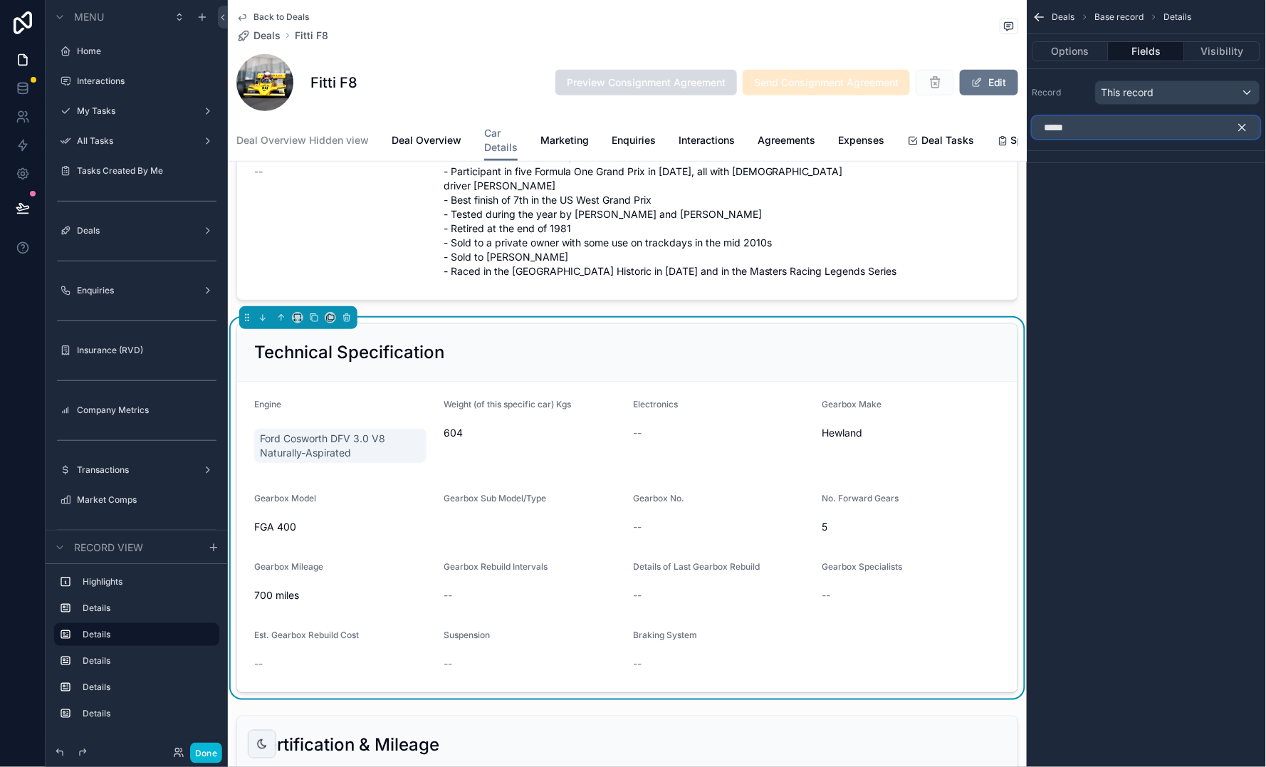
type input "*****"
click at [1193, 93] on div "This record" at bounding box center [1178, 92] width 164 height 23
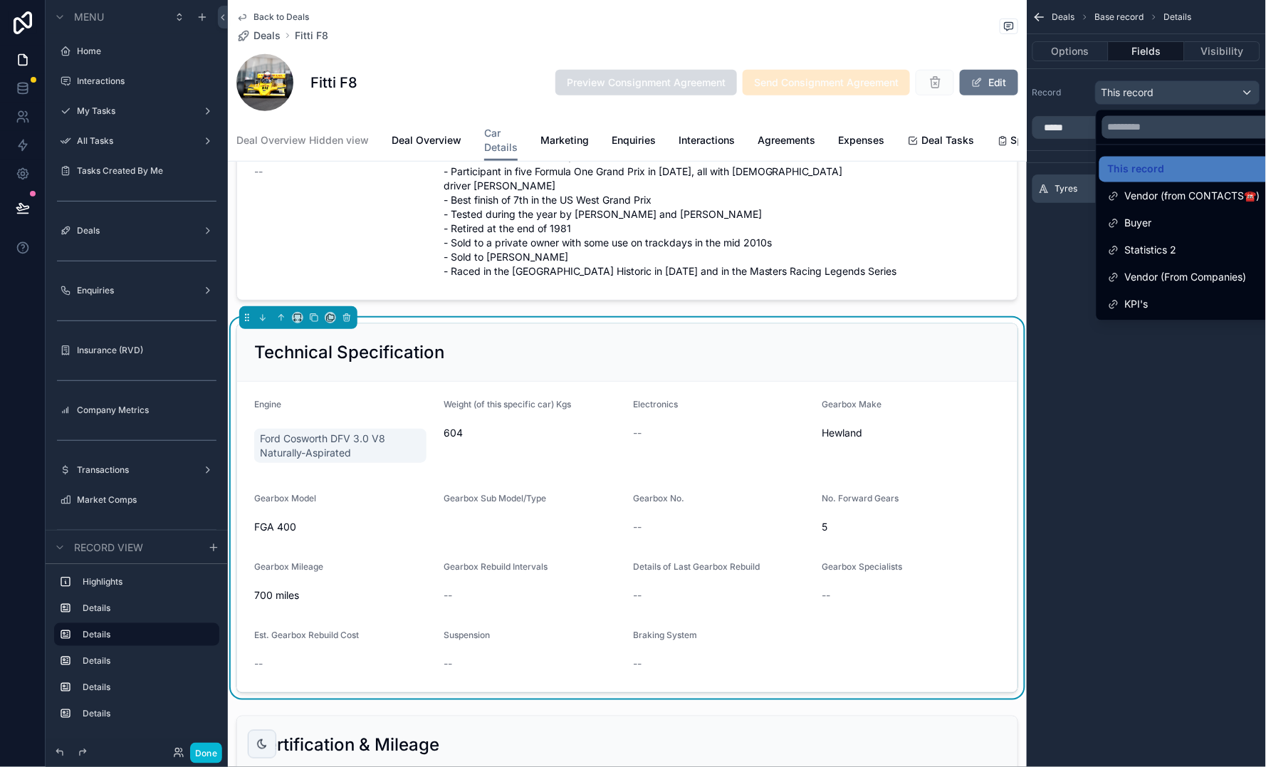
click at [1107, 448] on div "scrollable content" at bounding box center [633, 383] width 1266 height 767
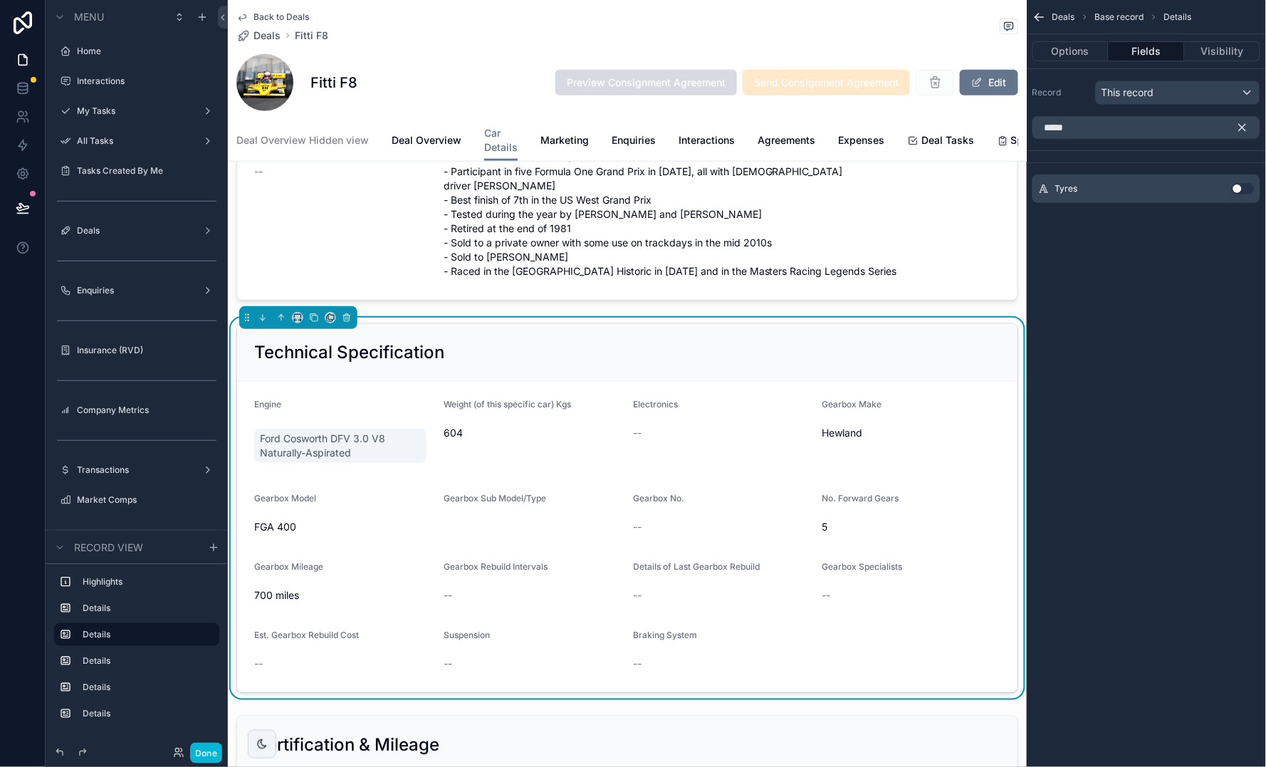
click at [1172, 94] on div "This record" at bounding box center [1178, 92] width 164 height 23
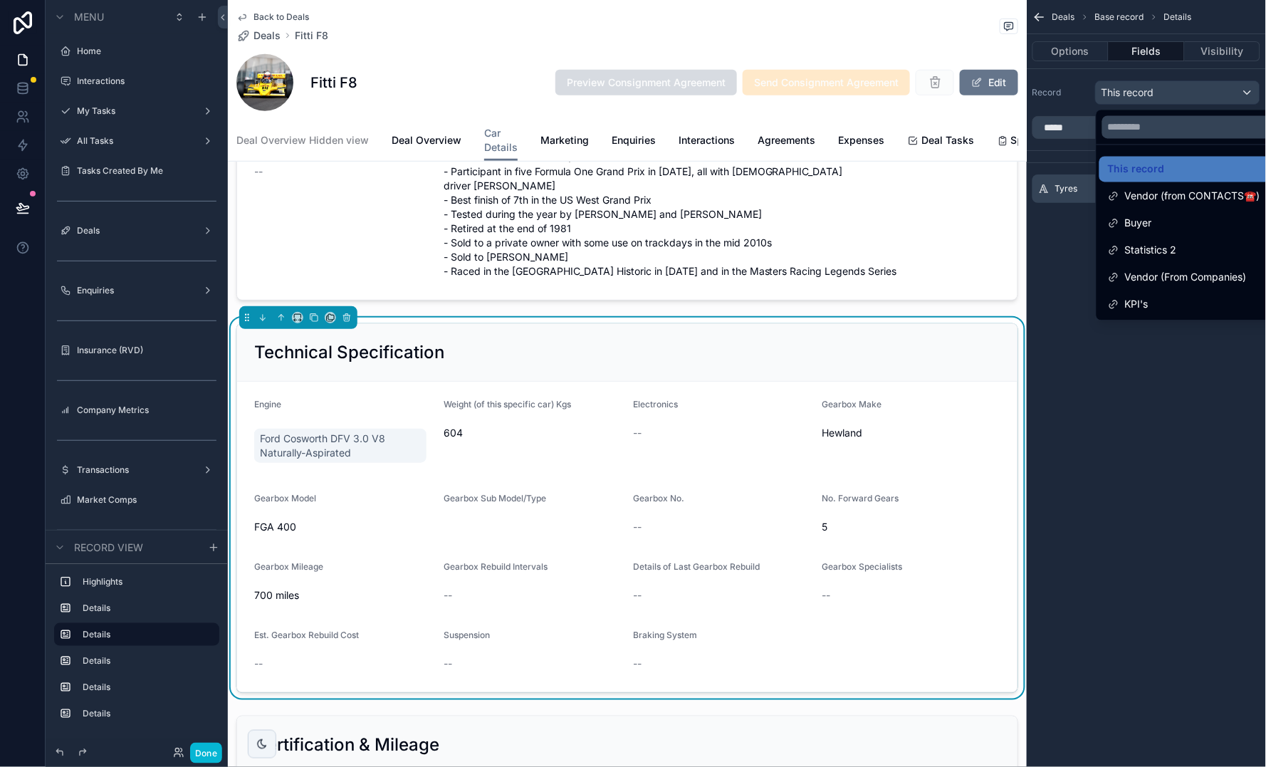
click at [1171, 396] on div "scrollable content" at bounding box center [633, 383] width 1266 height 767
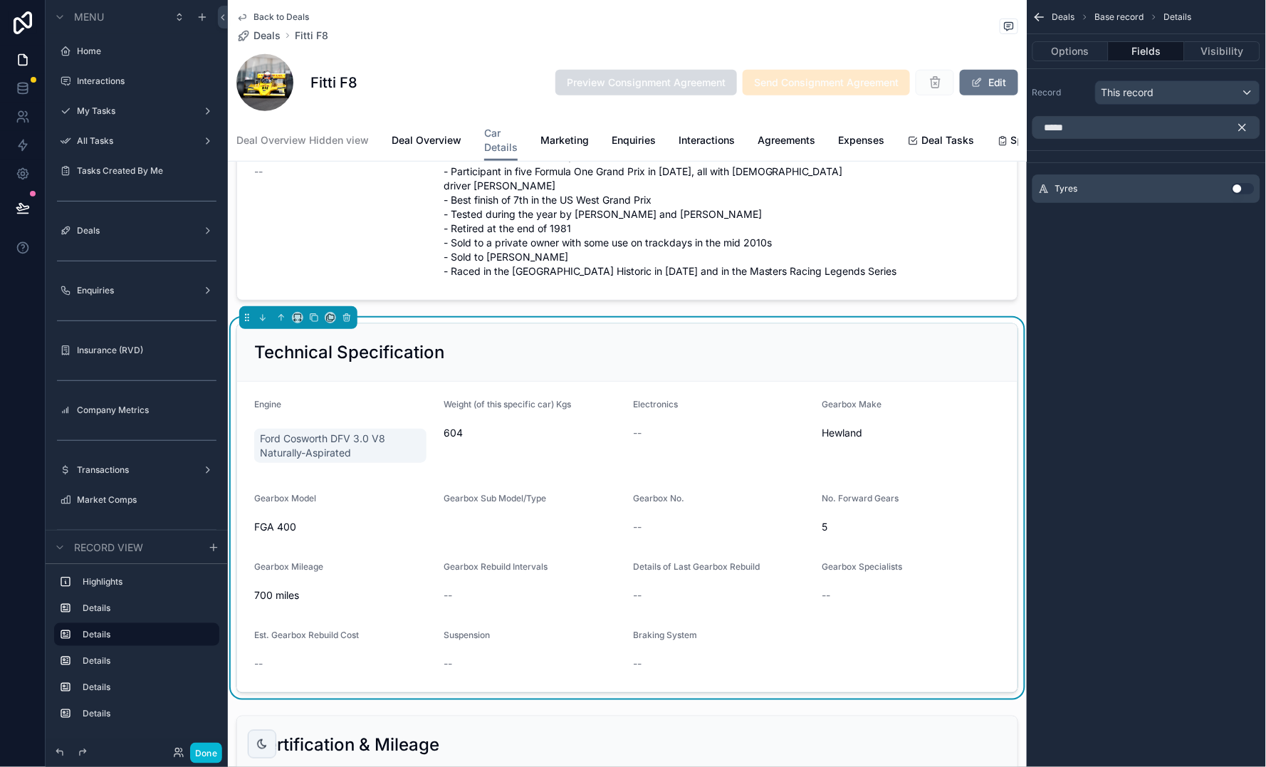
click at [1241, 189] on button "Use setting" at bounding box center [1243, 188] width 23 height 11
click at [429, 46] on div "Back to Deals Deals Fitti F8 Fitti F8 Preview Consignment Agreement Send Consig…" at bounding box center [627, 60] width 782 height 120
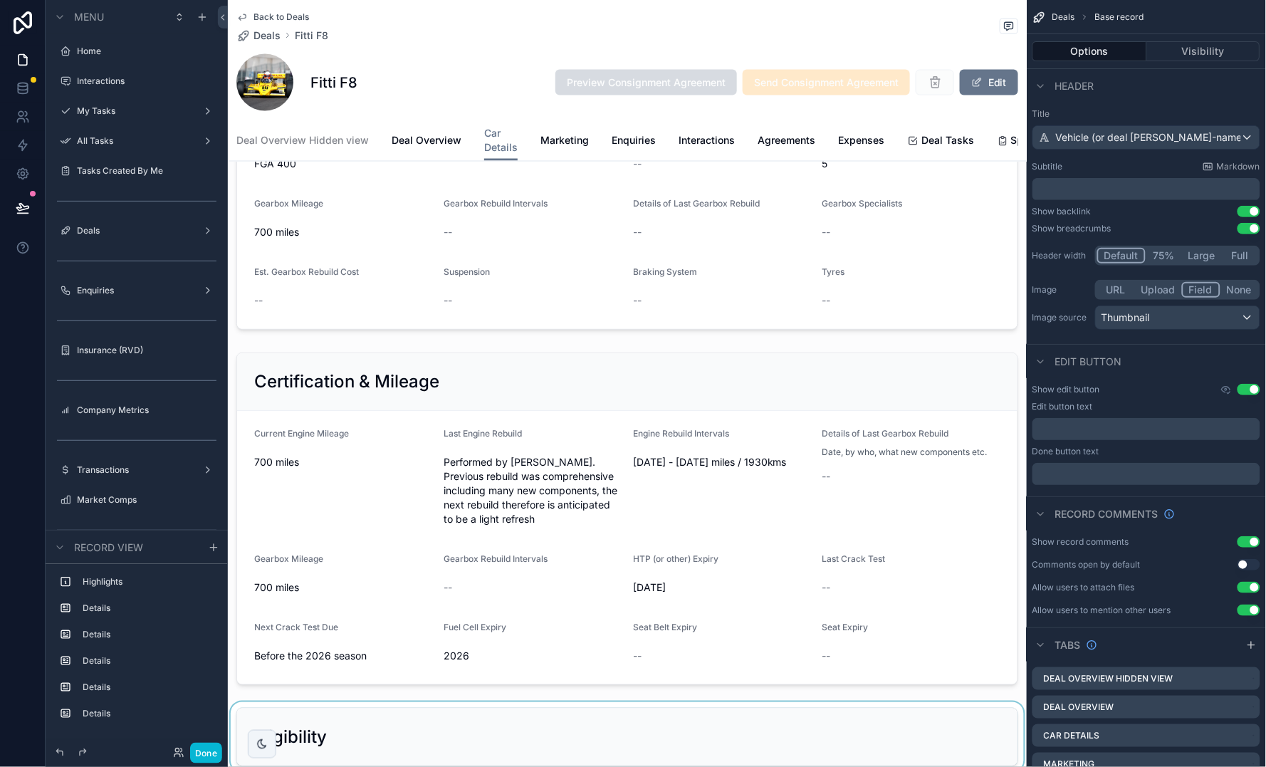
scroll to position [371, 0]
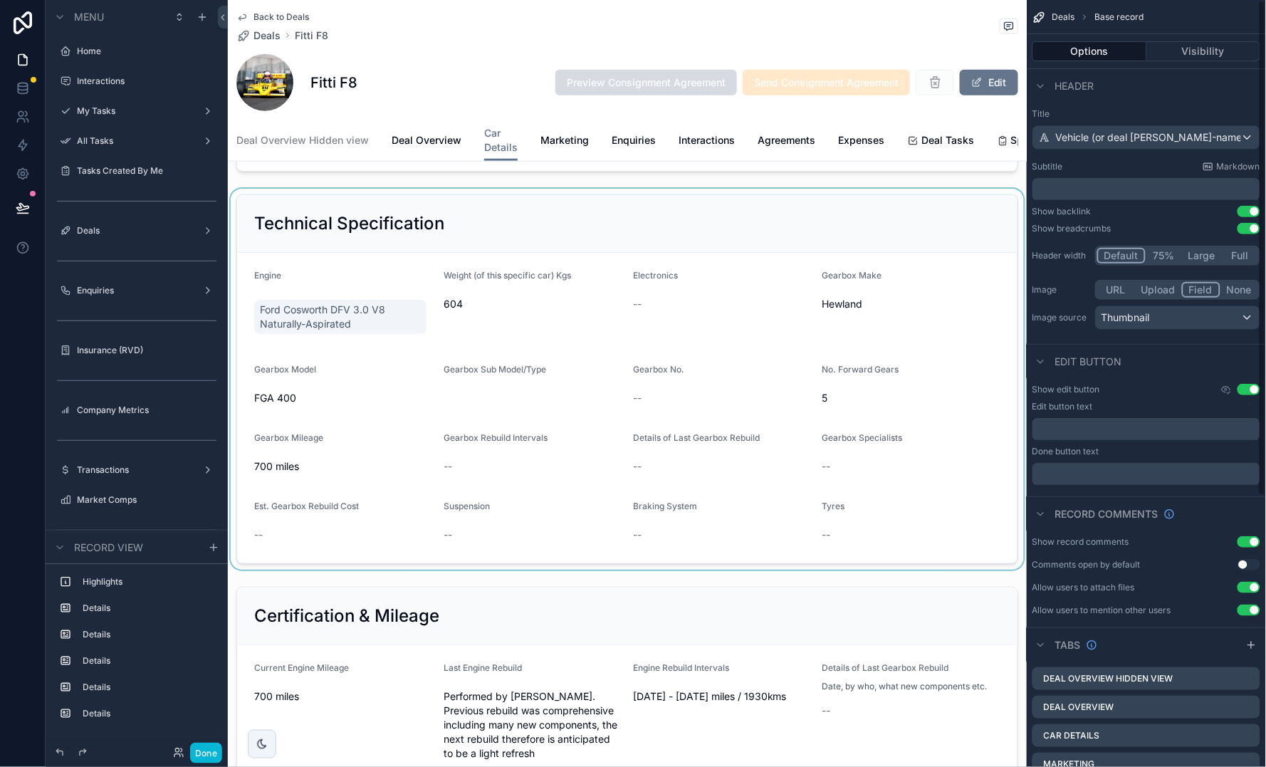
click at [545, 419] on div "scrollable content" at bounding box center [627, 379] width 799 height 381
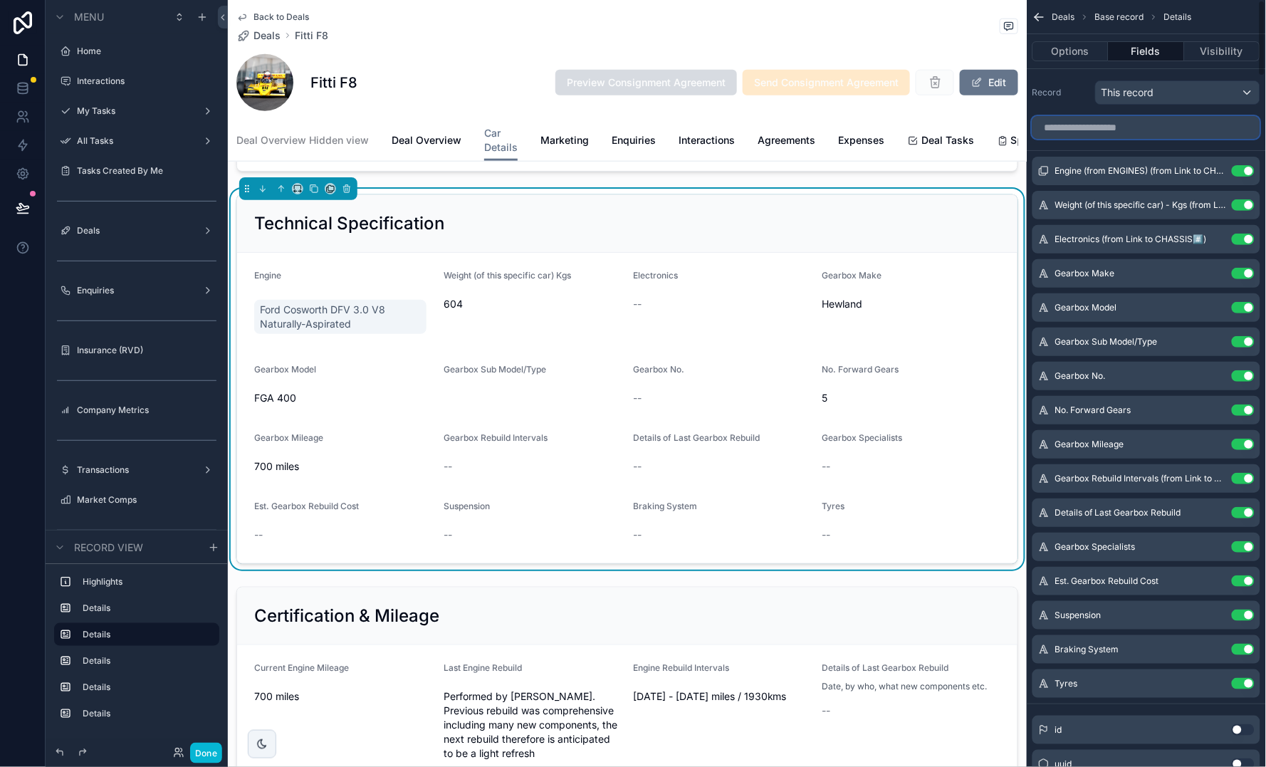
click at [1178, 126] on input "scrollable content" at bounding box center [1146, 127] width 228 height 23
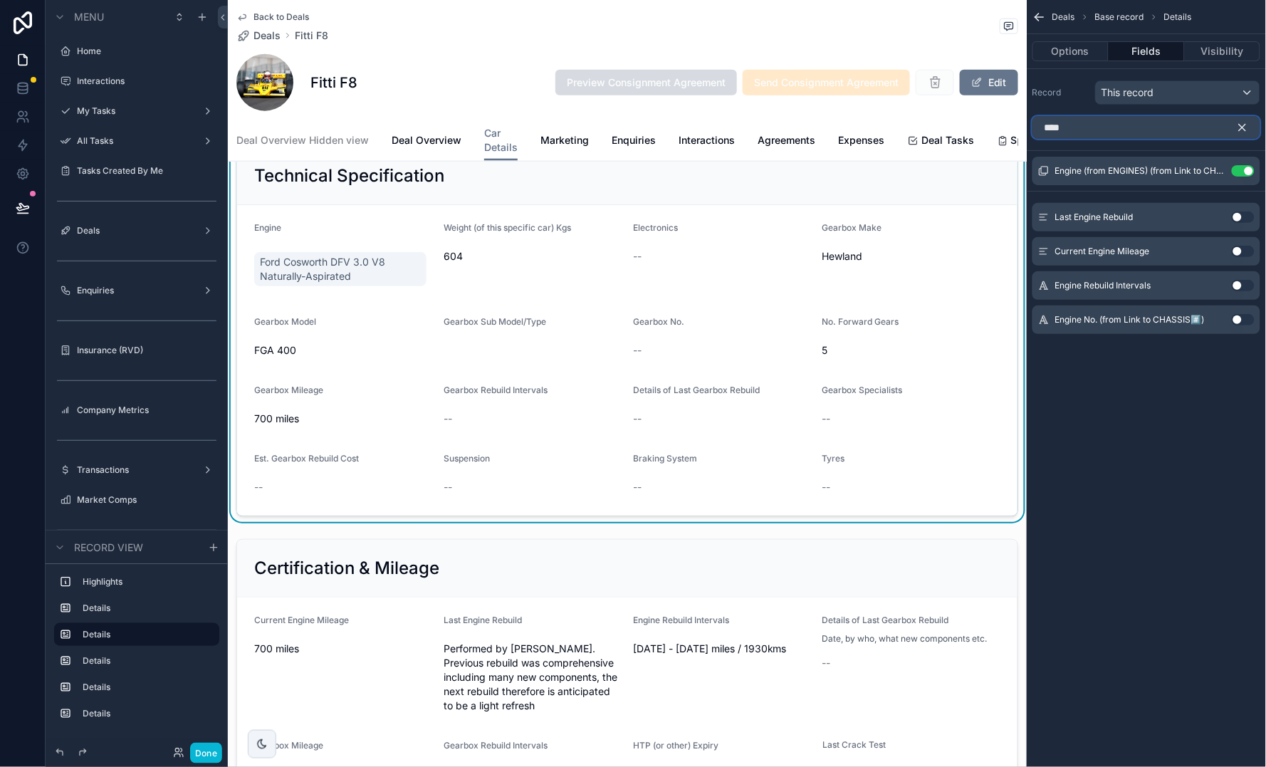
scroll to position [416, 0]
type input "****"
click at [1246, 130] on icon "scrollable content" at bounding box center [1242, 127] width 13 height 13
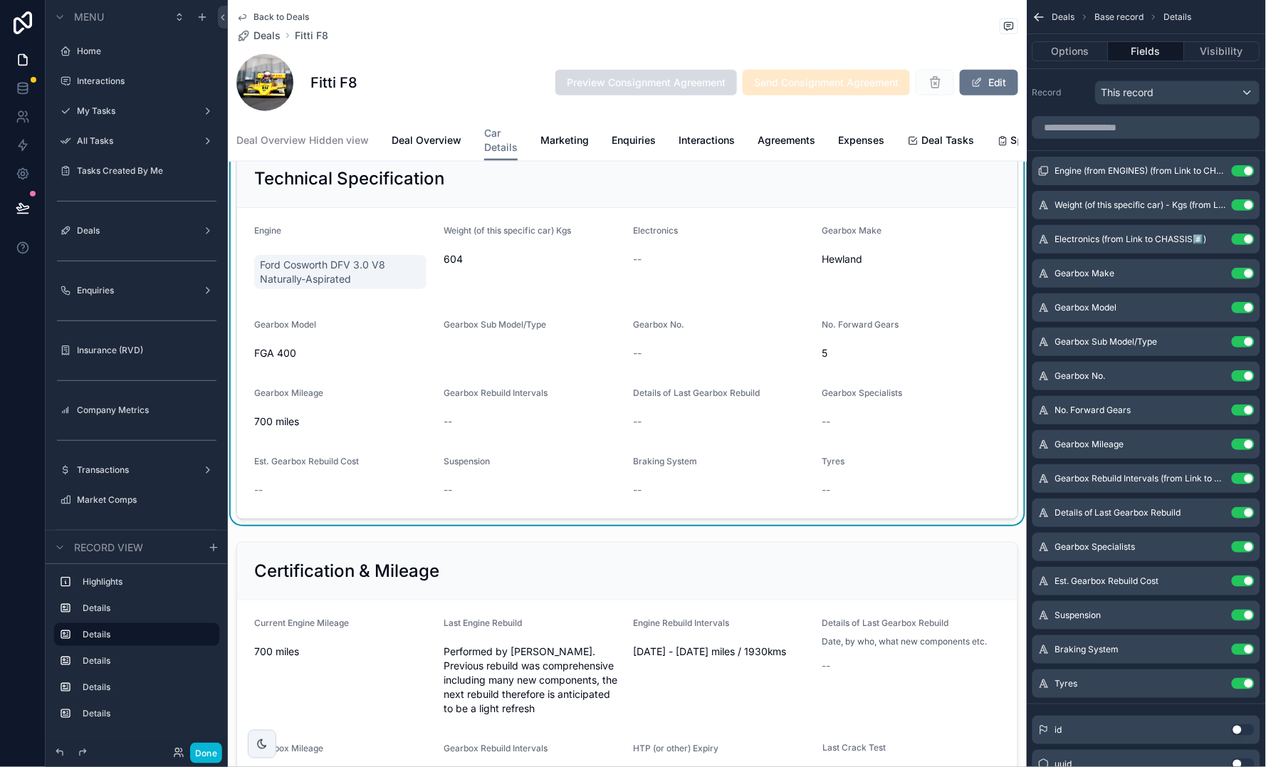
scroll to position [572, 0]
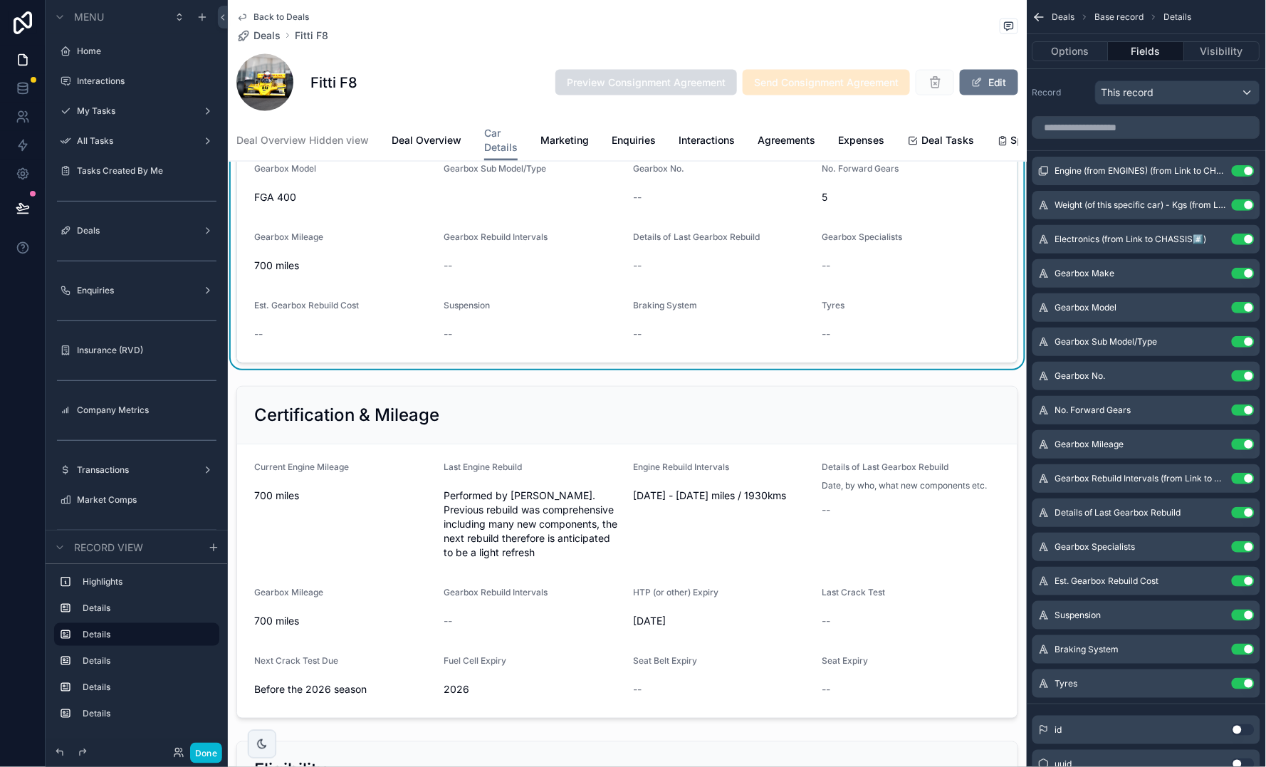
click at [743, 262] on div "--" at bounding box center [722, 265] width 178 height 14
click at [1237, 444] on button "Use setting" at bounding box center [1243, 444] width 23 height 11
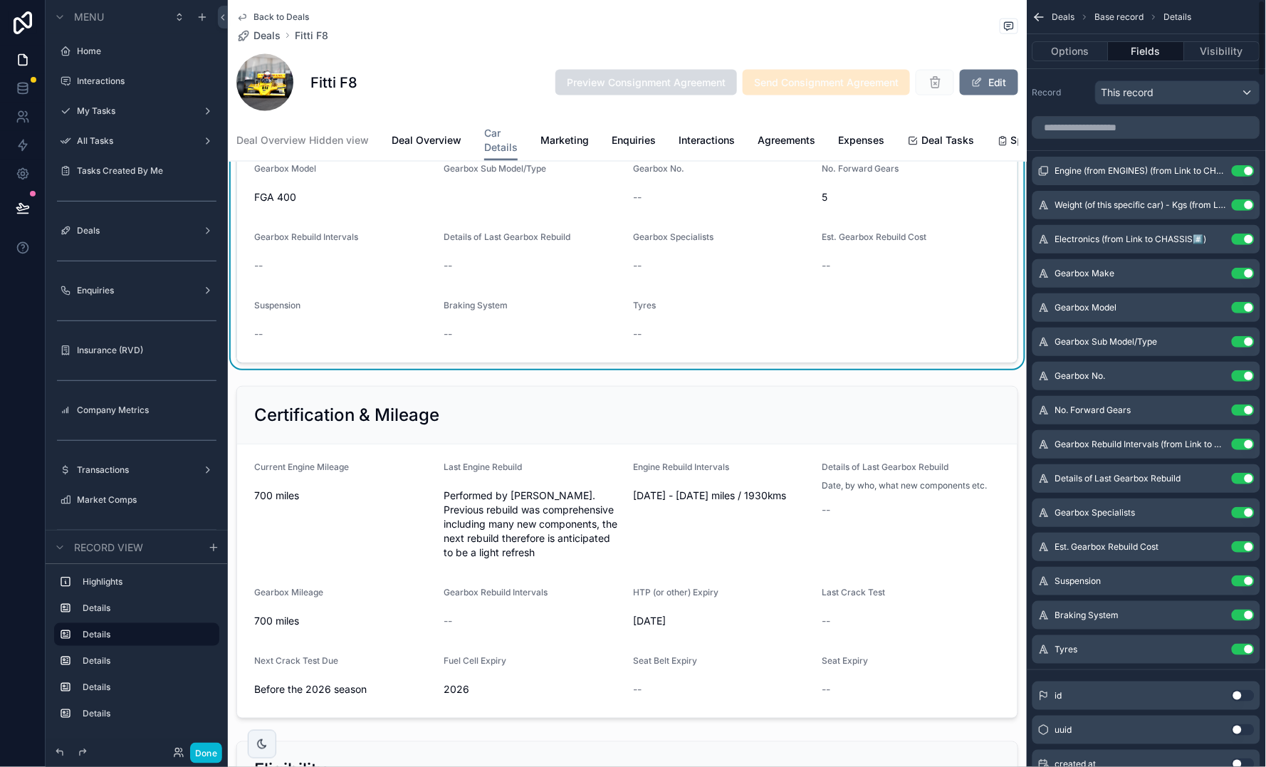
click at [1237, 444] on button "Use setting" at bounding box center [1243, 444] width 23 height 11
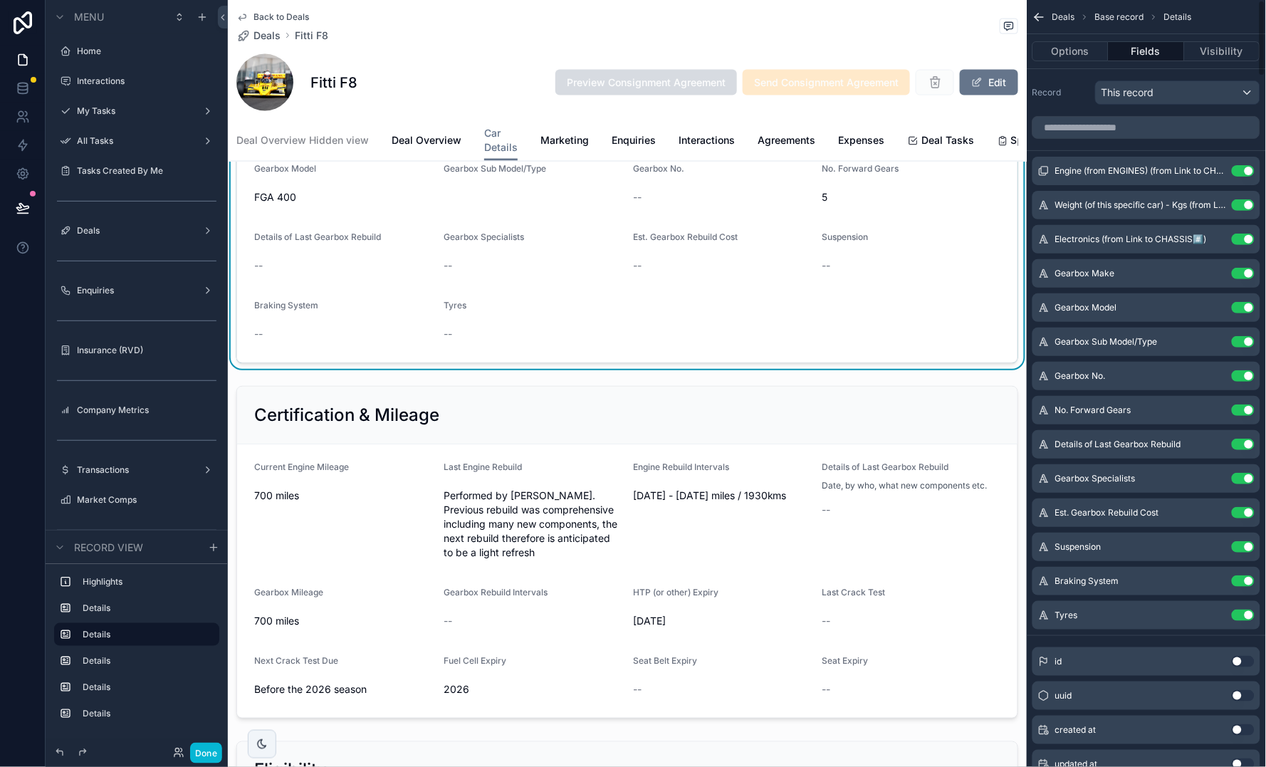
click at [1237, 444] on button "Use setting" at bounding box center [1243, 444] width 23 height 11
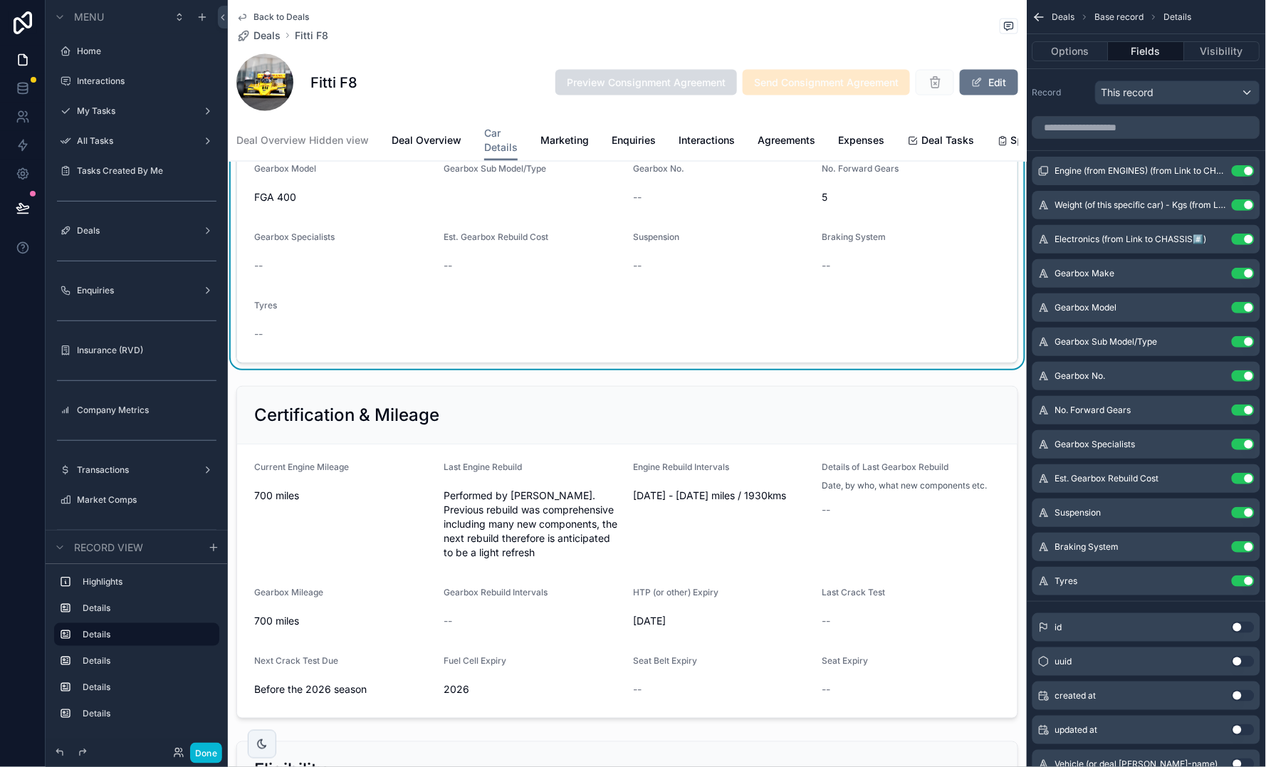
click at [1237, 444] on button "Use setting" at bounding box center [1243, 444] width 23 height 11
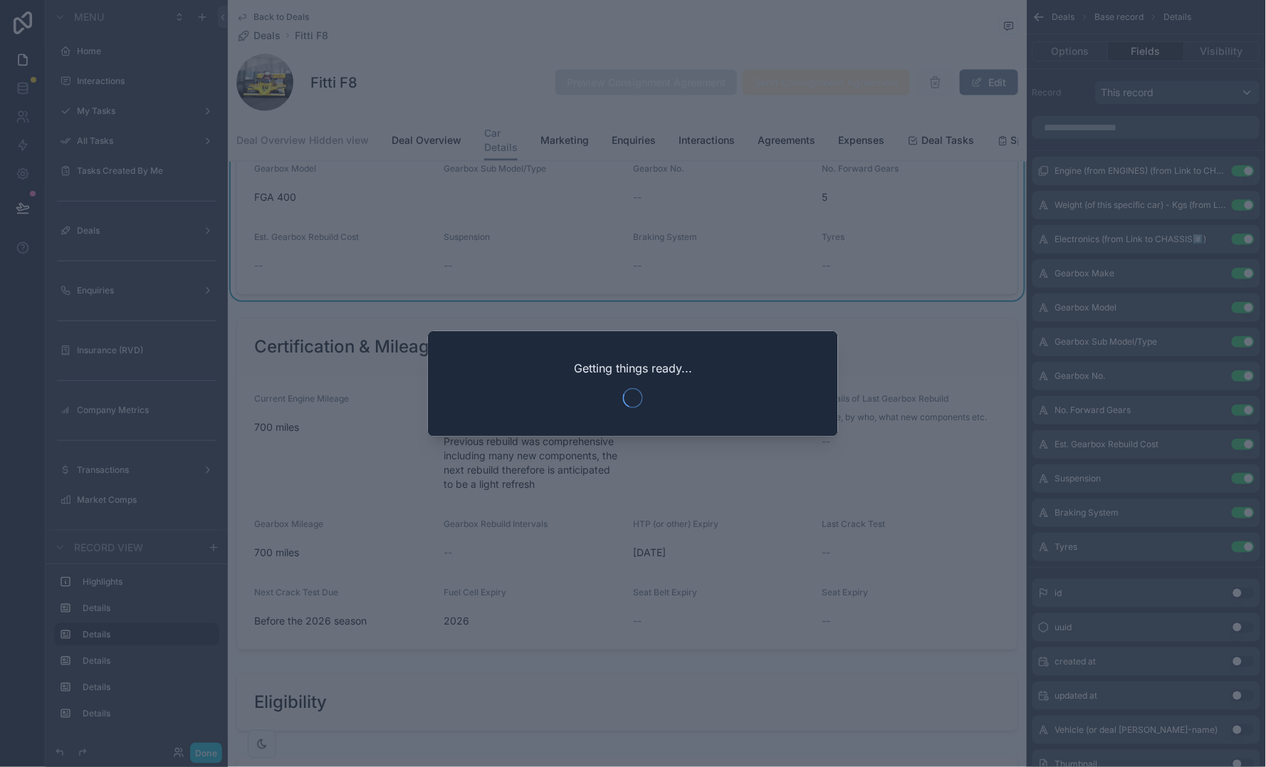
click at [975, 486] on div at bounding box center [633, 383] width 1266 height 767
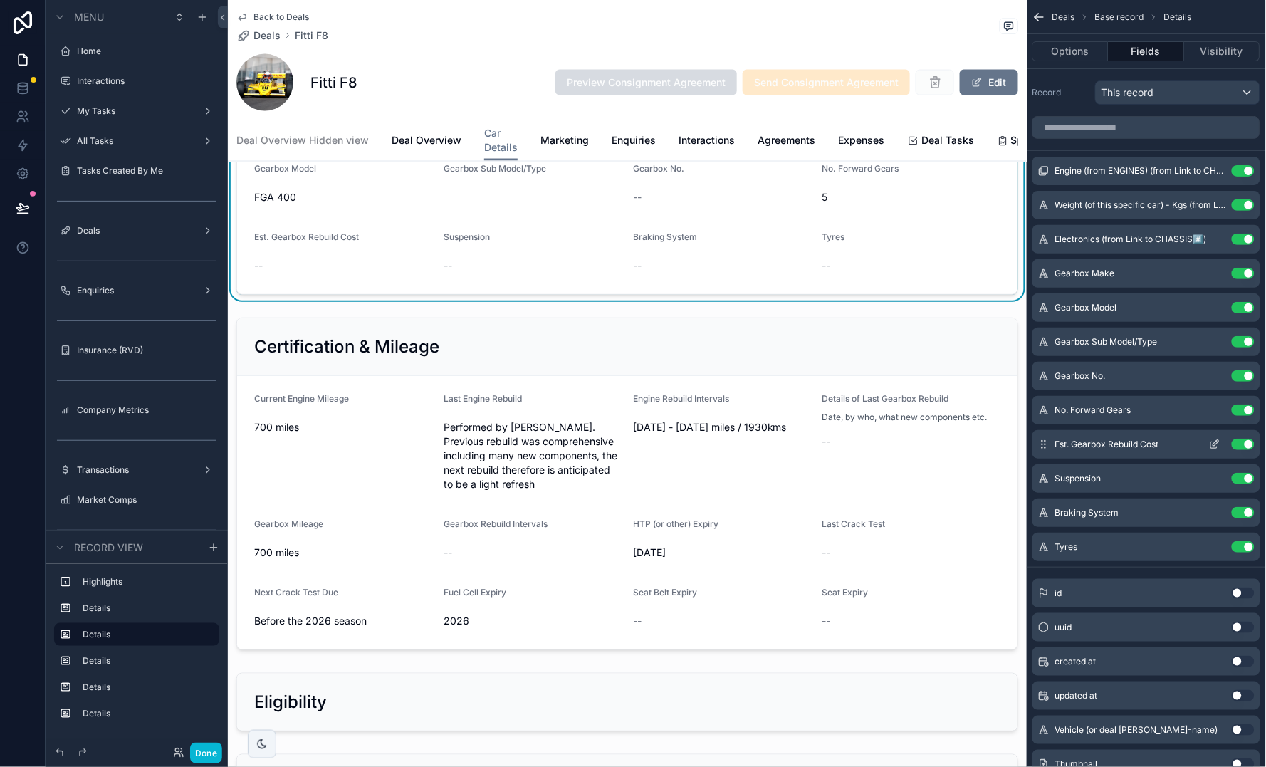
click at [1244, 445] on button "Use setting" at bounding box center [1243, 444] width 23 height 11
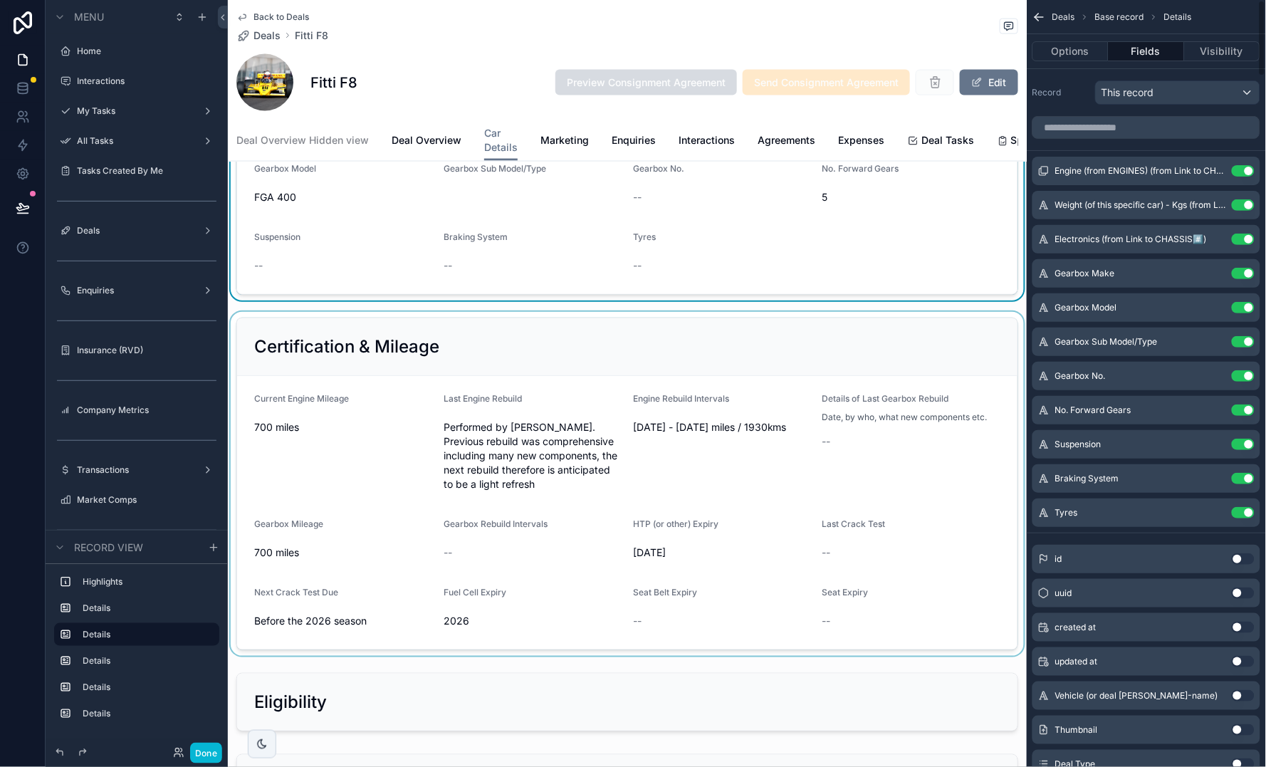
click at [824, 453] on div "scrollable content" at bounding box center [627, 484] width 799 height 344
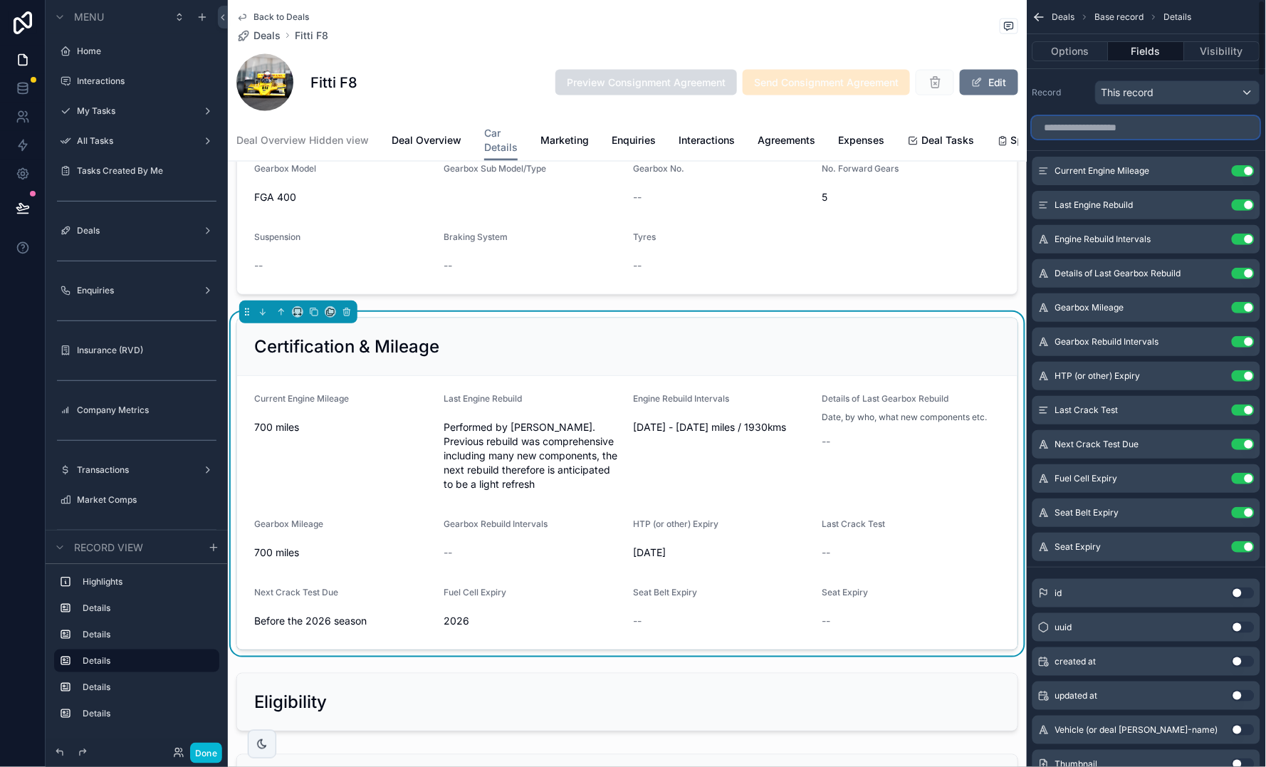
click at [1155, 131] on input "scrollable content" at bounding box center [1146, 127] width 228 height 23
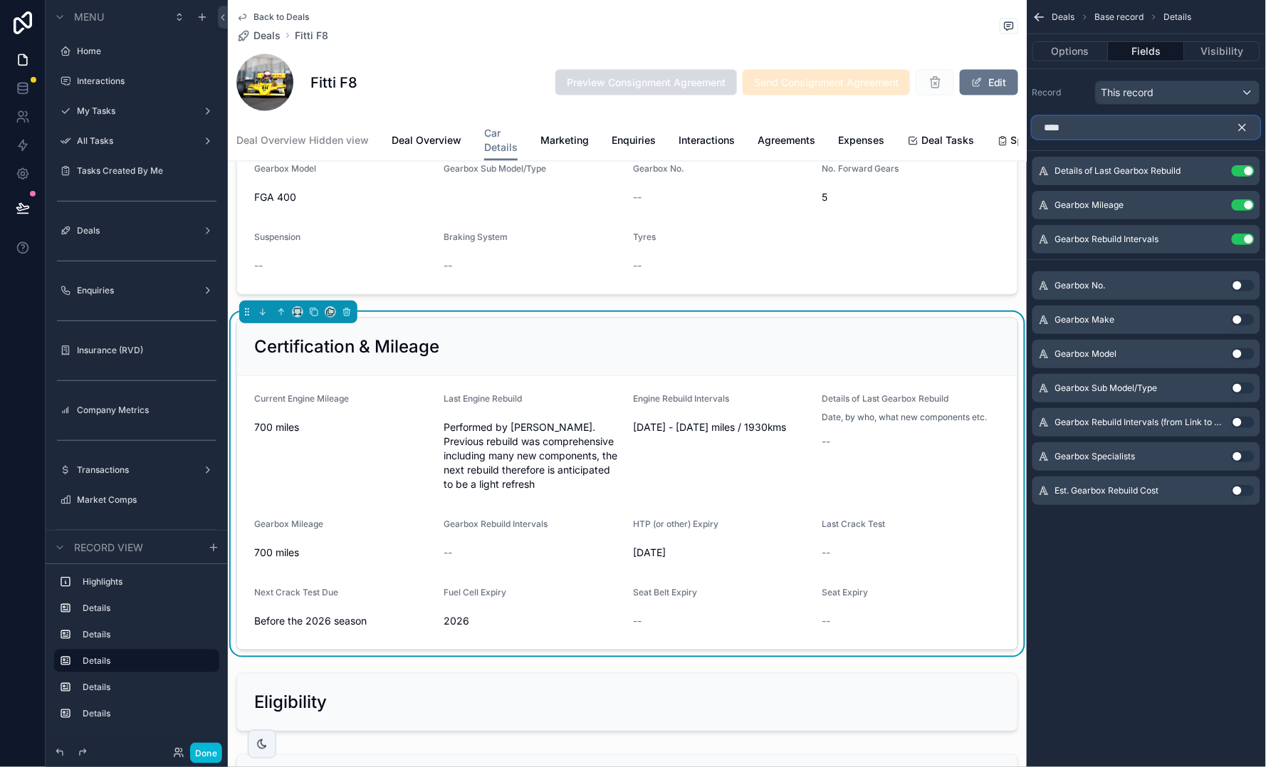
type input "****"
drag, startPoint x: 1155, startPoint y: 131, endPoint x: 1238, endPoint y: 424, distance: 304.0
click at [1238, 424] on button "Use setting" at bounding box center [1243, 421] width 23 height 11
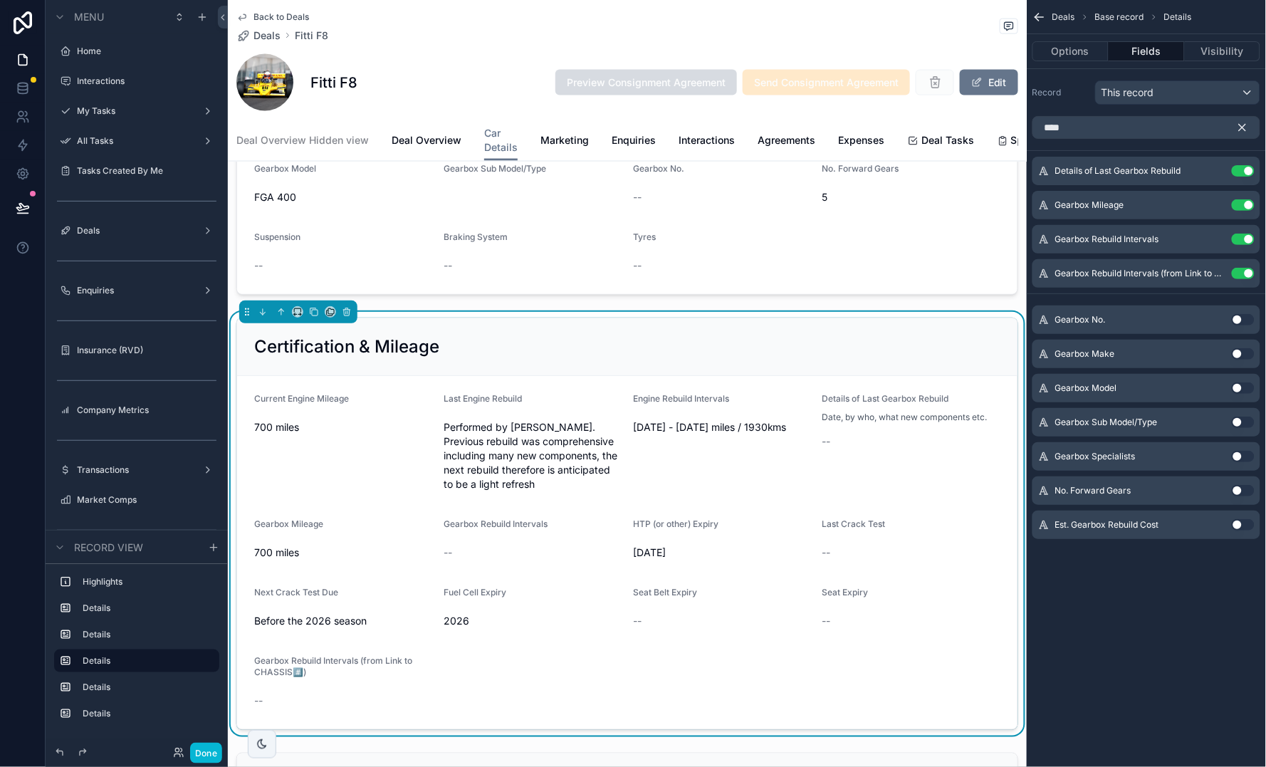
click at [1238, 455] on button "Use setting" at bounding box center [1243, 456] width 23 height 11
click at [1238, 526] on button "Use setting" at bounding box center [1243, 524] width 23 height 11
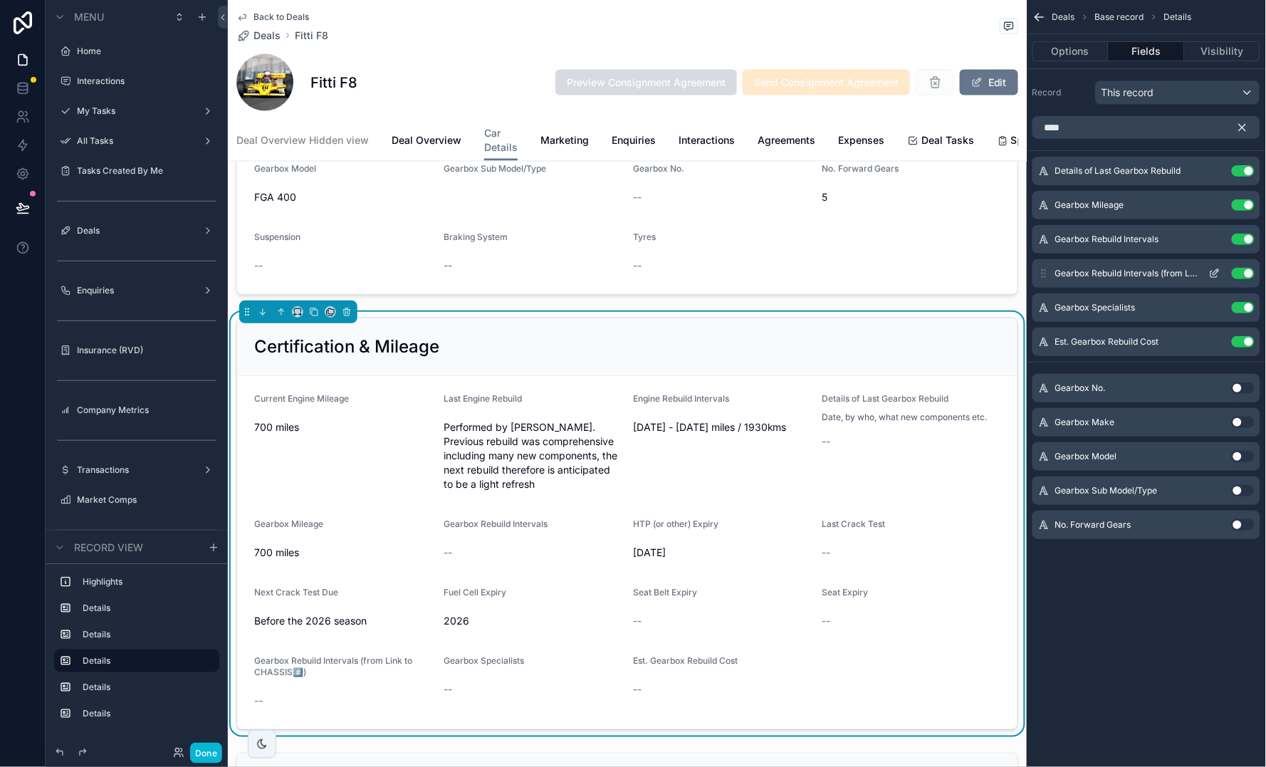
click at [1213, 274] on icon "scrollable content" at bounding box center [1216, 272] width 6 height 6
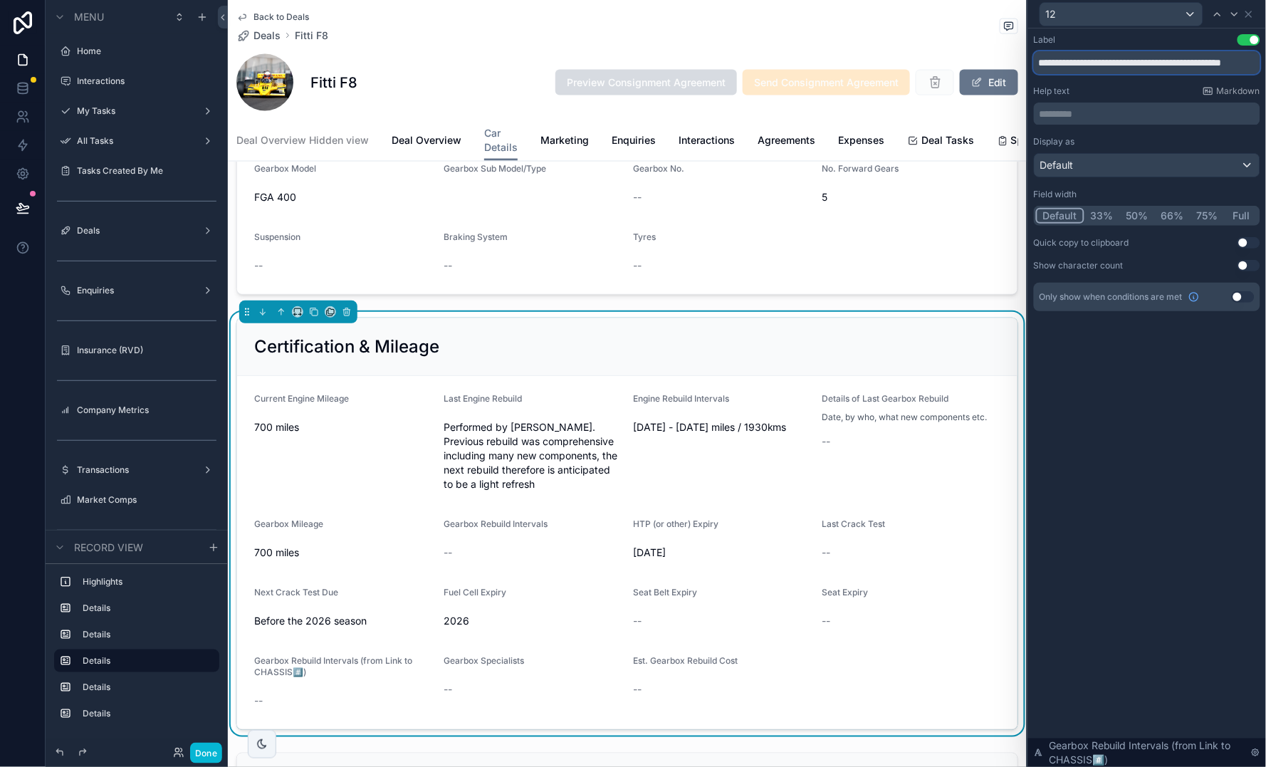
click at [1182, 64] on input "**********" at bounding box center [1147, 62] width 226 height 23
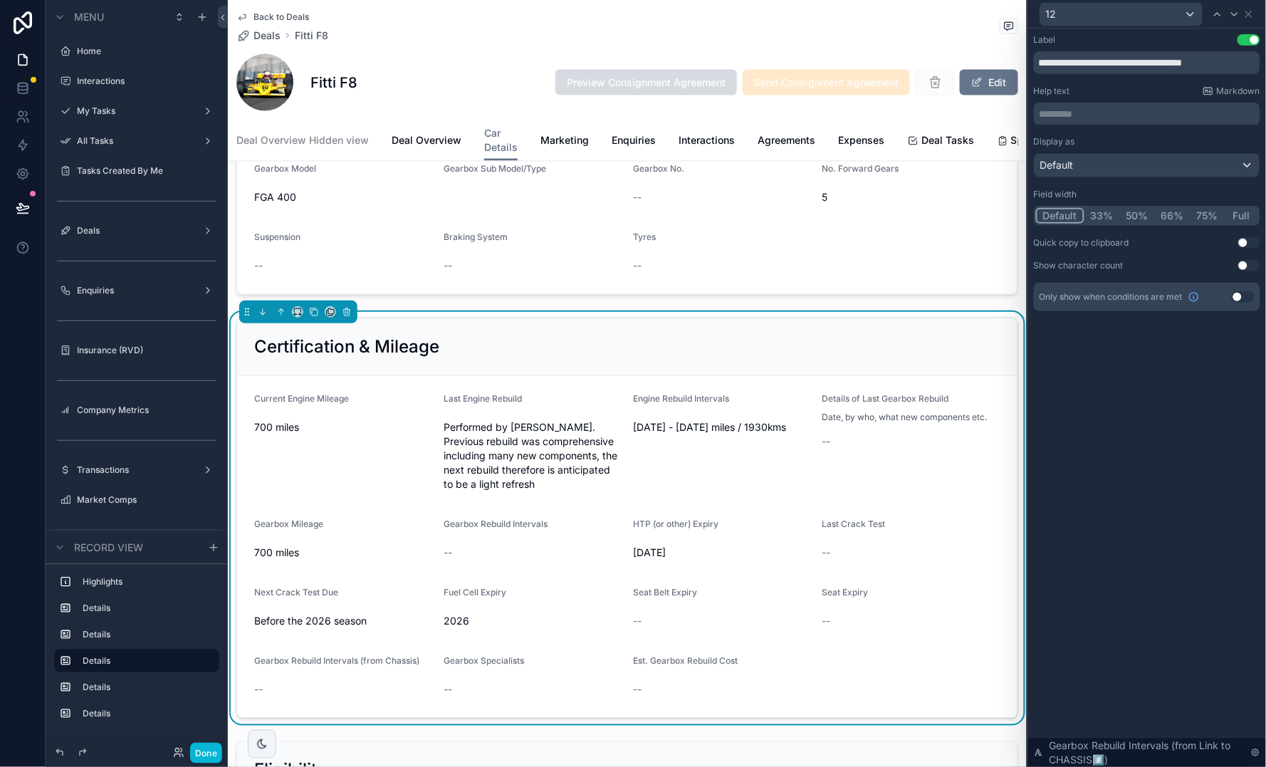
click at [1145, 455] on div "**********" at bounding box center [1147, 397] width 238 height 738
click at [1241, 60] on input "**********" at bounding box center [1147, 62] width 226 height 23
type input "**********"
click at [206, 754] on button "Done" at bounding box center [206, 753] width 32 height 21
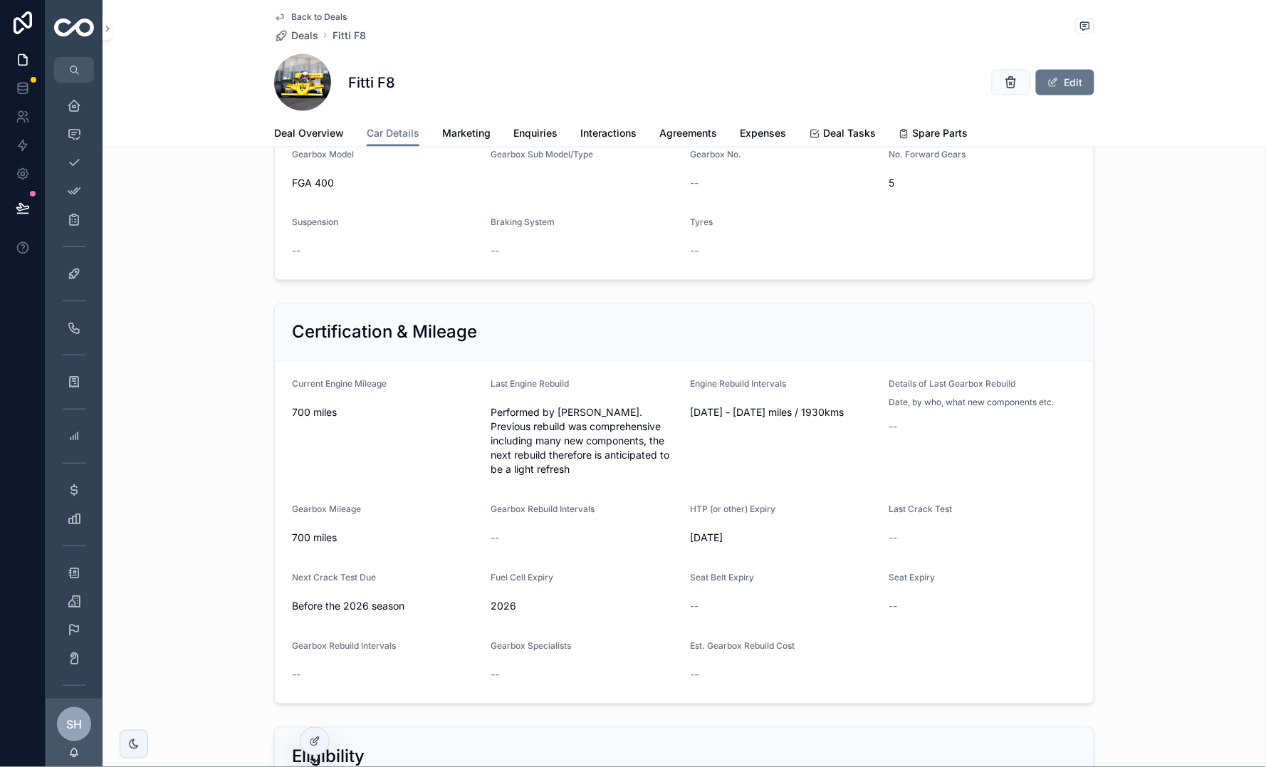
click at [206, 754] on div "Eligibility" at bounding box center [684, 756] width 1163 height 70
click at [304, 746] on div at bounding box center [314, 741] width 28 height 27
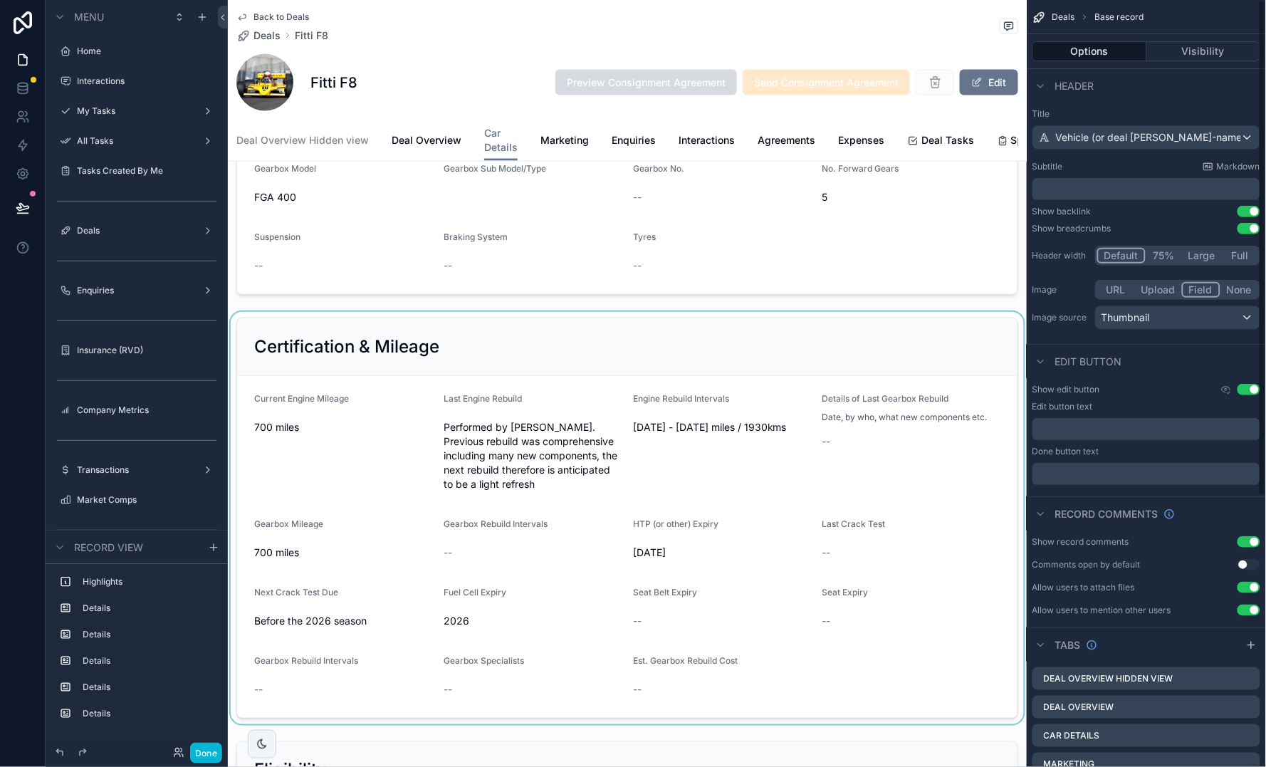
click at [751, 535] on div "scrollable content" at bounding box center [627, 518] width 799 height 412
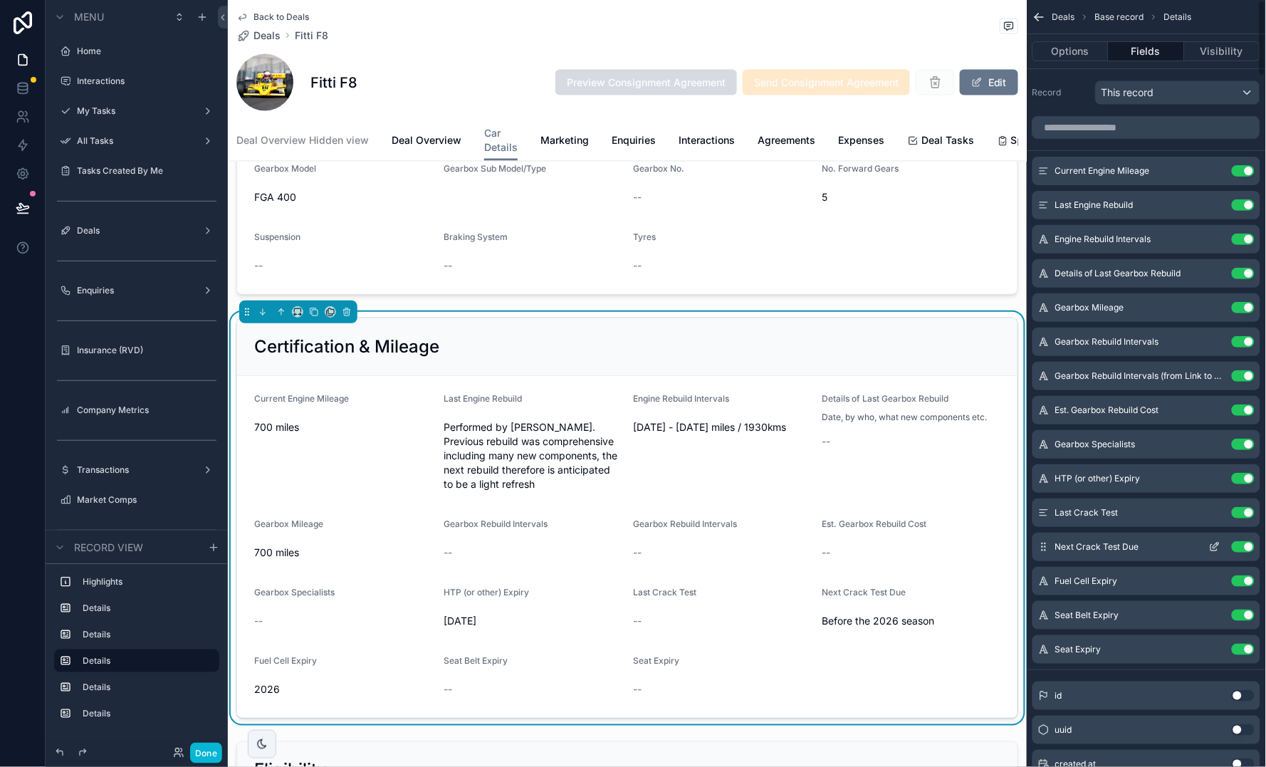
scroll to position [0, 0]
click at [211, 755] on button "Done" at bounding box center [206, 753] width 32 height 21
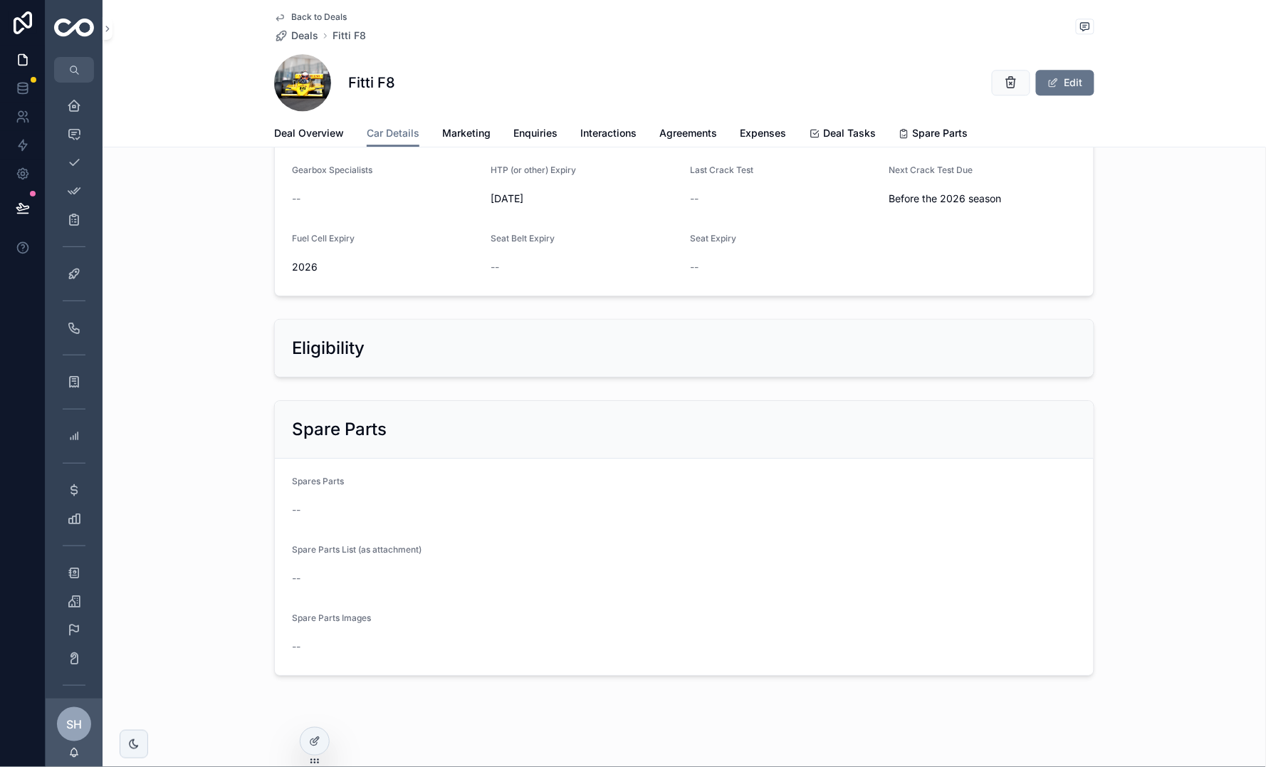
scroll to position [979, 0]
click at [310, 18] on span "Back to Deals" at bounding box center [319, 16] width 56 height 11
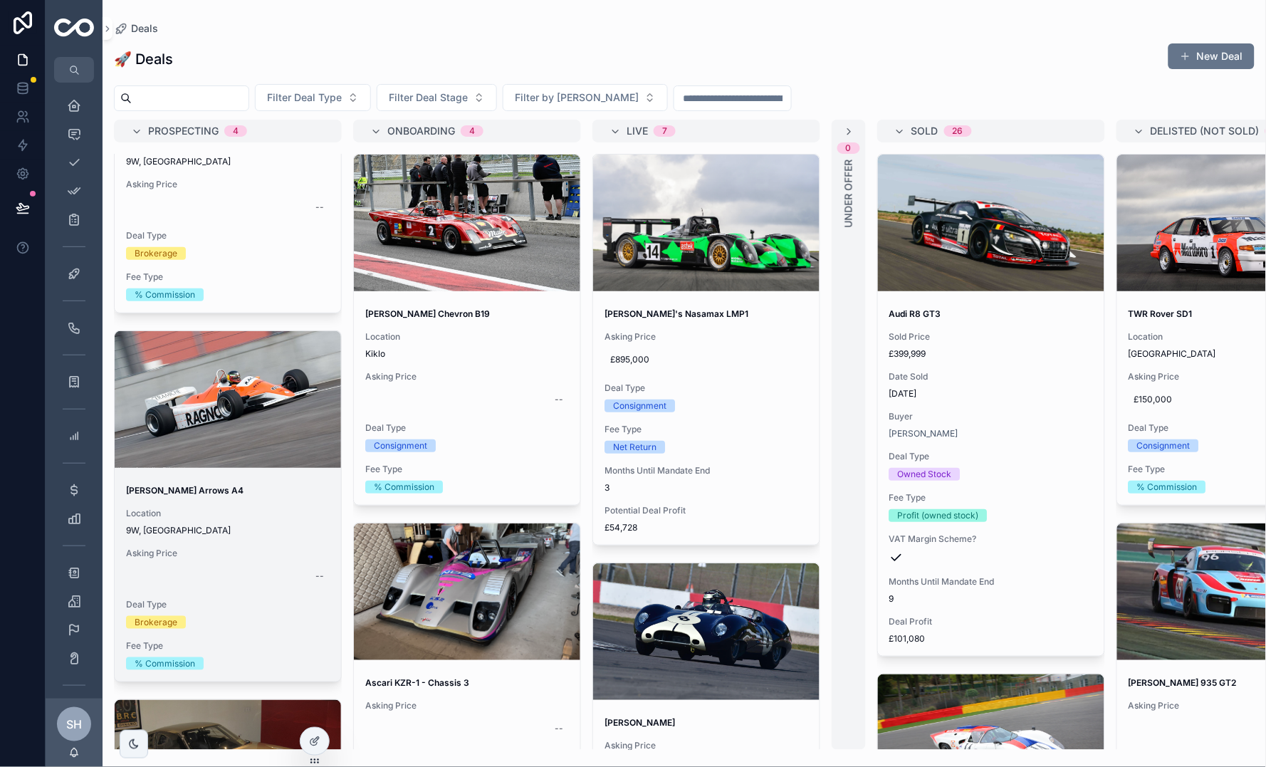
scroll to position [226, 0]
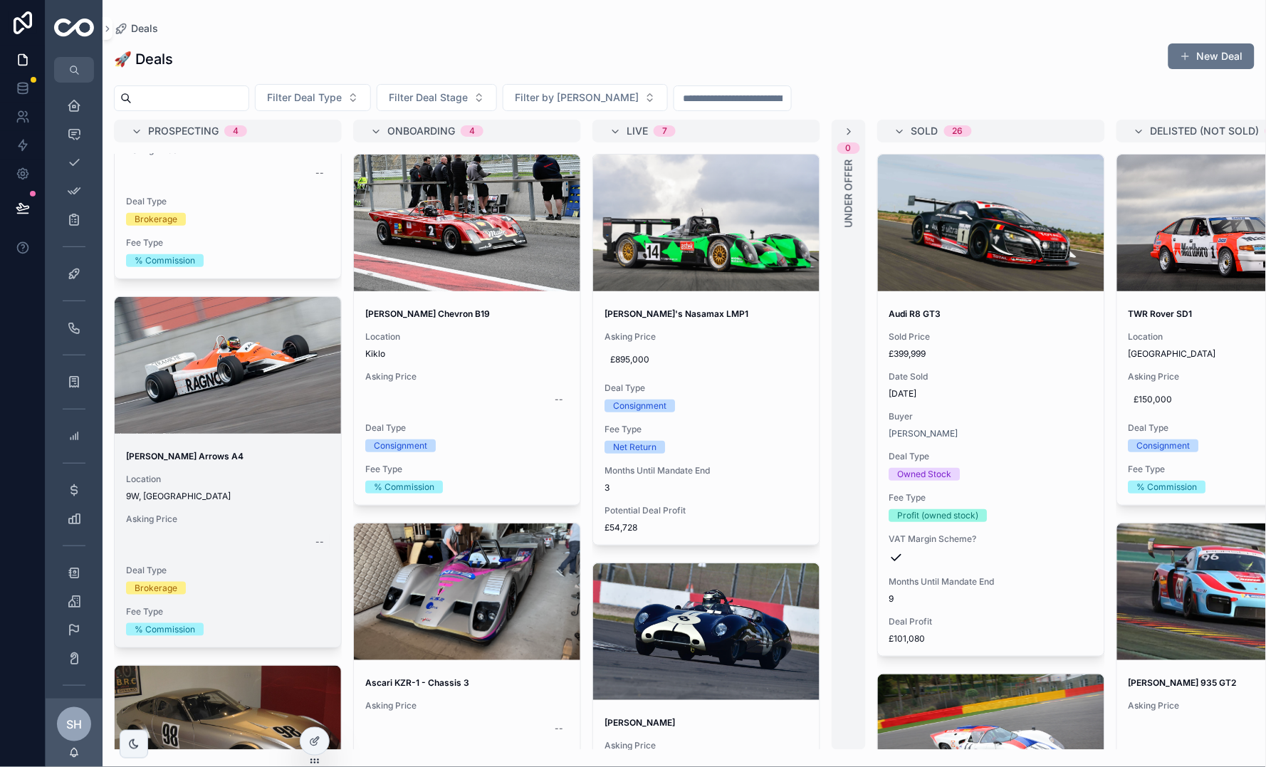
click at [272, 530] on div "--" at bounding box center [228, 541] width 204 height 23
click at [241, 490] on span "9W, [GEOGRAPHIC_DATA]" at bounding box center [228, 495] width 204 height 11
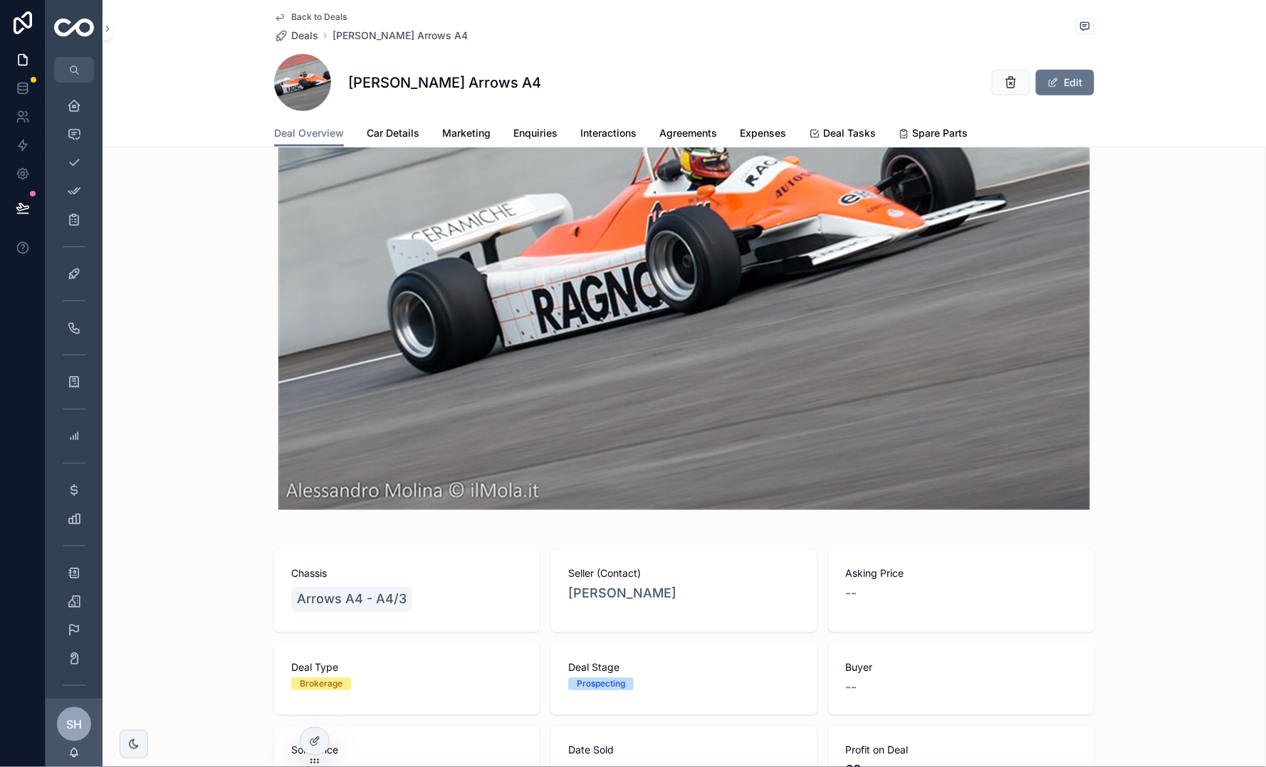
scroll to position [782, 0]
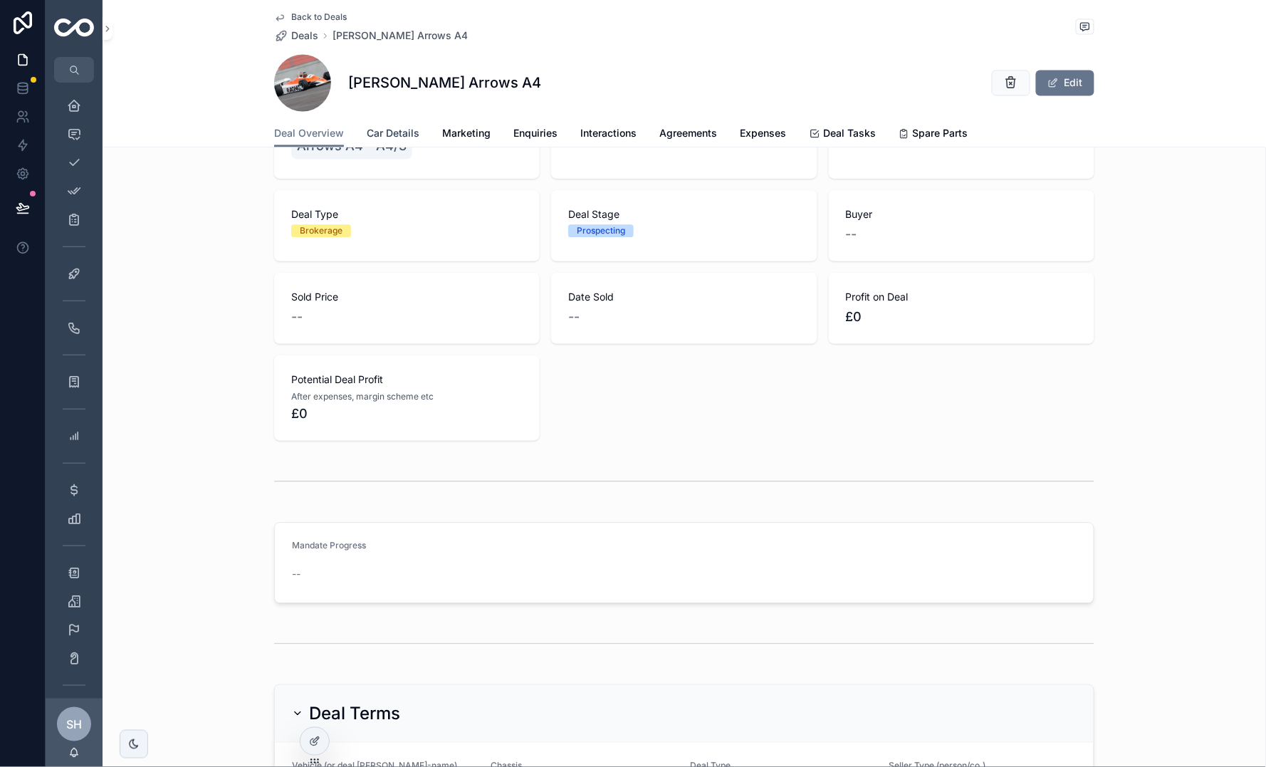
click at [399, 132] on span "Car Details" at bounding box center [393, 133] width 53 height 14
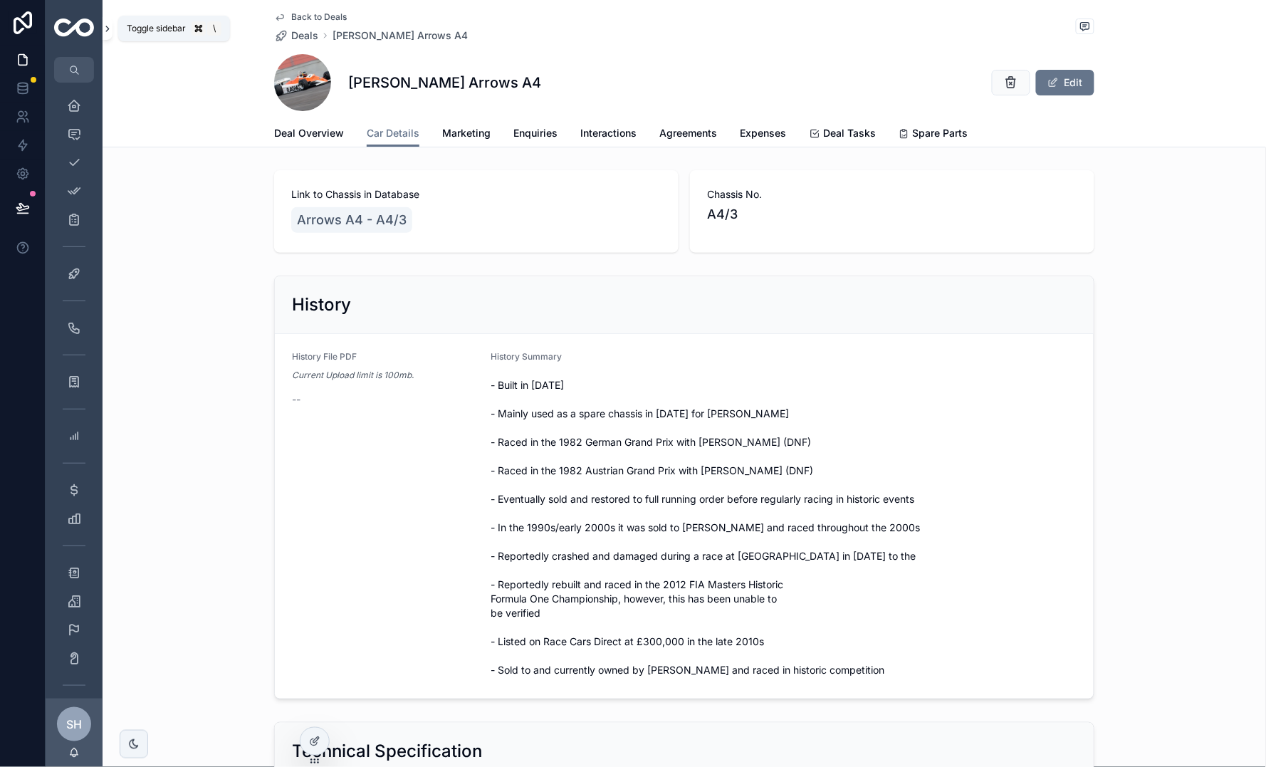
click at [107, 31] on icon "scrollable content" at bounding box center [108, 28] width 10 height 11
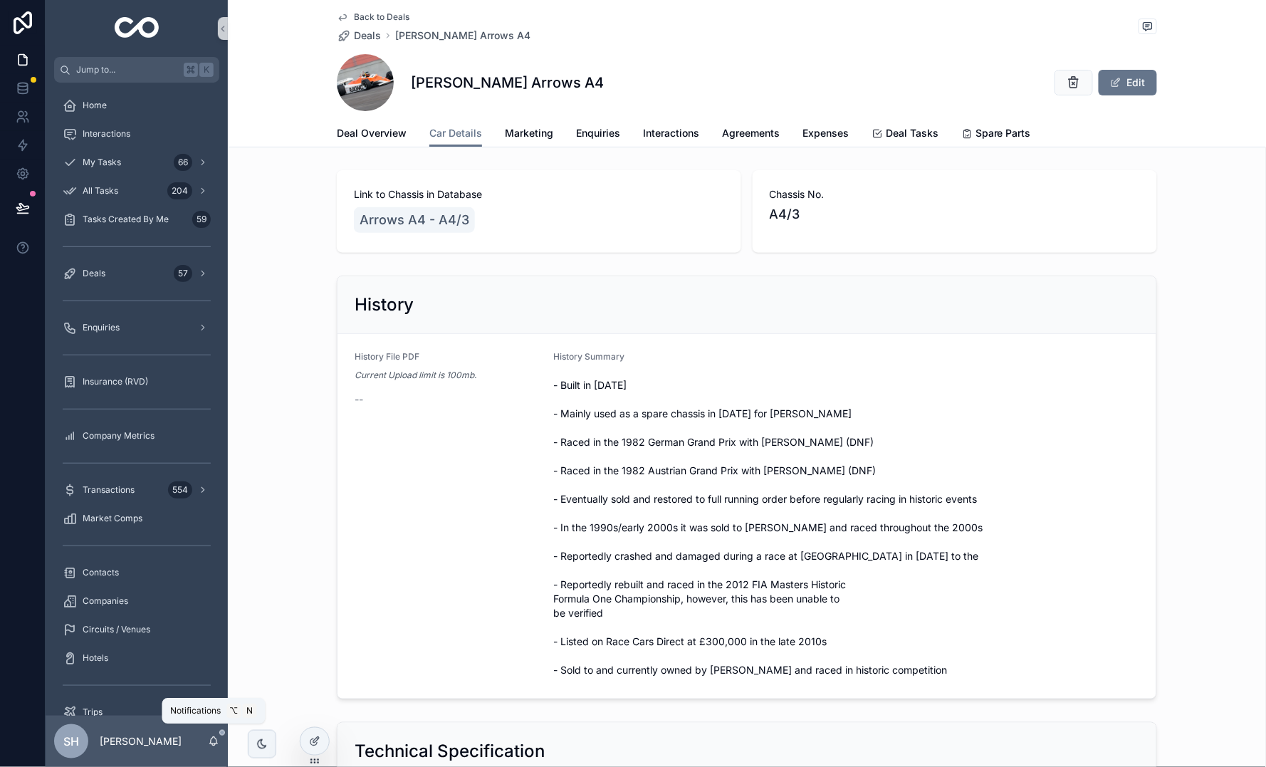
click at [213, 738] on icon "scrollable content" at bounding box center [213, 740] width 11 height 11
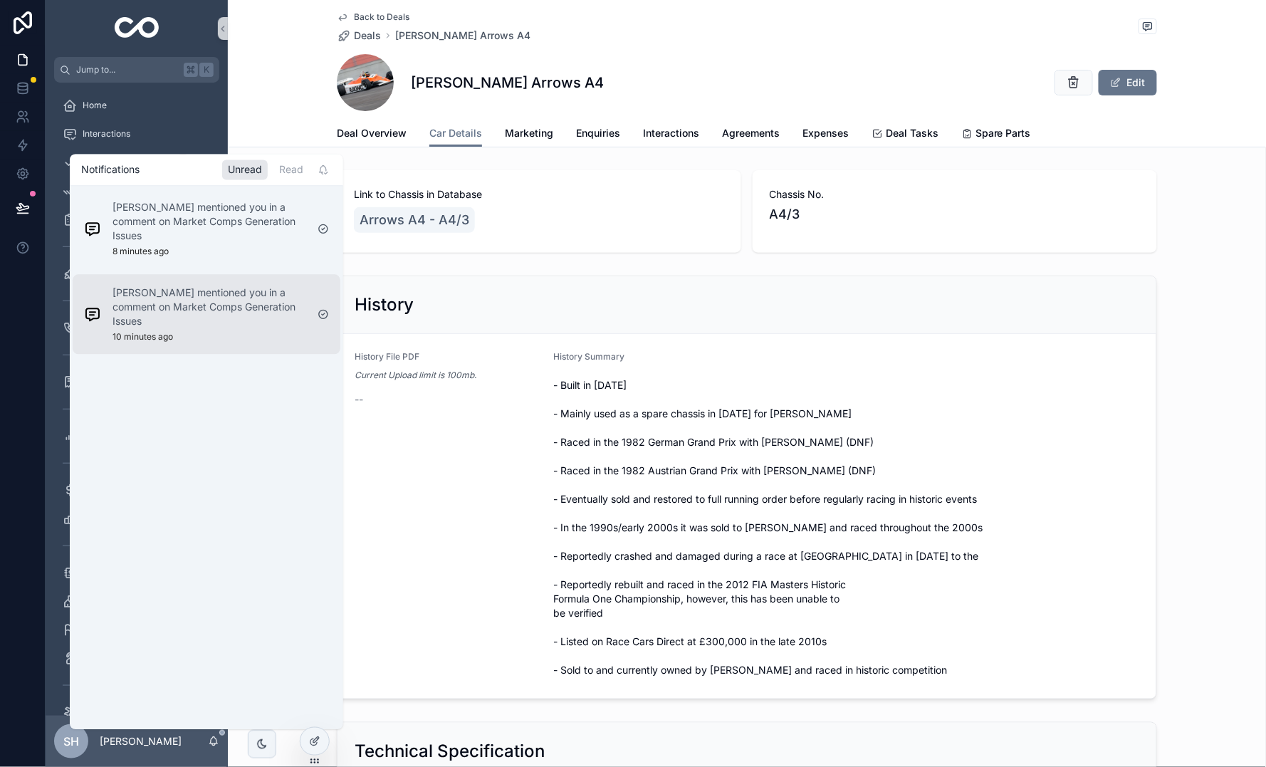
click at [217, 329] on div "[PERSON_NAME] mentioned you in a comment on Market Comps Generation Issues 10 m…" at bounding box center [209, 314] width 194 height 57
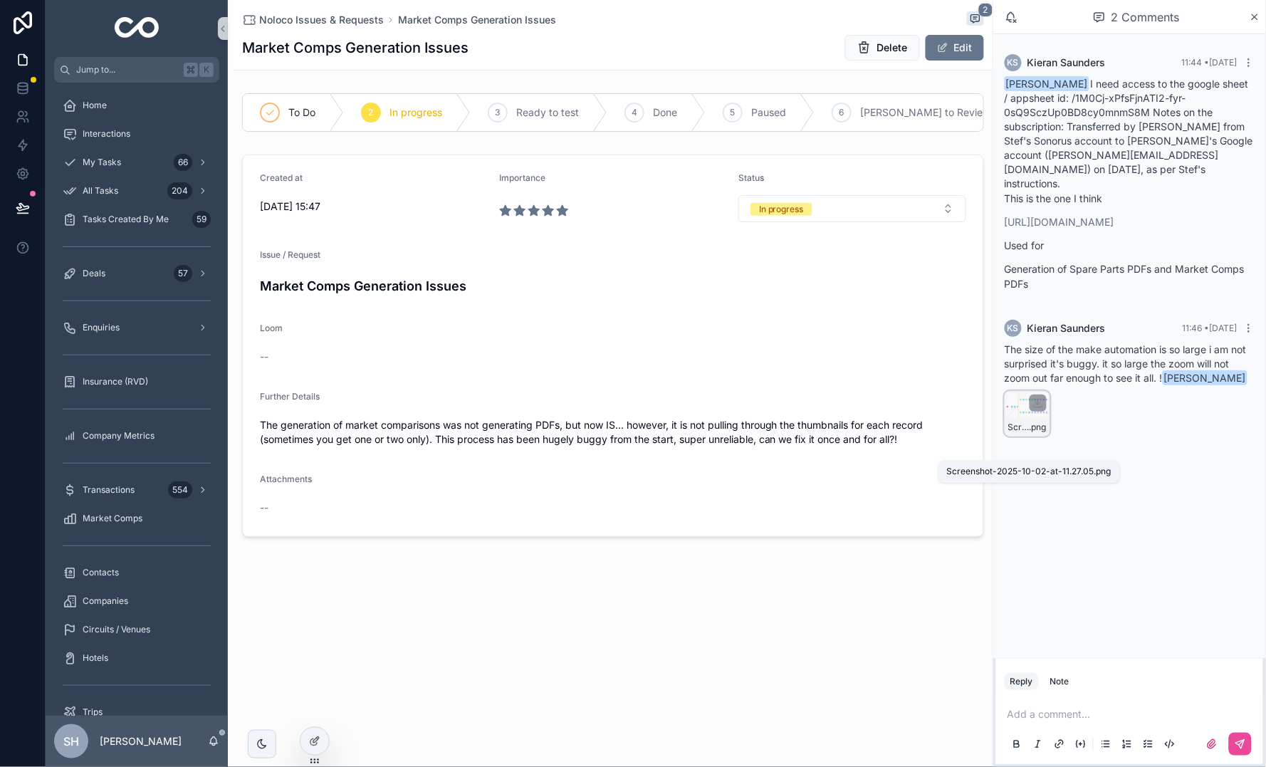
click at [1027, 433] on span "Screenshot-2025-10-02-at-11.27.05" at bounding box center [1018, 426] width 21 height 11
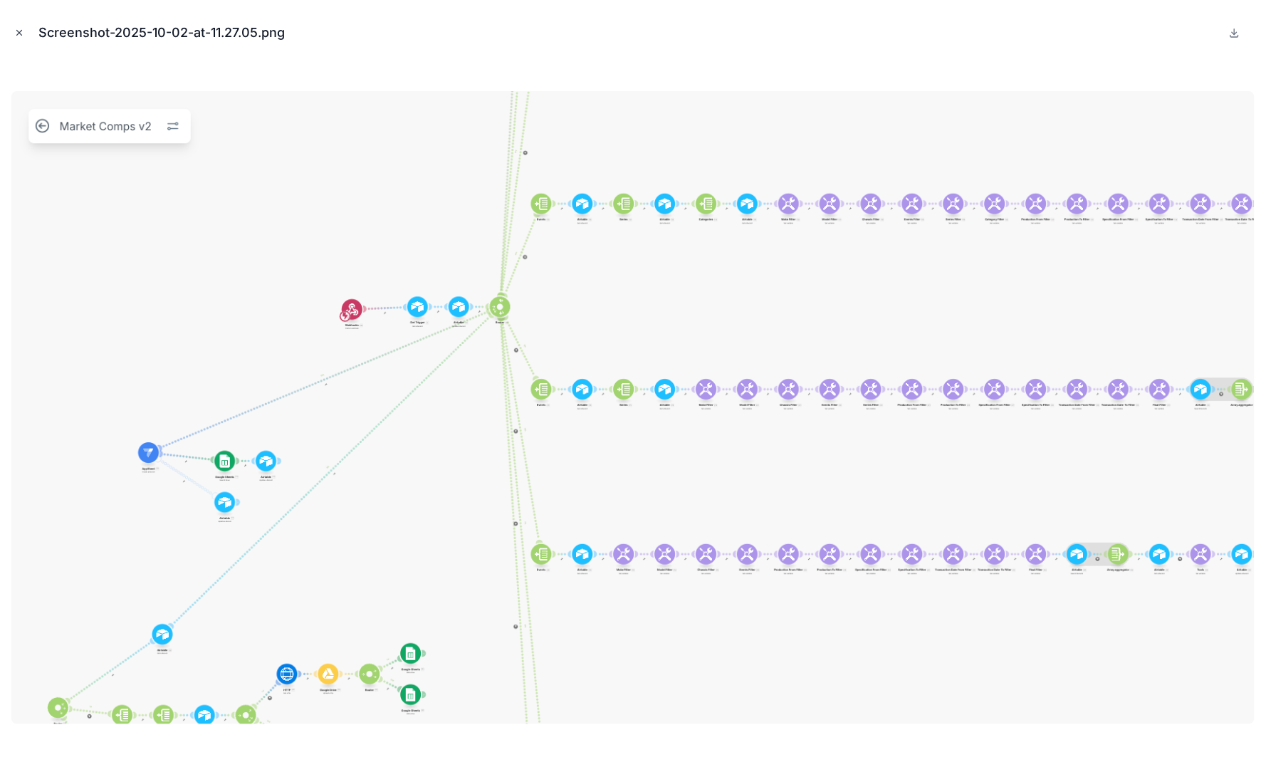
click at [21, 25] on button "Close modal" at bounding box center [19, 33] width 16 height 16
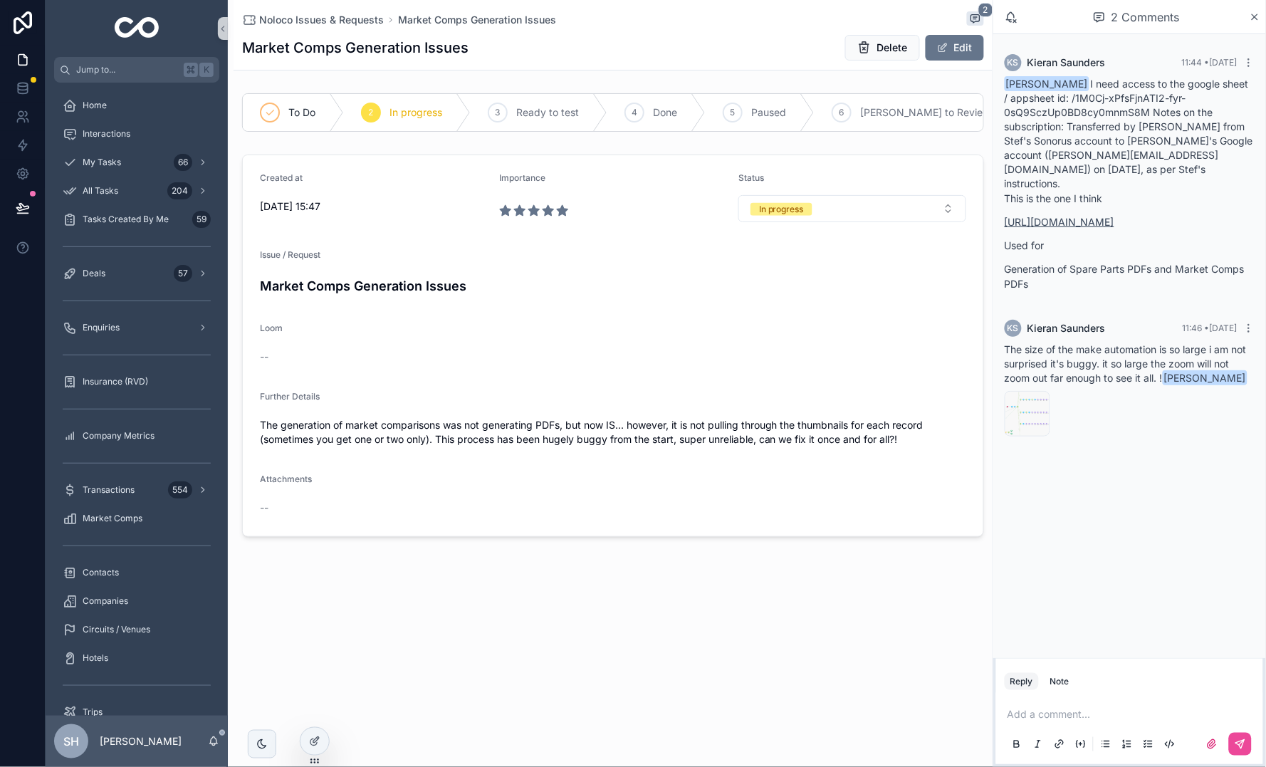
click at [1094, 228] on link "[URL][DOMAIN_NAME]" at bounding box center [1059, 222] width 110 height 12
